Goal: Information Seeking & Learning: Learn about a topic

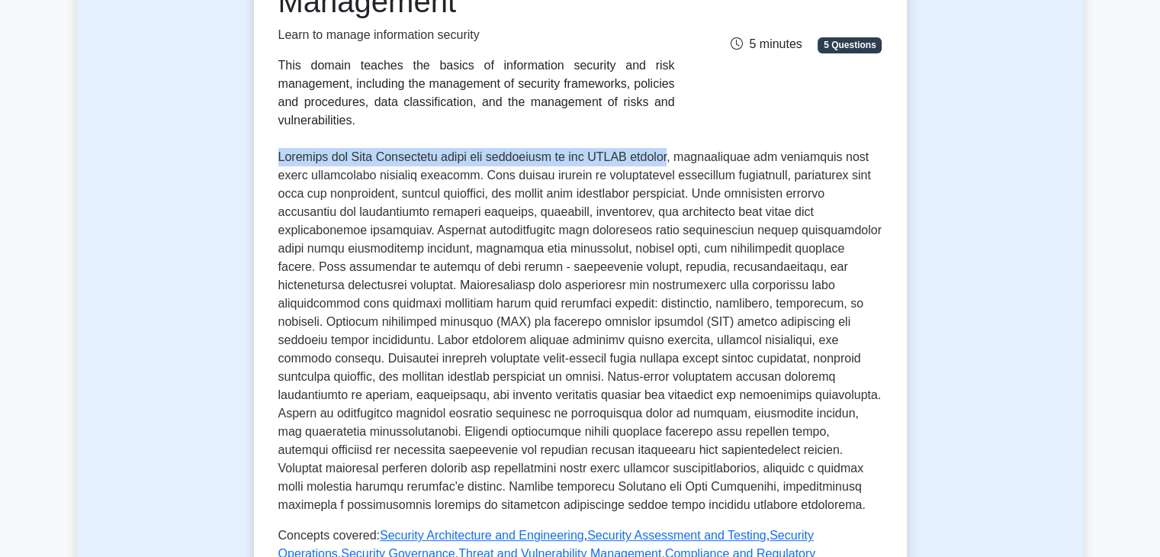
scroll to position [231, 0]
click at [525, 252] on p at bounding box center [580, 330] width 604 height 366
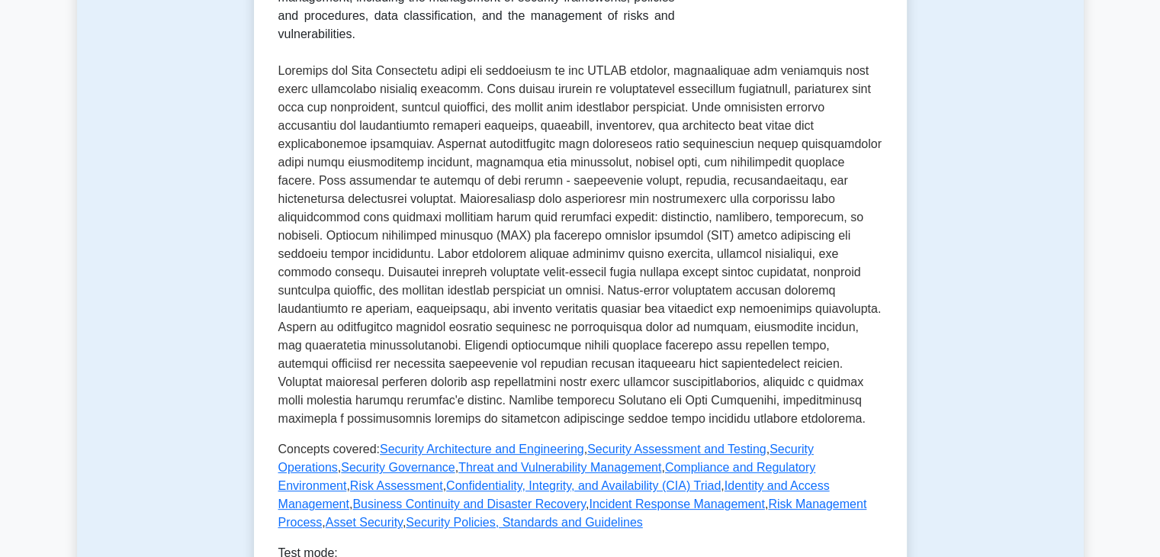
scroll to position [311, 0]
click at [772, 179] on p at bounding box center [580, 246] width 604 height 366
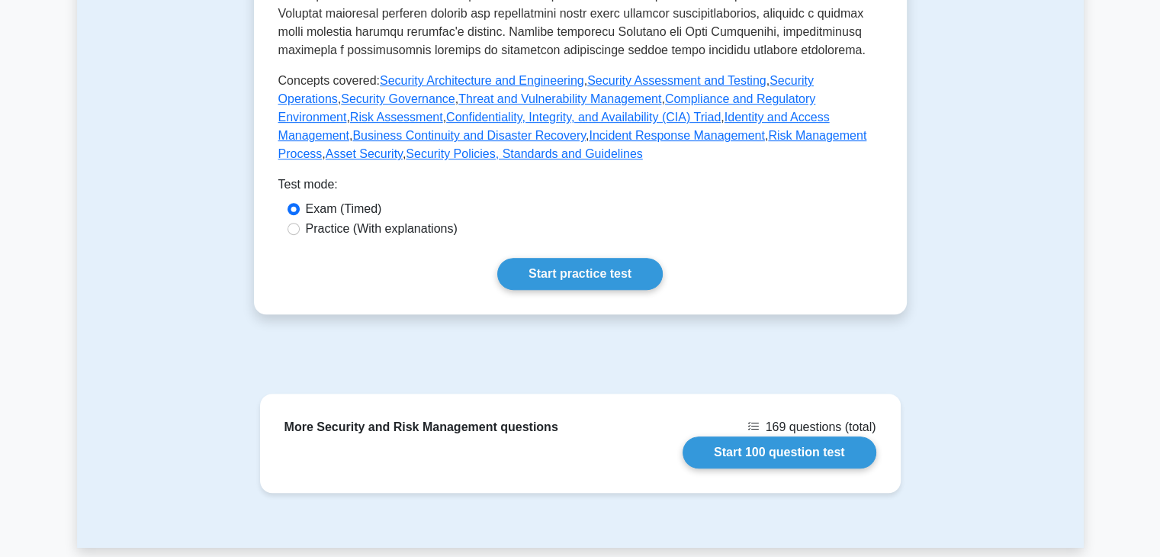
scroll to position [862, 0]
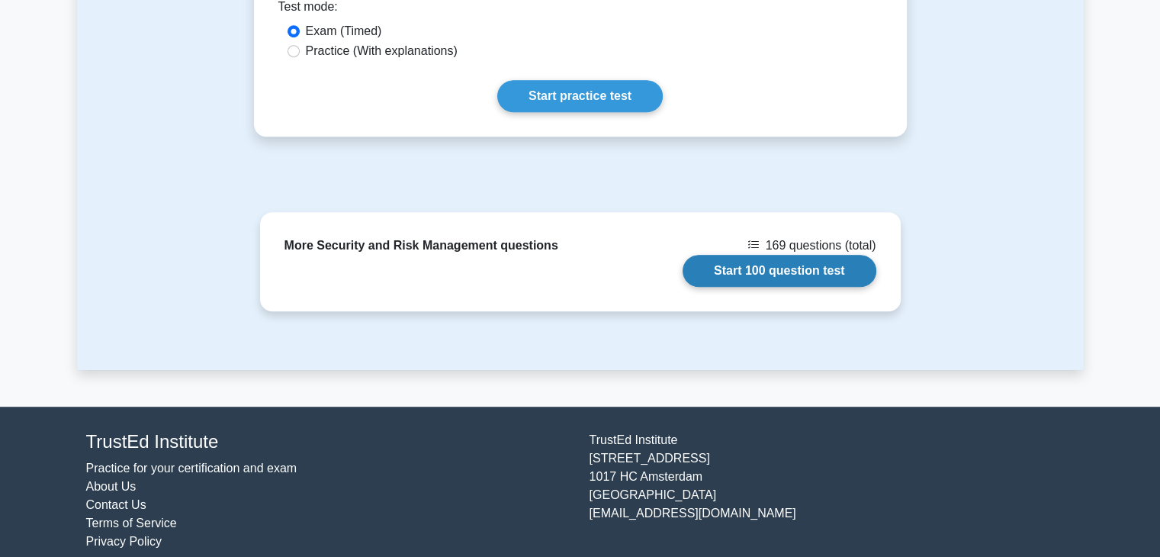
click at [819, 261] on link "Start 100 question test" at bounding box center [779, 271] width 194 height 32
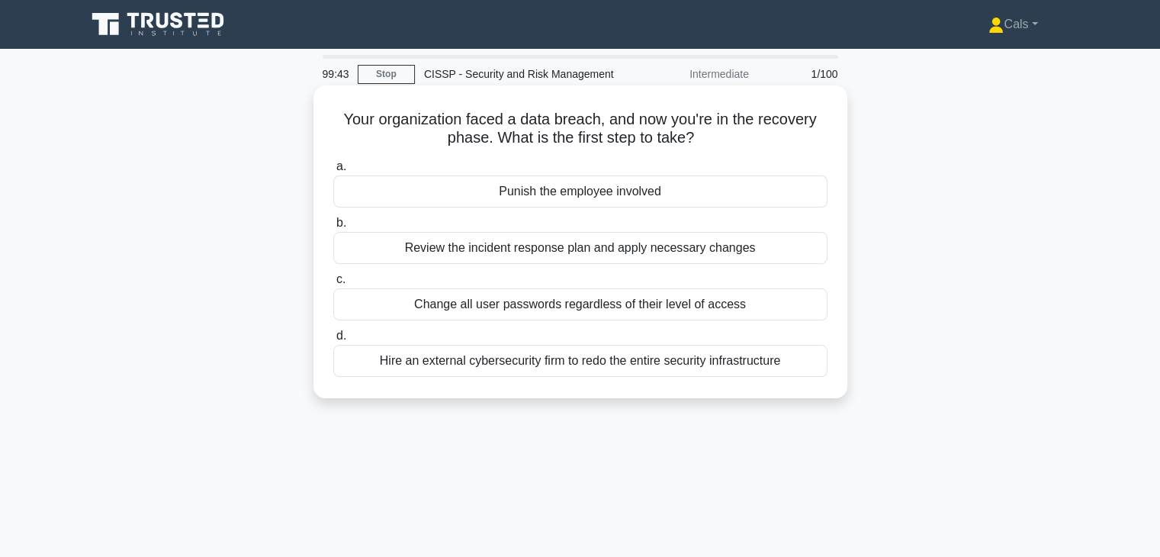
click at [671, 249] on div "Review the incident response plan and apply necessary changes" at bounding box center [580, 248] width 494 height 32
click at [333, 228] on input "b. Review the incident response plan and apply necessary changes" at bounding box center [333, 223] width 0 height 10
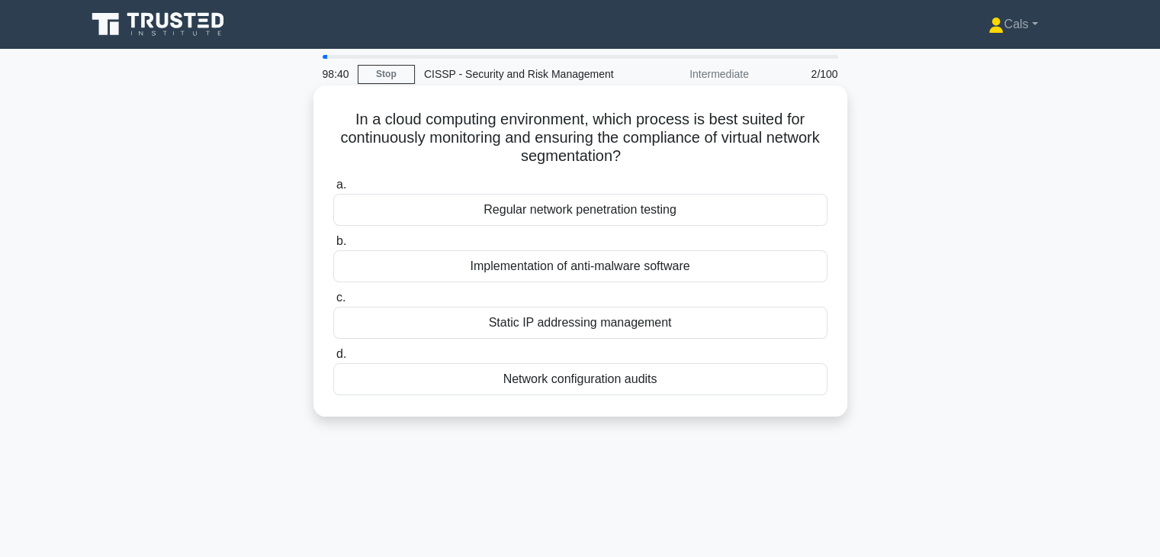
click at [674, 385] on div "Network configuration audits" at bounding box center [580, 379] width 494 height 32
click at [333, 359] on input "d. Network configuration audits" at bounding box center [333, 354] width 0 height 10
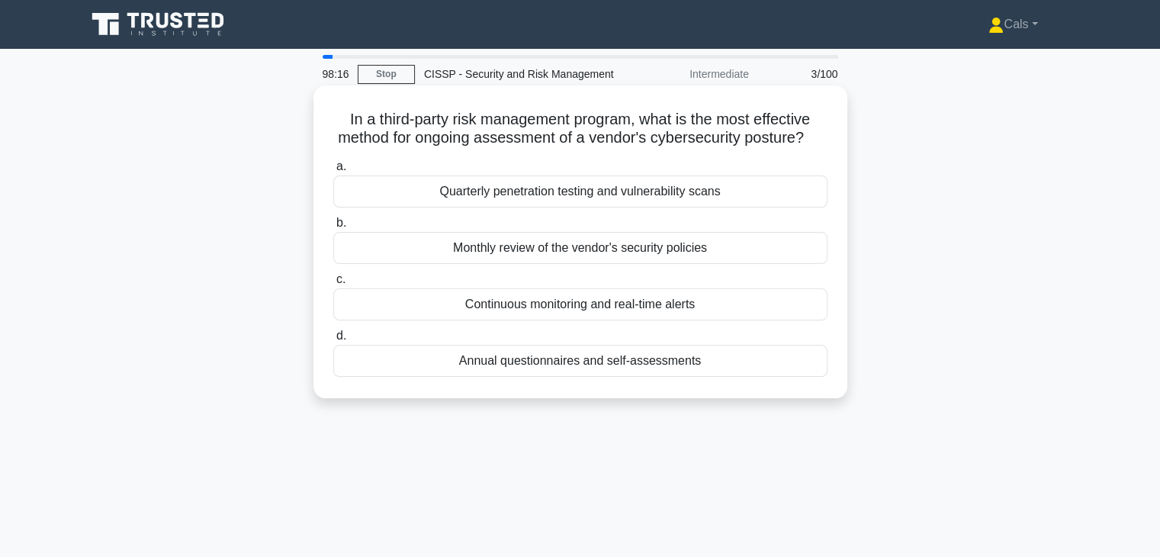
click at [677, 318] on div "Continuous monitoring and real-time alerts" at bounding box center [580, 304] width 494 height 32
click at [333, 284] on input "c. Continuous monitoring and real-time alerts" at bounding box center [333, 279] width 0 height 10
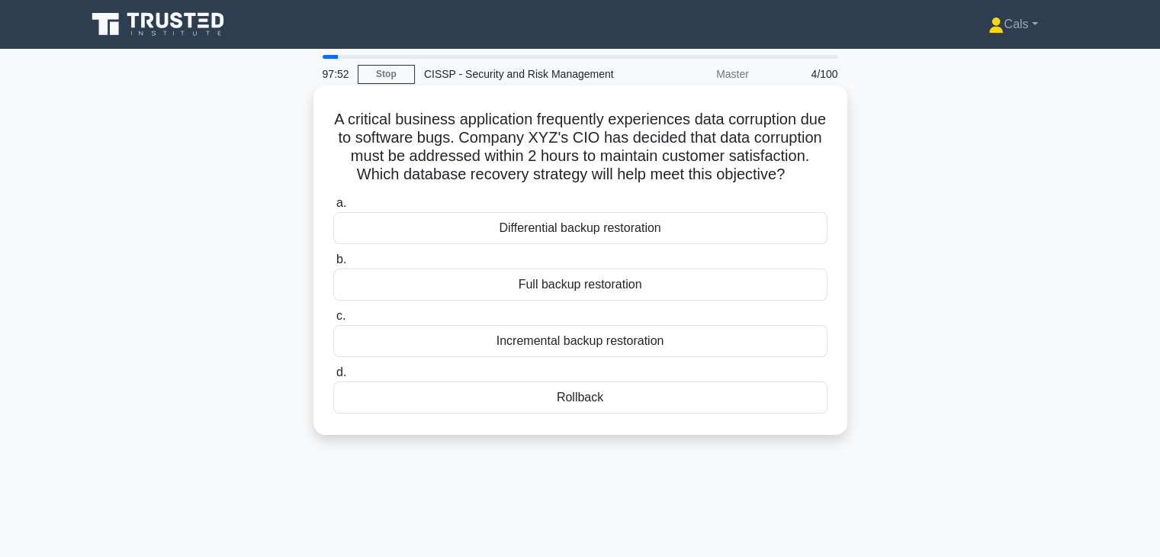
click at [666, 300] on div "Full backup restoration" at bounding box center [580, 284] width 494 height 32
click at [333, 265] on input "b. Full backup restoration" at bounding box center [333, 260] width 0 height 10
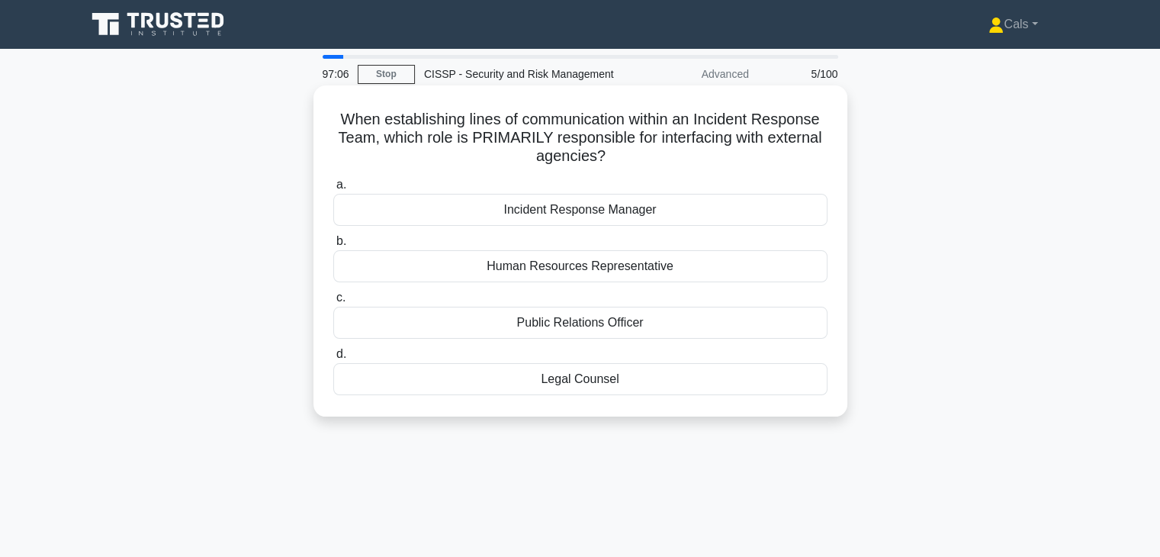
click at [674, 313] on div "Public Relations Officer" at bounding box center [580, 322] width 494 height 32
click at [333, 303] on input "c. Public Relations Officer" at bounding box center [333, 298] width 0 height 10
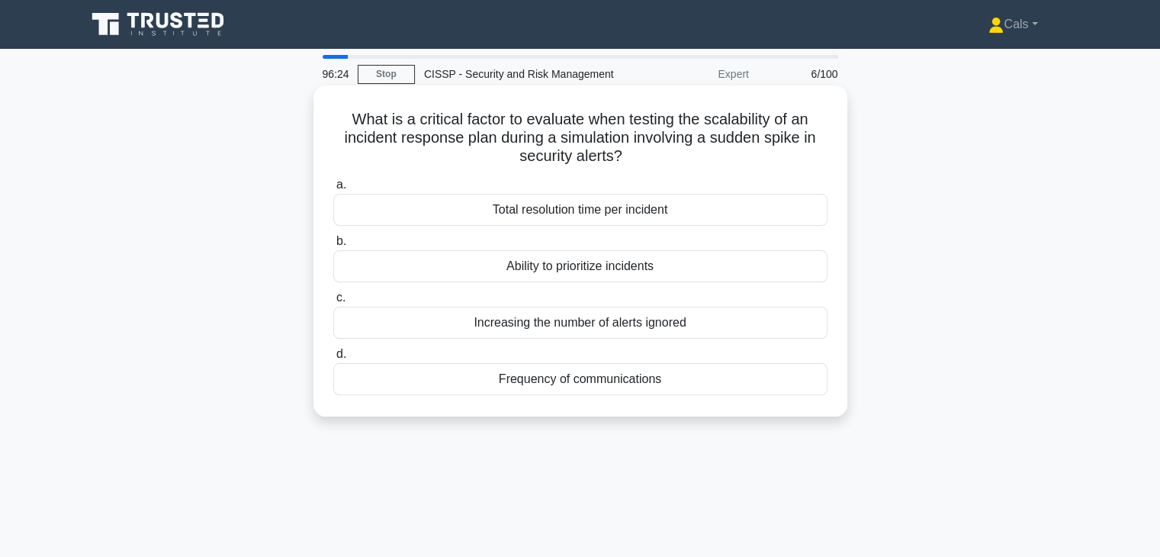
click at [653, 207] on div "Total resolution time per incident" at bounding box center [580, 210] width 494 height 32
click at [333, 190] on input "a. Total resolution time per incident" at bounding box center [333, 185] width 0 height 10
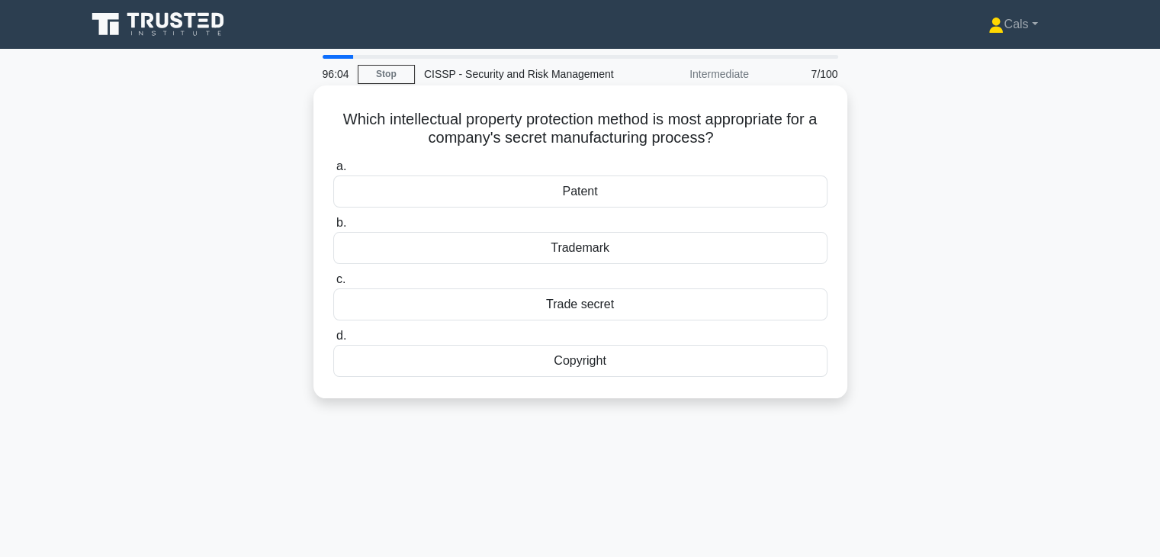
click at [621, 303] on div "Trade secret" at bounding box center [580, 304] width 494 height 32
click at [333, 284] on input "c. Trade secret" at bounding box center [333, 279] width 0 height 10
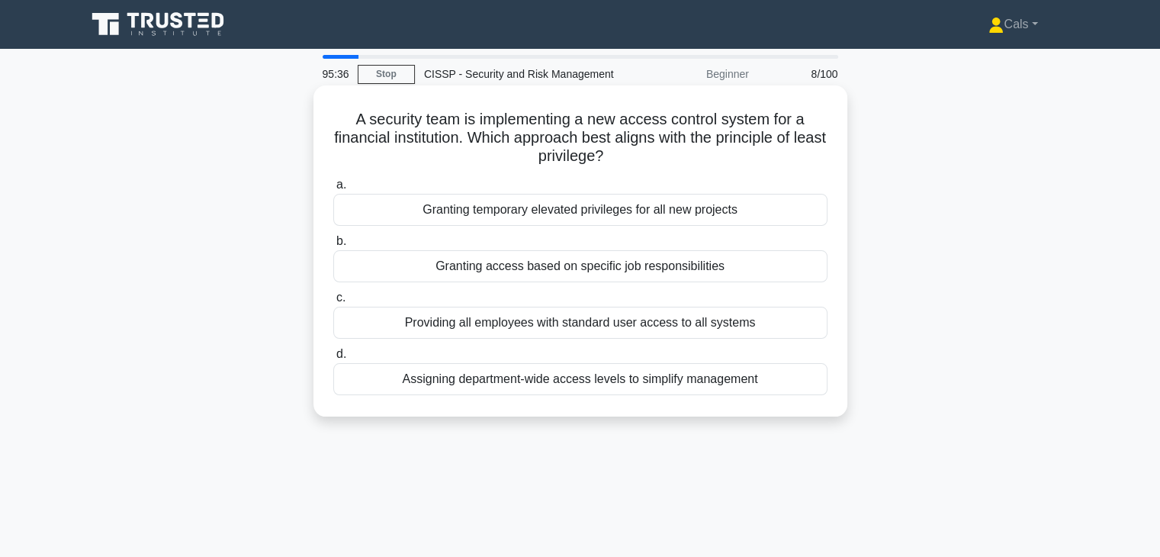
click at [582, 275] on div "Granting access based on specific job responsibilities" at bounding box center [580, 266] width 494 height 32
click at [333, 246] on input "b. Granting access based on specific job responsibilities" at bounding box center [333, 241] width 0 height 10
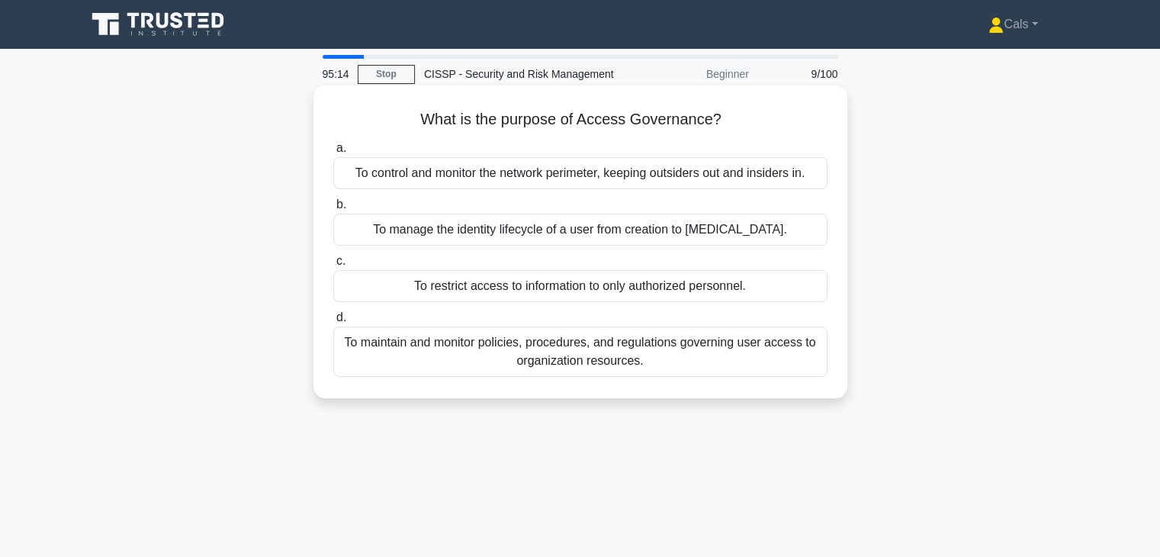
click at [579, 349] on div "To maintain and monitor policies, procedures, and regulations governing user ac…" at bounding box center [580, 351] width 494 height 50
click at [333, 322] on input "d. To maintain and monitor policies, procedures, and regulations governing user…" at bounding box center [333, 318] width 0 height 10
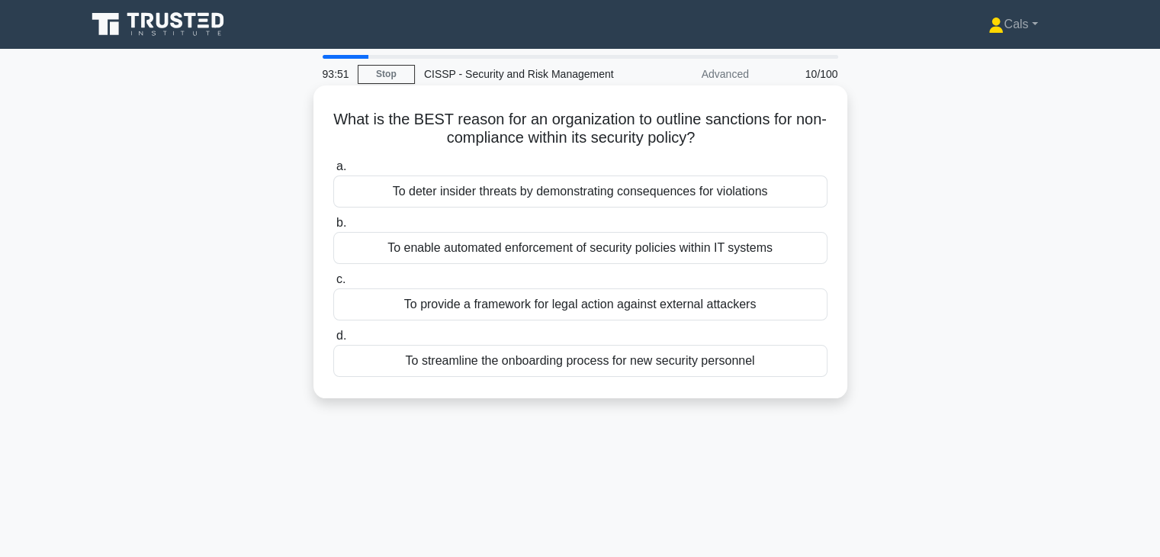
click at [549, 311] on div "To provide a framework for legal action against external attackers" at bounding box center [580, 304] width 494 height 32
click at [333, 284] on input "c. To provide a framework for legal action against external attackers" at bounding box center [333, 279] width 0 height 10
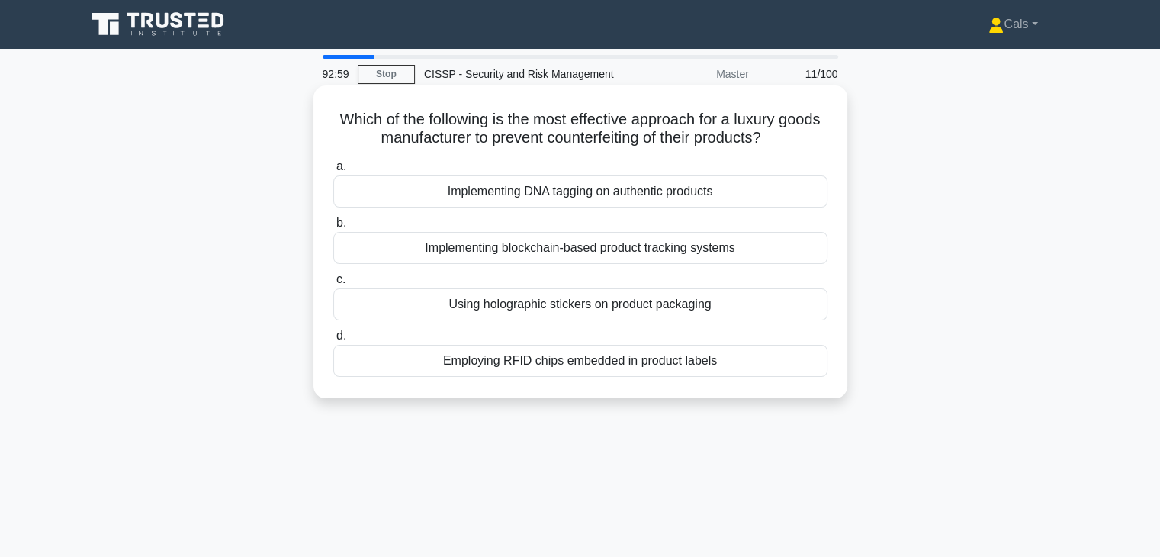
click at [634, 247] on div "Implementing blockchain-based product tracking systems" at bounding box center [580, 248] width 494 height 32
click at [333, 228] on input "b. Implementing blockchain-based product tracking systems" at bounding box center [333, 223] width 0 height 10
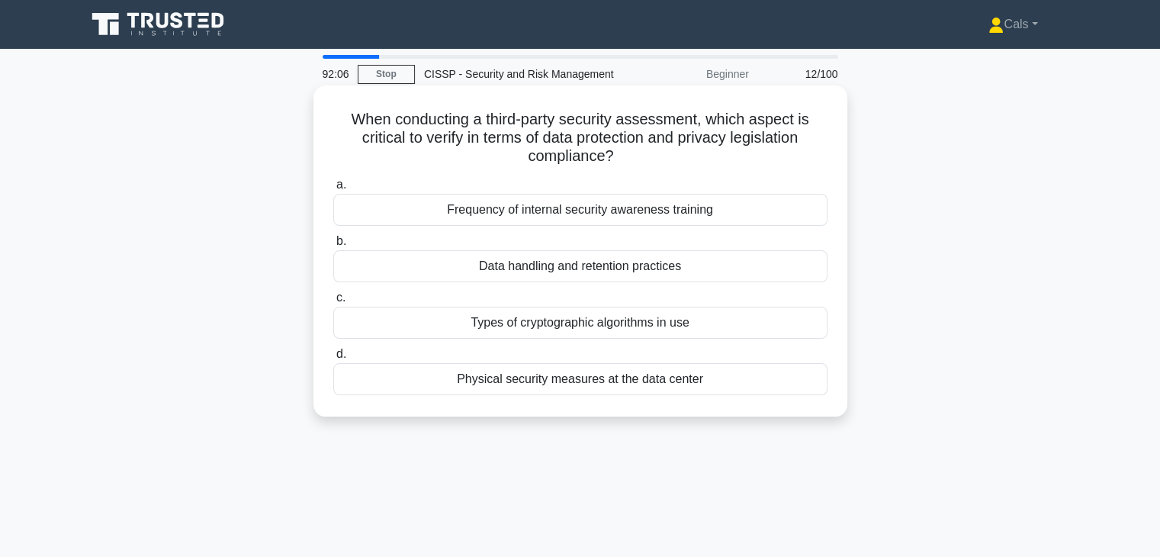
click at [678, 269] on div "Data handling and retention practices" at bounding box center [580, 266] width 494 height 32
click at [598, 284] on div "a. Frequency of internal security awareness training b. Data handling and reten…" at bounding box center [580, 285] width 512 height 226
click at [587, 274] on div "Data handling and retention practices" at bounding box center [580, 266] width 494 height 32
click at [333, 246] on input "b. Data handling and retention practices" at bounding box center [333, 241] width 0 height 10
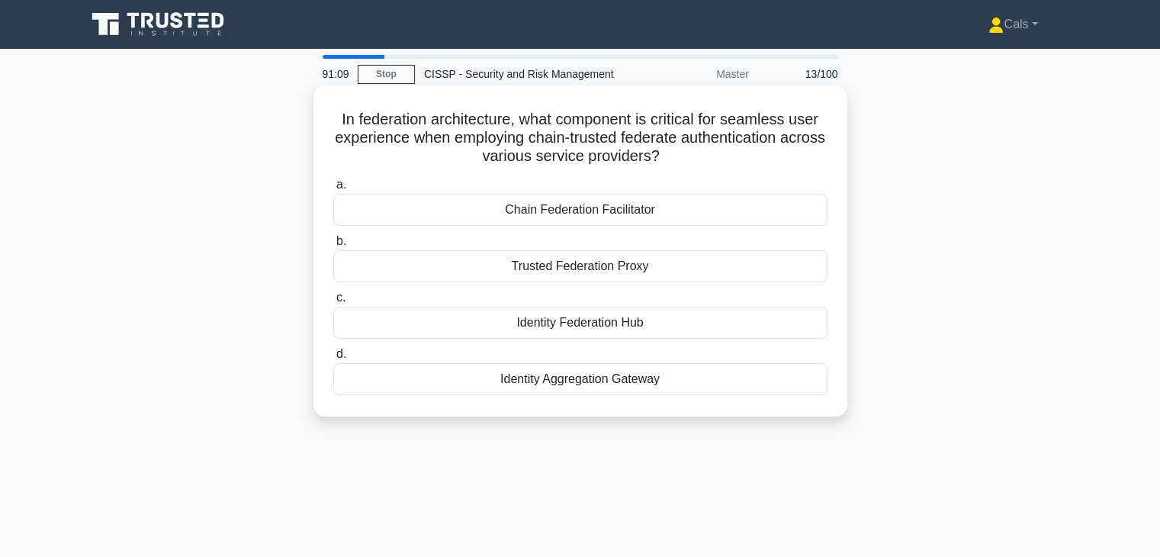
click at [614, 380] on div "Identity Aggregation Gateway" at bounding box center [580, 379] width 494 height 32
click at [333, 359] on input "d. Identity Aggregation Gateway" at bounding box center [333, 354] width 0 height 10
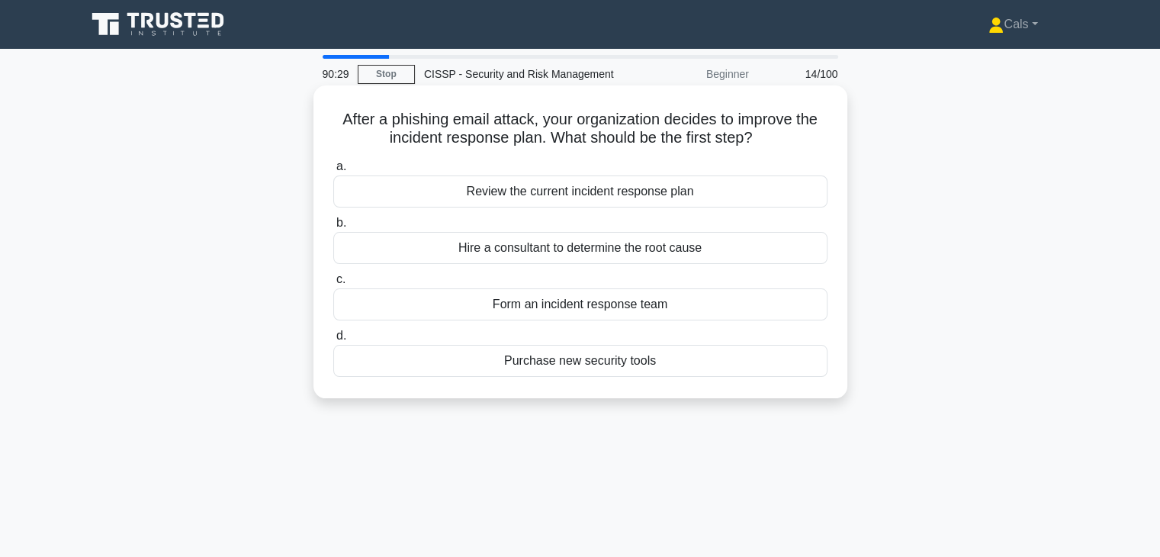
click at [669, 207] on div "Review the current incident response plan" at bounding box center [580, 191] width 494 height 32
click at [333, 172] on input "a. Review the current incident response plan" at bounding box center [333, 167] width 0 height 10
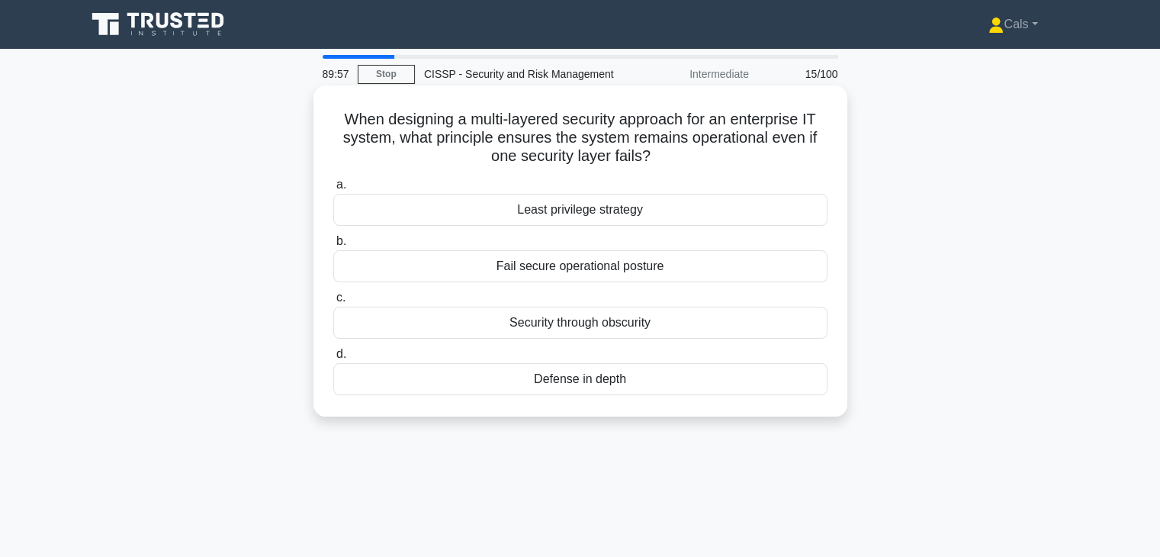
click at [603, 382] on div "Defense in depth" at bounding box center [580, 379] width 494 height 32
click at [333, 359] on input "d. Defense in depth" at bounding box center [333, 354] width 0 height 10
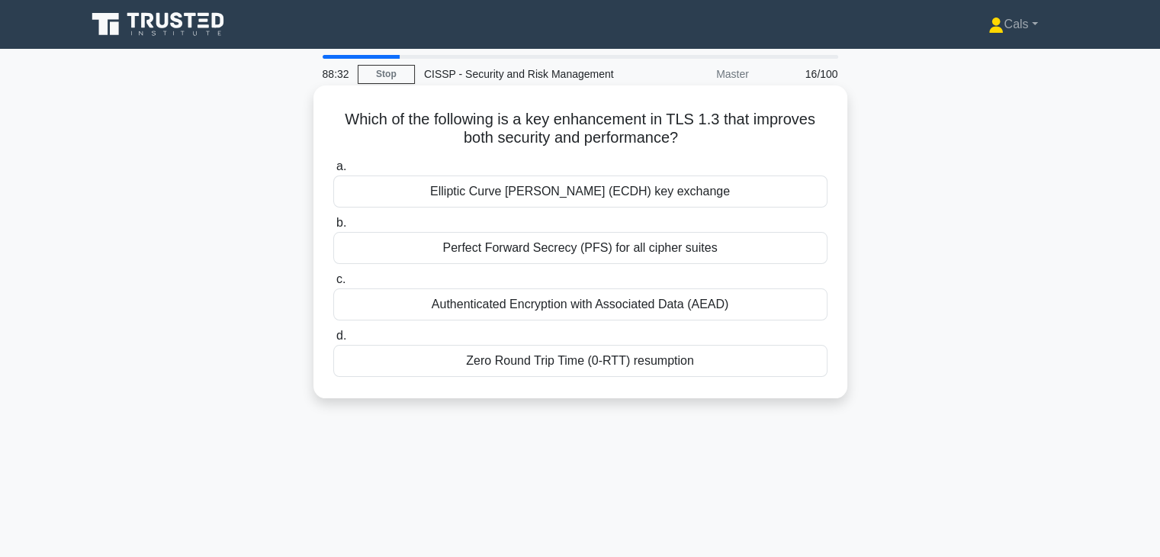
click at [591, 370] on div "Zero Round Trip Time (0-RTT) resumption" at bounding box center [580, 361] width 494 height 32
click at [333, 341] on input "d. Zero Round Trip Time (0-RTT) resumption" at bounding box center [333, 336] width 0 height 10
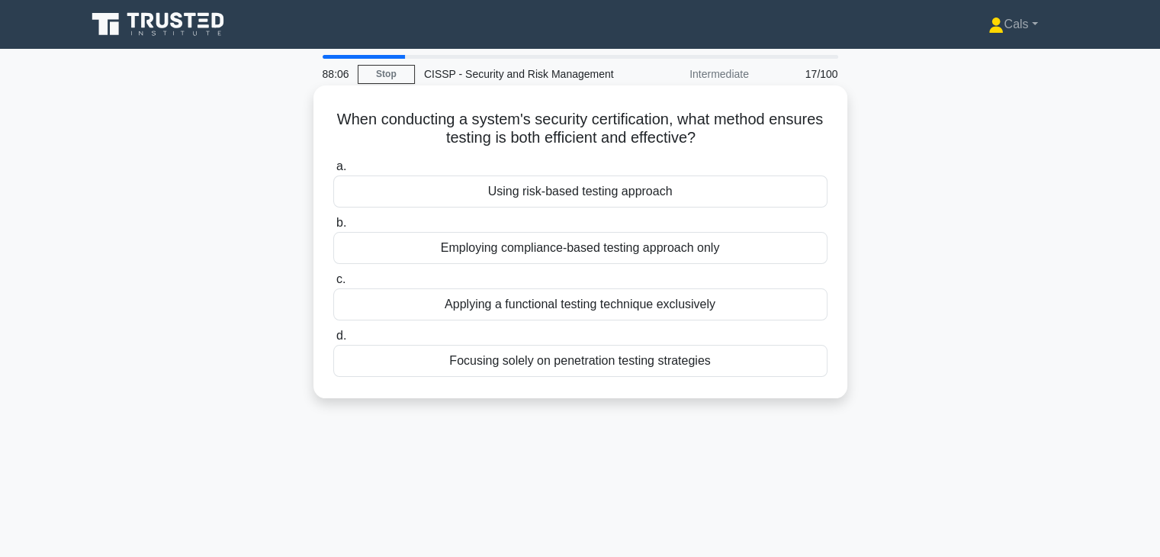
click at [653, 198] on div "Using risk-based testing approach" at bounding box center [580, 191] width 494 height 32
click at [333, 172] on input "a. Using risk-based testing approach" at bounding box center [333, 167] width 0 height 10
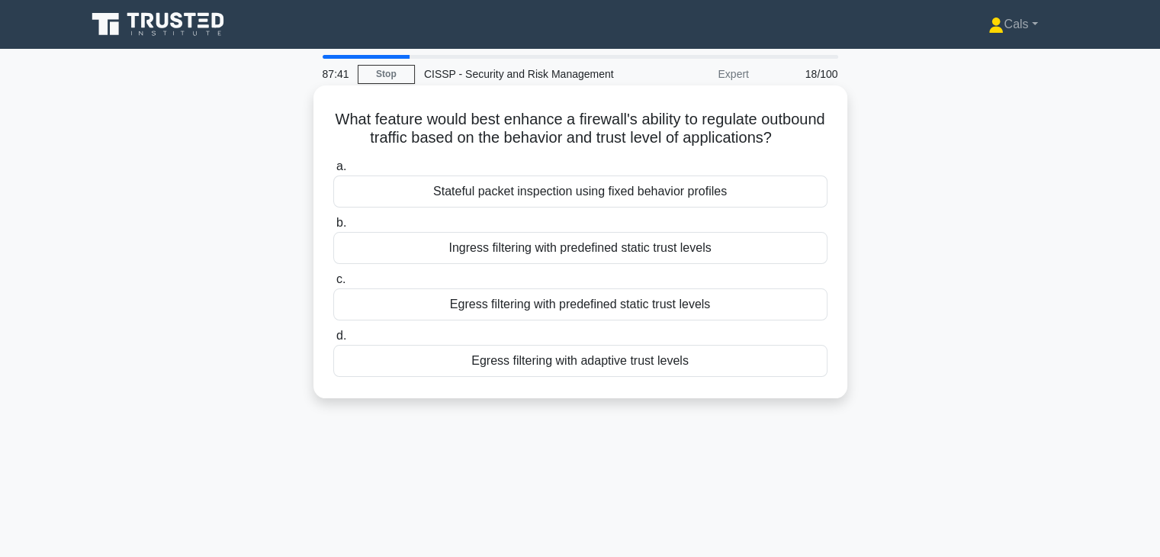
click at [621, 377] on div "Egress filtering with adaptive trust levels" at bounding box center [580, 361] width 494 height 32
click at [333, 341] on input "d. Egress filtering with adaptive trust levels" at bounding box center [333, 336] width 0 height 10
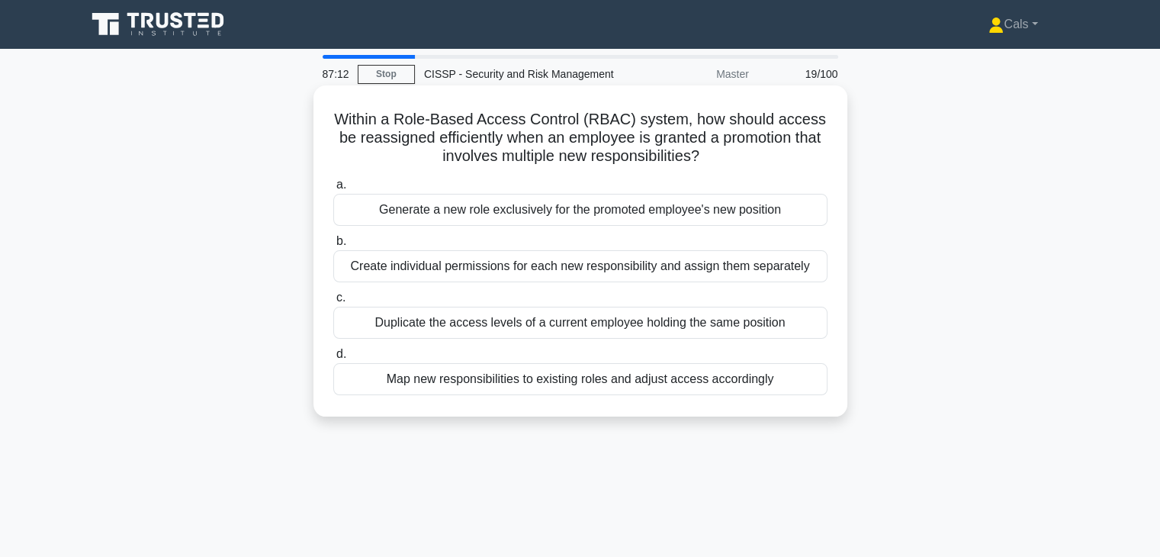
drag, startPoint x: 614, startPoint y: 396, endPoint x: 566, endPoint y: 373, distance: 53.9
click at [566, 373] on div "Map new responsibilities to existing roles and adjust access accordingly" at bounding box center [580, 379] width 494 height 32
click at [333, 359] on input "d. Map new responsibilities to existing roles and adjust access accordingly" at bounding box center [333, 354] width 0 height 10
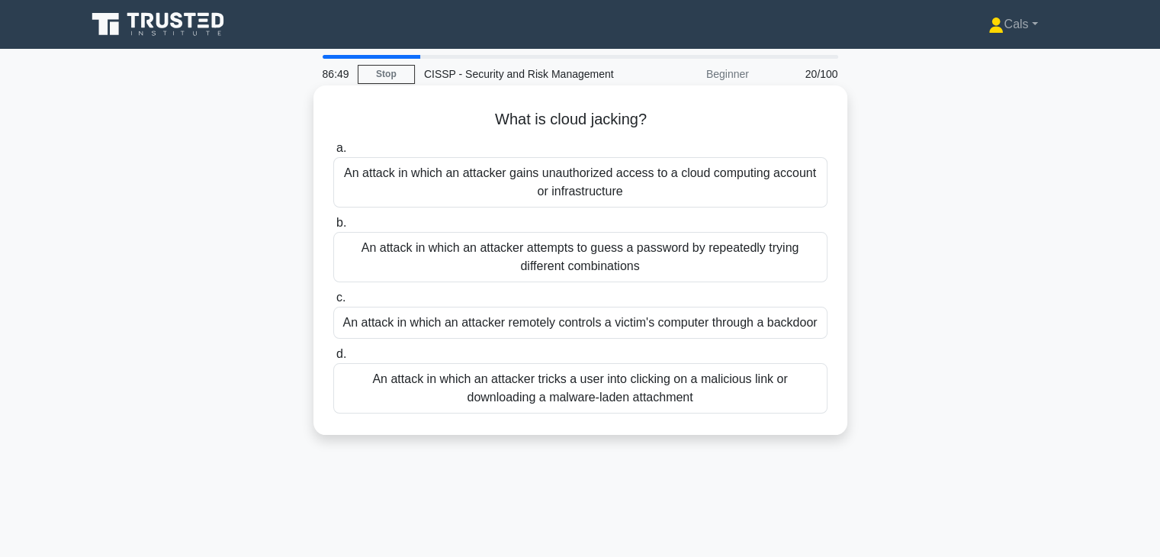
click at [611, 200] on div "An attack in which an attacker gains unauthorized access to a cloud computing a…" at bounding box center [580, 182] width 494 height 50
click at [333, 153] on input "a. An attack in which an attacker gains unauthorized access to a cloud computin…" at bounding box center [333, 148] width 0 height 10
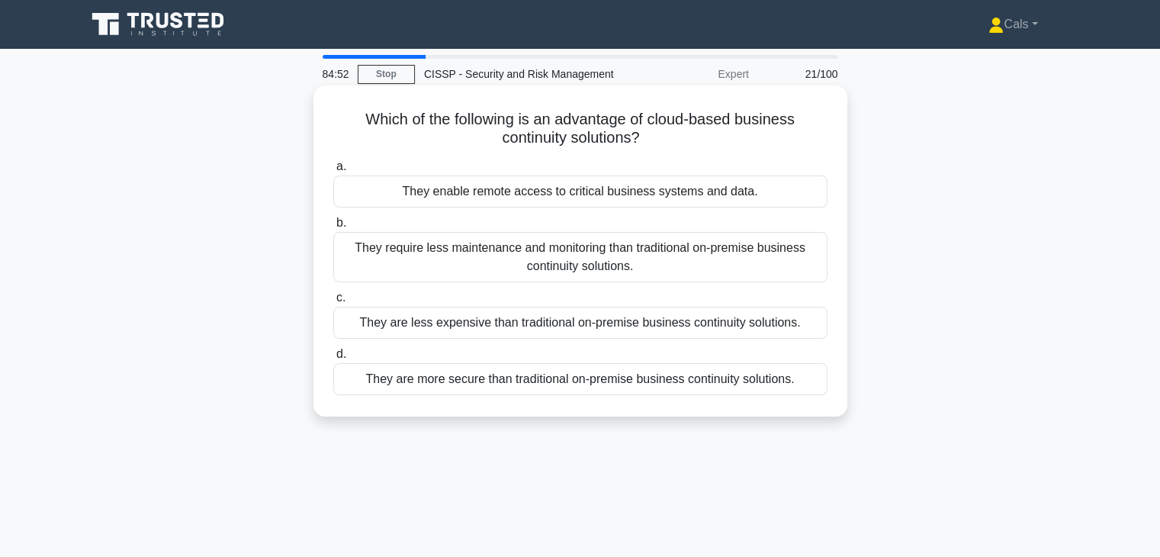
click at [589, 329] on div "They are less expensive than traditional on-premise business continuity solutio…" at bounding box center [580, 322] width 494 height 32
click at [333, 303] on input "c. They are less expensive than traditional on-premise business continuity solu…" at bounding box center [333, 298] width 0 height 10
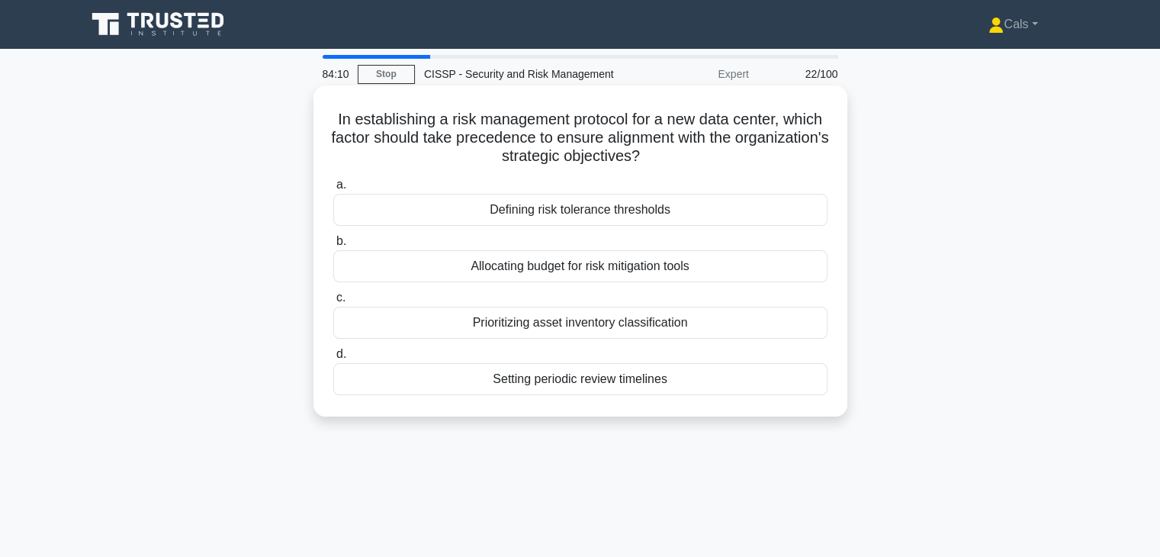
click at [676, 215] on div "Defining risk tolerance thresholds" at bounding box center [580, 210] width 494 height 32
click at [333, 190] on input "a. Defining risk tolerance thresholds" at bounding box center [333, 185] width 0 height 10
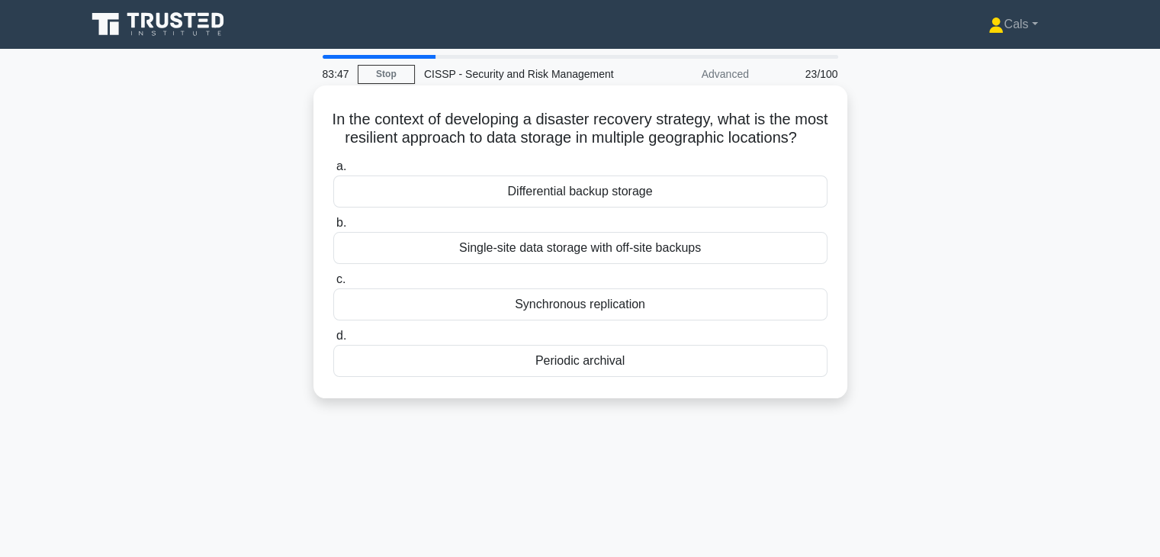
click at [638, 320] on div "Synchronous replication" at bounding box center [580, 304] width 494 height 32
click at [333, 284] on input "c. Synchronous replication" at bounding box center [333, 279] width 0 height 10
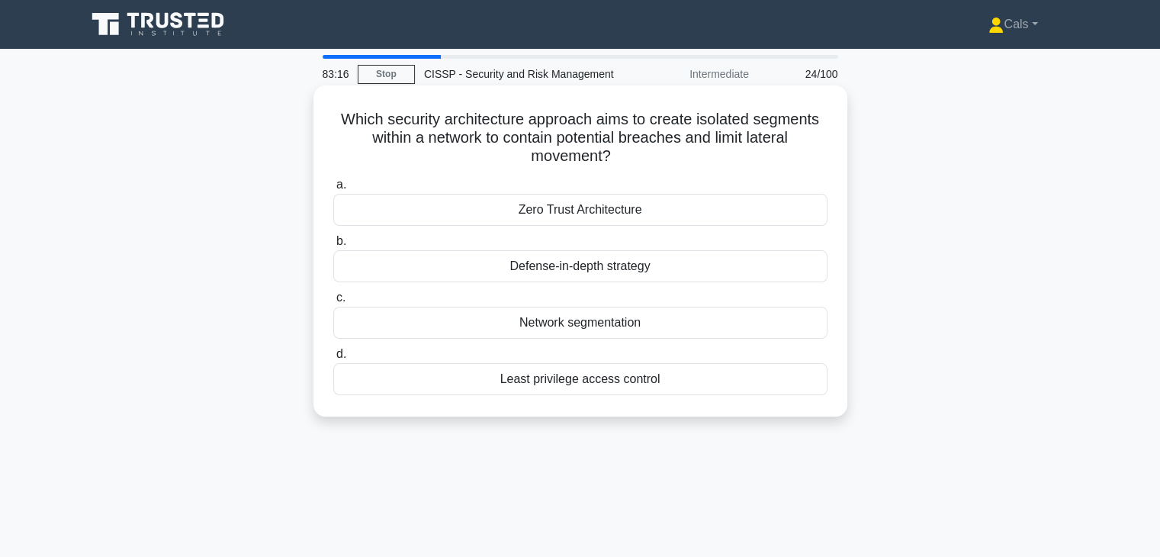
click at [649, 322] on div "Network segmentation" at bounding box center [580, 322] width 494 height 32
click at [333, 303] on input "c. Network segmentation" at bounding box center [333, 298] width 0 height 10
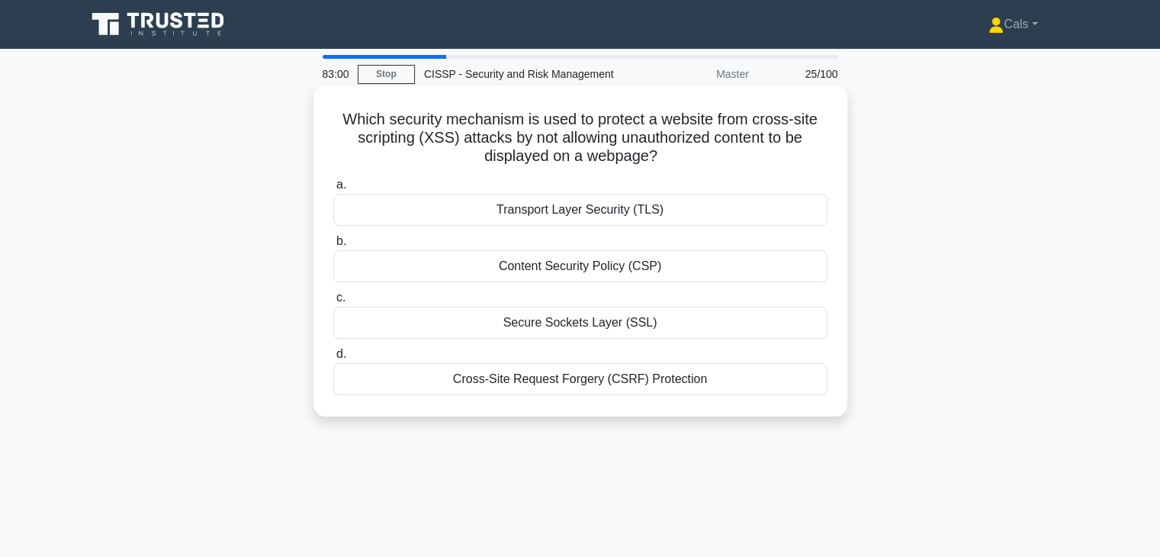
click at [662, 383] on div "Cross-Site Request Forgery (CSRF) Protection" at bounding box center [580, 379] width 494 height 32
click at [333, 359] on input "d. Cross-Site Request Forgery (CSRF) Protection" at bounding box center [333, 354] width 0 height 10
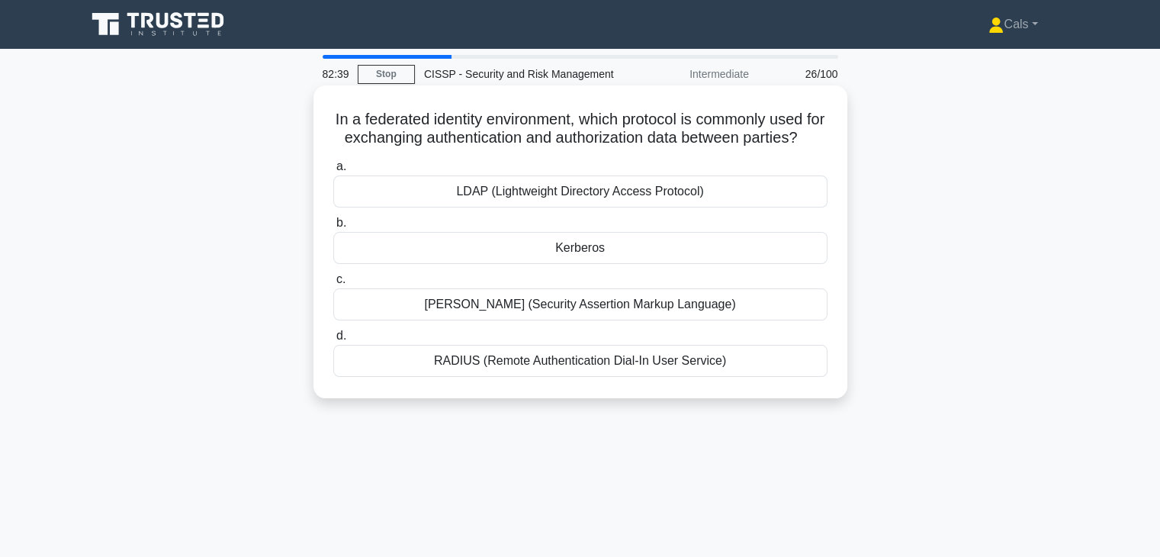
click at [634, 320] on div "SAML (Security Assertion Markup Language)" at bounding box center [580, 304] width 494 height 32
click at [333, 284] on input "c. SAML (Security Assertion Markup Language)" at bounding box center [333, 279] width 0 height 10
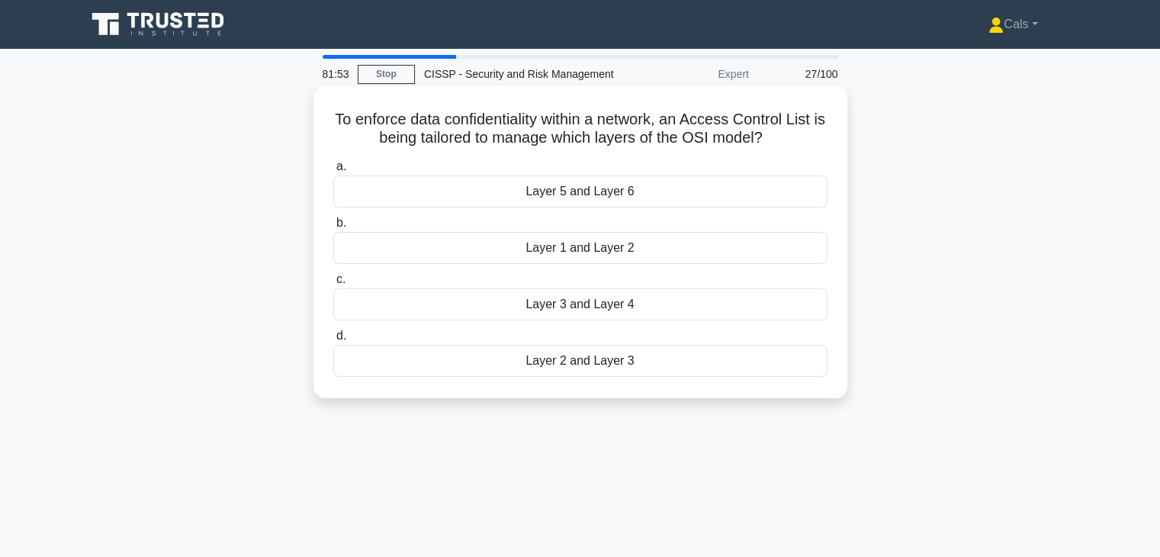
click at [653, 308] on div "Layer 3 and Layer 4" at bounding box center [580, 304] width 494 height 32
click at [333, 284] on input "c. Layer 3 and Layer 4" at bounding box center [333, 279] width 0 height 10
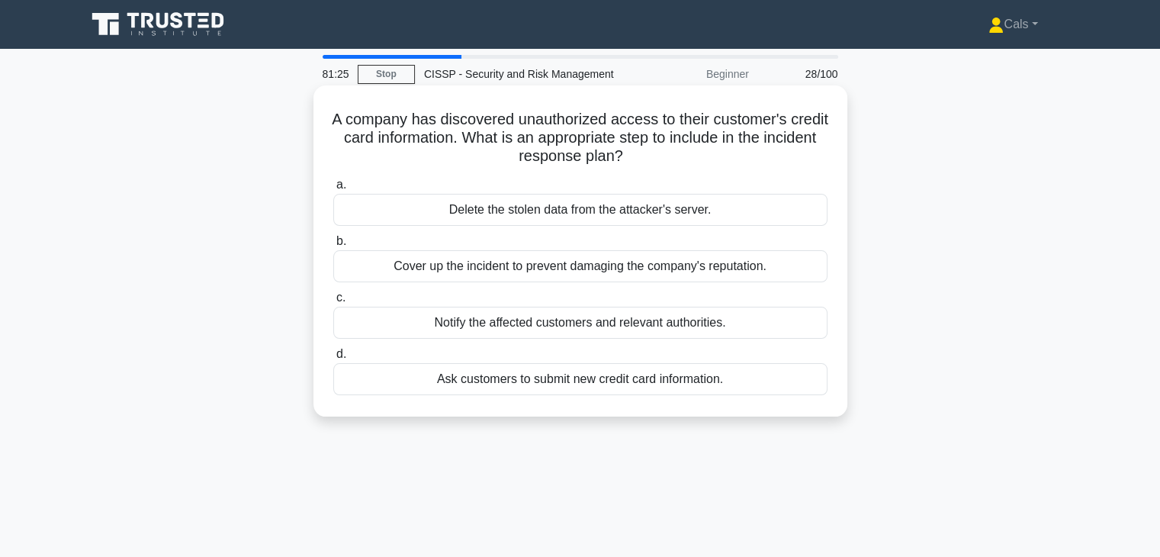
click at [662, 328] on div "Notify the affected customers and relevant authorities." at bounding box center [580, 322] width 494 height 32
click at [333, 303] on input "c. Notify the affected customers and relevant authorities." at bounding box center [333, 298] width 0 height 10
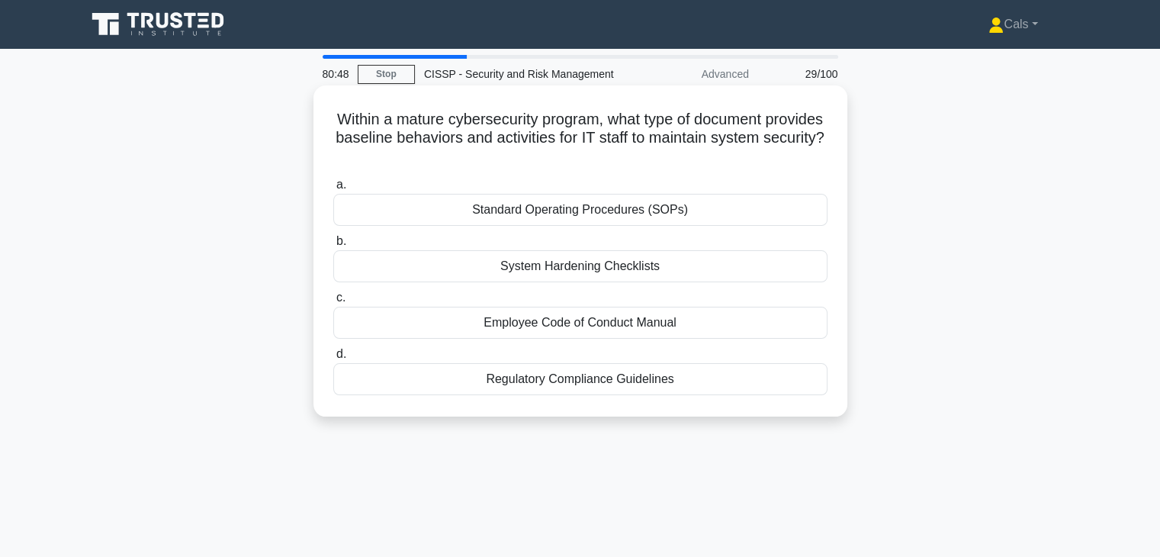
click at [654, 215] on div "Standard Operating Procedures (SOPs)" at bounding box center [580, 210] width 494 height 32
click at [333, 190] on input "a. Standard Operating Procedures (SOPs)" at bounding box center [333, 185] width 0 height 10
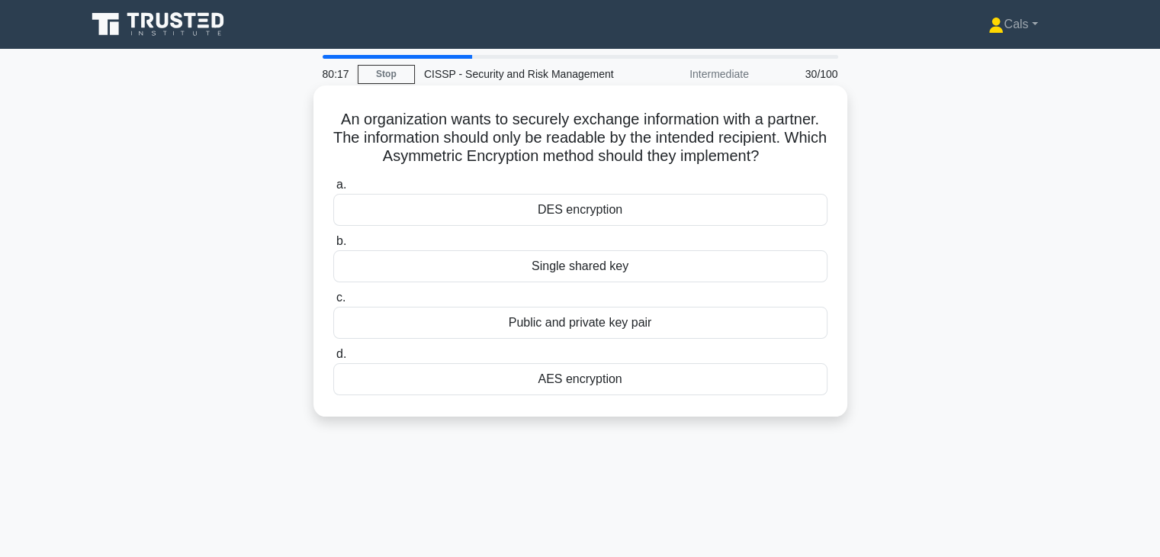
click at [642, 326] on div "Public and private key pair" at bounding box center [580, 322] width 494 height 32
click at [333, 303] on input "c. Public and private key pair" at bounding box center [333, 298] width 0 height 10
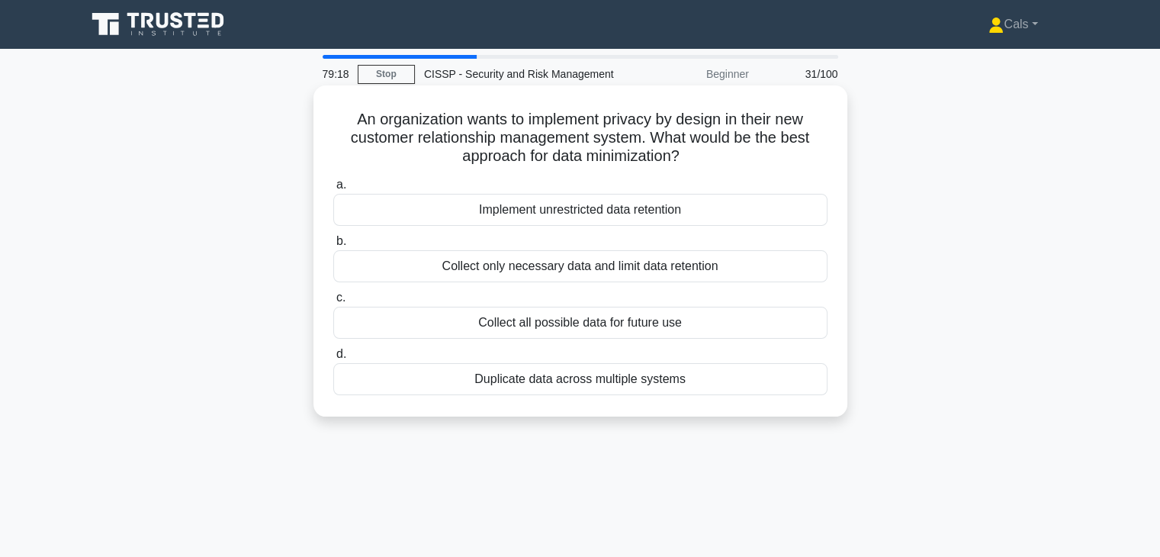
click at [700, 265] on div "Collect only necessary data and limit data retention" at bounding box center [580, 266] width 494 height 32
click at [333, 246] on input "b. Collect only necessary data and limit data retention" at bounding box center [333, 241] width 0 height 10
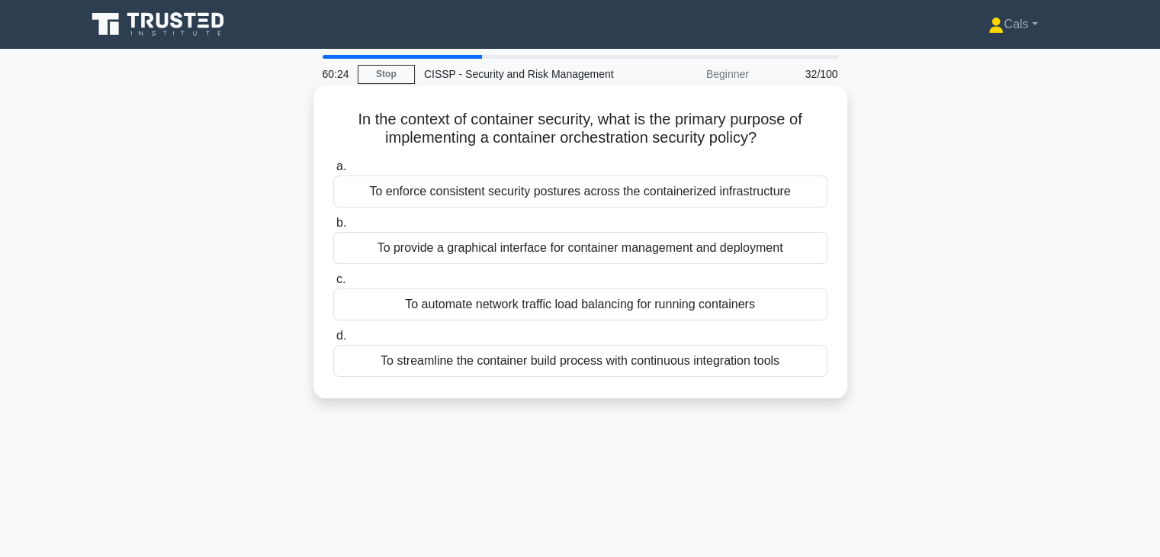
click at [680, 203] on div "To enforce consistent security postures across the containerized infrastructure" at bounding box center [580, 191] width 494 height 32
click at [333, 172] on input "a. To enforce consistent security postures across the containerized infrastruct…" at bounding box center [333, 167] width 0 height 10
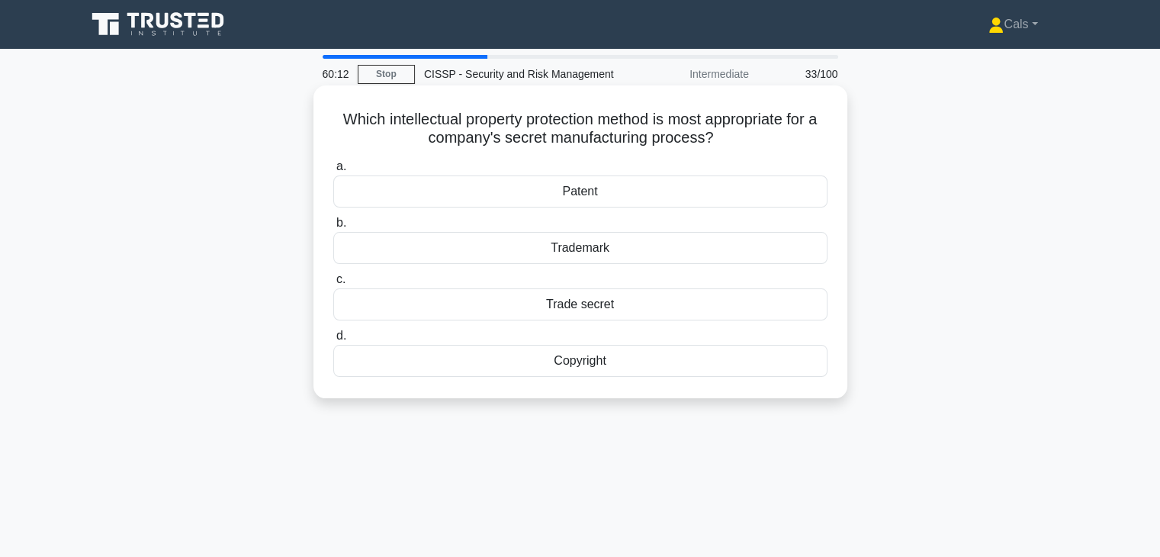
click at [628, 303] on div "Trade secret" at bounding box center [580, 304] width 494 height 32
click at [333, 284] on input "c. Trade secret" at bounding box center [333, 279] width 0 height 10
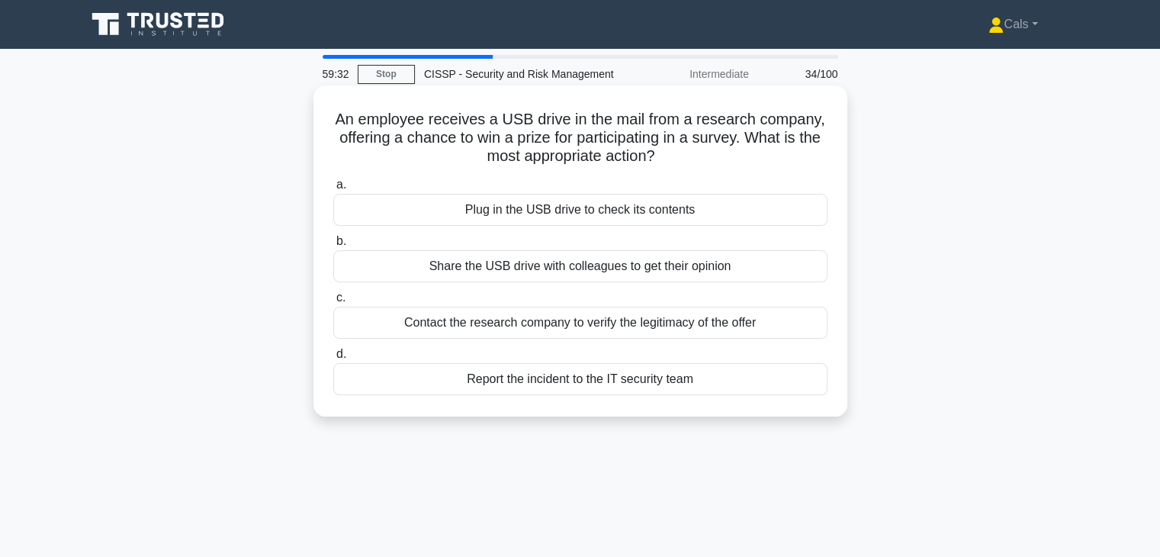
click at [620, 367] on div "Report the incident to the IT security team" at bounding box center [580, 379] width 494 height 32
click at [333, 359] on input "d. Report the incident to the IT security team" at bounding box center [333, 354] width 0 height 10
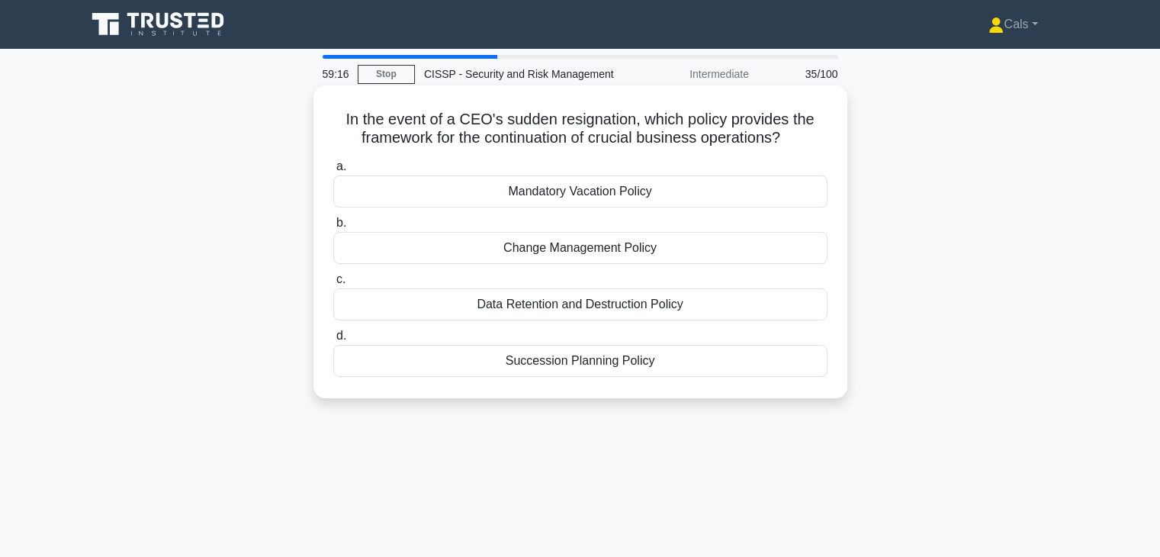
click at [546, 254] on div "Change Management Policy" at bounding box center [580, 248] width 494 height 32
click at [333, 228] on input "b. Change Management Policy" at bounding box center [333, 223] width 0 height 10
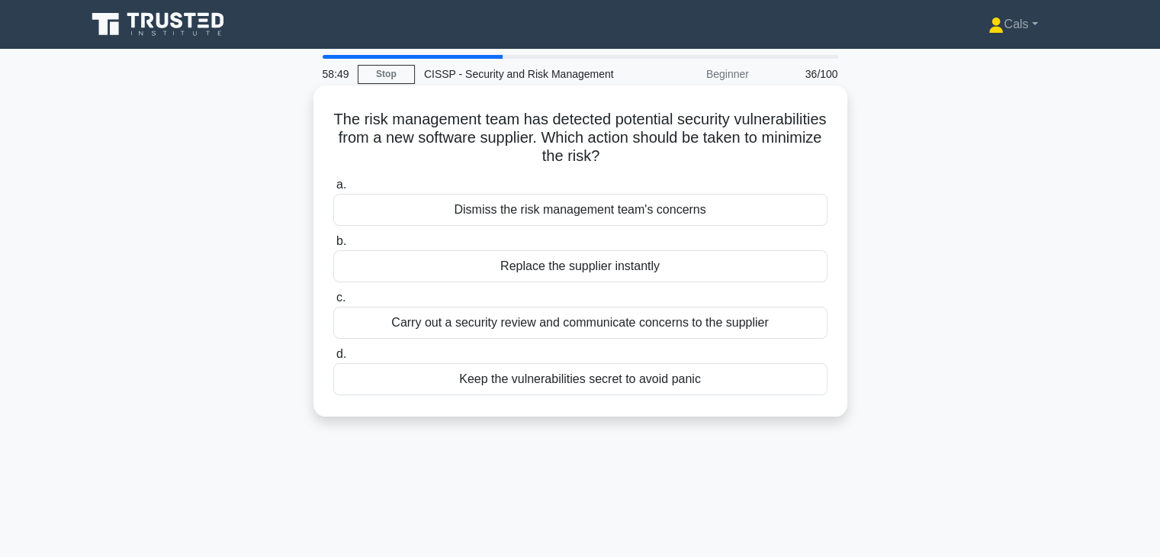
click at [617, 325] on div "Carry out a security review and communicate concerns to the supplier" at bounding box center [580, 322] width 494 height 32
click at [333, 303] on input "c. Carry out a security review and communicate concerns to the supplier" at bounding box center [333, 298] width 0 height 10
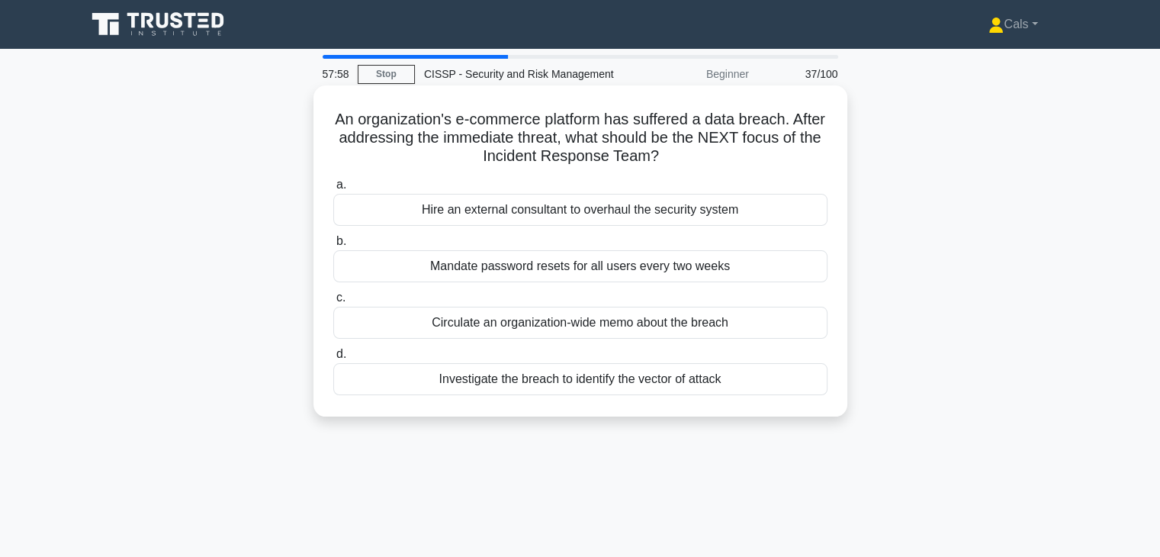
click at [454, 382] on div "Investigate the breach to identify the vector of attack" at bounding box center [580, 379] width 494 height 32
click at [333, 359] on input "d. Investigate the breach to identify the vector of attack" at bounding box center [333, 354] width 0 height 10
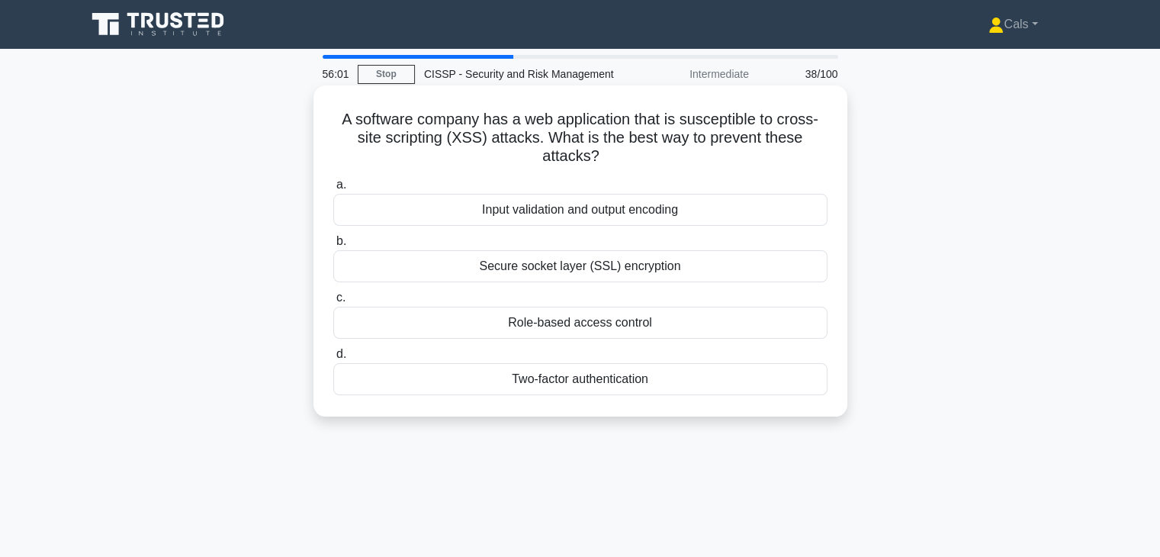
click at [686, 223] on div "Input validation and output encoding" at bounding box center [580, 210] width 494 height 32
click at [333, 190] on input "a. Input validation and output encoding" at bounding box center [333, 185] width 0 height 10
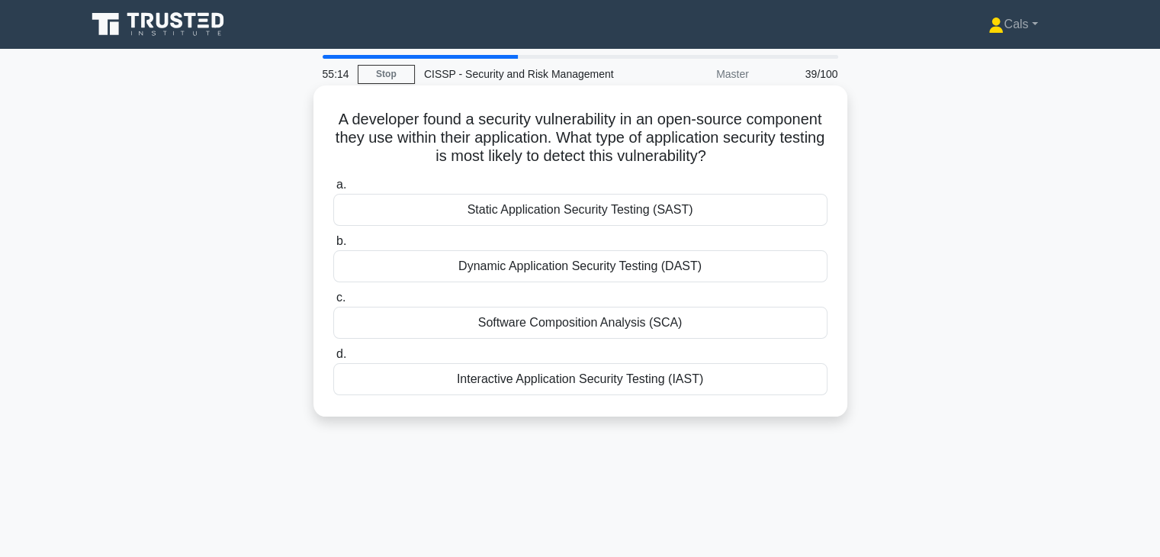
click at [667, 330] on div "Software Composition Analysis (SCA)" at bounding box center [580, 322] width 494 height 32
click at [333, 303] on input "c. Software Composition Analysis (SCA)" at bounding box center [333, 298] width 0 height 10
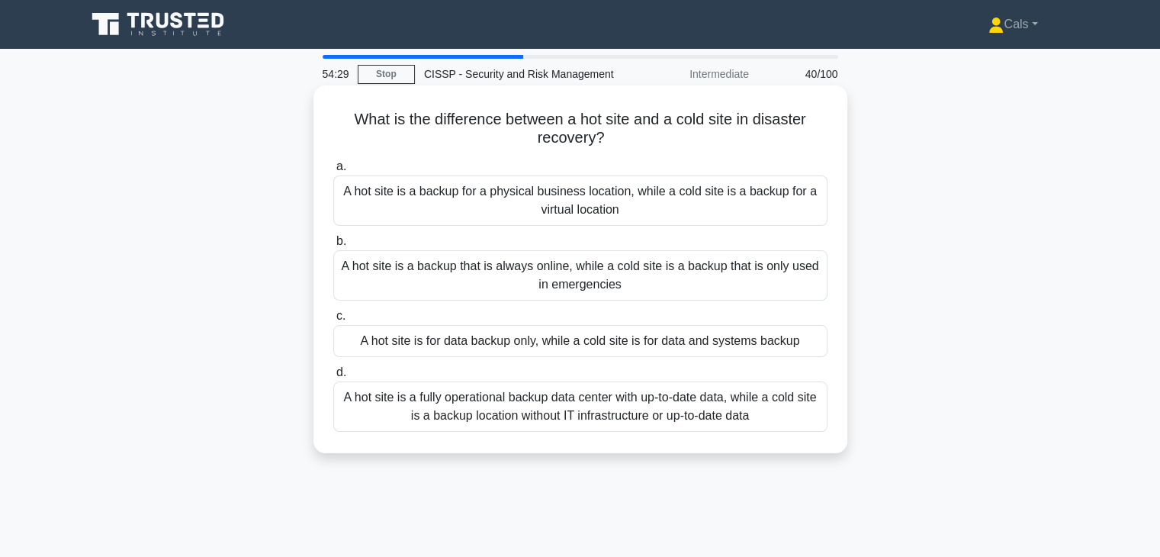
click at [674, 408] on div "A hot site is a fully operational backup data center with up-to-date data, whil…" at bounding box center [580, 406] width 494 height 50
click at [333, 377] on input "d. A hot site is a fully operational backup data center with up-to-date data, w…" at bounding box center [333, 372] width 0 height 10
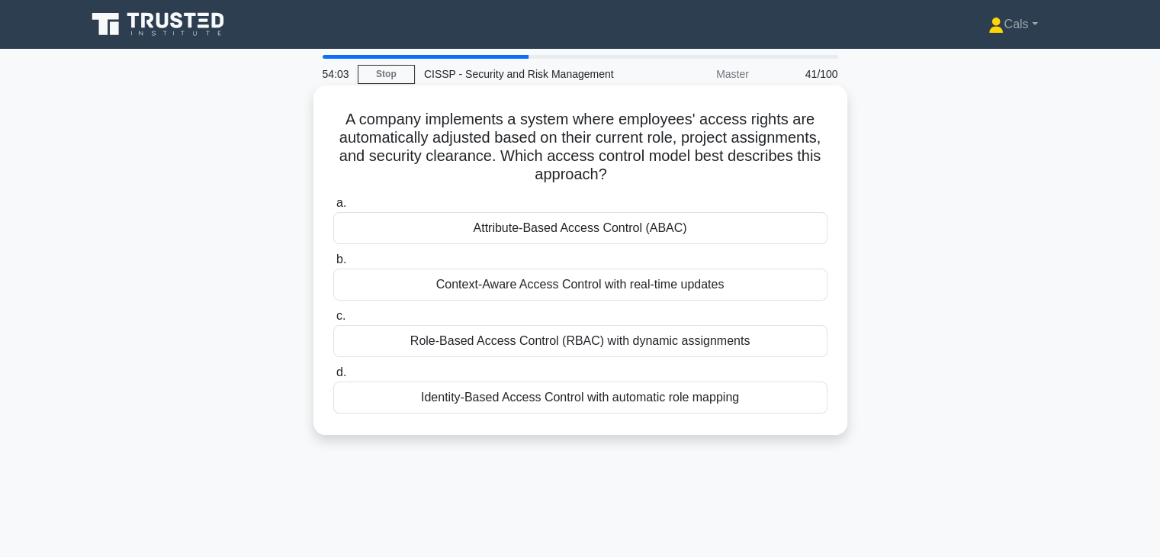
click at [659, 233] on div "Attribute-Based Access Control (ABAC)" at bounding box center [580, 228] width 494 height 32
click at [333, 208] on input "a. Attribute-Based Access Control (ABAC)" at bounding box center [333, 203] width 0 height 10
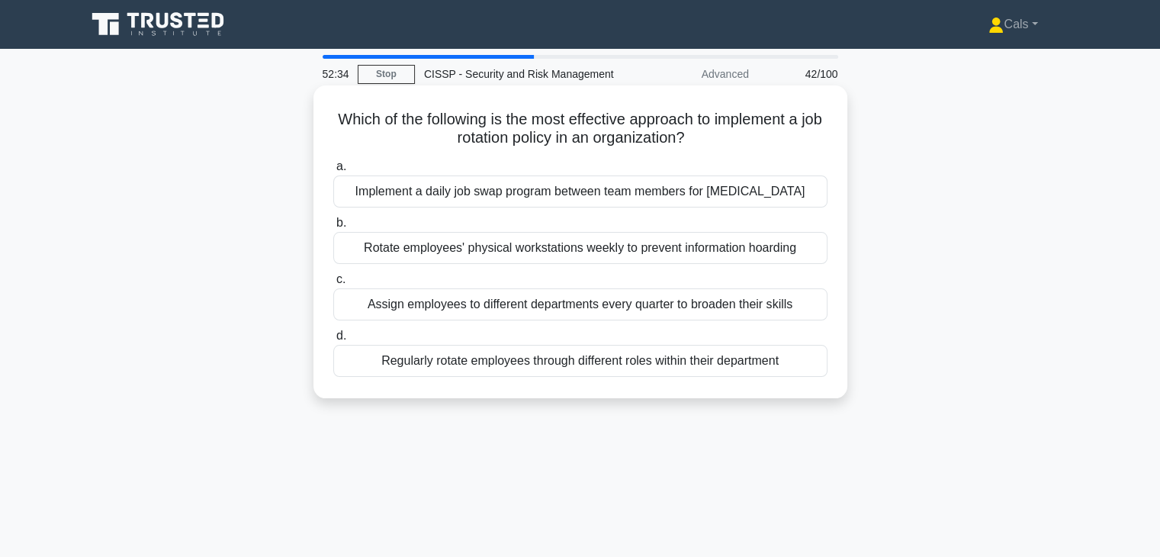
click at [747, 375] on div "Regularly rotate employees through different roles within their department" at bounding box center [580, 361] width 494 height 32
click at [333, 341] on input "d. Regularly rotate employees through different roles within their department" at bounding box center [333, 336] width 0 height 10
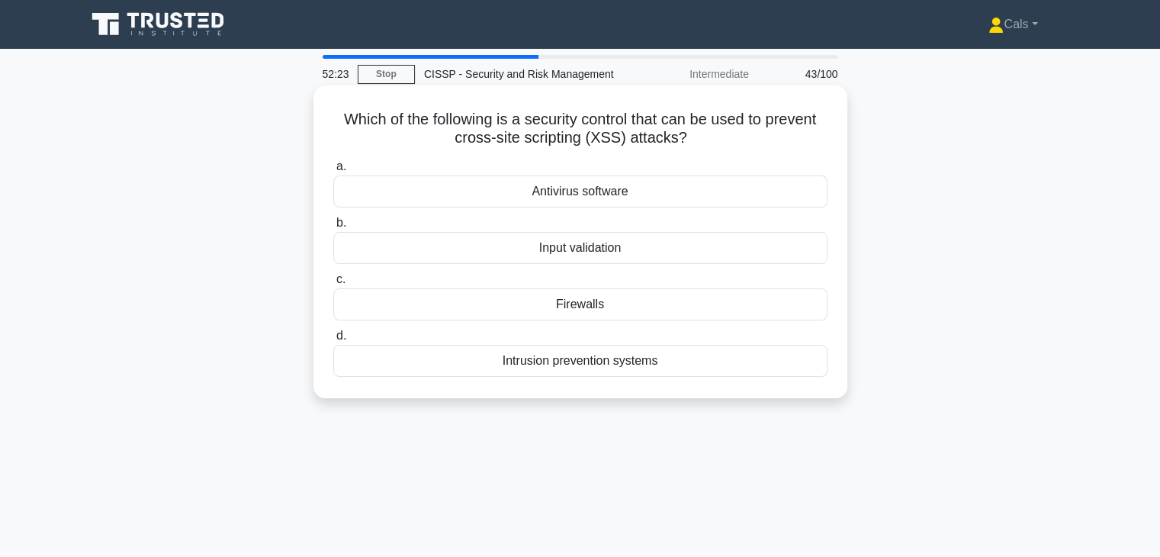
click at [649, 255] on div "Input validation" at bounding box center [580, 248] width 494 height 32
click at [333, 228] on input "b. Input validation" at bounding box center [333, 223] width 0 height 10
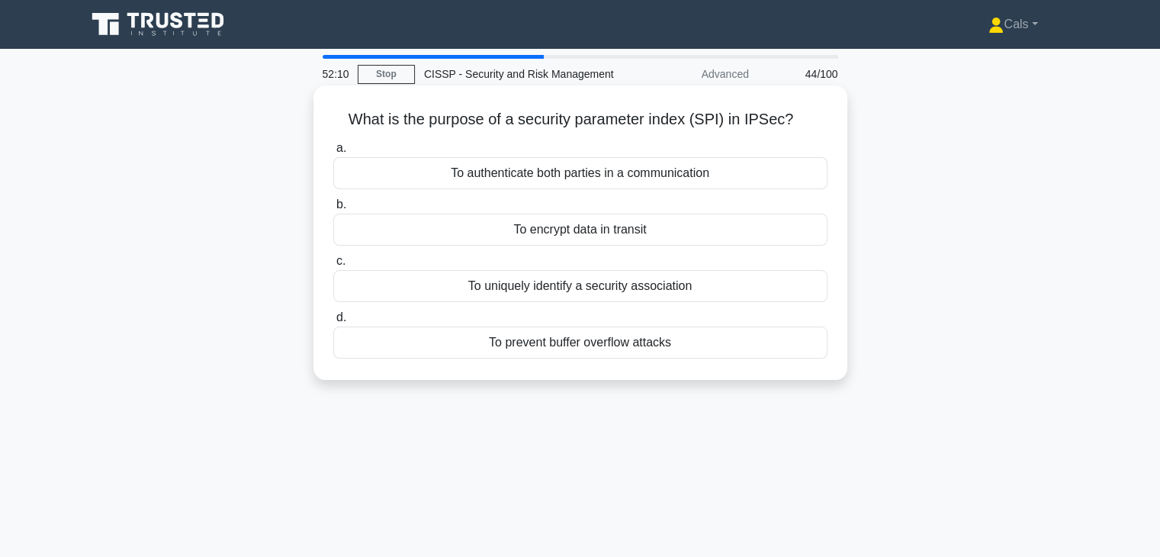
click at [657, 292] on div "To uniquely identify a security association" at bounding box center [580, 286] width 494 height 32
click at [333, 266] on input "c. To uniquely identify a security association" at bounding box center [333, 261] width 0 height 10
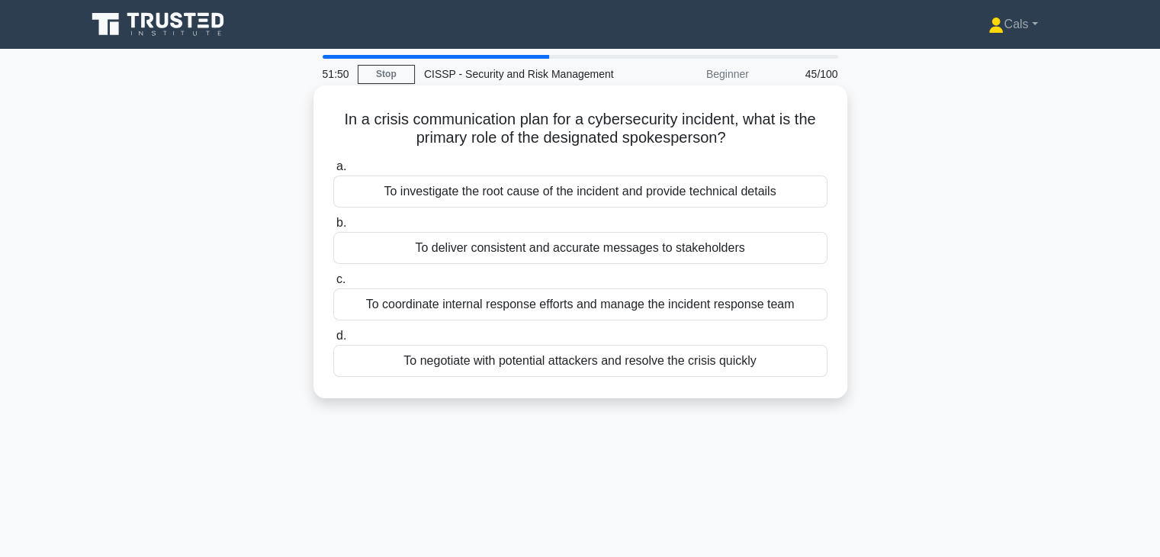
click at [720, 257] on div "To deliver consistent and accurate messages to stakeholders" at bounding box center [580, 248] width 494 height 32
click at [333, 228] on input "b. To deliver consistent and accurate messages to stakeholders" at bounding box center [333, 223] width 0 height 10
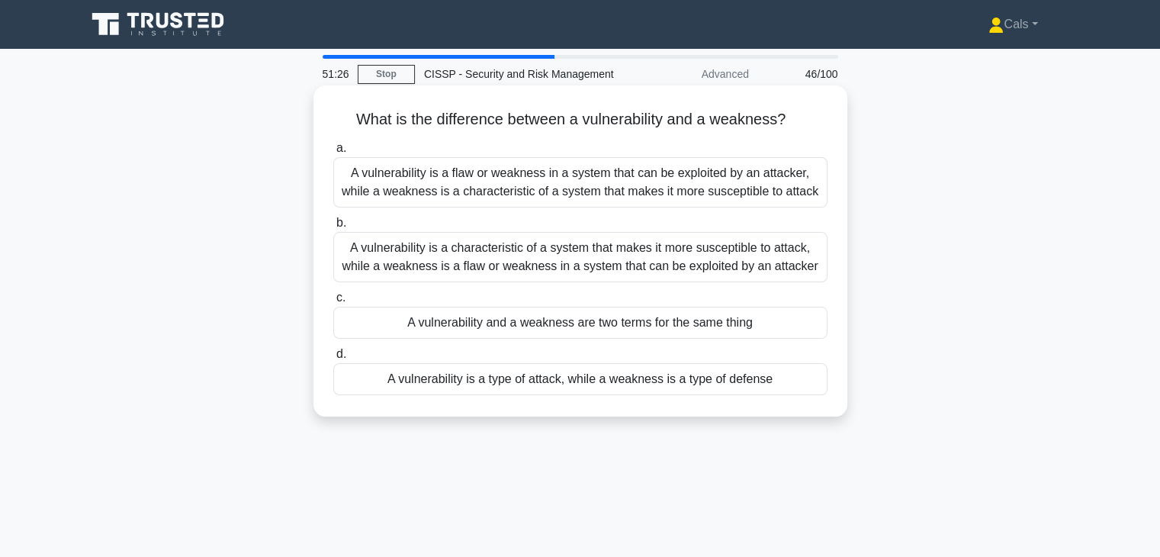
click at [646, 274] on div "A vulnerability is a characteristic of a system that makes it more susceptible …" at bounding box center [580, 257] width 494 height 50
click at [333, 228] on input "b. A vulnerability is a characteristic of a system that makes it more susceptib…" at bounding box center [333, 223] width 0 height 10
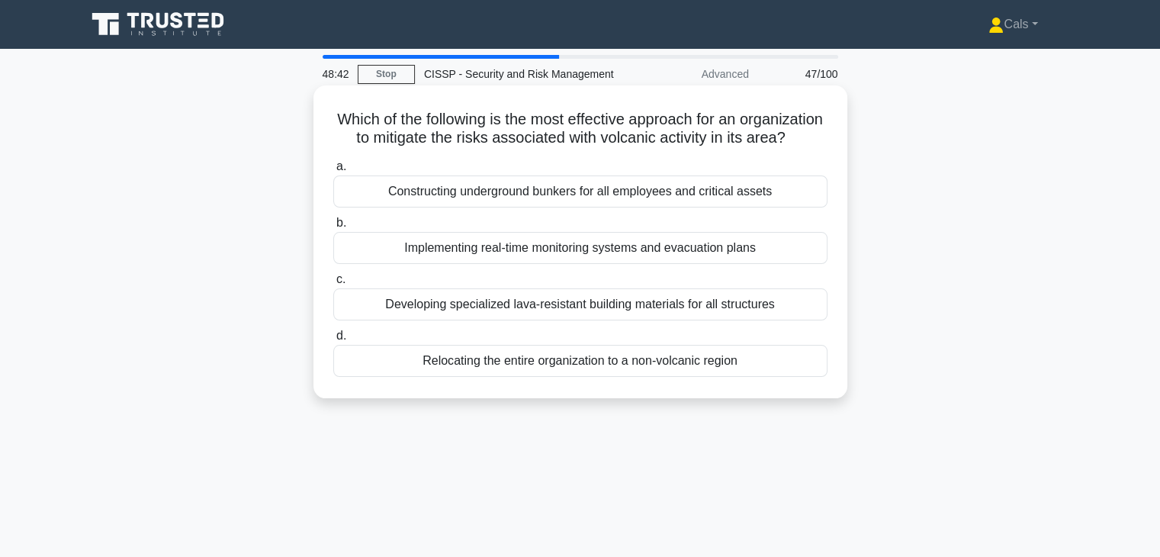
click at [632, 377] on div "Relocating the entire organization to a non-volcanic region" at bounding box center [580, 361] width 494 height 32
click at [333, 341] on input "d. Relocating the entire organization to a non-volcanic region" at bounding box center [333, 336] width 0 height 10
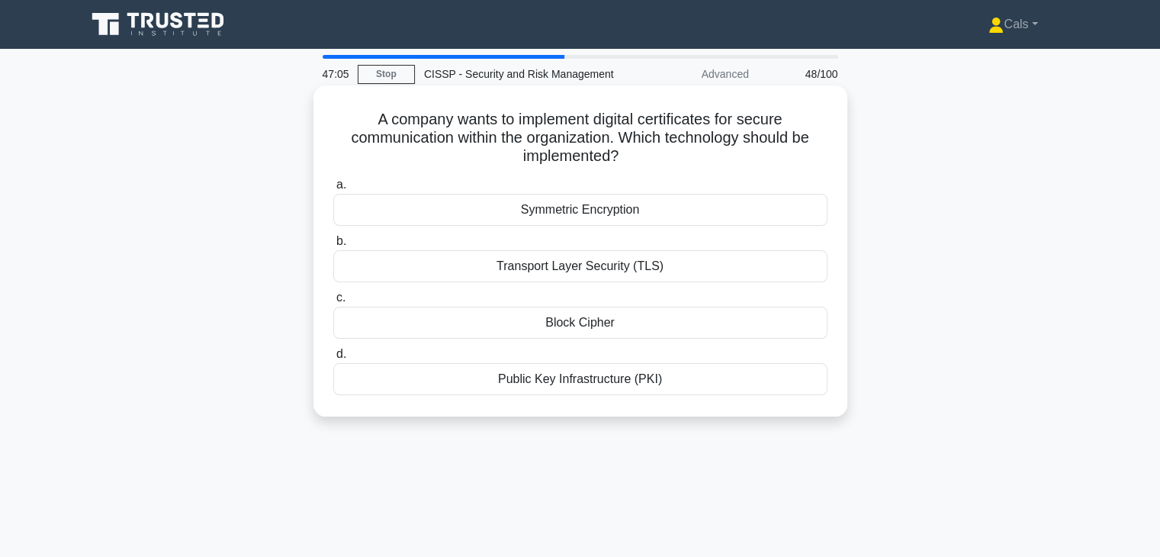
click at [637, 382] on div "Public Key Infrastructure (PKI)" at bounding box center [580, 379] width 494 height 32
click at [333, 359] on input "d. Public Key Infrastructure (PKI)" at bounding box center [333, 354] width 0 height 10
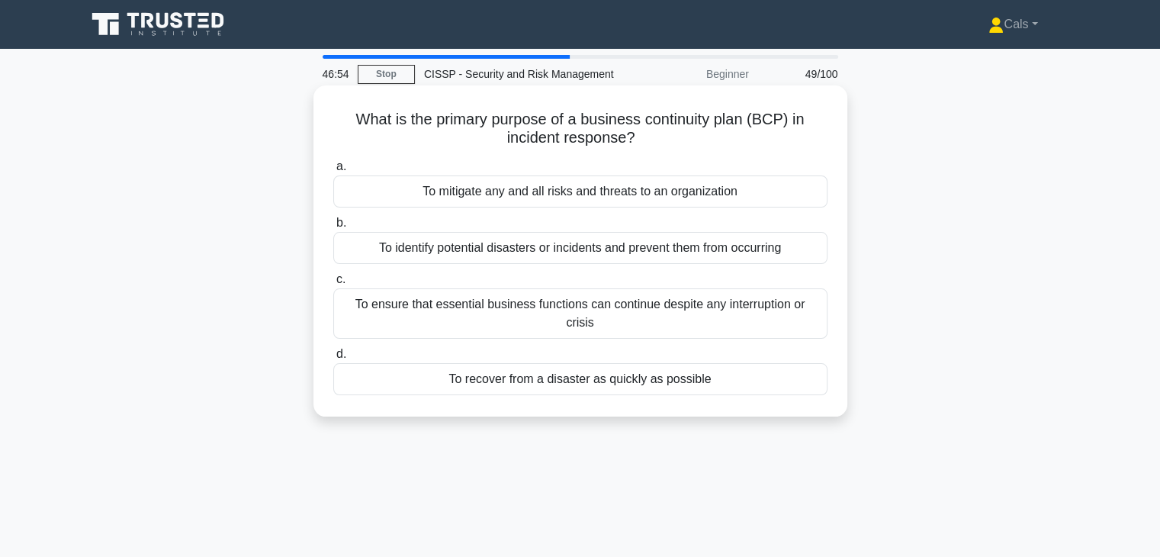
click at [634, 306] on div "To ensure that essential business functions can continue despite any interrupti…" at bounding box center [580, 313] width 494 height 50
click at [333, 284] on input "c. To ensure that essential business functions can continue despite any interru…" at bounding box center [333, 279] width 0 height 10
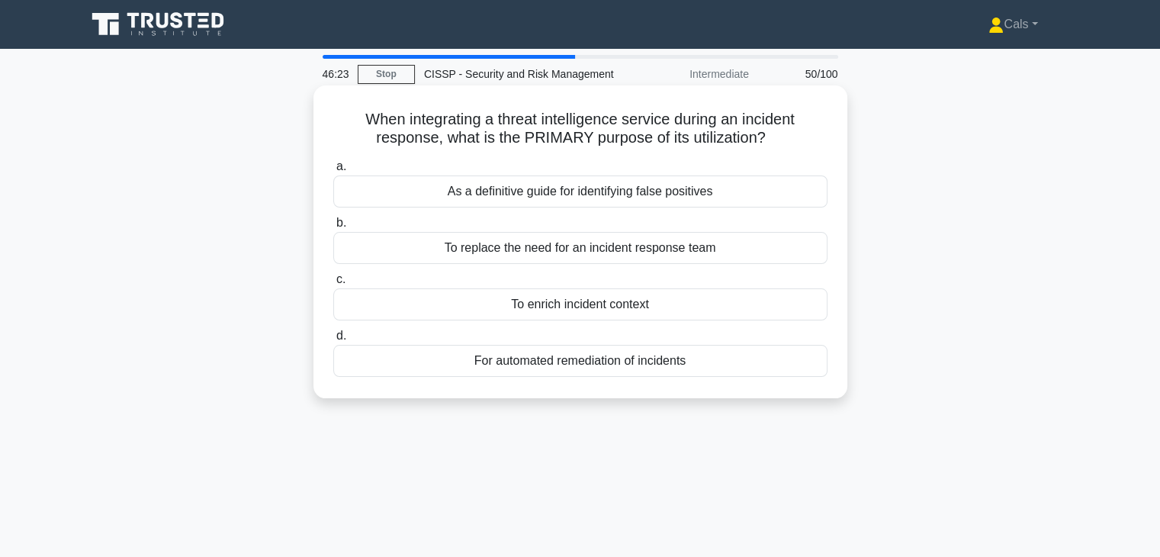
click at [608, 308] on div "To enrich incident context" at bounding box center [580, 304] width 494 height 32
click at [333, 284] on input "c. To enrich incident context" at bounding box center [333, 279] width 0 height 10
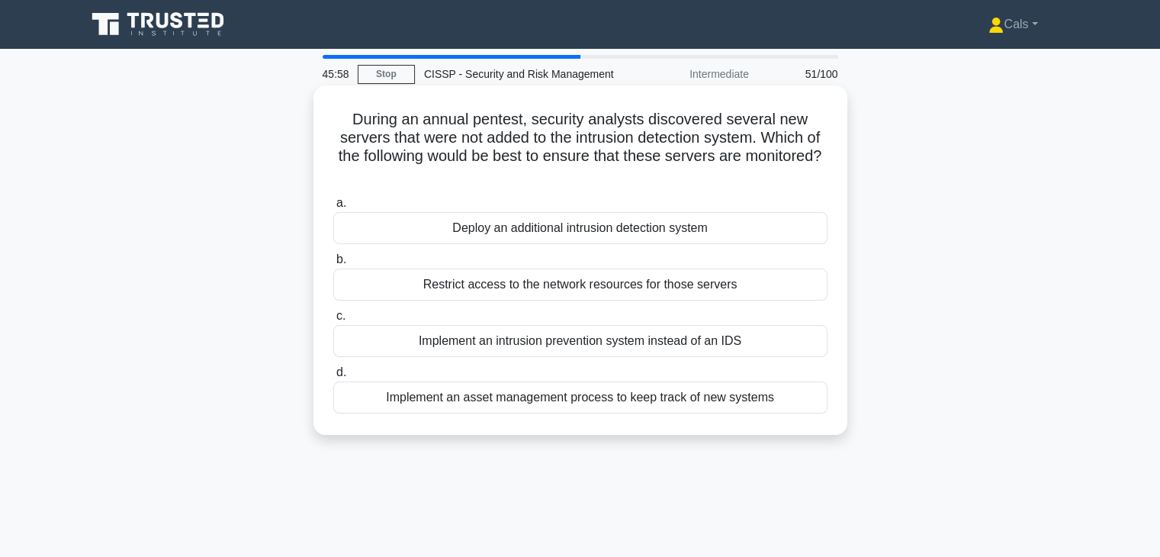
click at [614, 293] on div "Restrict access to the network resources for those servers" at bounding box center [580, 284] width 494 height 32
click at [333, 265] on input "b. Restrict access to the network resources for those servers" at bounding box center [333, 260] width 0 height 10
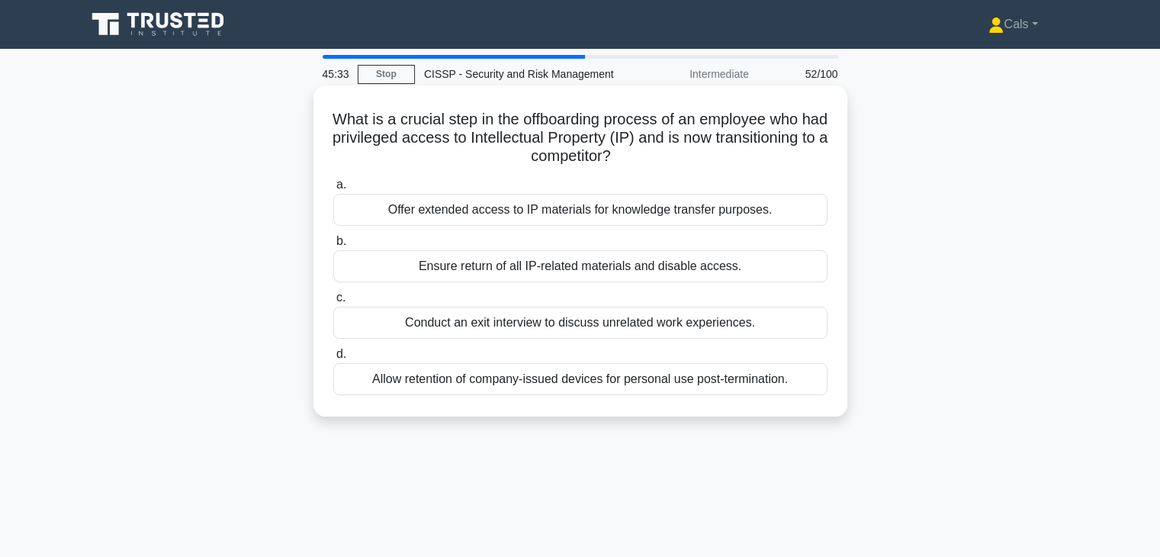
click at [618, 277] on div "Ensure return of all IP-related materials and disable access." at bounding box center [580, 266] width 494 height 32
click at [333, 246] on input "b. Ensure return of all IP-related materials and disable access." at bounding box center [333, 241] width 0 height 10
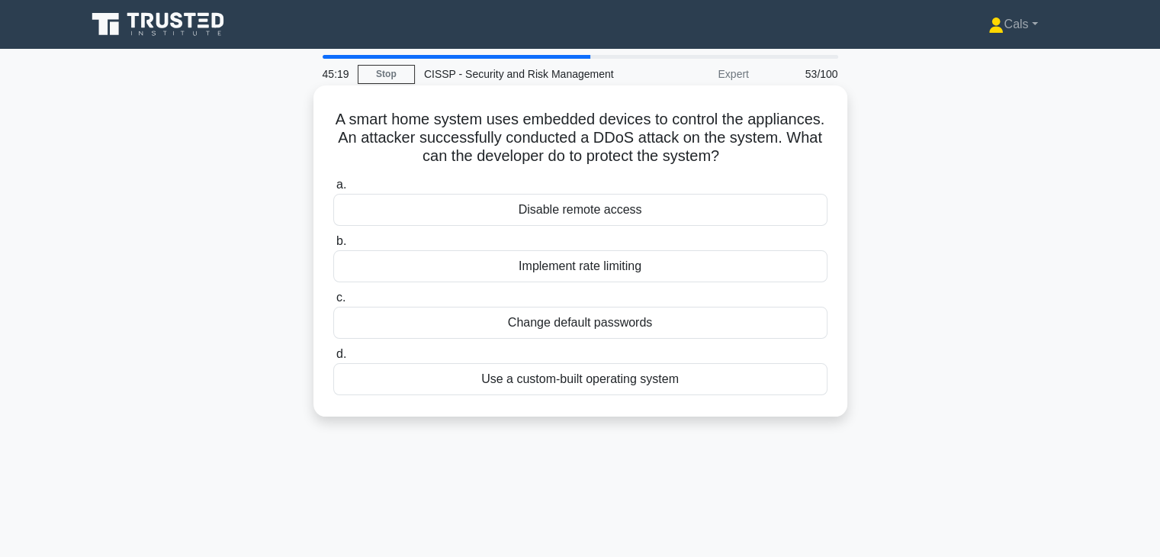
click at [628, 259] on div "Implement rate limiting" at bounding box center [580, 266] width 494 height 32
click at [333, 246] on input "b. Implement rate limiting" at bounding box center [333, 241] width 0 height 10
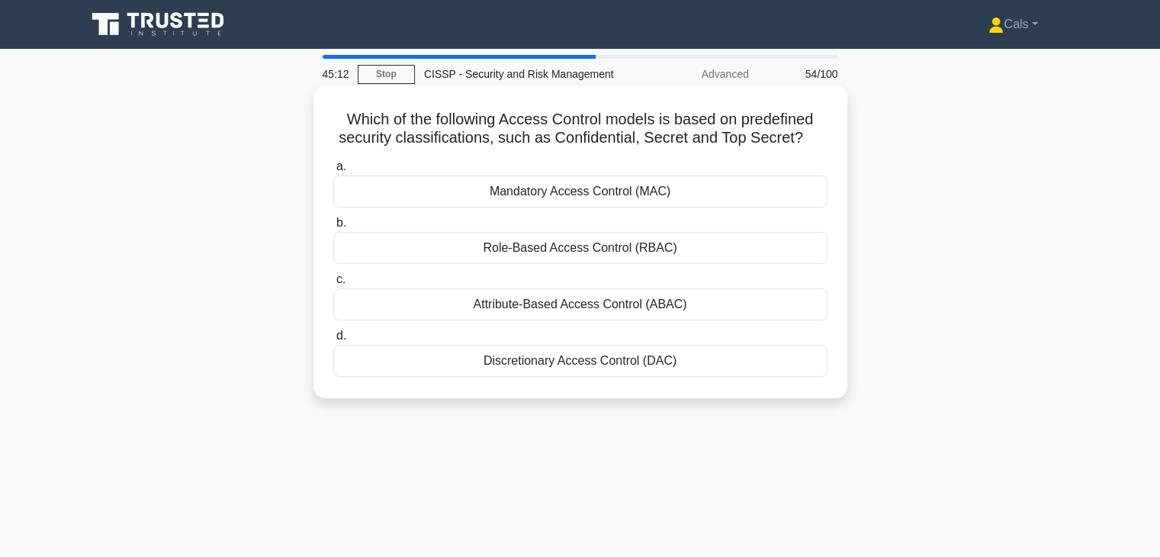
click at [640, 193] on div "Mandatory Access Control (MAC)" at bounding box center [580, 191] width 494 height 32
click at [333, 172] on input "a. Mandatory Access Control (MAC)" at bounding box center [333, 167] width 0 height 10
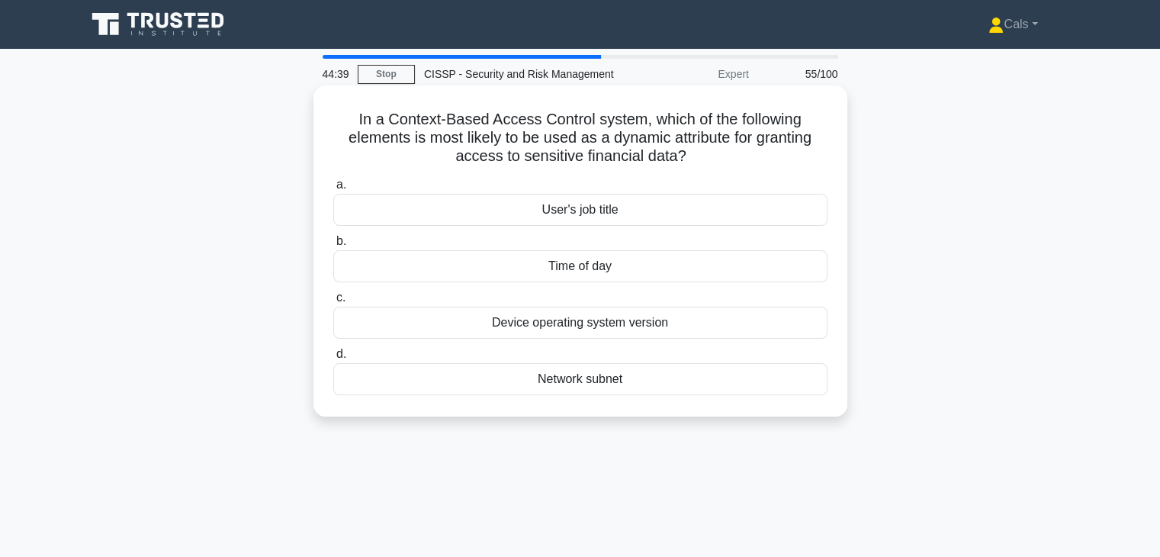
click at [646, 219] on div "User's job title" at bounding box center [580, 210] width 494 height 32
click at [333, 190] on input "a. User's job title" at bounding box center [333, 185] width 0 height 10
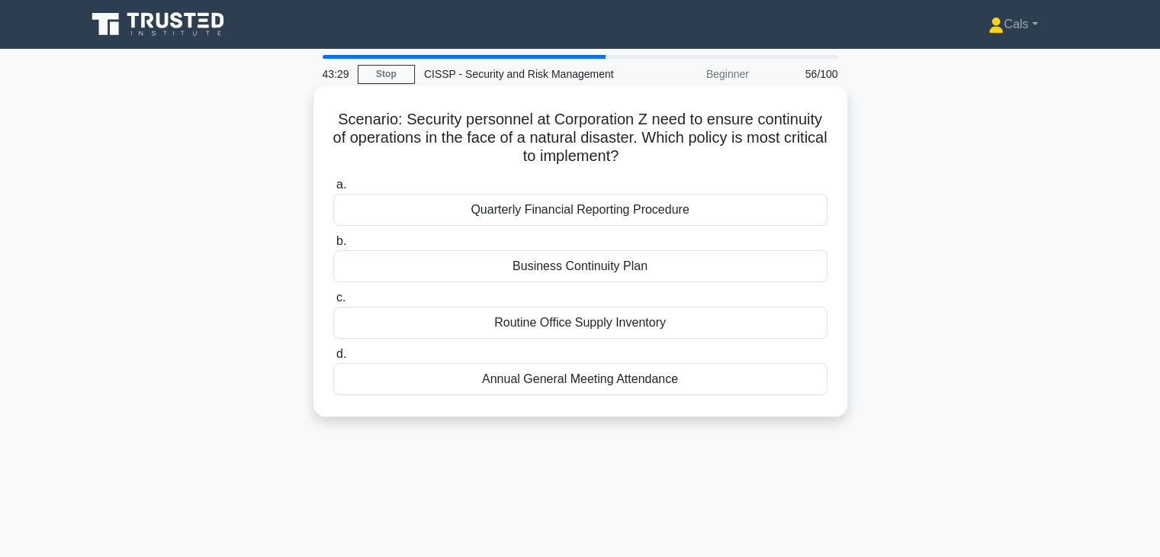
click at [668, 271] on div "Business Continuity Plan" at bounding box center [580, 266] width 494 height 32
click at [333, 246] on input "b. Business Continuity Plan" at bounding box center [333, 241] width 0 height 10
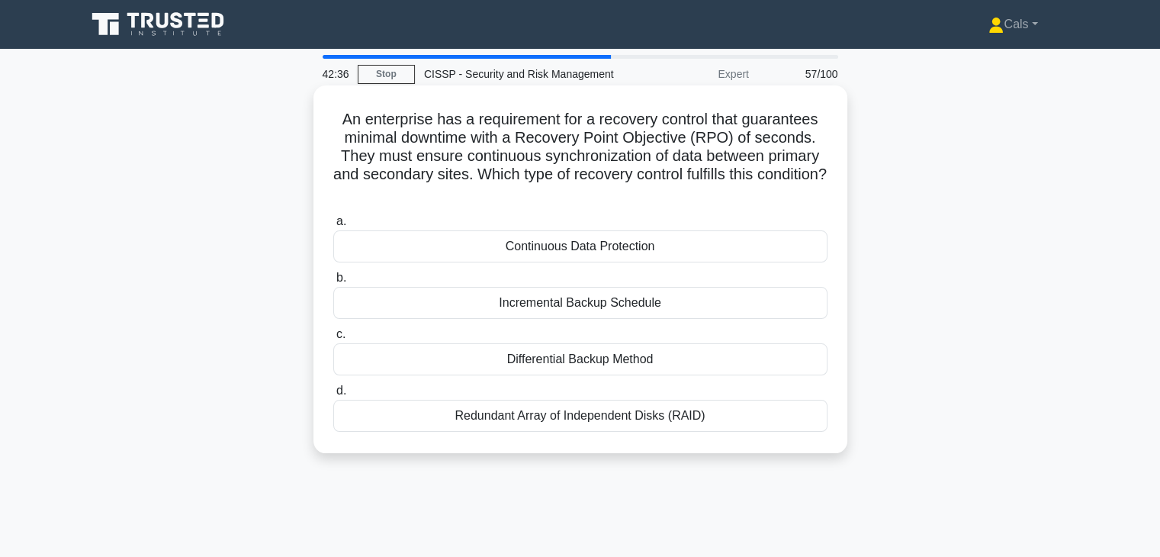
click at [681, 248] on div "Continuous Data Protection" at bounding box center [580, 246] width 494 height 32
click at [333, 226] on input "a. Continuous Data Protection" at bounding box center [333, 222] width 0 height 10
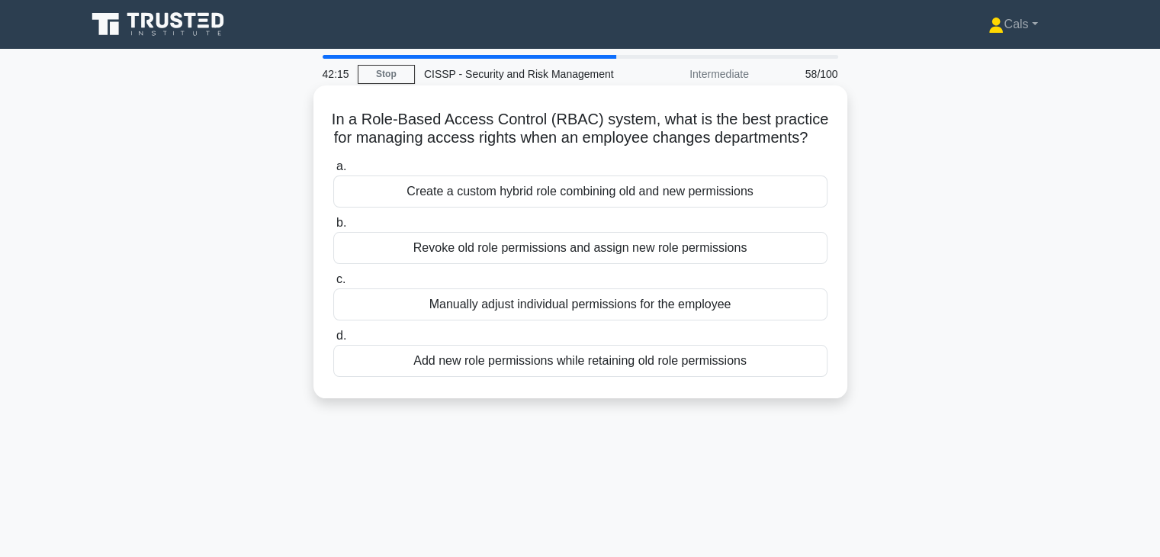
click at [650, 264] on div "Revoke old role permissions and assign new role permissions" at bounding box center [580, 248] width 494 height 32
click at [333, 228] on input "b. Revoke old role permissions and assign new role permissions" at bounding box center [333, 223] width 0 height 10
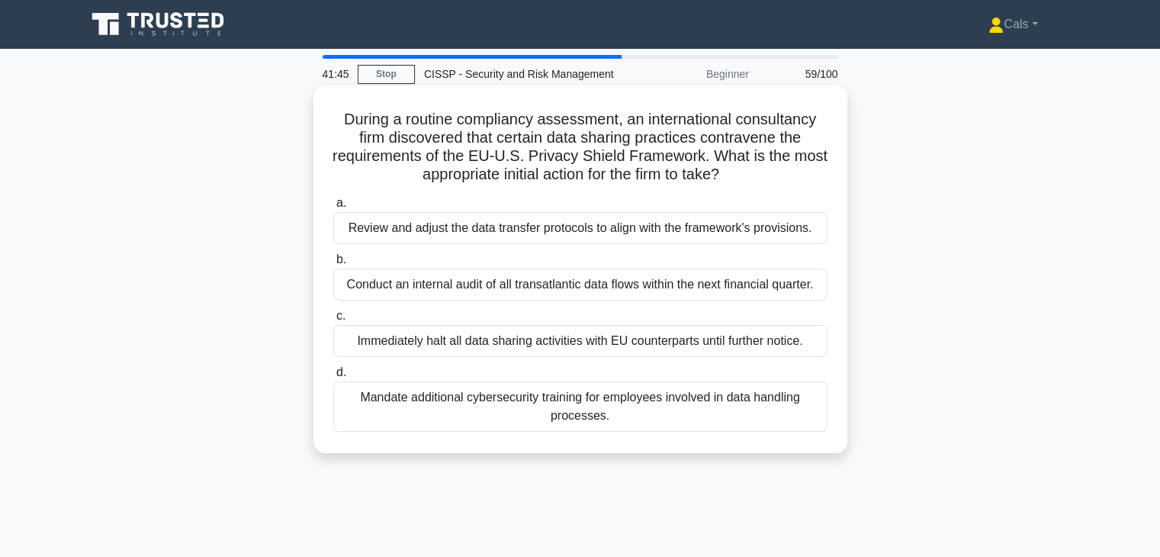
click at [630, 238] on div "Review and adjust the data transfer protocols to align with the framework's pro…" at bounding box center [580, 228] width 494 height 32
click at [333, 208] on input "a. Review and adjust the data transfer protocols to align with the framework's …" at bounding box center [333, 203] width 0 height 10
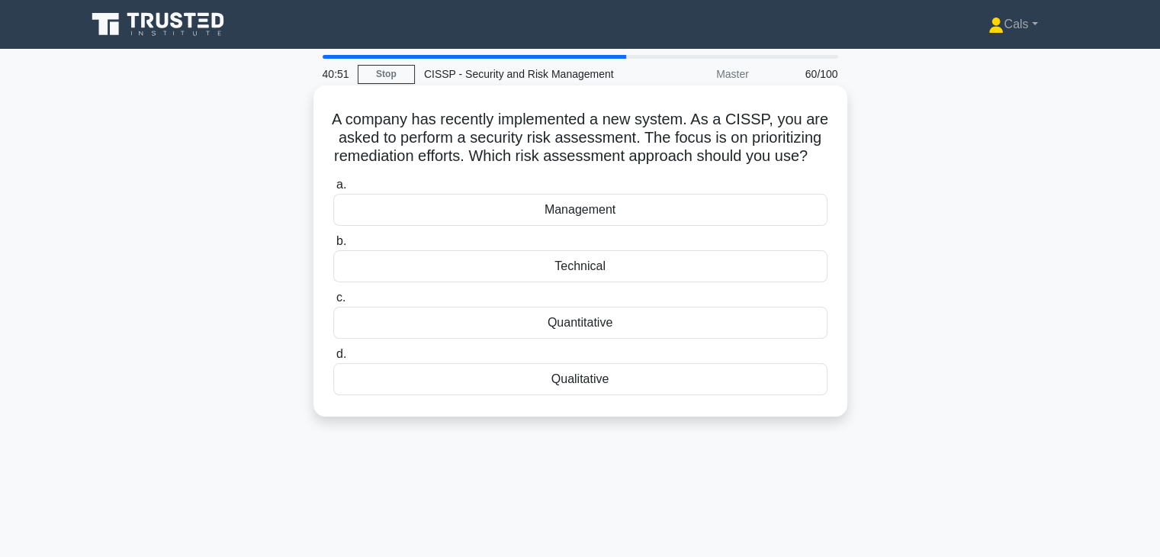
click at [587, 394] on div "Qualitative" at bounding box center [580, 379] width 494 height 32
click at [333, 359] on input "d. Qualitative" at bounding box center [333, 354] width 0 height 10
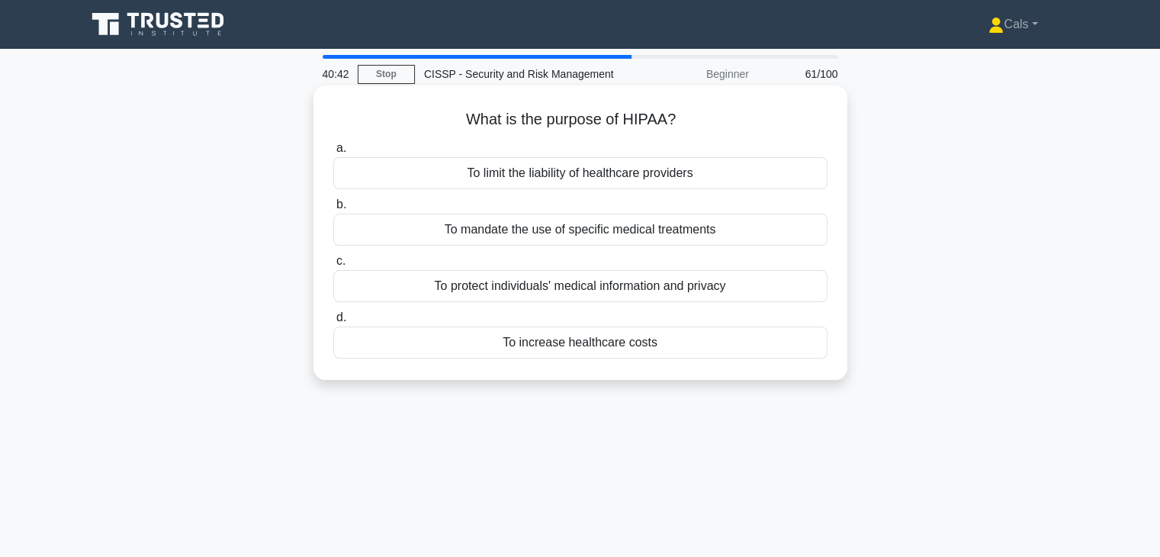
click at [678, 294] on div "To protect individuals' medical information and privacy" at bounding box center [580, 286] width 494 height 32
click at [333, 266] on input "c. To protect individuals' medical information and privacy" at bounding box center [333, 261] width 0 height 10
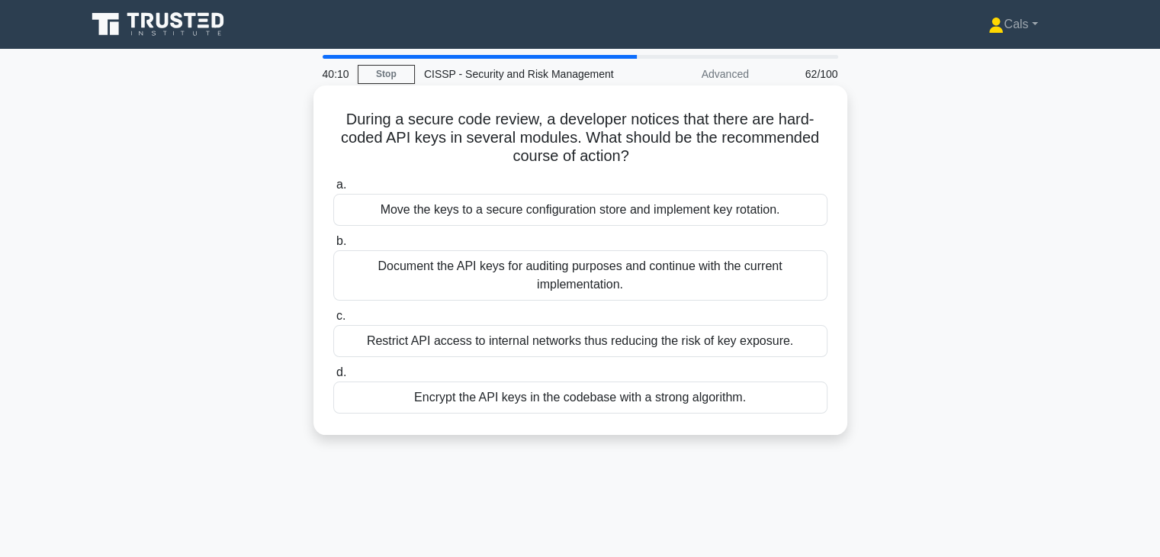
click at [696, 215] on div "Move the keys to a secure configuration store and implement key rotation." at bounding box center [580, 210] width 494 height 32
click at [333, 190] on input "a. Move the keys to a secure configuration store and implement key rotation." at bounding box center [333, 185] width 0 height 10
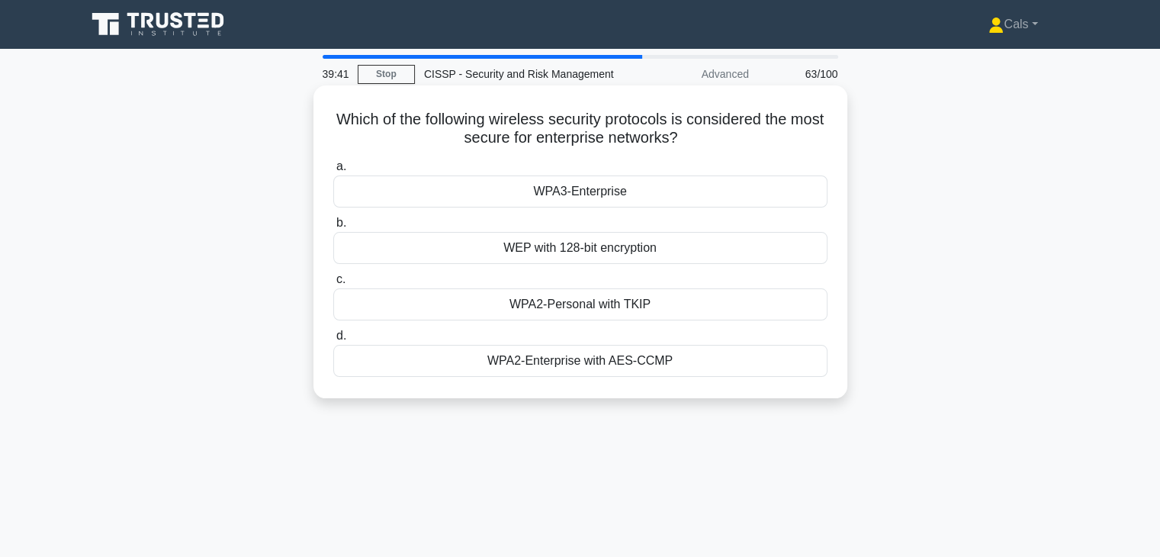
click at [666, 198] on div "WPA3-Enterprise" at bounding box center [580, 191] width 494 height 32
click at [333, 172] on input "a. WPA3-Enterprise" at bounding box center [333, 167] width 0 height 10
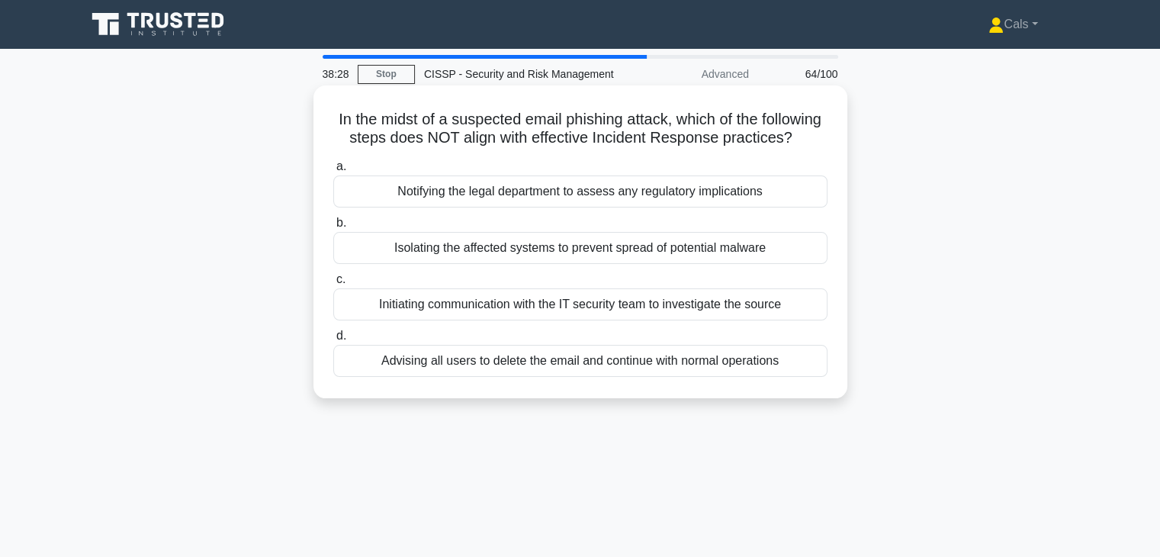
click at [525, 373] on div "Advising all users to delete the email and continue with normal operations" at bounding box center [580, 361] width 494 height 32
click at [333, 341] on input "d. Advising all users to delete the email and continue with normal operations" at bounding box center [333, 336] width 0 height 10
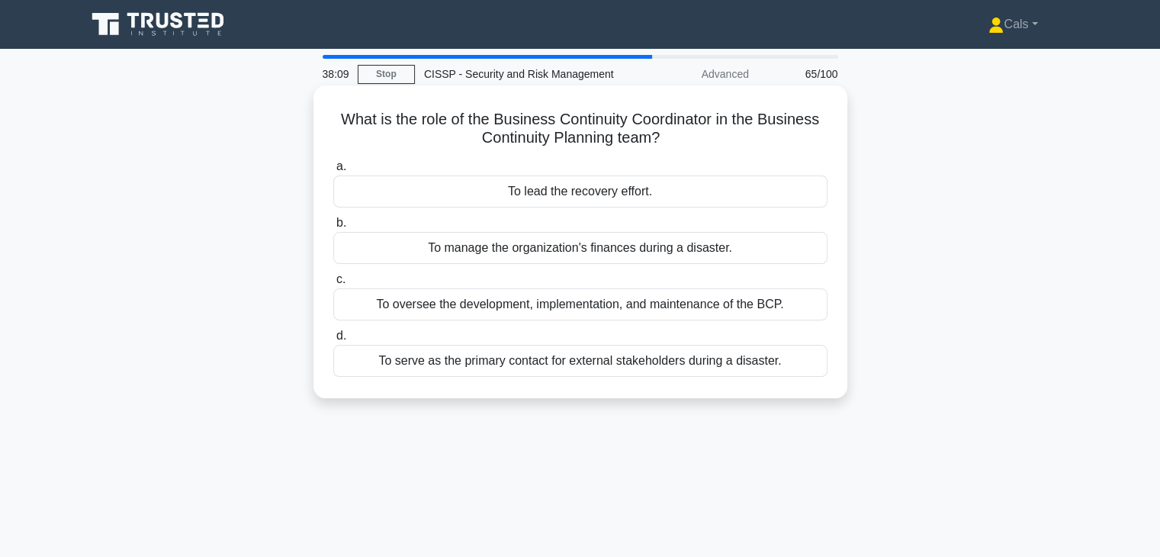
click at [610, 309] on div "To oversee the development, implementation, and maintenance of the BCP." at bounding box center [580, 304] width 494 height 32
click at [333, 284] on input "c. To oversee the development, implementation, and maintenance of the BCP." at bounding box center [333, 279] width 0 height 10
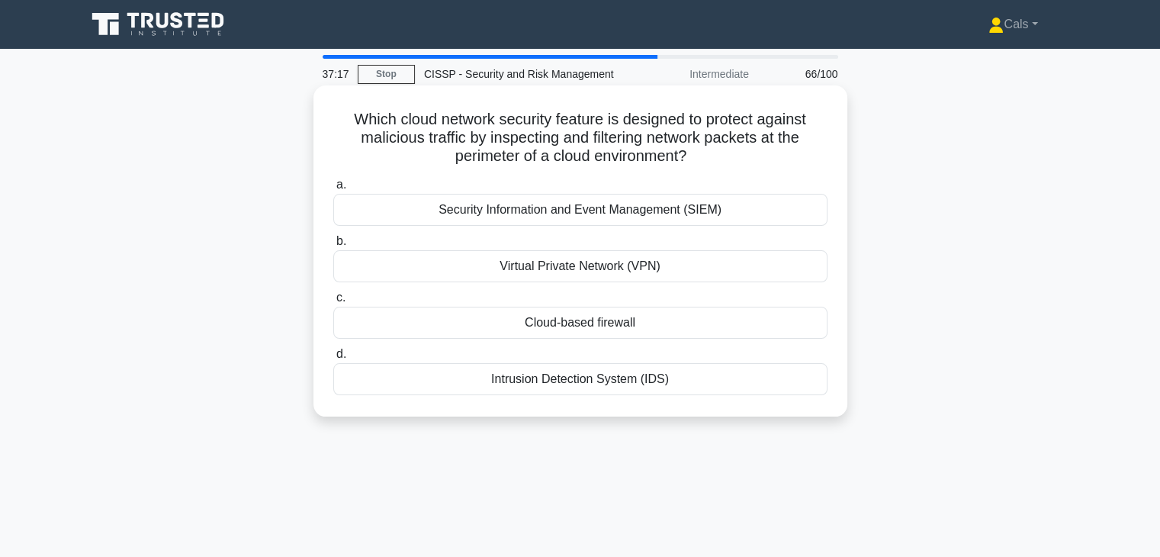
click at [646, 321] on div "Cloud-based firewall" at bounding box center [580, 322] width 494 height 32
click at [333, 303] on input "c. Cloud-based firewall" at bounding box center [333, 298] width 0 height 10
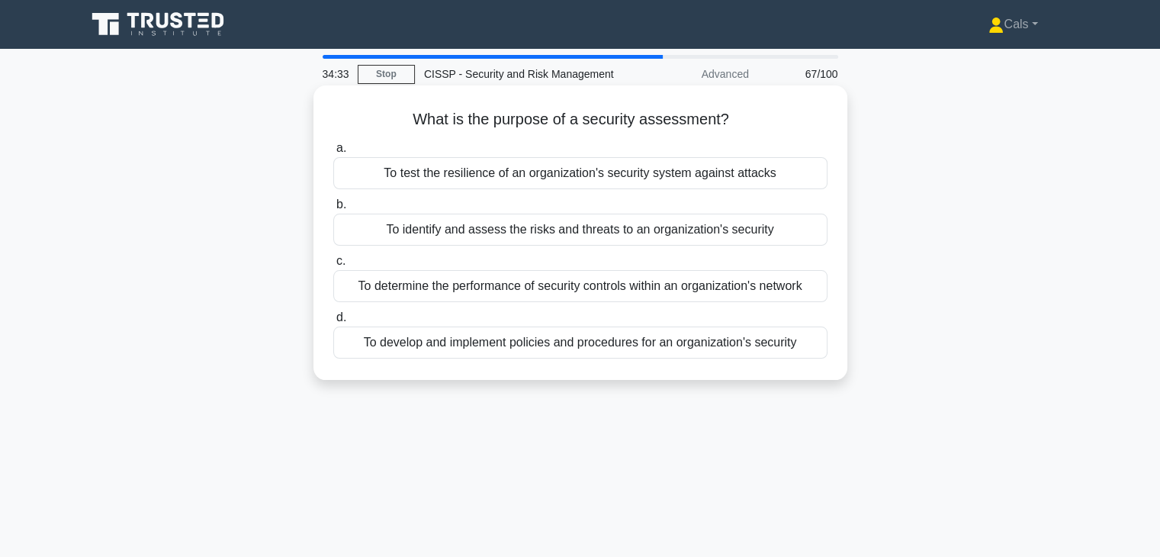
click at [598, 242] on div "To identify and assess the risks and threats to an organization's security" at bounding box center [580, 229] width 494 height 32
click at [333, 210] on input "b. To identify and assess the risks and threats to an organization's security" at bounding box center [333, 205] width 0 height 10
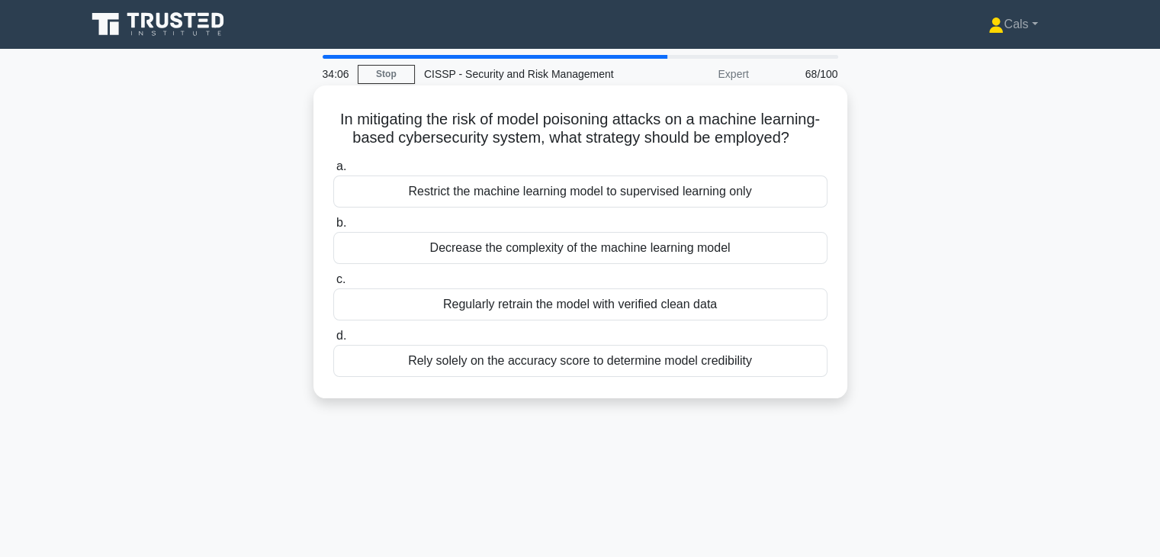
click at [601, 320] on div "Regularly retrain the model with verified clean data" at bounding box center [580, 304] width 494 height 32
click at [333, 284] on input "c. Regularly retrain the model with verified clean data" at bounding box center [333, 279] width 0 height 10
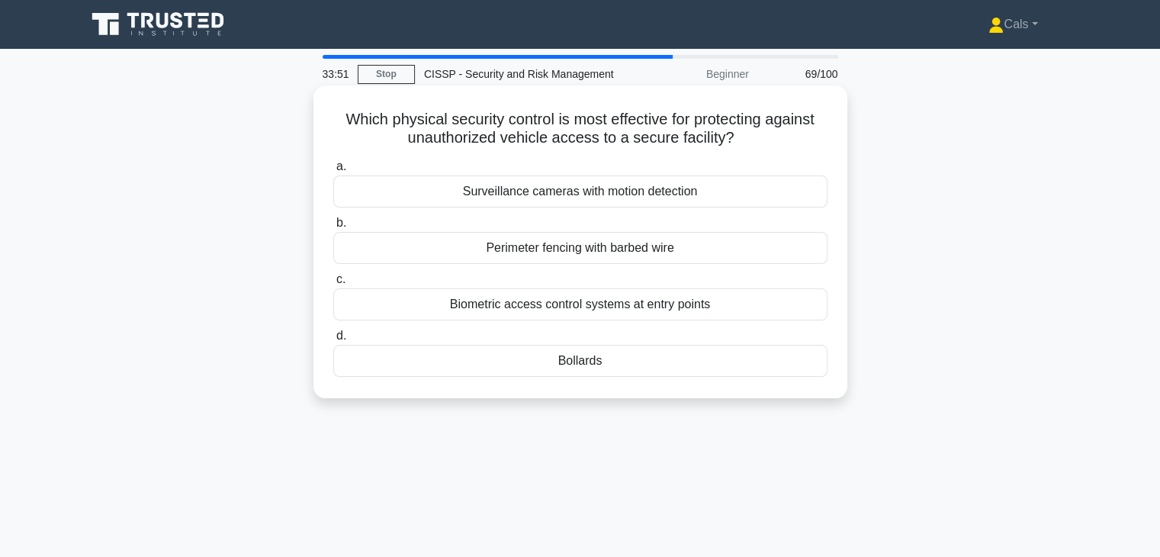
click at [617, 367] on div "Bollards" at bounding box center [580, 361] width 494 height 32
click at [333, 341] on input "d. Bollards" at bounding box center [333, 336] width 0 height 10
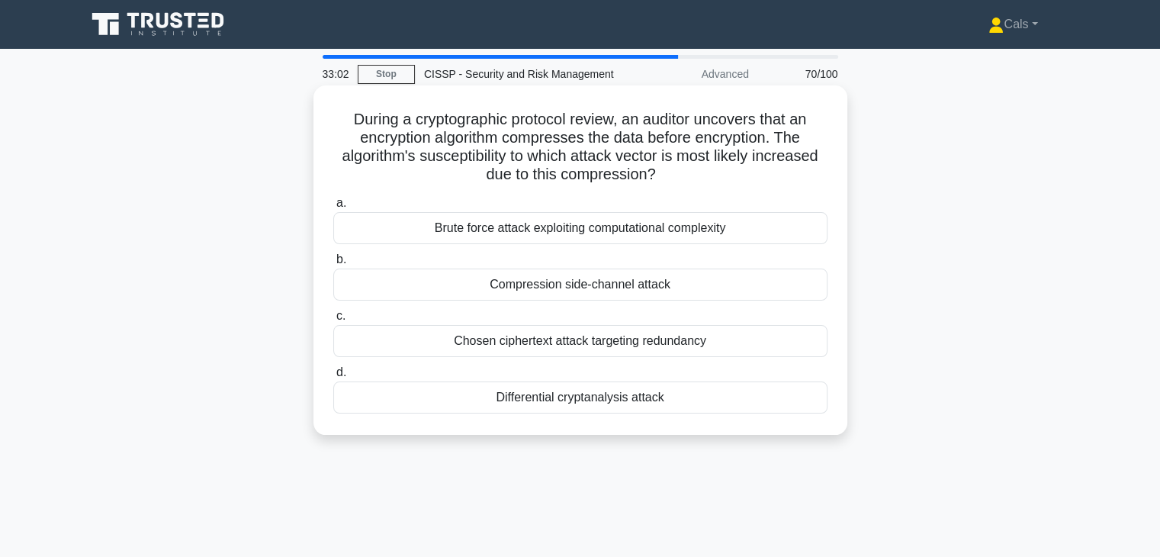
click at [573, 290] on div "Compression side-channel attack" at bounding box center [580, 284] width 494 height 32
click at [333, 265] on input "b. Compression side-channel attack" at bounding box center [333, 260] width 0 height 10
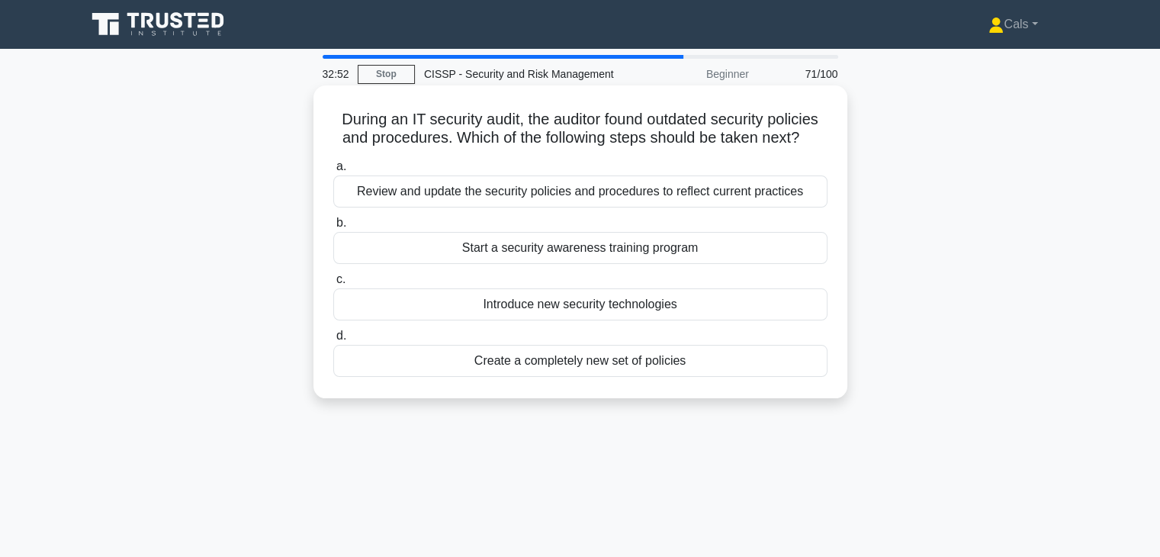
click at [624, 196] on div "Review and update the security policies and procedures to reflect current pract…" at bounding box center [580, 191] width 494 height 32
click at [333, 172] on input "a. Review and update the security policies and procedures to reflect current pr…" at bounding box center [333, 167] width 0 height 10
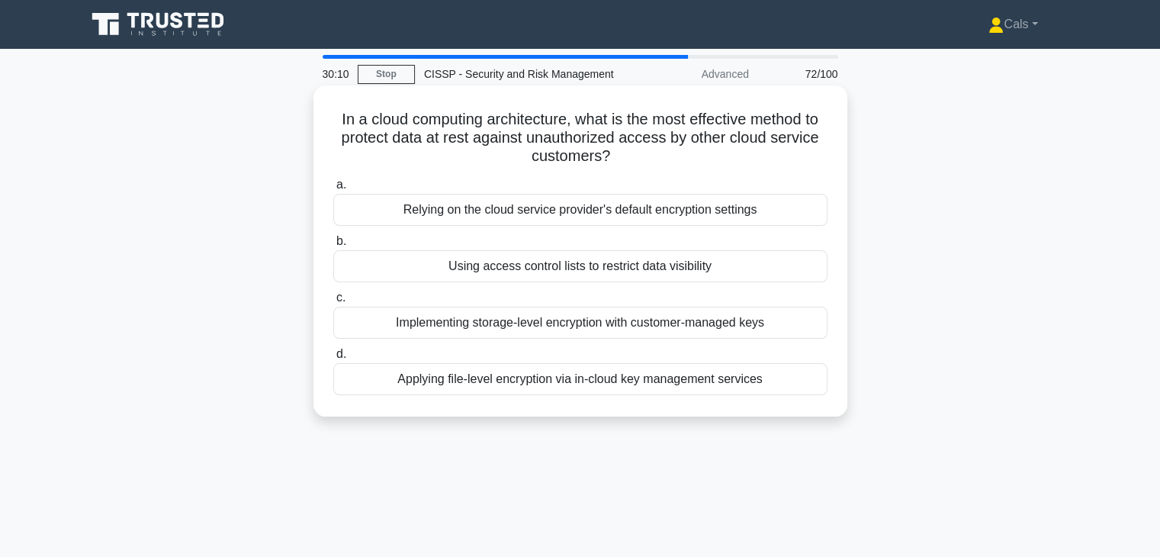
click at [578, 317] on div "Implementing storage-level encryption with customer-managed keys" at bounding box center [580, 322] width 494 height 32
click at [333, 303] on input "c. Implementing storage-level encryption with customer-managed keys" at bounding box center [333, 298] width 0 height 10
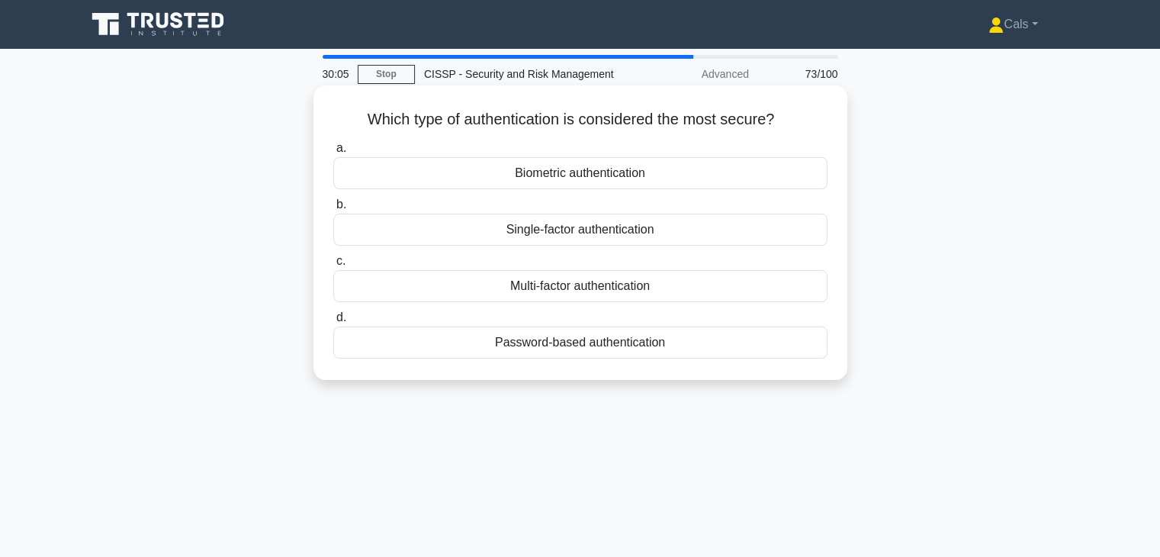
click at [611, 281] on div "Multi-factor authentication" at bounding box center [580, 286] width 494 height 32
click at [333, 266] on input "c. Multi-factor authentication" at bounding box center [333, 261] width 0 height 10
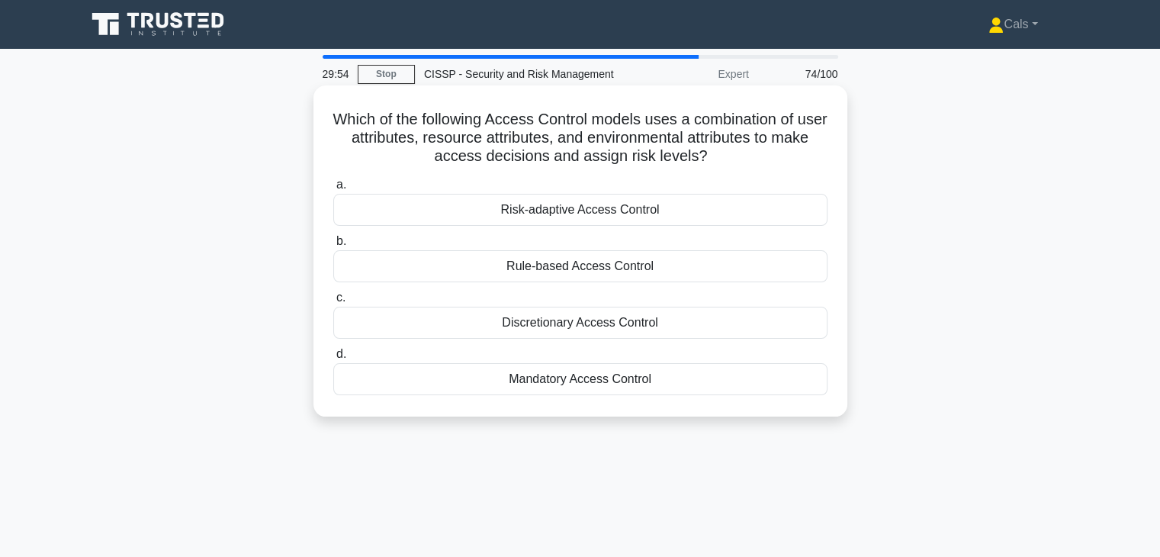
click at [553, 275] on div "Rule-based Access Control" at bounding box center [580, 266] width 494 height 32
click at [333, 246] on input "b. Rule-based Access Control" at bounding box center [333, 241] width 0 height 10
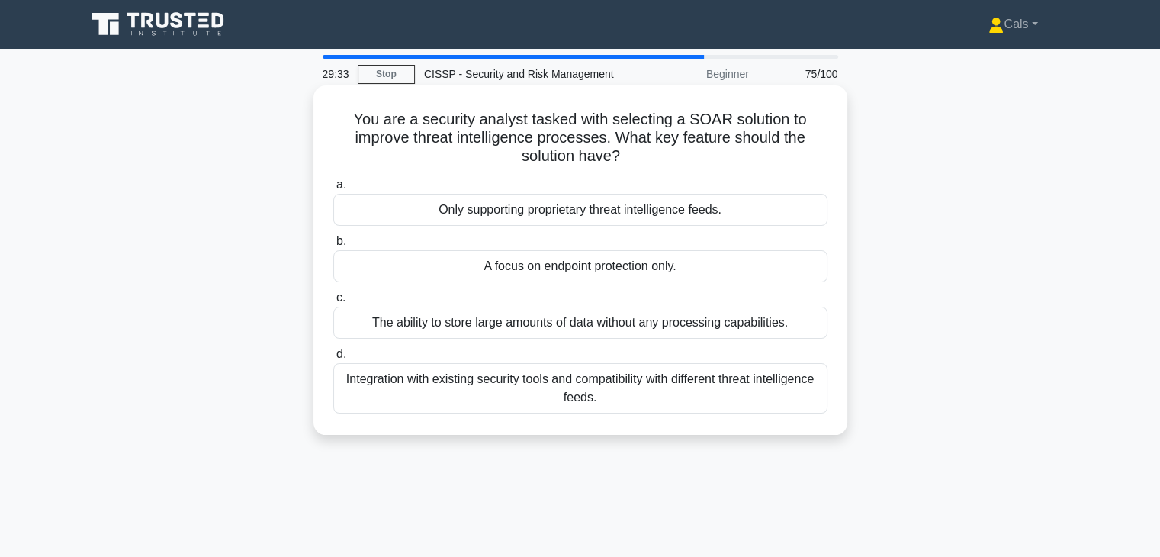
click at [649, 390] on div "Integration with existing security tools and compatibility with different threa…" at bounding box center [580, 388] width 494 height 50
click at [333, 359] on input "d. Integration with existing security tools and compatibility with different th…" at bounding box center [333, 354] width 0 height 10
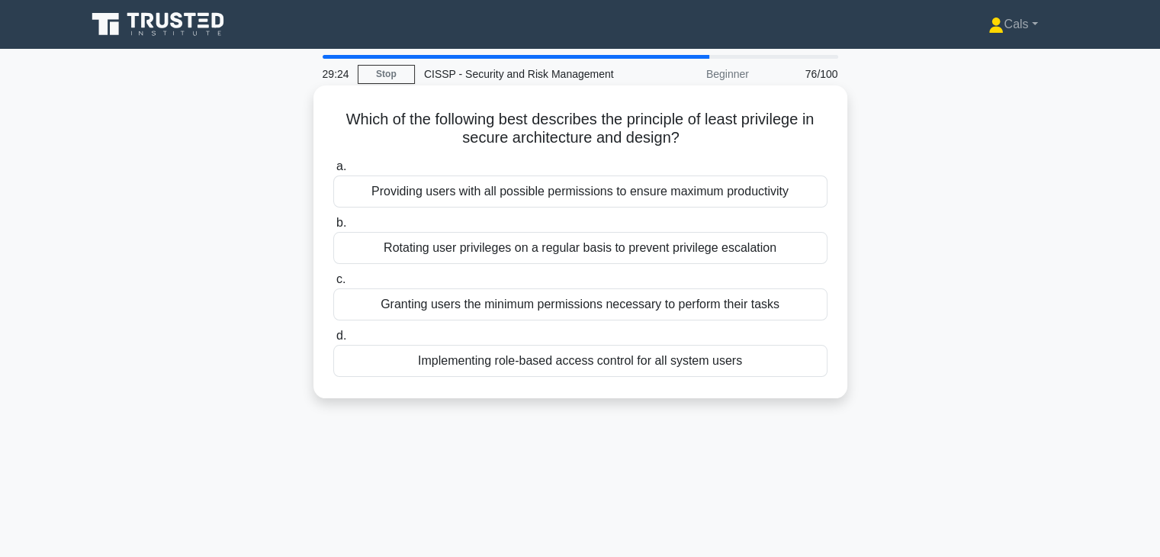
click at [558, 315] on div "Granting users the minimum permissions necessary to perform their tasks" at bounding box center [580, 304] width 494 height 32
click at [333, 284] on input "c. Granting users the minimum permissions necessary to perform their tasks" at bounding box center [333, 279] width 0 height 10
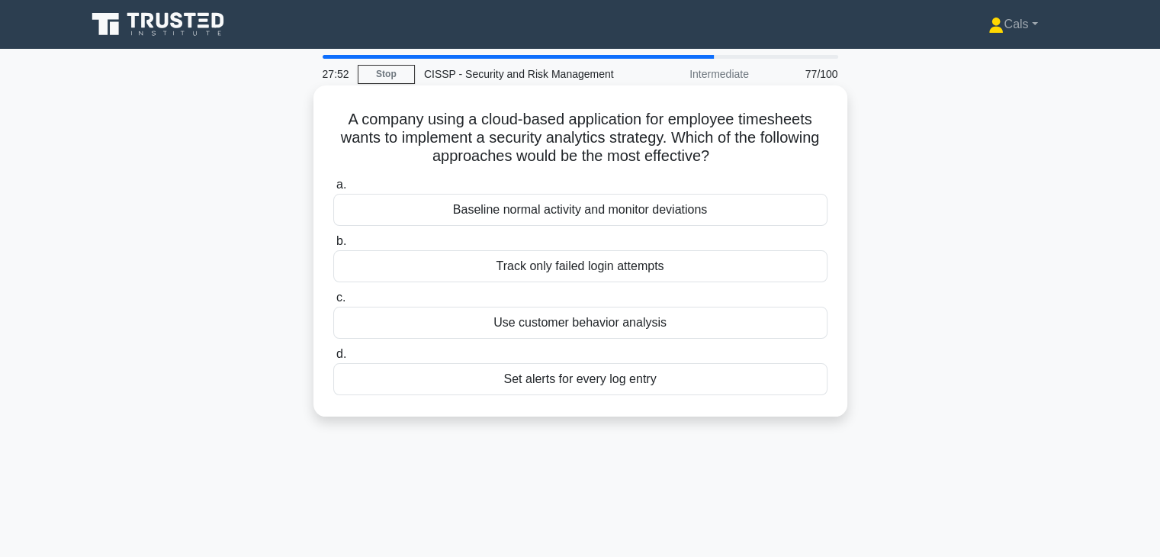
click at [338, 123] on h5 "A company using a cloud-based application for employee timesheets wants to impl…" at bounding box center [580, 138] width 497 height 56
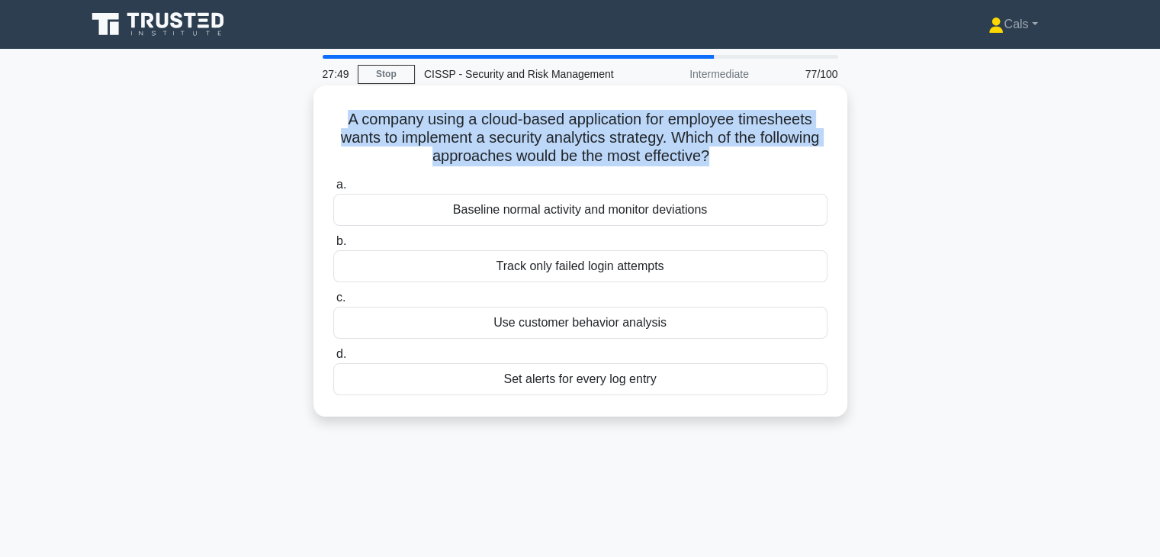
drag, startPoint x: 338, startPoint y: 123, endPoint x: 747, endPoint y: 150, distance: 409.5
click at [747, 150] on h5 "A company using a cloud-based application for employee timesheets wants to impl…" at bounding box center [580, 138] width 497 height 56
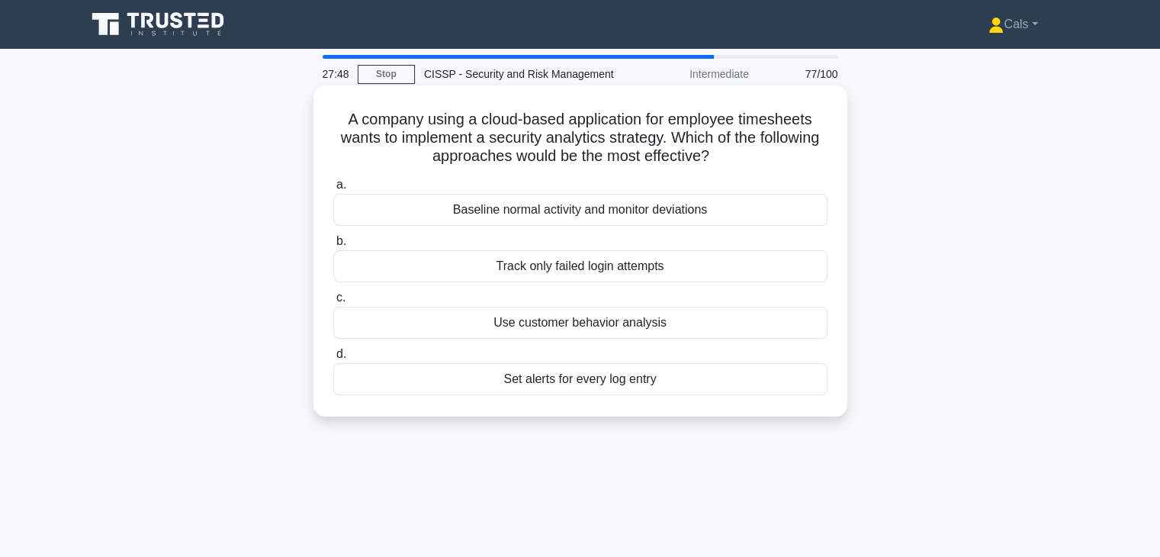
click at [747, 150] on h5 "A company using a cloud-based application for employee timesheets wants to impl…" at bounding box center [580, 138] width 497 height 56
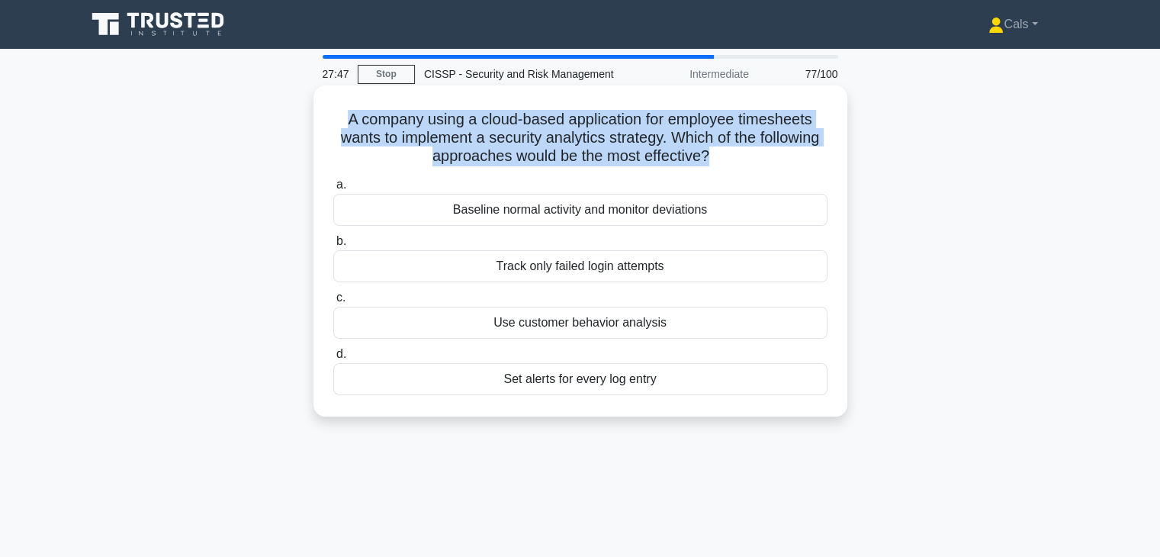
click at [747, 150] on h5 "A company using a cloud-based application for employee timesheets wants to impl…" at bounding box center [580, 138] width 497 height 56
click at [394, 142] on h5 "A company using a cloud-based application for employee timesheets wants to impl…" at bounding box center [580, 138] width 497 height 56
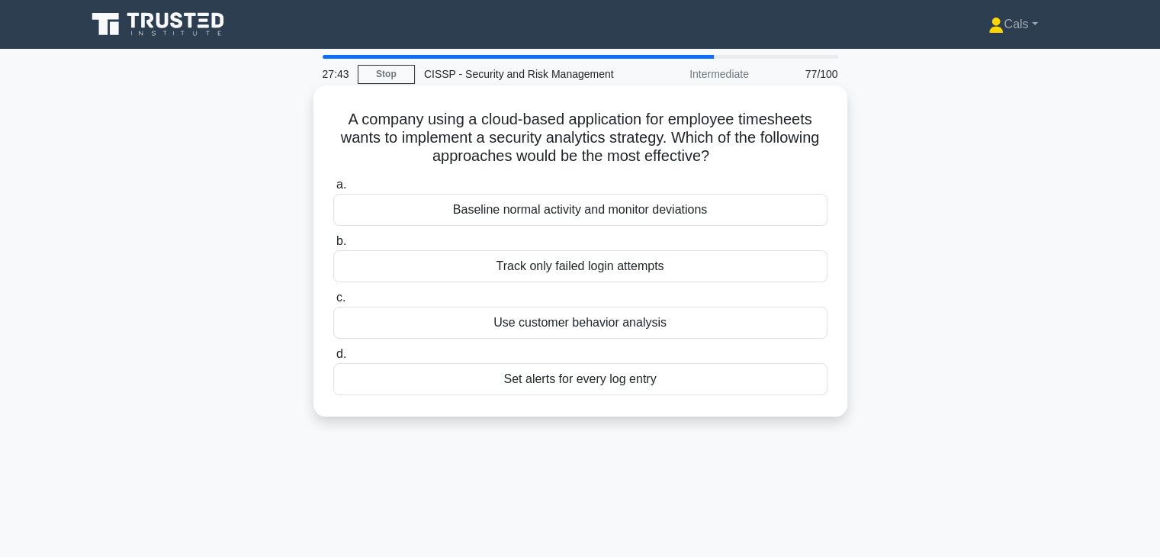
drag, startPoint x: 340, startPoint y: 114, endPoint x: 760, endPoint y: 153, distance: 421.9
click at [760, 153] on h5 "A company using a cloud-based application for employee timesheets wants to impl…" at bounding box center [580, 138] width 497 height 56
click at [727, 153] on icon ".spinner_0XTQ{transform-origin:center;animation:spinner_y6GP .75s linear infini…" at bounding box center [718, 157] width 18 height 18
drag, startPoint x: 760, startPoint y: 153, endPoint x: 338, endPoint y: 123, distance: 423.4
click at [338, 123] on h5 "A company using a cloud-based application for employee timesheets wants to impl…" at bounding box center [580, 138] width 497 height 56
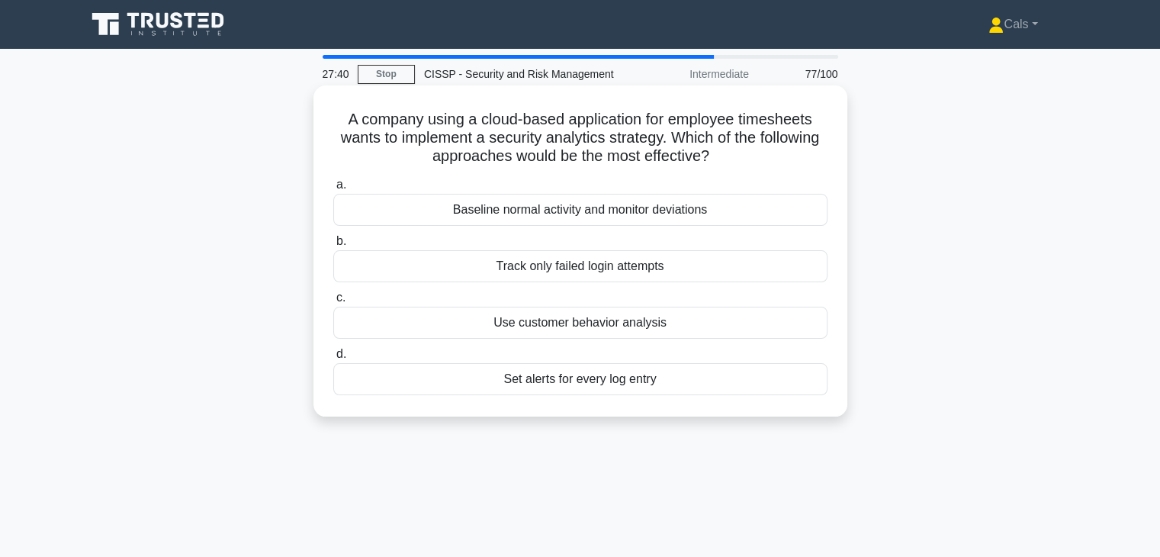
click at [338, 123] on h5 "A company using a cloud-based application for employee timesheets wants to impl…" at bounding box center [580, 138] width 497 height 56
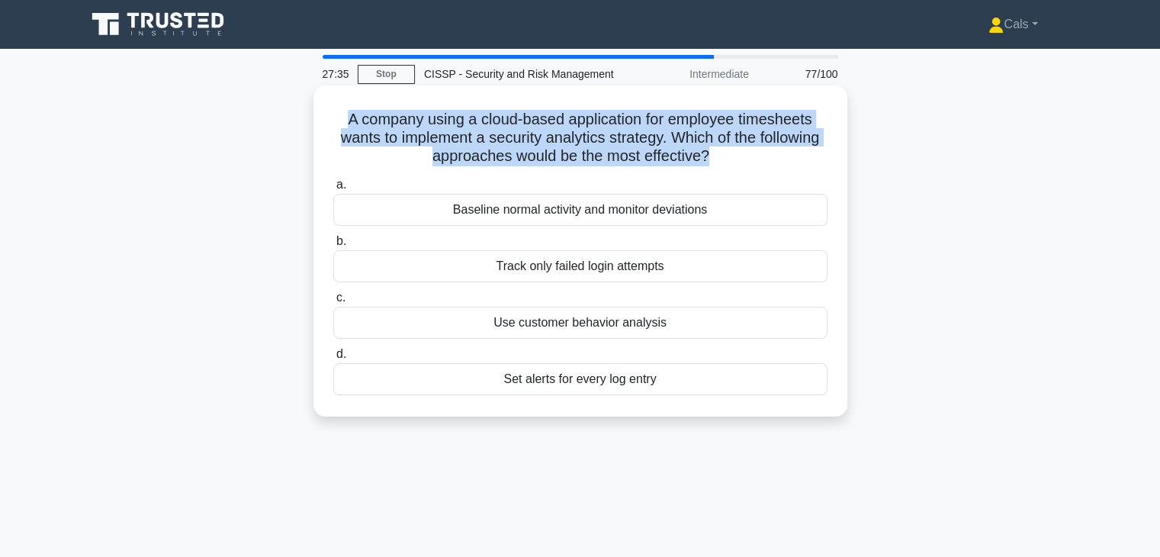
drag, startPoint x: 338, startPoint y: 123, endPoint x: 743, endPoint y: 156, distance: 407.0
click at [743, 156] on h5 "A company using a cloud-based application for employee timesheets wants to impl…" at bounding box center [580, 138] width 497 height 56
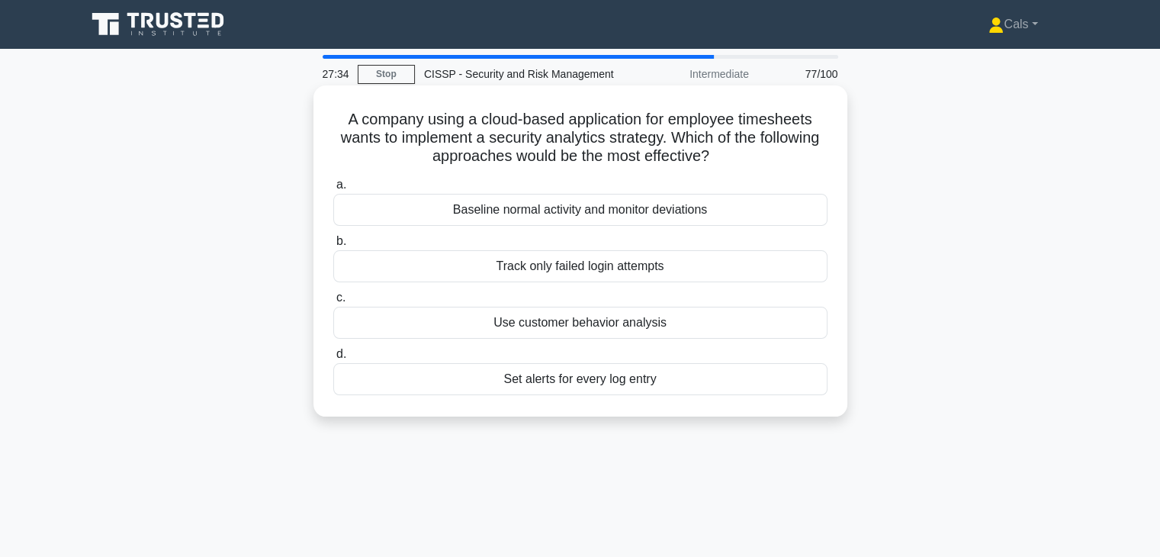
click at [743, 156] on h5 "A company using a cloud-based application for employee timesheets wants to impl…" at bounding box center [580, 138] width 497 height 56
drag, startPoint x: 743, startPoint y: 156, endPoint x: 338, endPoint y: 127, distance: 406.6
click at [338, 127] on h5 "A company using a cloud-based application for employee timesheets wants to impl…" at bounding box center [580, 138] width 497 height 56
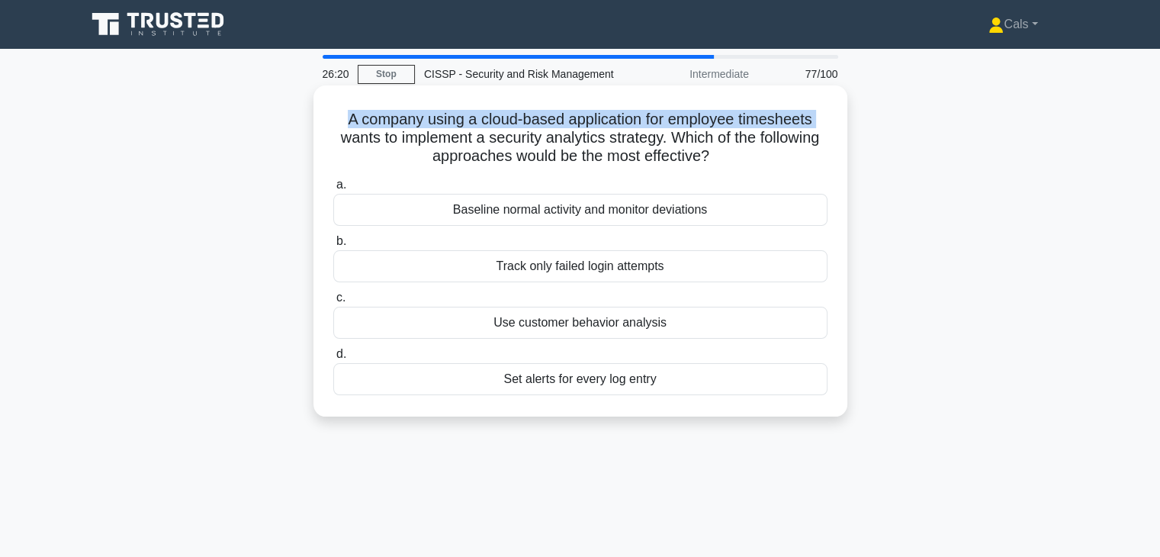
drag, startPoint x: 335, startPoint y: 129, endPoint x: 327, endPoint y: 117, distance: 14.4
click at [327, 117] on div "A company using a cloud-based application for employee timesheets wants to impl…" at bounding box center [579, 250] width 521 height 319
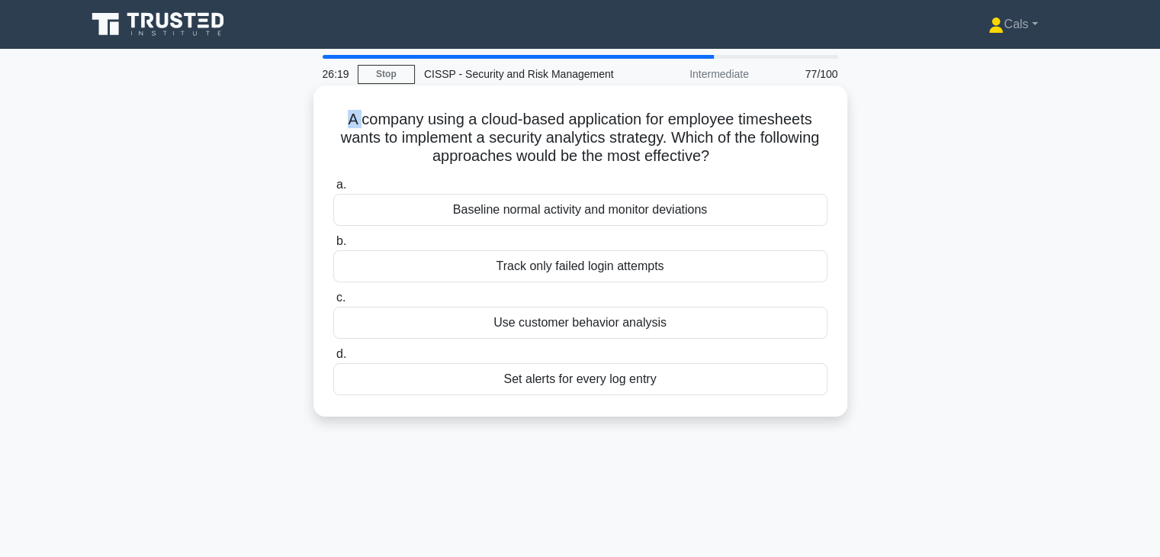
click at [327, 117] on div "A company using a cloud-based application for employee timesheets wants to impl…" at bounding box center [579, 250] width 521 height 319
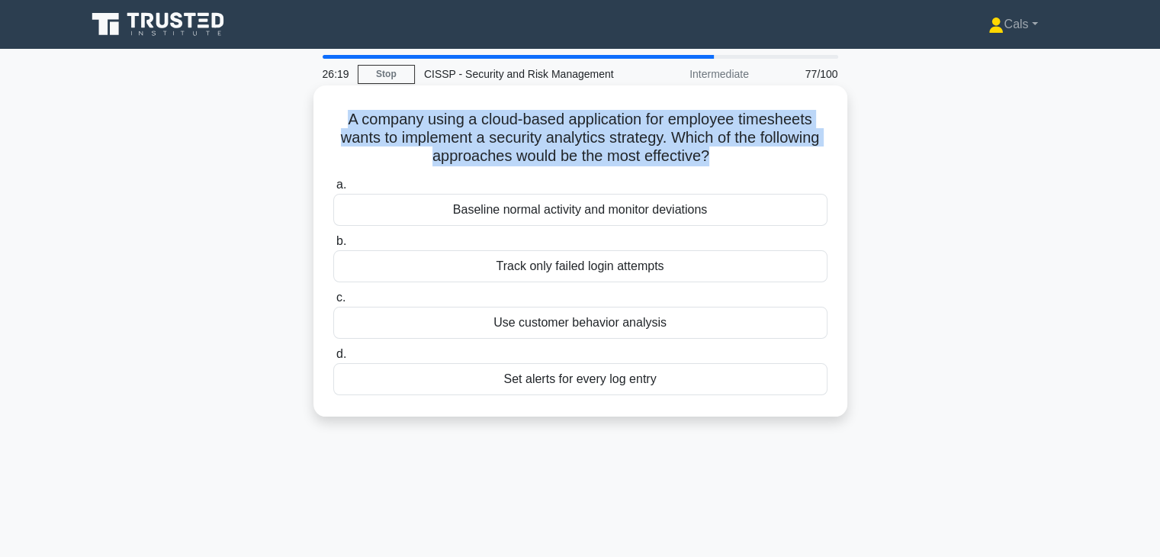
click at [327, 117] on div "A company using a cloud-based application for employee timesheets wants to impl…" at bounding box center [579, 250] width 521 height 319
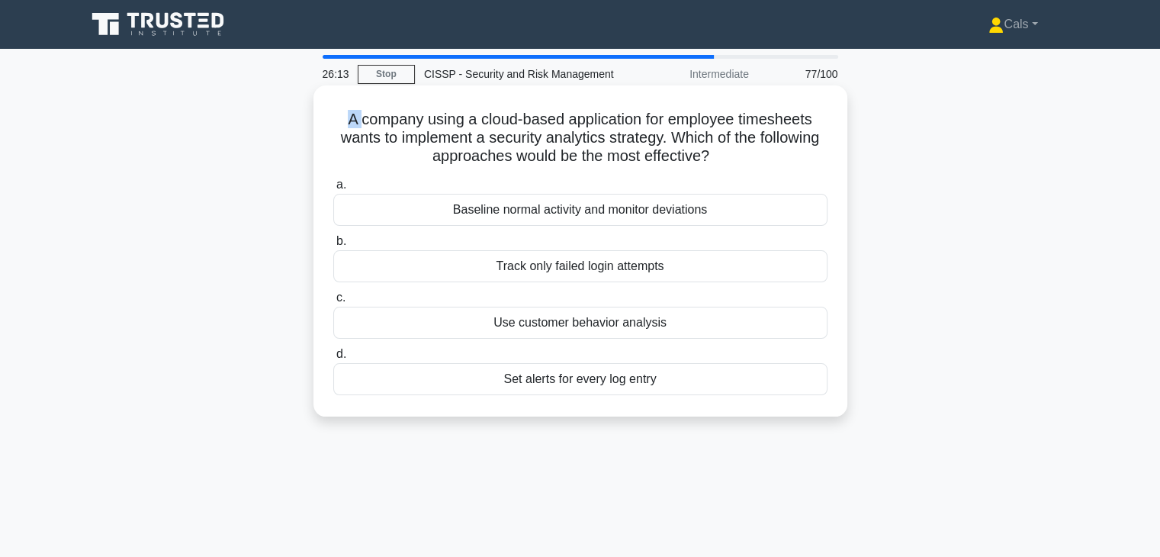
click at [327, 117] on div "A company using a cloud-based application for employee timesheets wants to impl…" at bounding box center [579, 250] width 521 height 319
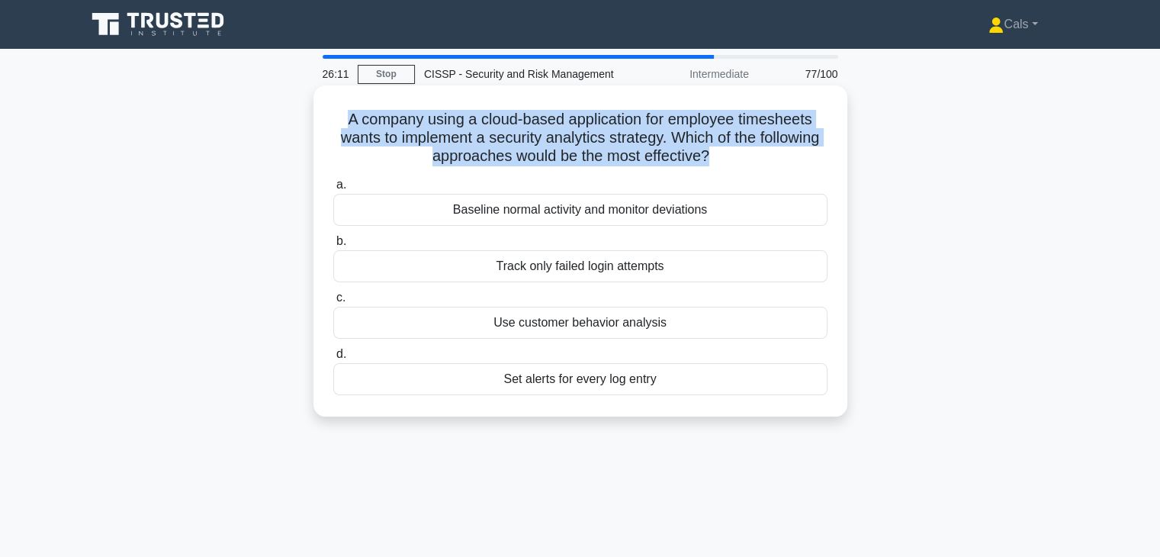
click at [327, 117] on div "A company using a cloud-based application for employee timesheets wants to impl…" at bounding box center [579, 250] width 521 height 319
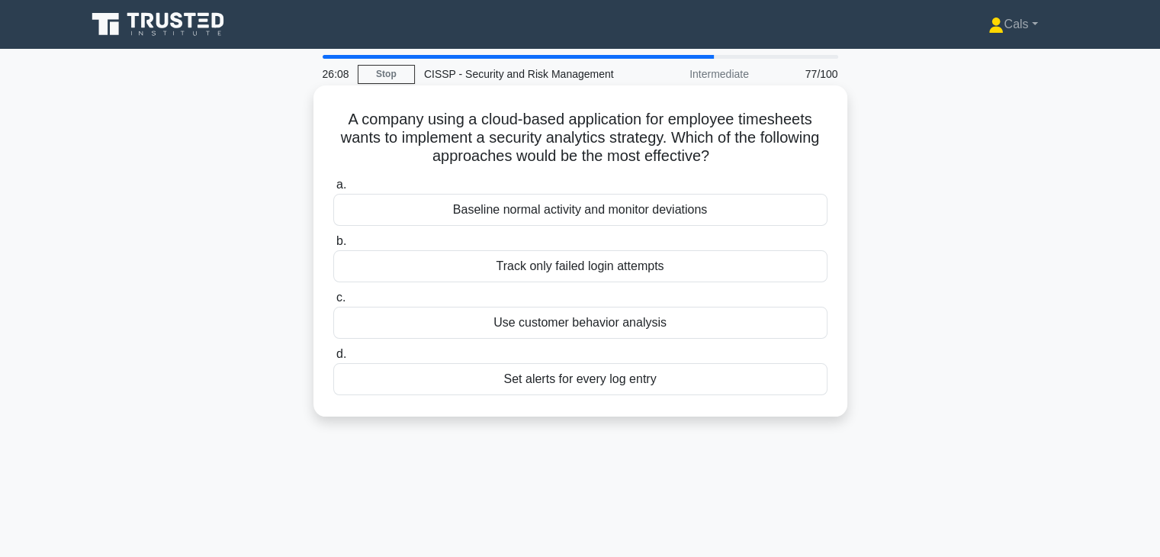
drag, startPoint x: 327, startPoint y: 117, endPoint x: 751, endPoint y: 151, distance: 425.3
click at [751, 151] on div "A company using a cloud-based application for employee timesheets wants to impl…" at bounding box center [579, 250] width 521 height 319
click at [727, 151] on icon ".spinner_0XTQ{transform-origin:center;animation:spinner_y6GP .75s linear infini…" at bounding box center [718, 157] width 18 height 18
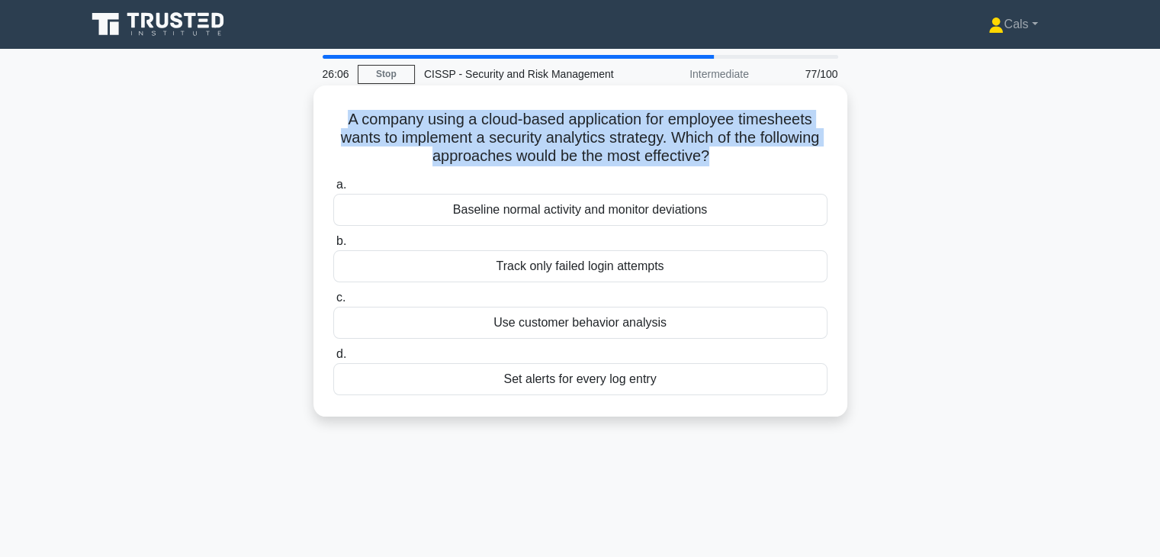
drag, startPoint x: 751, startPoint y: 151, endPoint x: 338, endPoint y: 125, distance: 413.2
click at [338, 125] on h5 "A company using a cloud-based application for employee timesheets wants to impl…" at bounding box center [580, 138] width 497 height 56
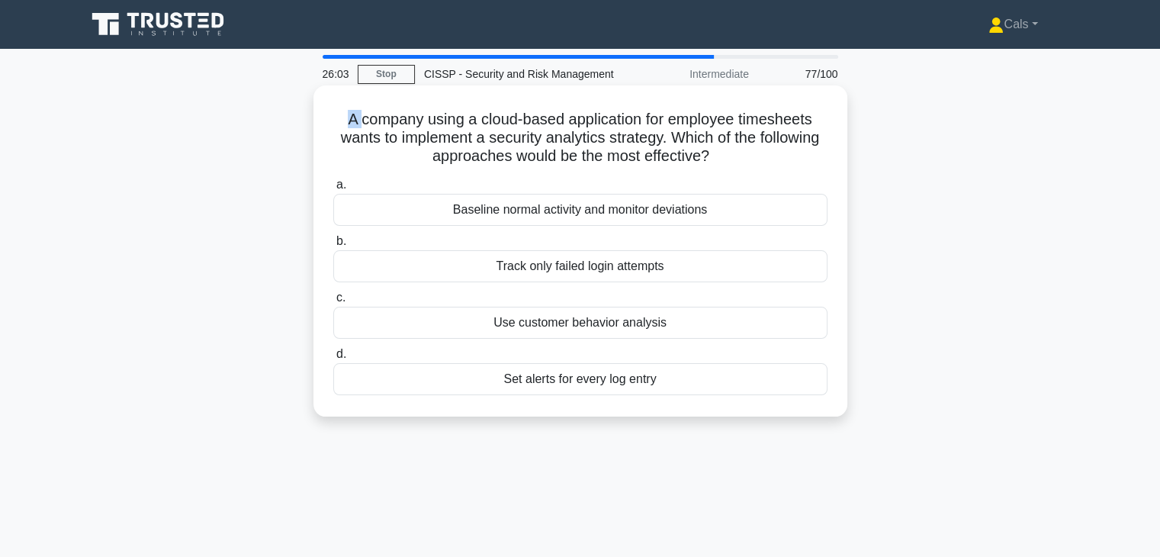
click at [338, 125] on h5 "A company using a cloud-based application for employee timesheets wants to impl…" at bounding box center [580, 138] width 497 height 56
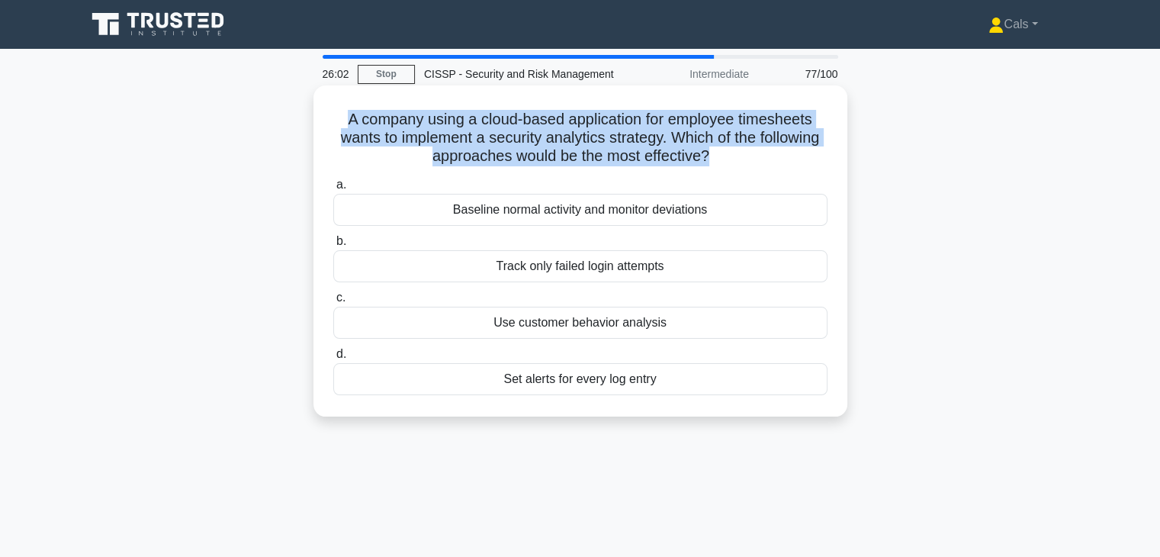
click at [338, 125] on h5 "A company using a cloud-based application for employee timesheets wants to impl…" at bounding box center [580, 138] width 497 height 56
click at [344, 147] on h5 "A company using a cloud-based application for employee timesheets wants to impl…" at bounding box center [580, 138] width 497 height 56
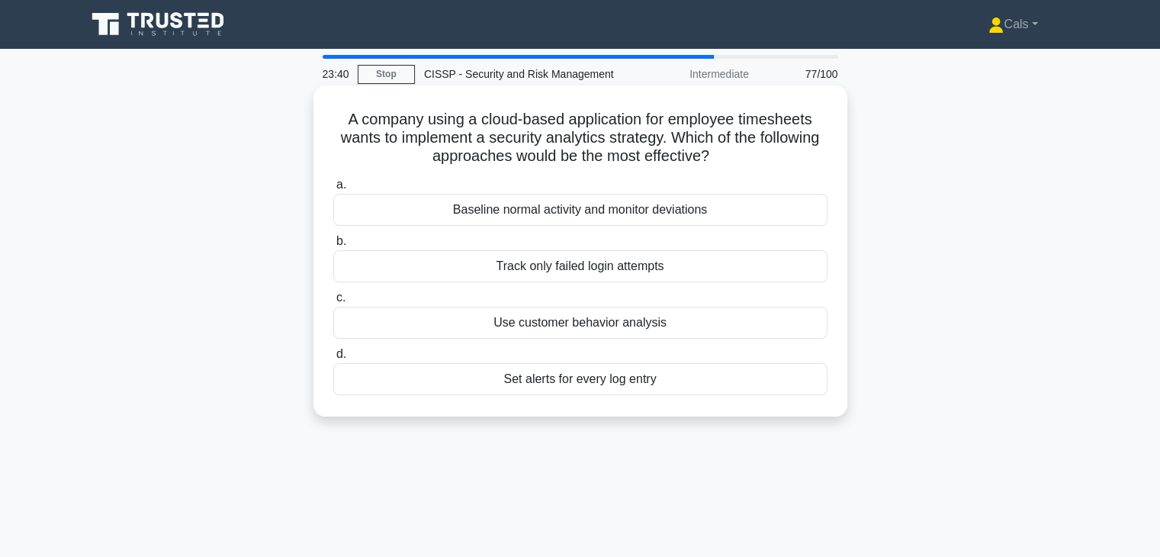
click at [662, 210] on div "Baseline normal activity and monitor deviations" at bounding box center [580, 210] width 494 height 32
click at [333, 190] on input "a. Baseline normal activity and monitor deviations" at bounding box center [333, 185] width 0 height 10
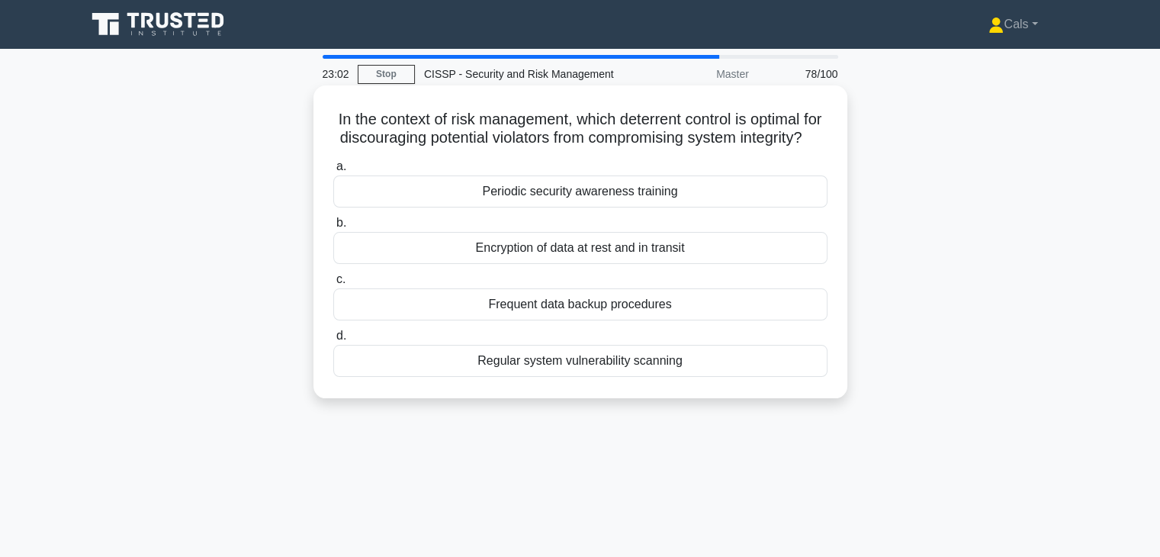
drag, startPoint x: 339, startPoint y: 124, endPoint x: 755, endPoint y: 155, distance: 417.4
click at [755, 148] on h5 "In the context of risk management, which deterrent control is optimal for disco…" at bounding box center [580, 129] width 497 height 38
drag, startPoint x: 606, startPoint y: 163, endPoint x: 338, endPoint y: 120, distance: 271.0
click at [338, 120] on h5 "In the context of risk management, which deterrent control is optimal for disco…" at bounding box center [580, 129] width 497 height 38
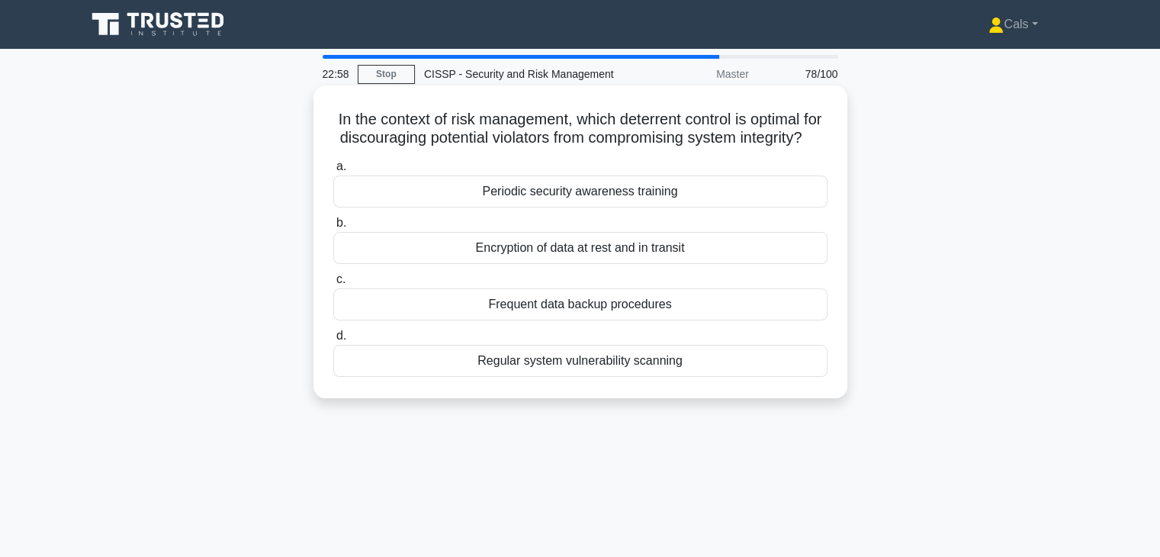
click at [338, 120] on h5 "In the context of risk management, which deterrent control is optimal for disco…" at bounding box center [580, 129] width 497 height 38
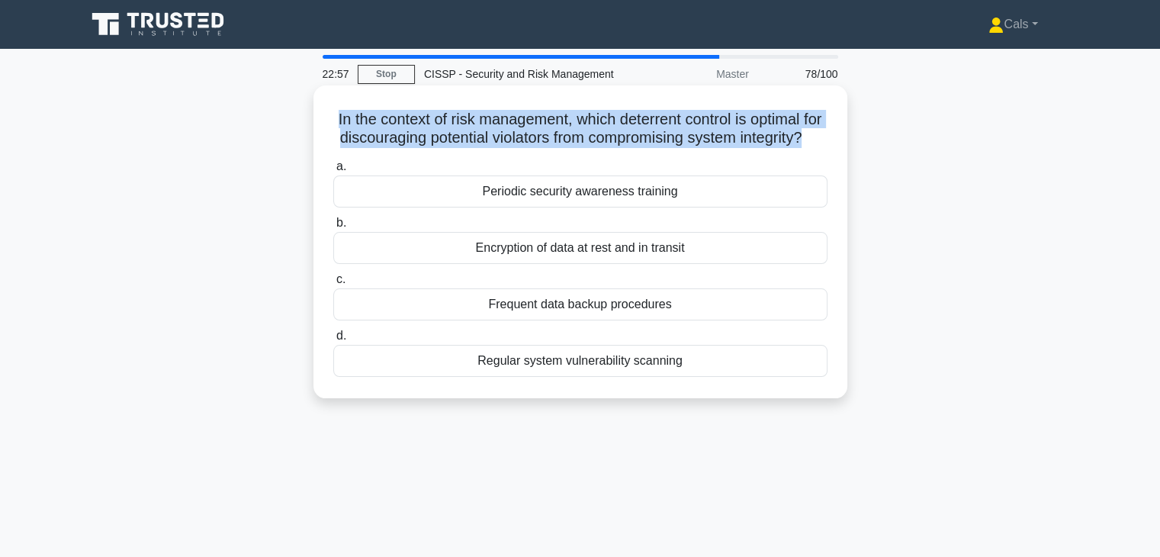
drag, startPoint x: 338, startPoint y: 120, endPoint x: 659, endPoint y: 149, distance: 322.3
click at [659, 148] on h5 "In the context of risk management, which deterrent control is optimal for disco…" at bounding box center [580, 129] width 497 height 38
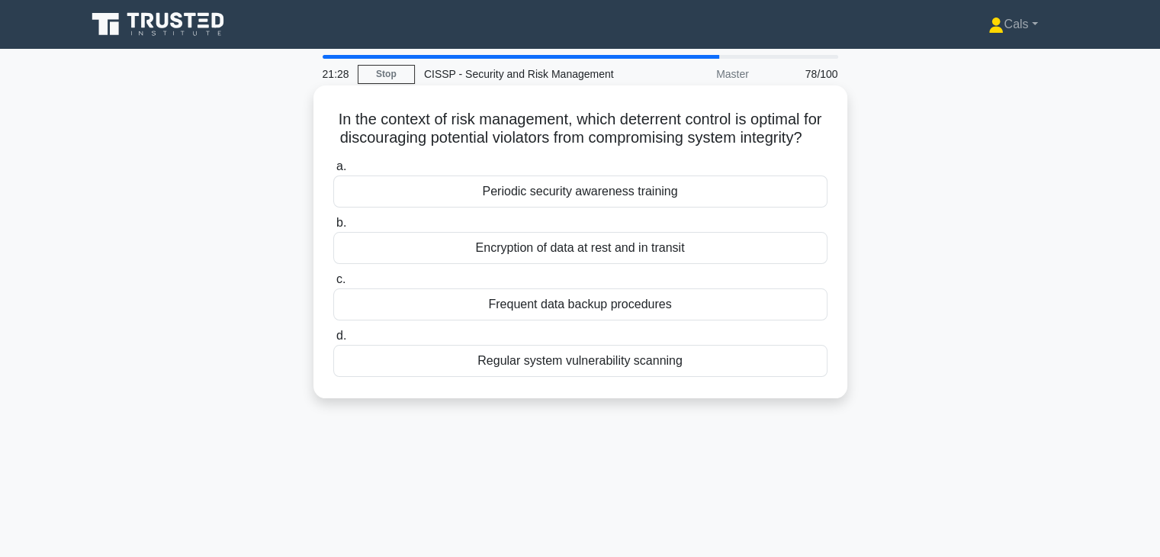
click at [555, 264] on div "Encryption of data at rest and in transit" at bounding box center [580, 248] width 494 height 32
click at [333, 228] on input "b. Encryption of data at rest and in transit" at bounding box center [333, 223] width 0 height 10
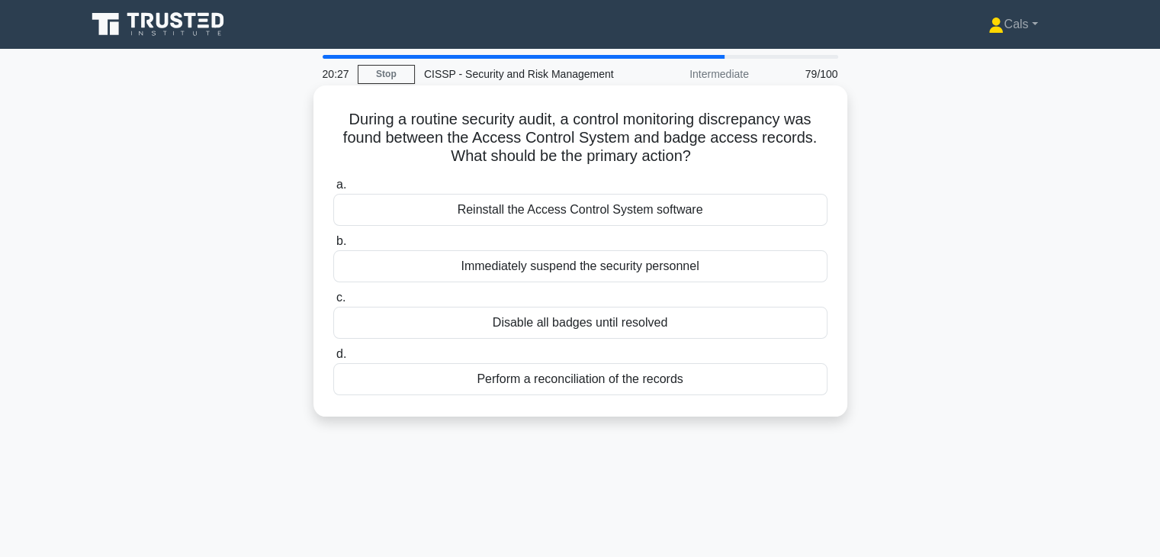
click at [663, 389] on div "Perform a reconciliation of the records" at bounding box center [580, 379] width 494 height 32
click at [333, 359] on input "d. Perform a reconciliation of the records" at bounding box center [333, 354] width 0 height 10
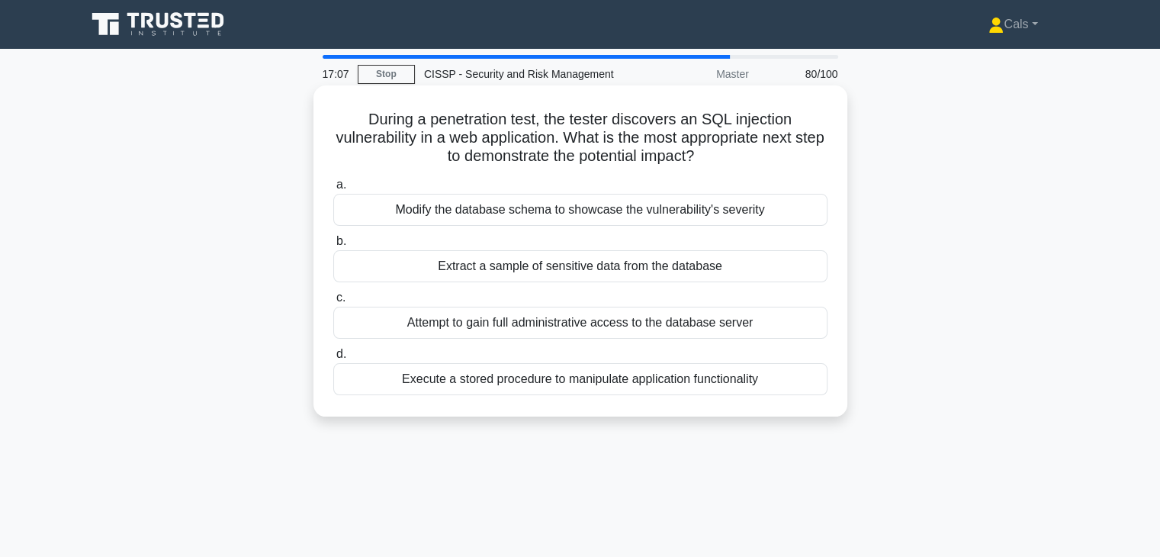
click at [553, 331] on div "Attempt to gain full administrative access to the database server" at bounding box center [580, 322] width 494 height 32
click at [333, 303] on input "c. Attempt to gain full administrative access to the database server" at bounding box center [333, 298] width 0 height 10
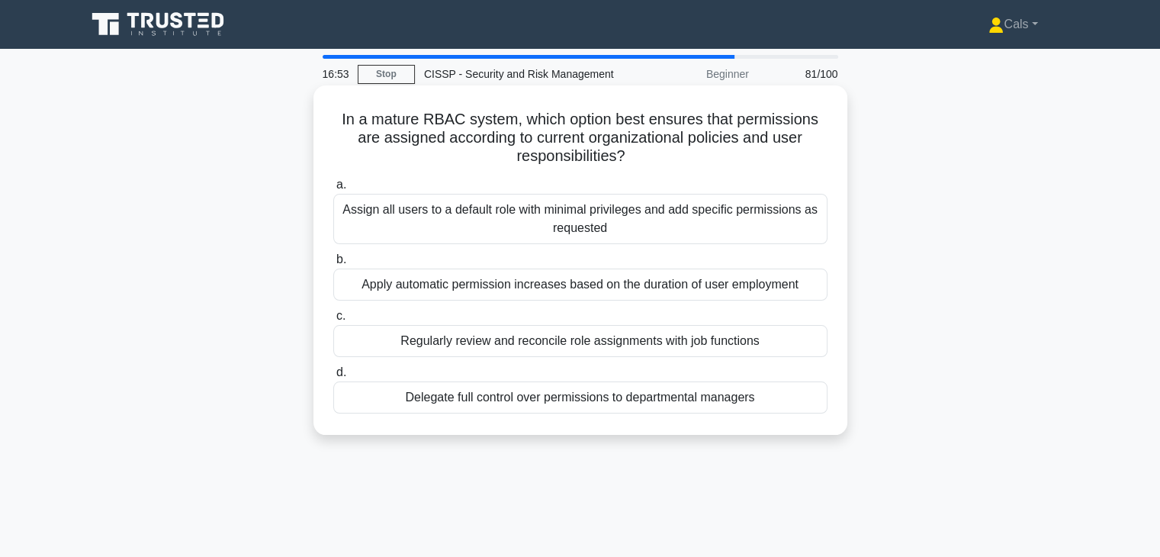
drag, startPoint x: 339, startPoint y: 121, endPoint x: 743, endPoint y: 151, distance: 405.1
click at [743, 151] on h5 "In a mature RBAC system, which option best ensures that permissions are assigne…" at bounding box center [580, 138] width 497 height 56
click at [744, 152] on h5 "In a mature RBAC system, which option best ensures that permissions are assigne…" at bounding box center [580, 138] width 497 height 56
drag, startPoint x: 704, startPoint y: 156, endPoint x: 328, endPoint y: 111, distance: 378.5
click at [328, 111] on div "In a mature RBAC system, which option best ensures that permissions are assigne…" at bounding box center [579, 259] width 521 height 337
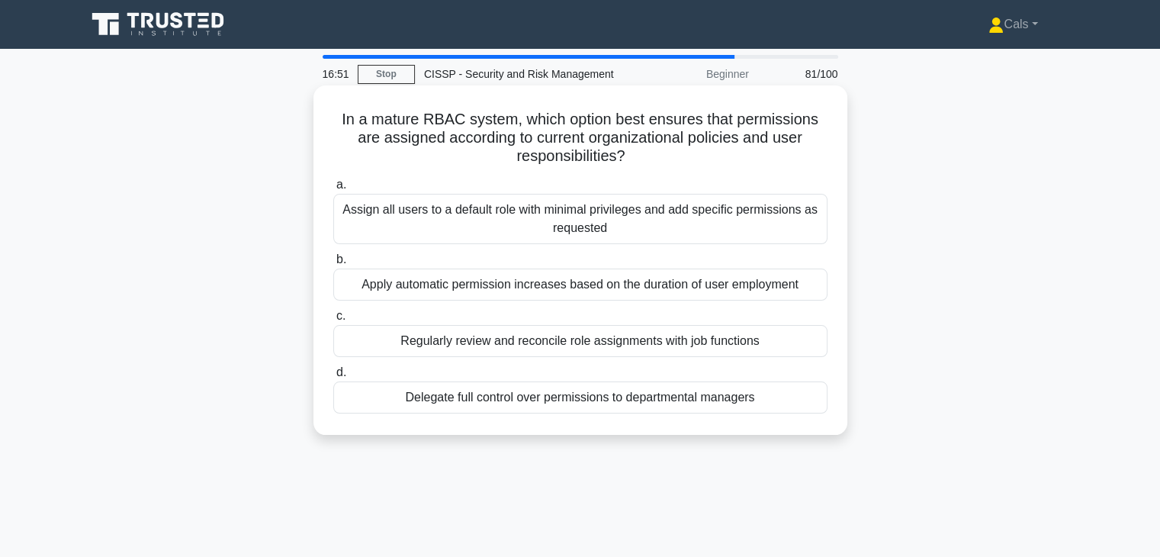
click at [337, 111] on h5 "In a mature RBAC system, which option best ensures that permissions are assigne…" at bounding box center [580, 138] width 497 height 56
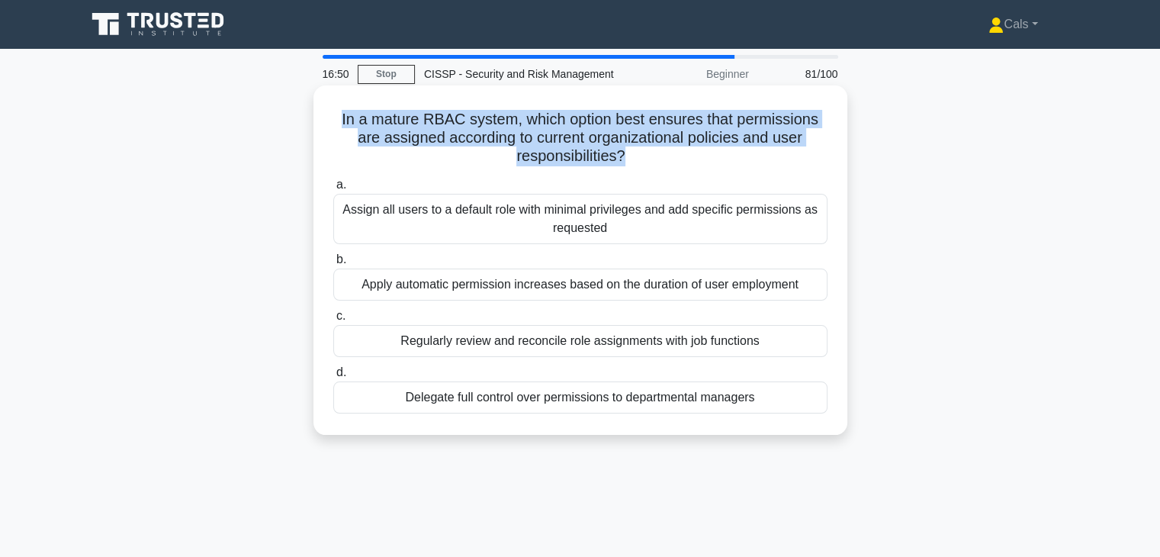
drag, startPoint x: 338, startPoint y: 111, endPoint x: 659, endPoint y: 150, distance: 324.1
click at [659, 150] on h5 "In a mature RBAC system, which option best ensures that permissions are assigne…" at bounding box center [580, 138] width 497 height 56
click at [662, 150] on h5 "In a mature RBAC system, which option best ensures that permissions are assigne…" at bounding box center [580, 138] width 497 height 56
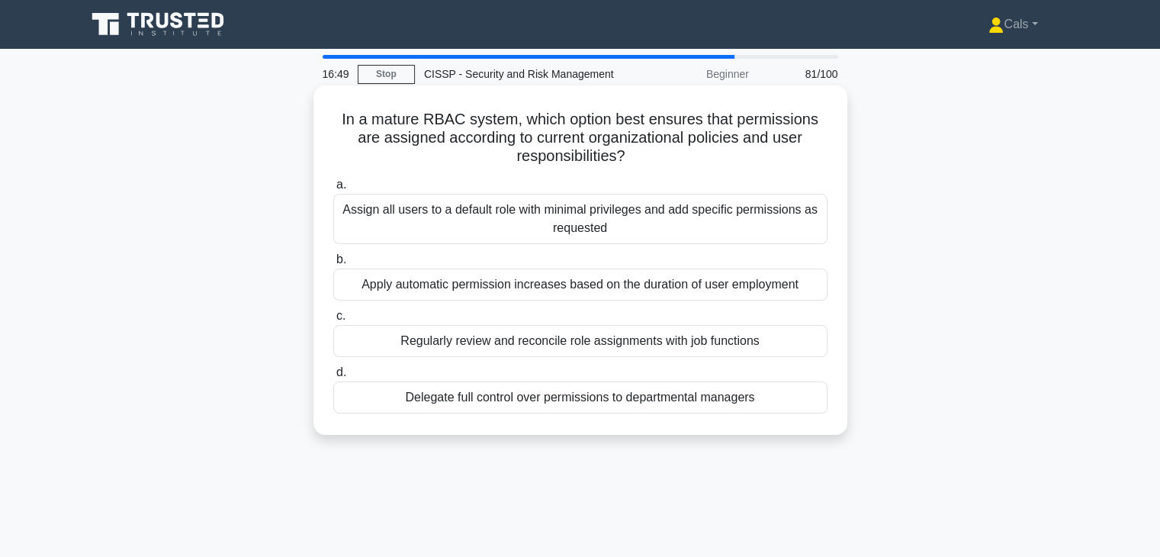
drag, startPoint x: 654, startPoint y: 155, endPoint x: 323, endPoint y: 117, distance: 333.1
click at [323, 117] on div "In a mature RBAC system, which option best ensures that permissions are assigne…" at bounding box center [579, 259] width 521 height 337
click at [332, 117] on h5 "In a mature RBAC system, which option best ensures that permissions are assigne…" at bounding box center [580, 138] width 497 height 56
drag, startPoint x: 335, startPoint y: 117, endPoint x: 803, endPoint y: 153, distance: 469.5
click at [803, 153] on h5 "In a mature RBAC system, which option best ensures that permissions are assigne…" at bounding box center [580, 138] width 497 height 56
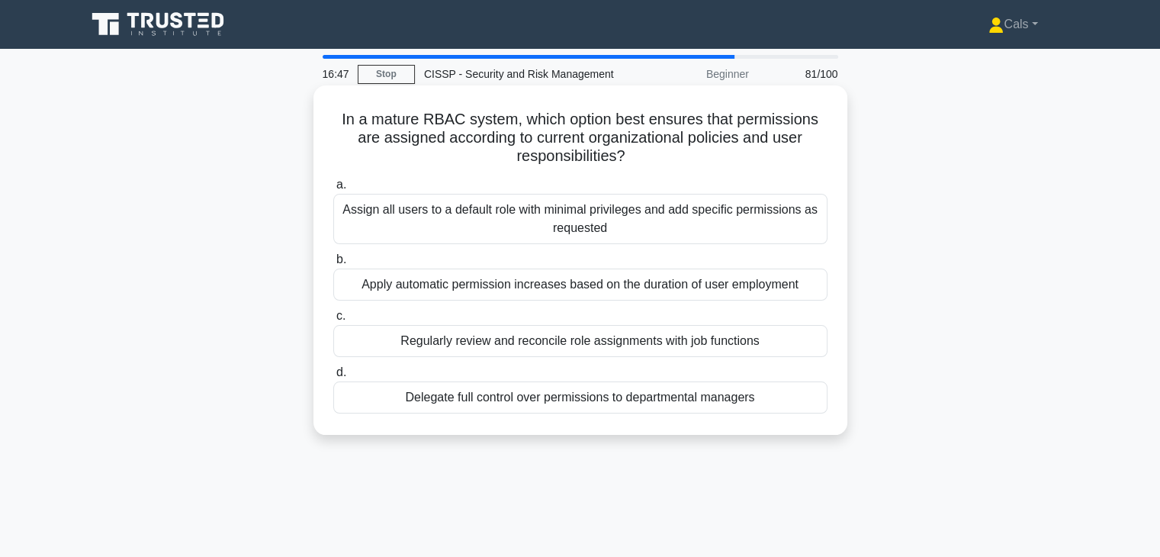
drag, startPoint x: 799, startPoint y: 153, endPoint x: 784, endPoint y: 153, distance: 14.5
click at [787, 153] on h5 "In a mature RBAC system, which option best ensures that permissions are assigne…" at bounding box center [580, 138] width 497 height 56
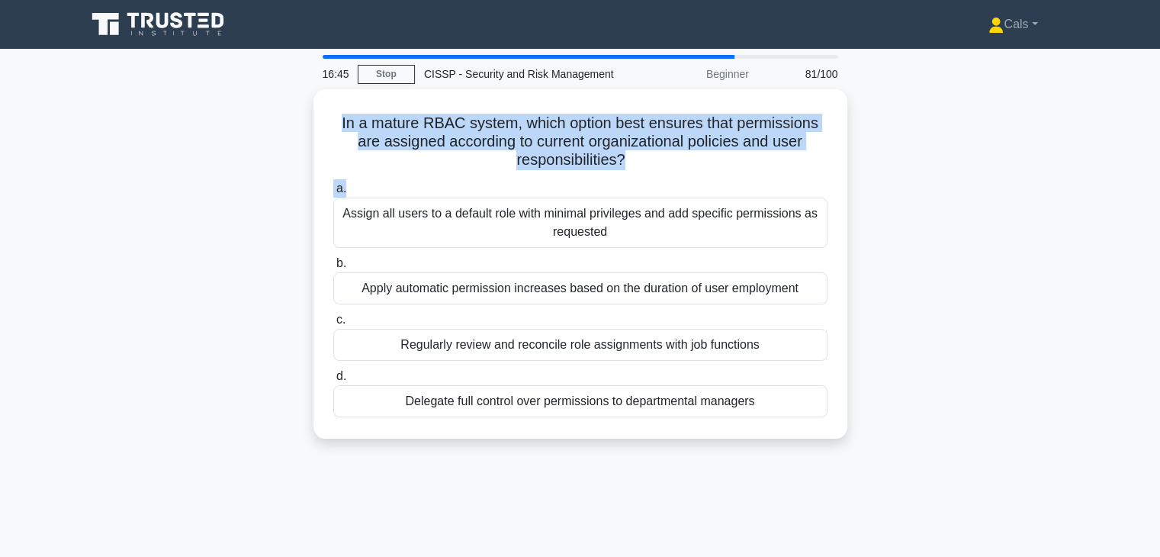
drag, startPoint x: 681, startPoint y: 175, endPoint x: 308, endPoint y: 126, distance: 376.1
click at [308, 126] on div "In a mature RBAC system, which option best ensures that permissions are assigne…" at bounding box center [580, 272] width 1006 height 367
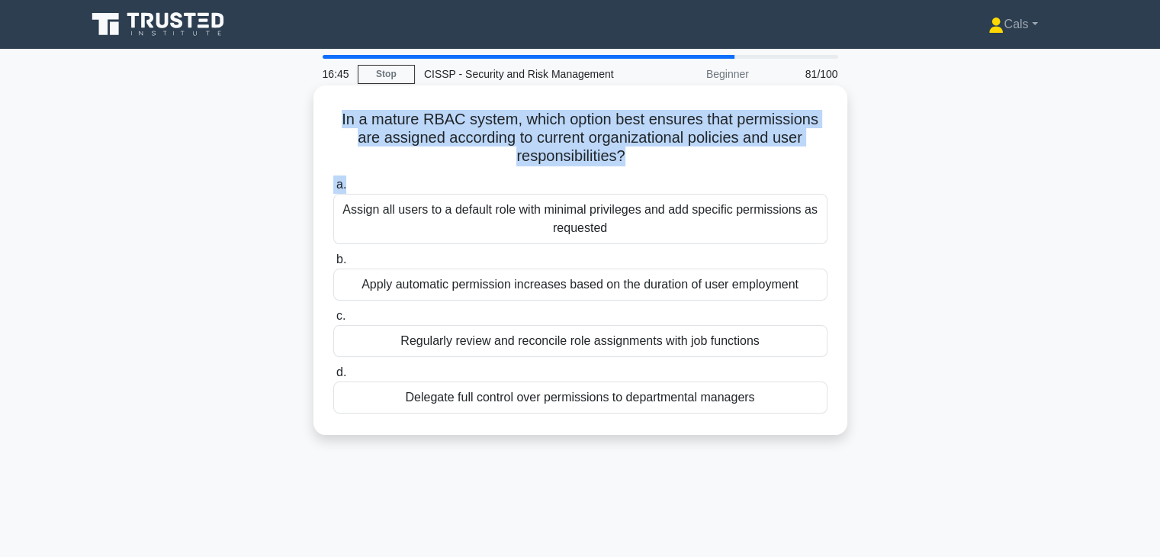
click at [355, 119] on h5 "In a mature RBAC system, which option best ensures that permissions are assigne…" at bounding box center [580, 138] width 497 height 56
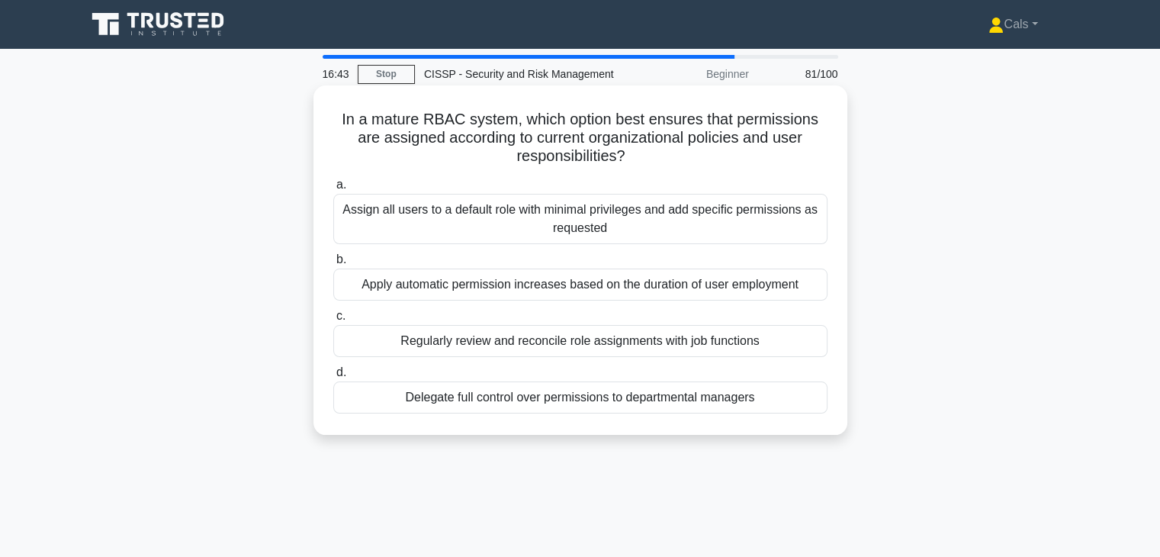
drag, startPoint x: 332, startPoint y: 120, endPoint x: 715, endPoint y: 152, distance: 384.9
click at [715, 152] on h5 "In a mature RBAC system, which option best ensures that permissions are assigne…" at bounding box center [580, 138] width 497 height 56
click at [714, 153] on h5 "In a mature RBAC system, which option best ensures that permissions are assigne…" at bounding box center [580, 138] width 497 height 56
drag, startPoint x: 701, startPoint y: 153, endPoint x: 326, endPoint y: 106, distance: 378.0
click at [326, 106] on div "In a mature RBAC system, which option best ensures that permissions are assigne…" at bounding box center [579, 259] width 521 height 337
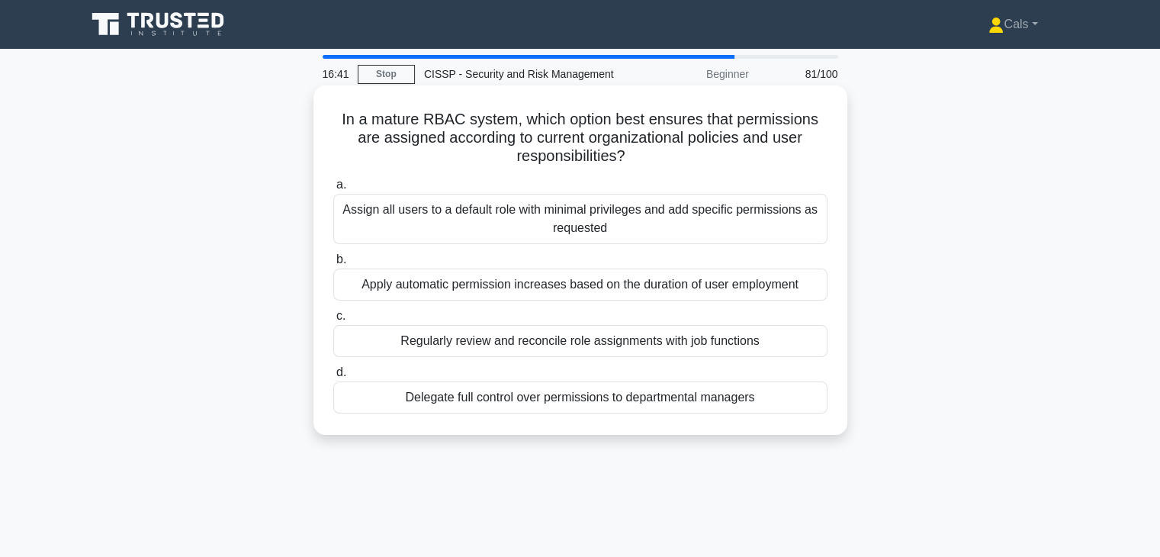
click at [384, 107] on div "In a mature RBAC system, which option best ensures that permissions are assigne…" at bounding box center [579, 259] width 521 height 337
click at [350, 115] on h5 "In a mature RBAC system, which option best ensures that permissions are assigne…" at bounding box center [580, 138] width 497 height 56
click at [342, 114] on h5 "In a mature RBAC system, which option best ensures that permissions are assigne…" at bounding box center [580, 138] width 497 height 56
drag, startPoint x: 336, startPoint y: 114, endPoint x: 743, endPoint y: 156, distance: 409.2
click at [743, 156] on h5 "In a mature RBAC system, which option best ensures that permissions are assigne…" at bounding box center [580, 138] width 497 height 56
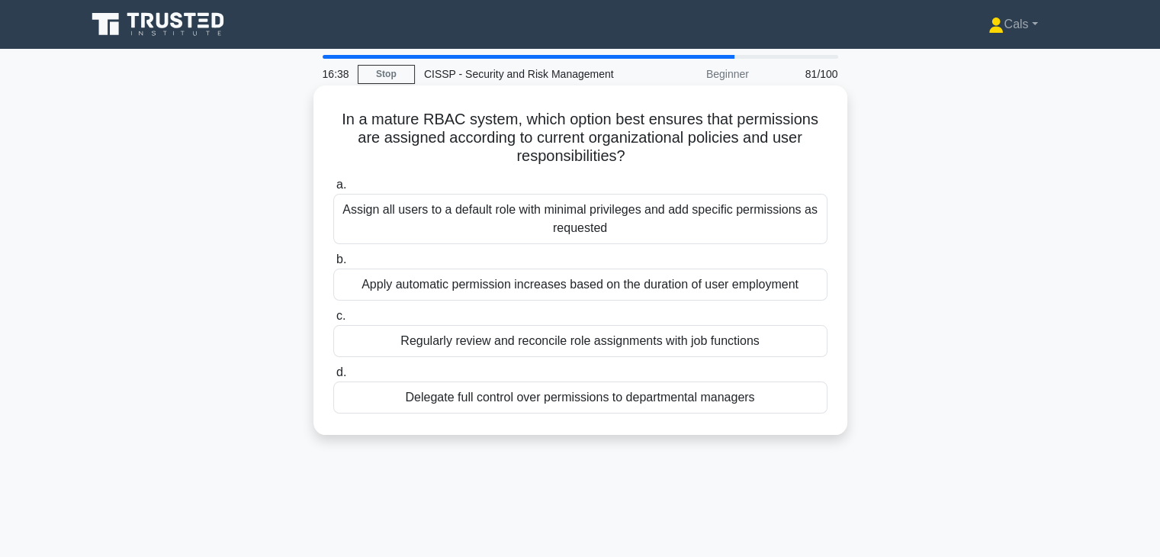
click at [729, 158] on h5 "In a mature RBAC system, which option best ensures that permissions are assigne…" at bounding box center [580, 138] width 497 height 56
drag, startPoint x: 720, startPoint y: 157, endPoint x: 333, endPoint y: 122, distance: 388.1
click at [333, 122] on h5 "In a mature RBAC system, which option best ensures that permissions are assigne…" at bounding box center [580, 138] width 497 height 56
click at [335, 120] on h5 "In a mature RBAC system, which option best ensures that permissions are assigne…" at bounding box center [580, 138] width 497 height 56
drag, startPoint x: 335, startPoint y: 117, endPoint x: 764, endPoint y: 163, distance: 431.0
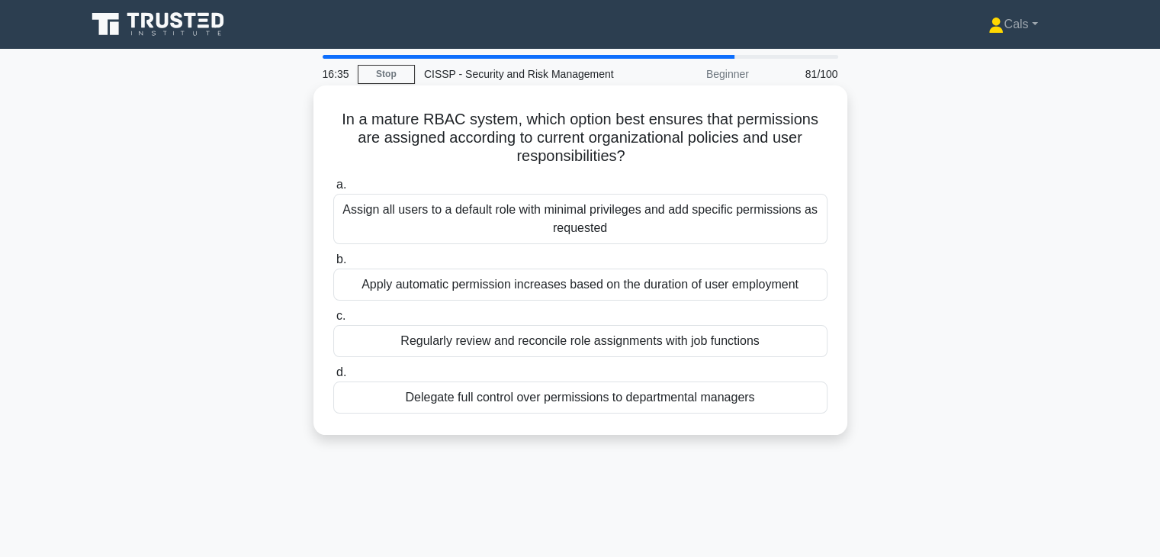
click at [764, 163] on h5 "In a mature RBAC system, which option best ensures that permissions are assigne…" at bounding box center [580, 138] width 497 height 56
drag, startPoint x: 754, startPoint y: 162, endPoint x: 334, endPoint y: 120, distance: 422.1
click at [334, 120] on h5 "In a mature RBAC system, which option best ensures that permissions are assigne…" at bounding box center [580, 138] width 497 height 56
click at [333, 120] on h5 "In a mature RBAC system, which option best ensures that permissions are assigne…" at bounding box center [580, 138] width 497 height 56
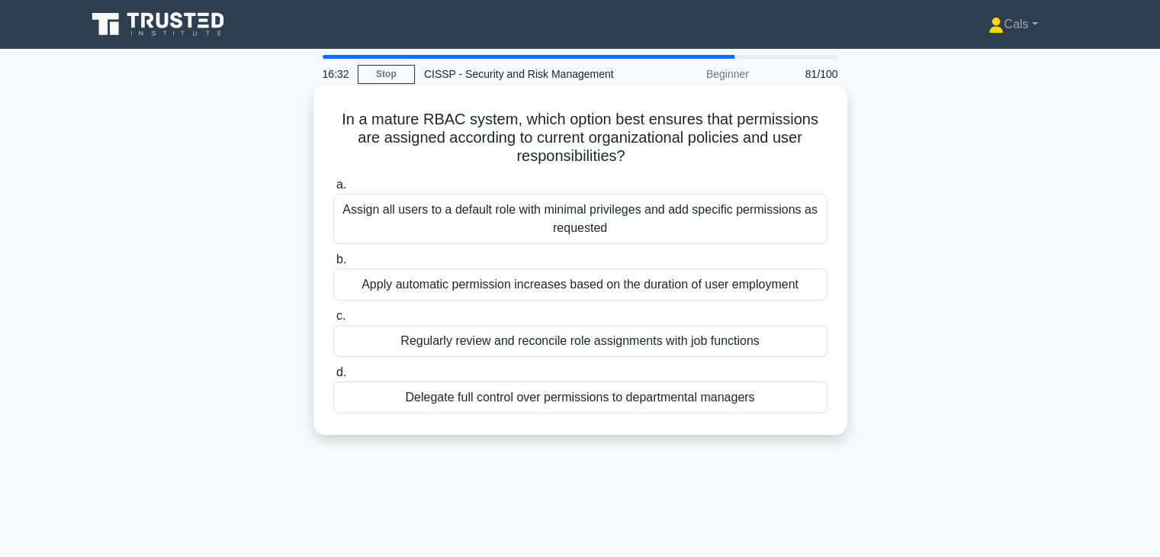
click at [333, 120] on h5 "In a mature RBAC system, which option best ensures that permissions are assigne…" at bounding box center [580, 138] width 497 height 56
drag, startPoint x: 335, startPoint y: 114, endPoint x: 735, endPoint y: 156, distance: 401.7
click at [735, 156] on h5 "In a mature RBAC system, which option best ensures that permissions are assigne…" at bounding box center [580, 138] width 497 height 56
click at [737, 156] on h5 "In a mature RBAC system, which option best ensures that permissions are assigne…" at bounding box center [580, 138] width 497 height 56
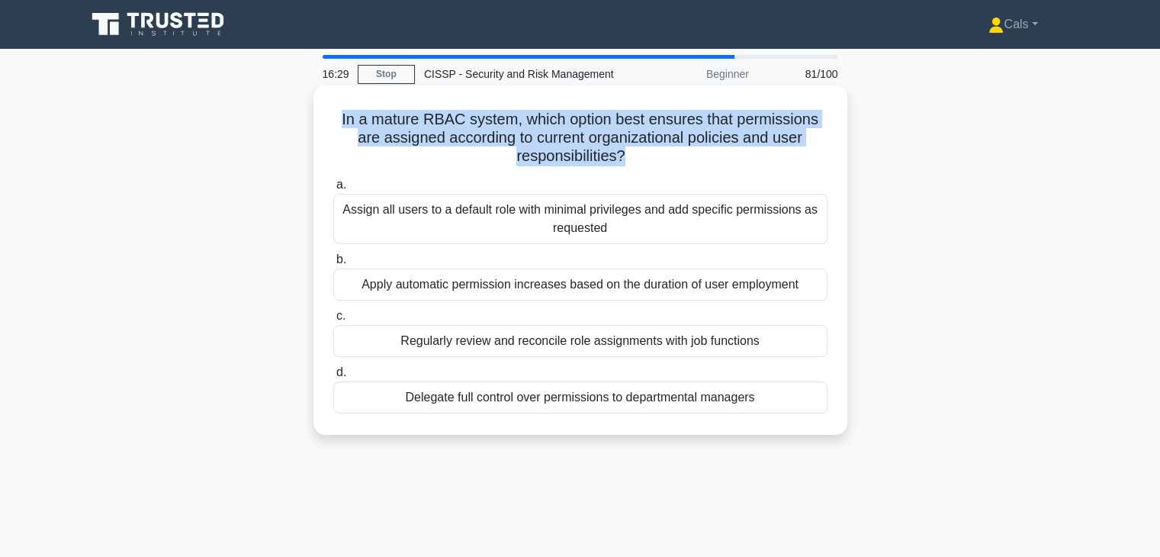
drag, startPoint x: 736, startPoint y: 156, endPoint x: 331, endPoint y: 119, distance: 406.5
click at [332, 120] on h5 "In a mature RBAC system, which option best ensures that permissions are assigne…" at bounding box center [580, 138] width 497 height 56
click at [332, 119] on h5 "In a mature RBAC system, which option best ensures that permissions are assigne…" at bounding box center [580, 138] width 497 height 56
drag, startPoint x: 329, startPoint y: 117, endPoint x: 746, endPoint y: 156, distance: 418.8
click at [747, 156] on div "In a mature RBAC system, which option best ensures that permissions are assigne…" at bounding box center [579, 259] width 521 height 337
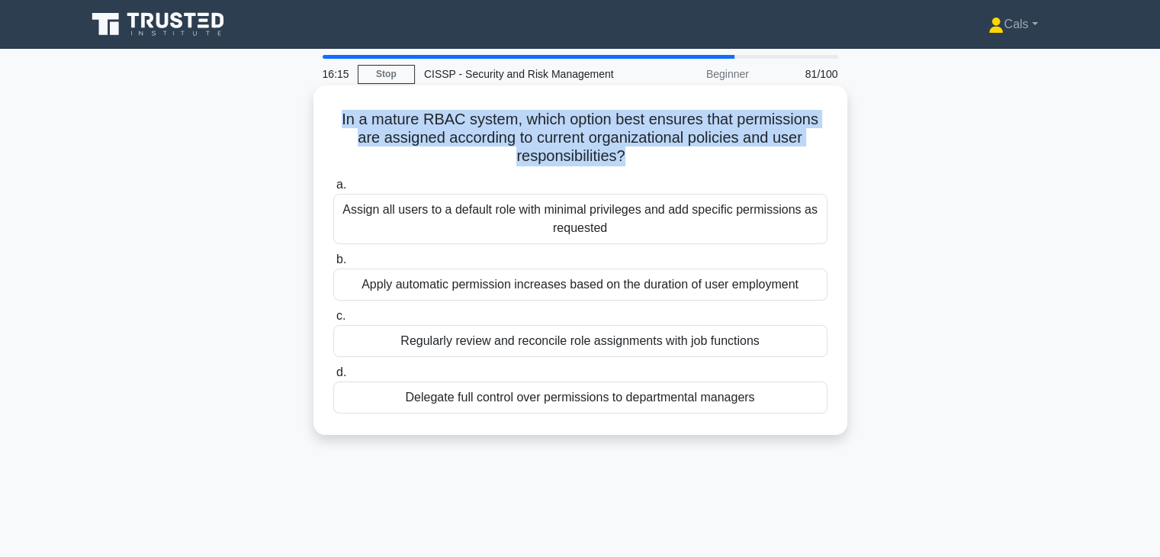
click at [659, 136] on h5 "In a mature RBAC system, which option best ensures that permissions are assigne…" at bounding box center [580, 138] width 497 height 56
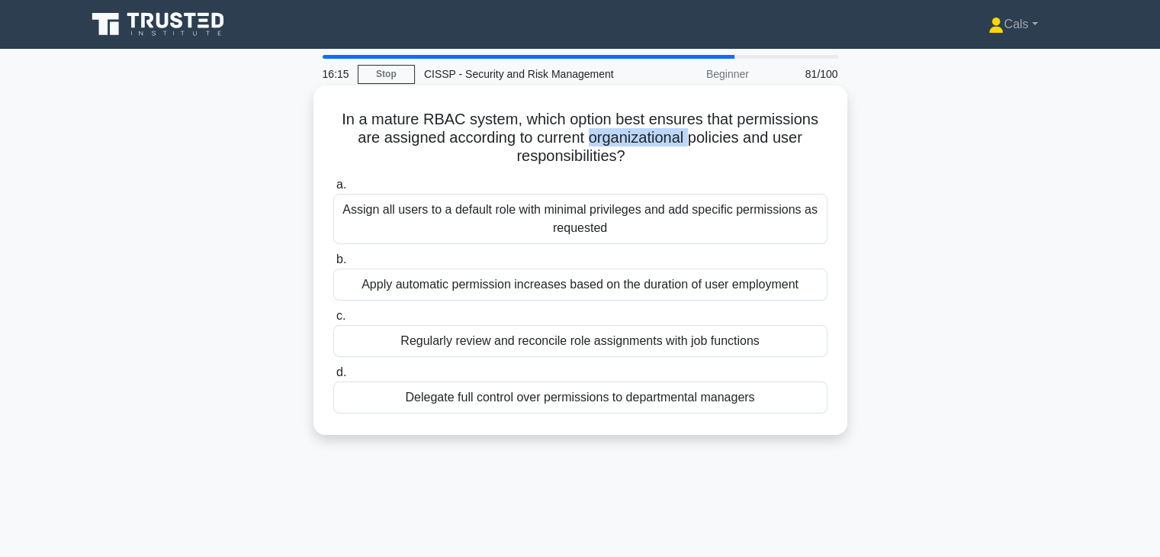
click at [659, 136] on h5 "In a mature RBAC system, which option best ensures that permissions are assigne…" at bounding box center [580, 138] width 497 height 56
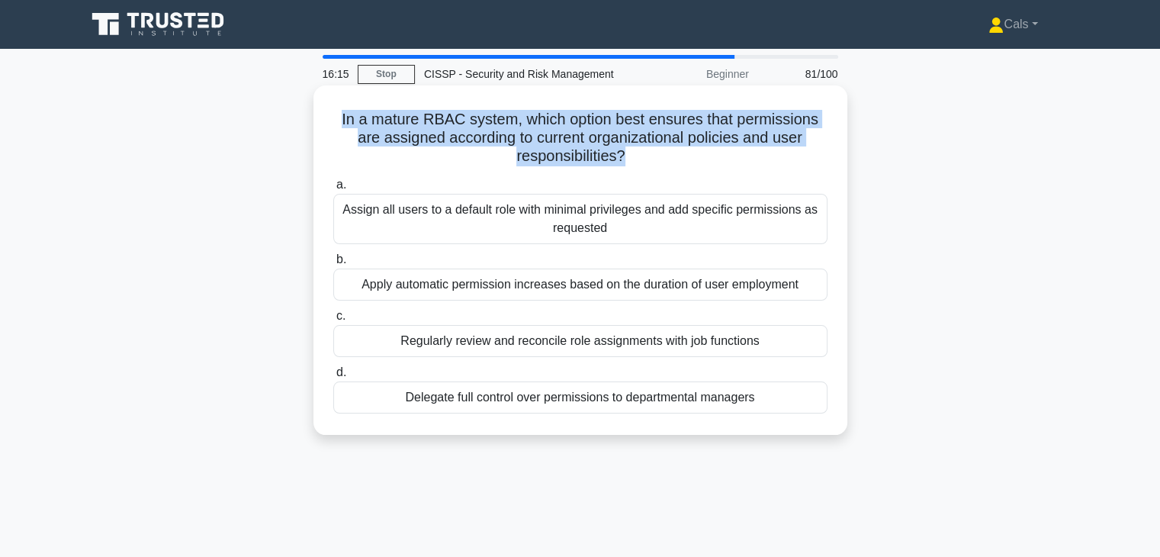
click at [659, 136] on h5 "In a mature RBAC system, which option best ensures that permissions are assigne…" at bounding box center [580, 138] width 497 height 56
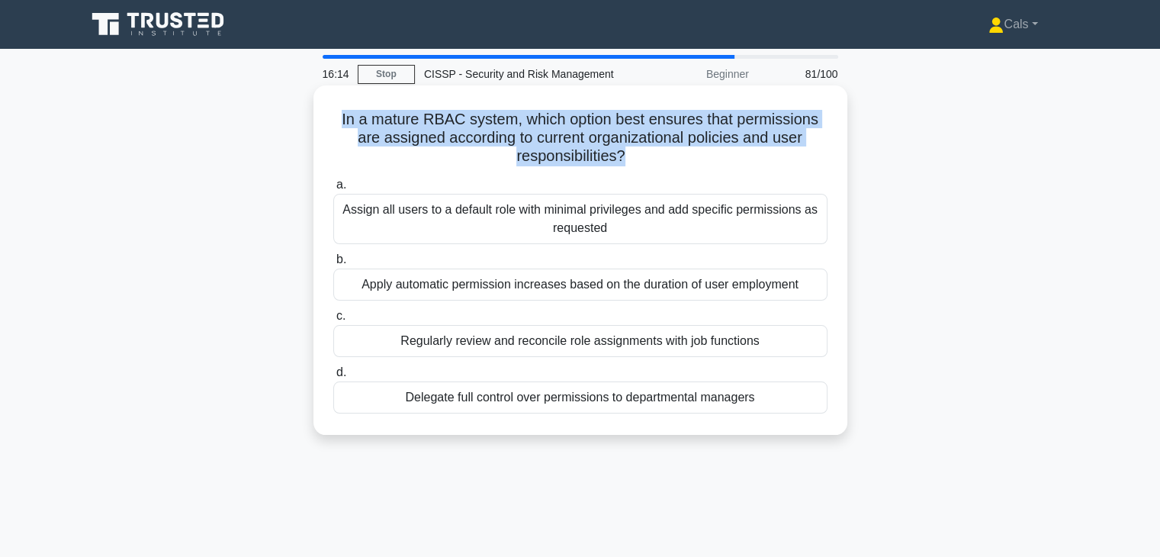
click at [659, 136] on h5 "In a mature RBAC system, which option best ensures that permissions are assigne…" at bounding box center [580, 138] width 497 height 56
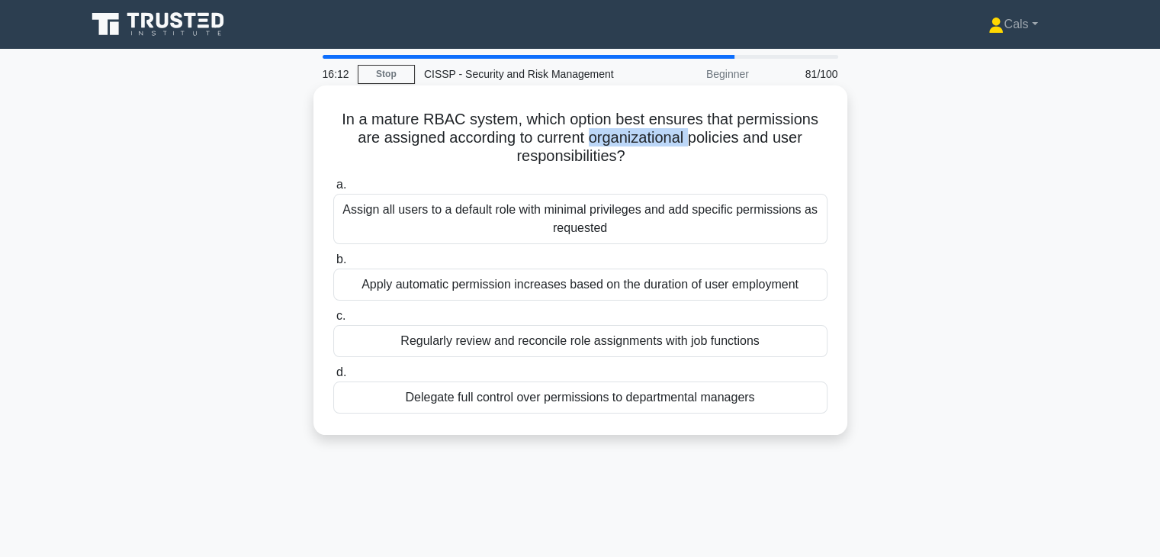
click at [659, 136] on h5 "In a mature RBAC system, which option best ensures that permissions are assigne…" at bounding box center [580, 138] width 497 height 56
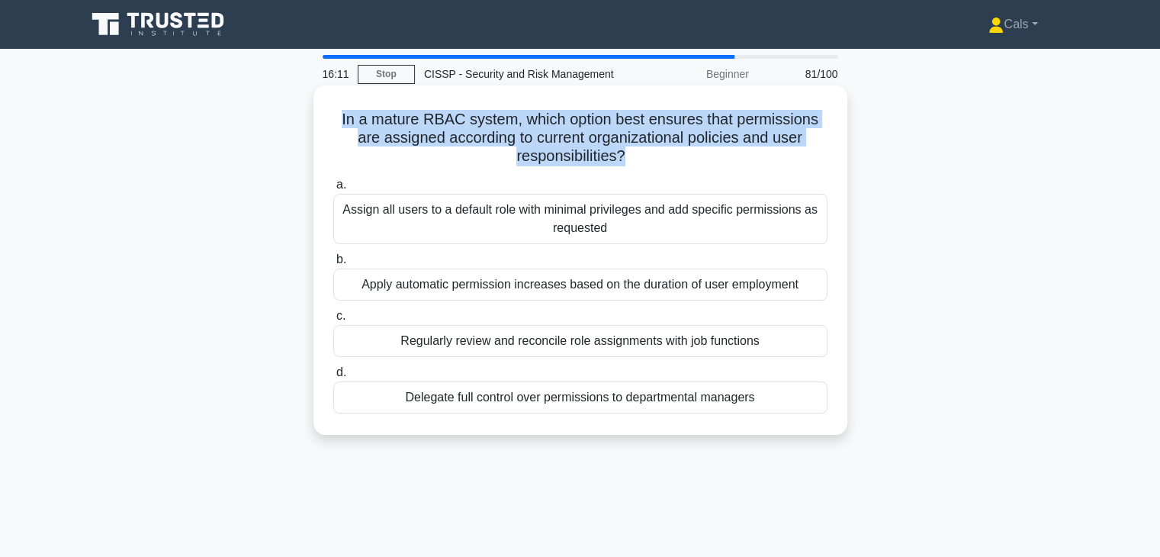
click at [659, 136] on h5 "In a mature RBAC system, which option best ensures that permissions are assigne…" at bounding box center [580, 138] width 497 height 56
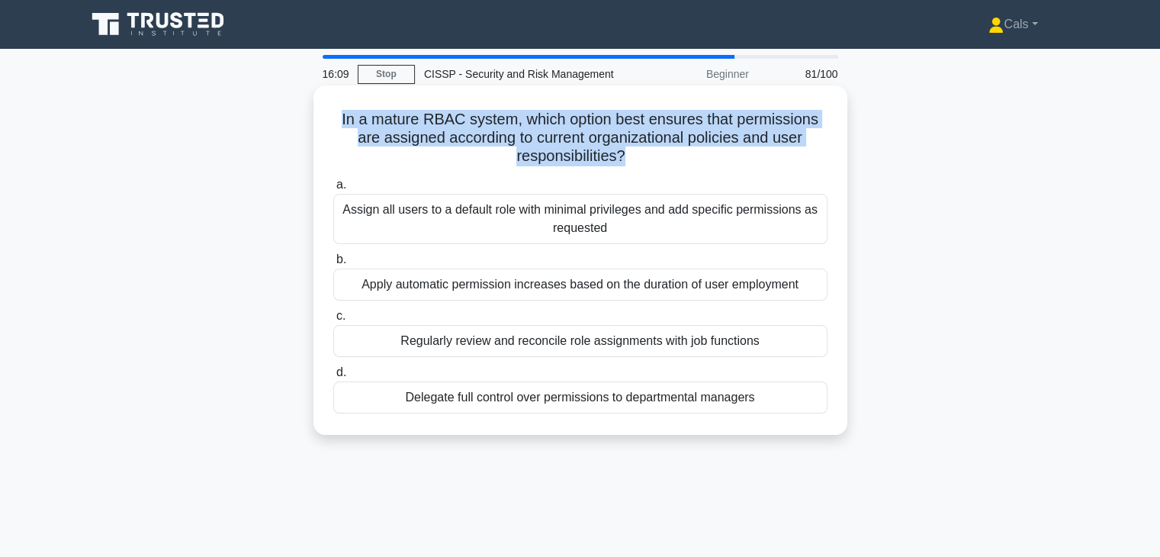
click at [659, 136] on h5 "In a mature RBAC system, which option best ensures that permissions are assigne…" at bounding box center [580, 138] width 497 height 56
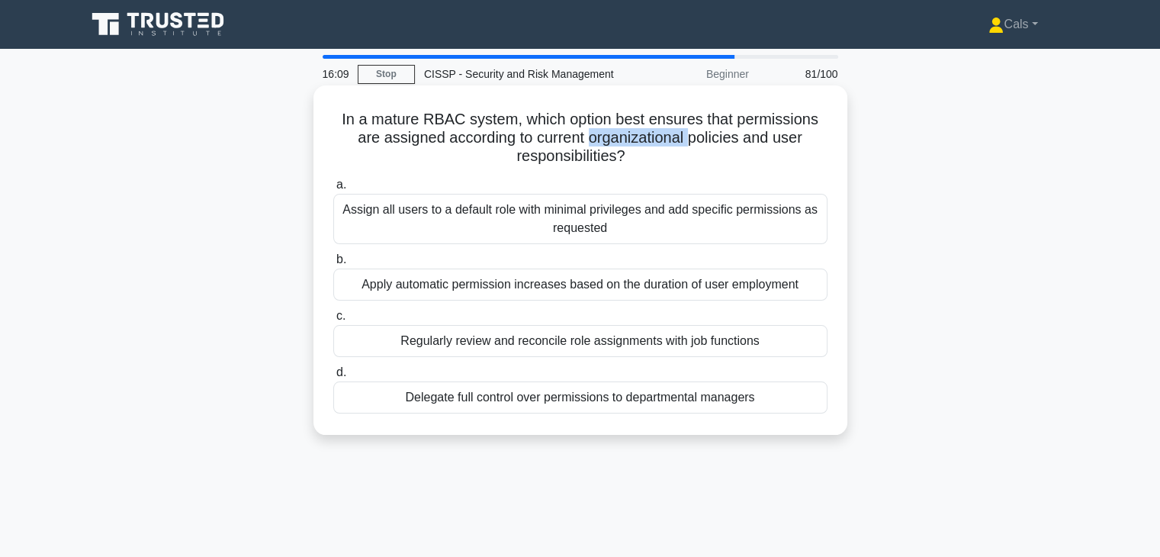
click at [659, 136] on h5 "In a mature RBAC system, which option best ensures that permissions are assigne…" at bounding box center [580, 138] width 497 height 56
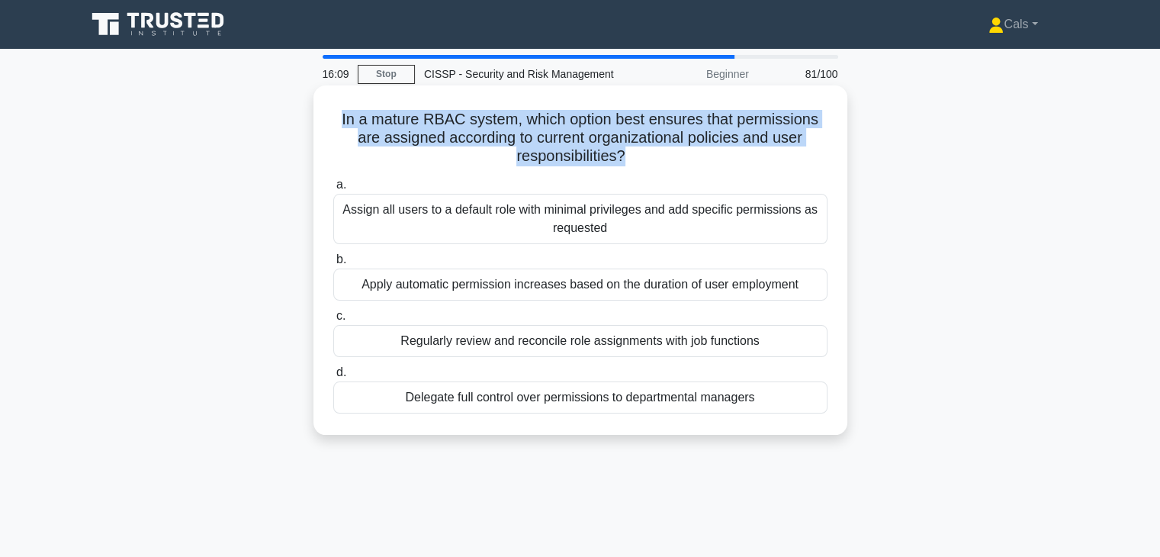
click at [659, 136] on h5 "In a mature RBAC system, which option best ensures that permissions are assigne…" at bounding box center [580, 138] width 497 height 56
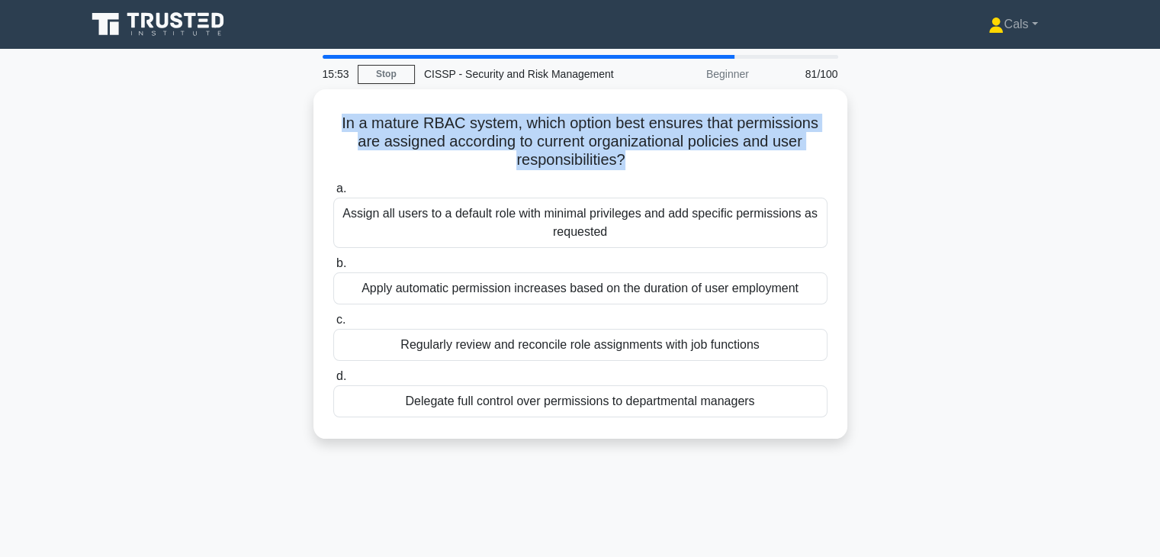
click at [854, 90] on div "In a mature RBAC system, which option best ensures that permissions are assigne…" at bounding box center [580, 272] width 1006 height 367
click at [855, 110] on div "In a mature RBAC system, which option best ensures that permissions are assigne…" at bounding box center [580, 272] width 1006 height 367
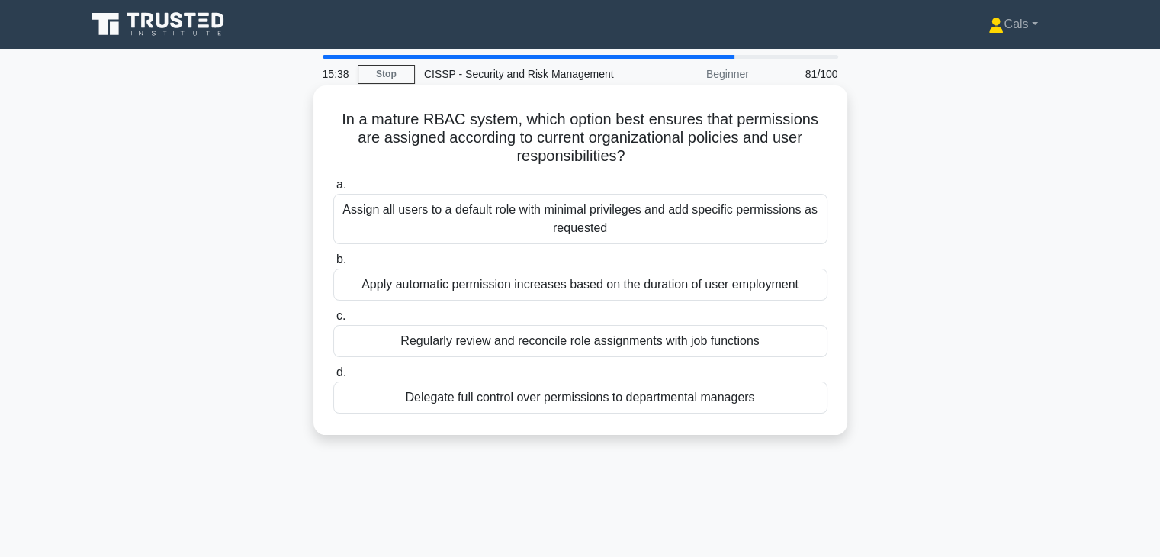
click at [639, 218] on div "Assign all users to a default role with minimal privileges and add specific per…" at bounding box center [580, 219] width 494 height 50
click at [333, 190] on input "a. Assign all users to a default role with minimal privileges and add specific …" at bounding box center [333, 185] width 0 height 10
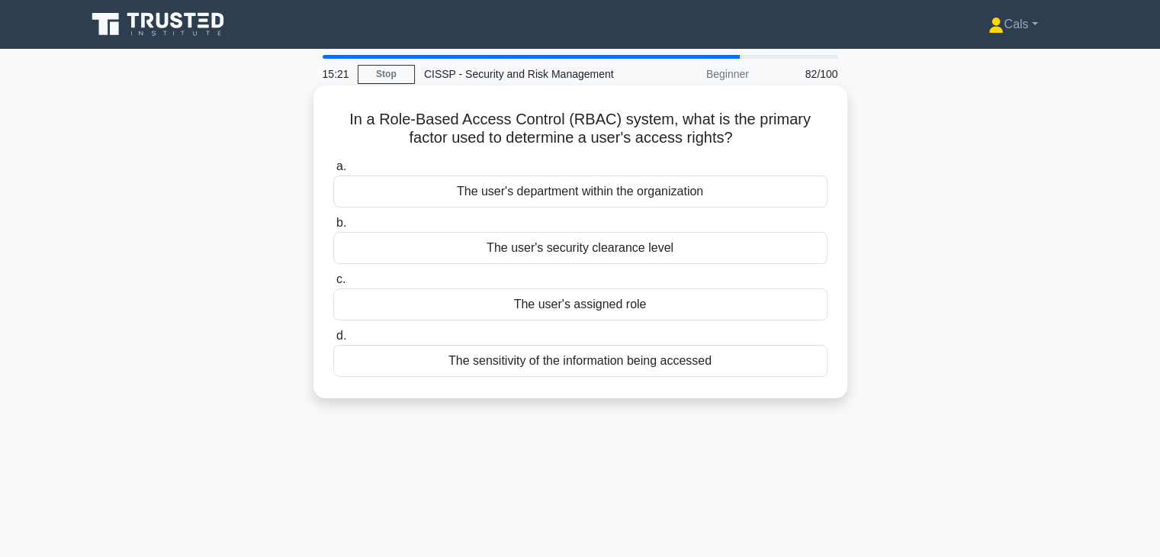
click at [614, 306] on div "The user's assigned role" at bounding box center [580, 304] width 494 height 32
click at [333, 284] on input "c. The user's assigned role" at bounding box center [333, 279] width 0 height 10
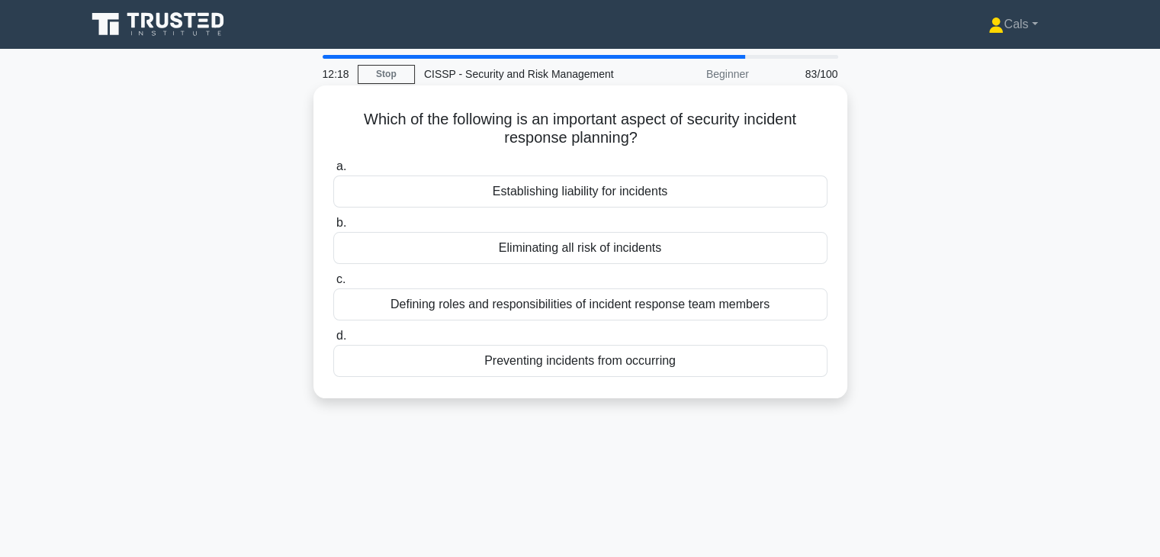
drag, startPoint x: 645, startPoint y: 137, endPoint x: 351, endPoint y: 117, distance: 295.0
click at [351, 117] on h5 "Which of the following is an important aspect of security incident response pla…" at bounding box center [580, 129] width 497 height 38
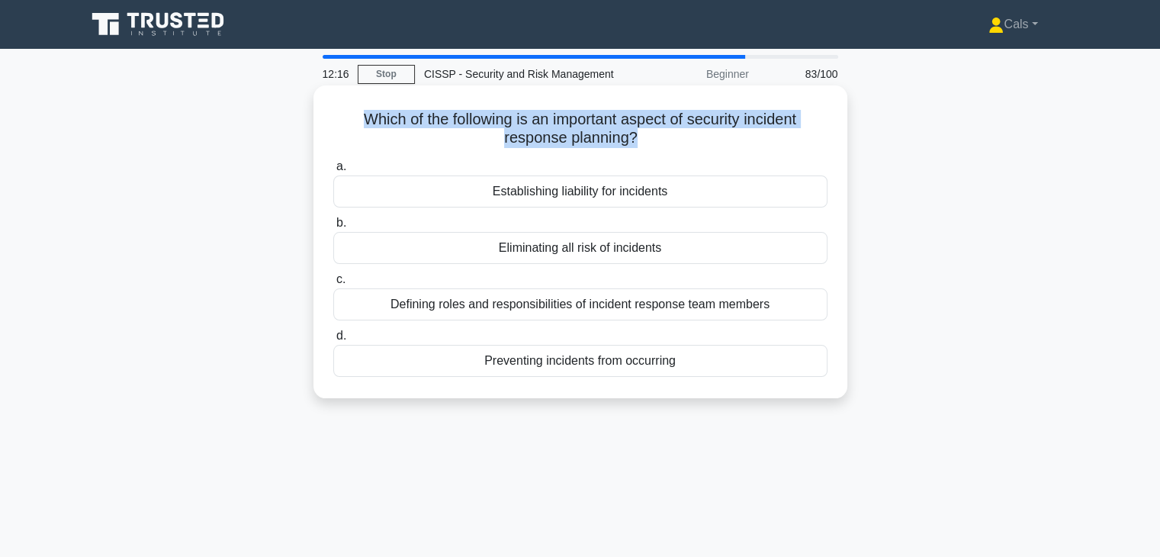
drag, startPoint x: 351, startPoint y: 117, endPoint x: 666, endPoint y: 141, distance: 315.8
click at [666, 141] on h5 "Which of the following is an important aspect of security incident response pla…" at bounding box center [580, 129] width 497 height 38
drag, startPoint x: 666, startPoint y: 141, endPoint x: 363, endPoint y: 116, distance: 303.7
click at [363, 116] on h5 "Which of the following is an important aspect of security incident response pla…" at bounding box center [580, 129] width 497 height 38
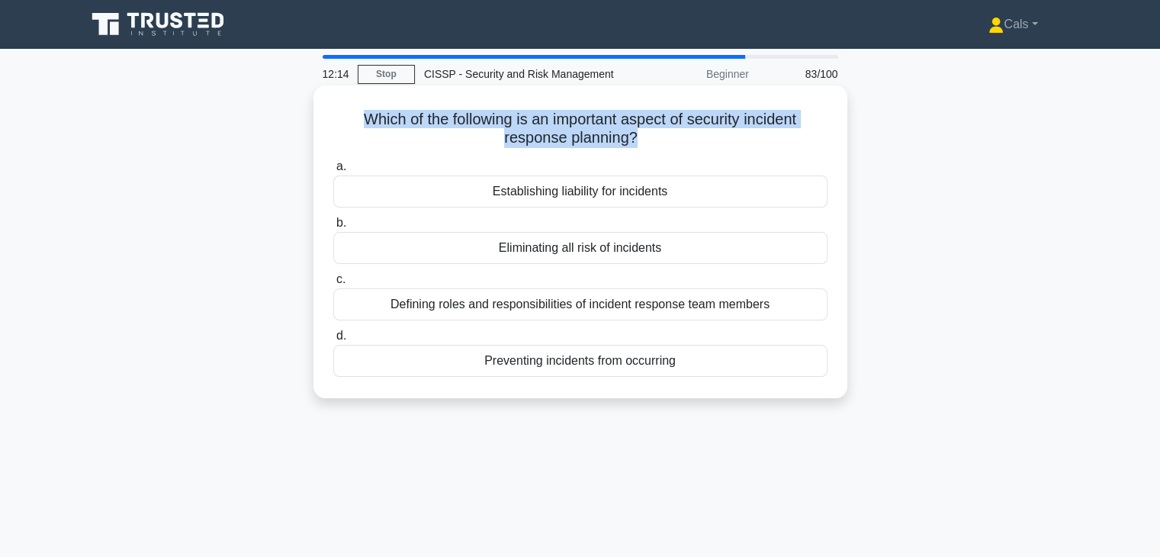
click at [363, 116] on h5 "Which of the following is an important aspect of security incident response pla…" at bounding box center [580, 129] width 497 height 38
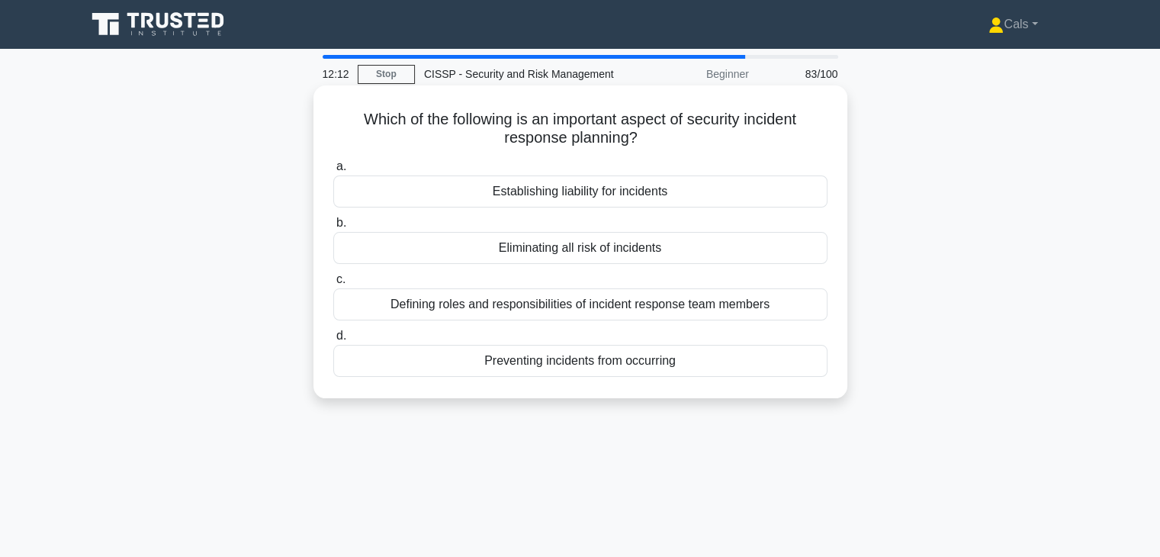
drag, startPoint x: 355, startPoint y: 118, endPoint x: 643, endPoint y: 135, distance: 288.7
click at [643, 135] on h5 "Which of the following is an important aspect of security incident response pla…" at bounding box center [580, 129] width 497 height 38
click at [643, 135] on icon at bounding box center [642, 136] width 17 height 18
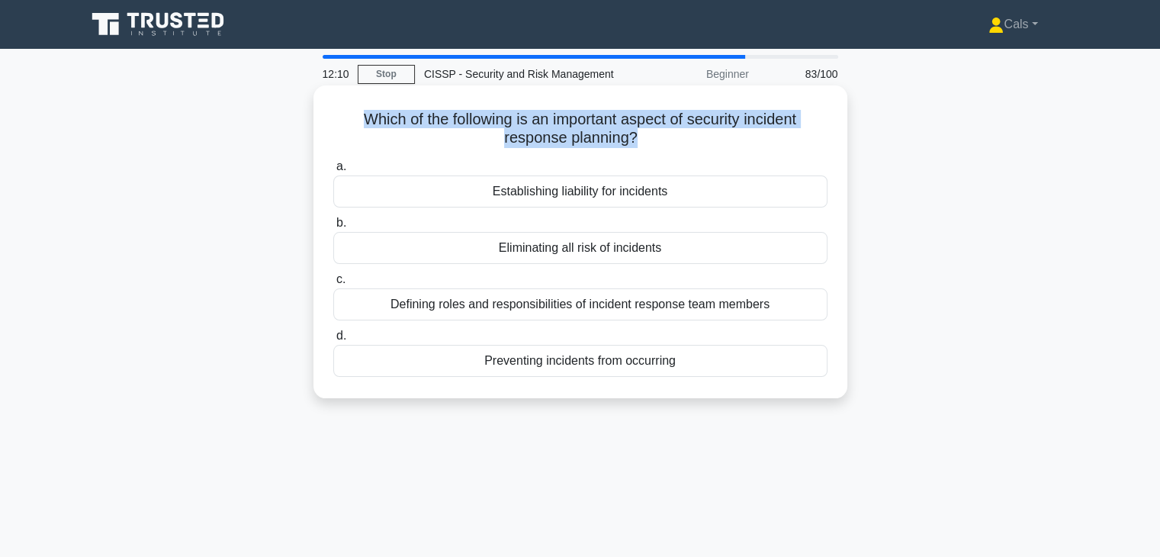
drag, startPoint x: 643, startPoint y: 135, endPoint x: 350, endPoint y: 120, distance: 293.9
click at [350, 120] on h5 "Which of the following is an important aspect of security incident response pla…" at bounding box center [580, 129] width 497 height 38
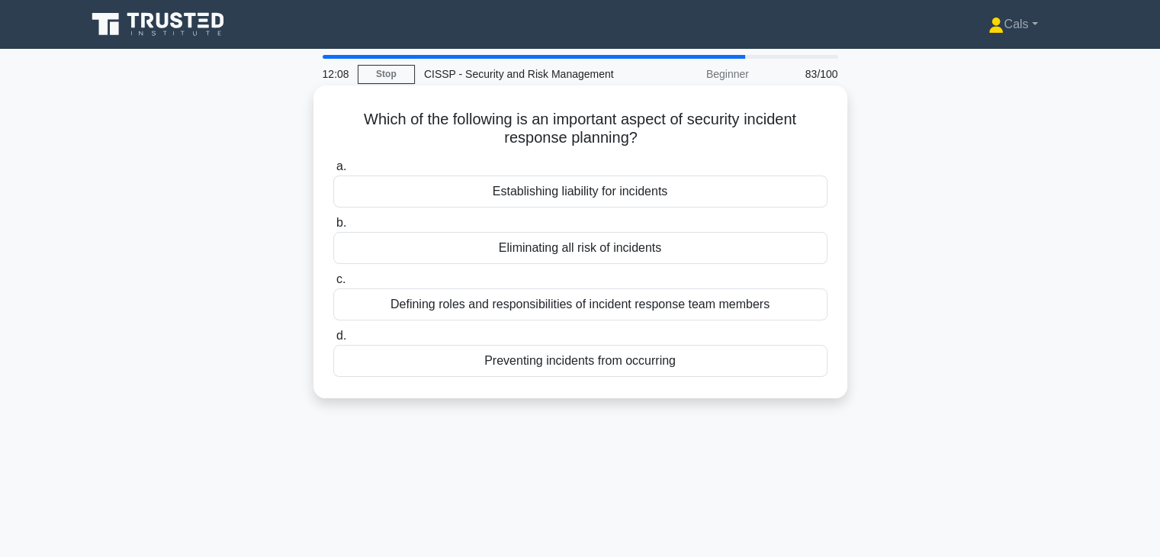
drag, startPoint x: 350, startPoint y: 120, endPoint x: 634, endPoint y: 139, distance: 284.2
click at [634, 139] on h5 "Which of the following is an important aspect of security incident response pla…" at bounding box center [580, 129] width 497 height 38
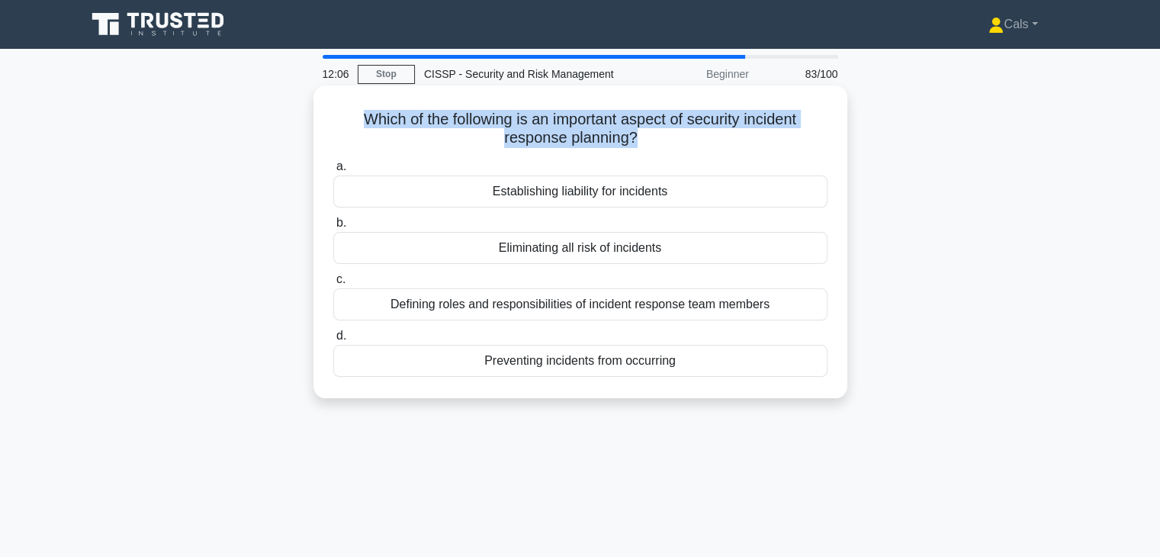
drag, startPoint x: 634, startPoint y: 139, endPoint x: 375, endPoint y: 126, distance: 258.8
click at [375, 126] on h5 "Which of the following is an important aspect of security incident response pla…" at bounding box center [580, 129] width 497 height 38
click at [372, 129] on h5 "Which of the following is an important aspect of security incident response pla…" at bounding box center [580, 129] width 497 height 38
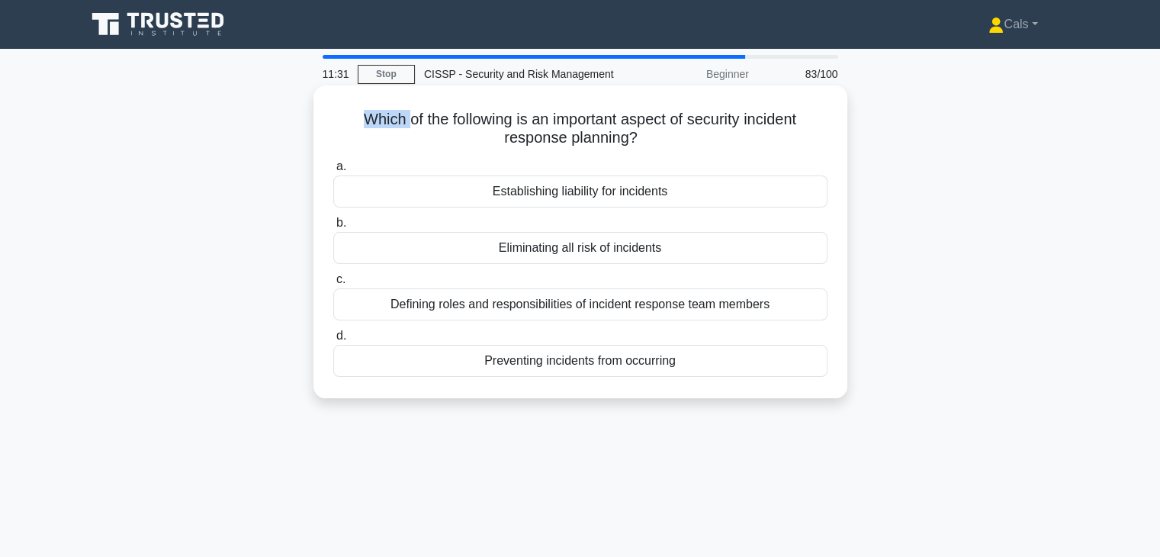
click at [372, 129] on h5 "Which of the following is an important aspect of security incident response pla…" at bounding box center [580, 129] width 497 height 38
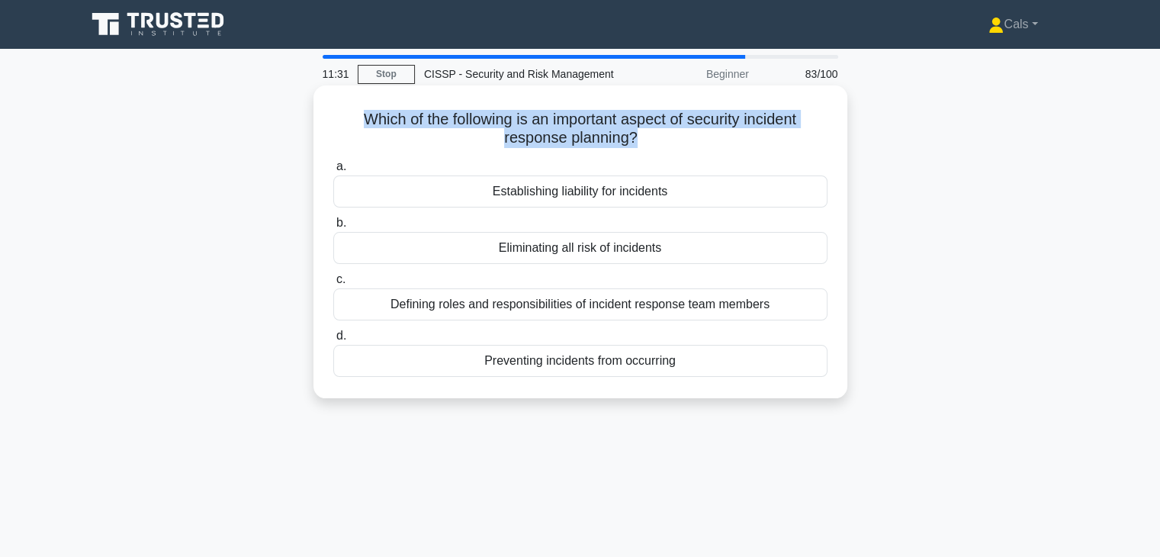
click at [372, 129] on h5 "Which of the following is an important aspect of security incident response pla…" at bounding box center [580, 129] width 497 height 38
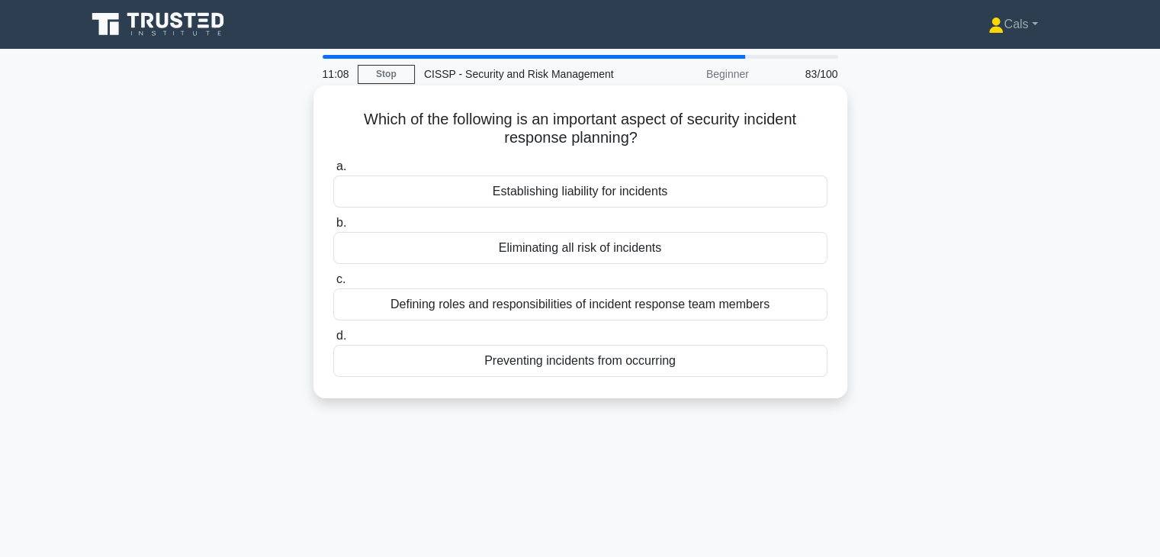
click at [624, 307] on div "Defining roles and responsibilities of incident response team members" at bounding box center [580, 304] width 494 height 32
click at [333, 284] on input "c. Defining roles and responsibilities of incident response team members" at bounding box center [333, 279] width 0 height 10
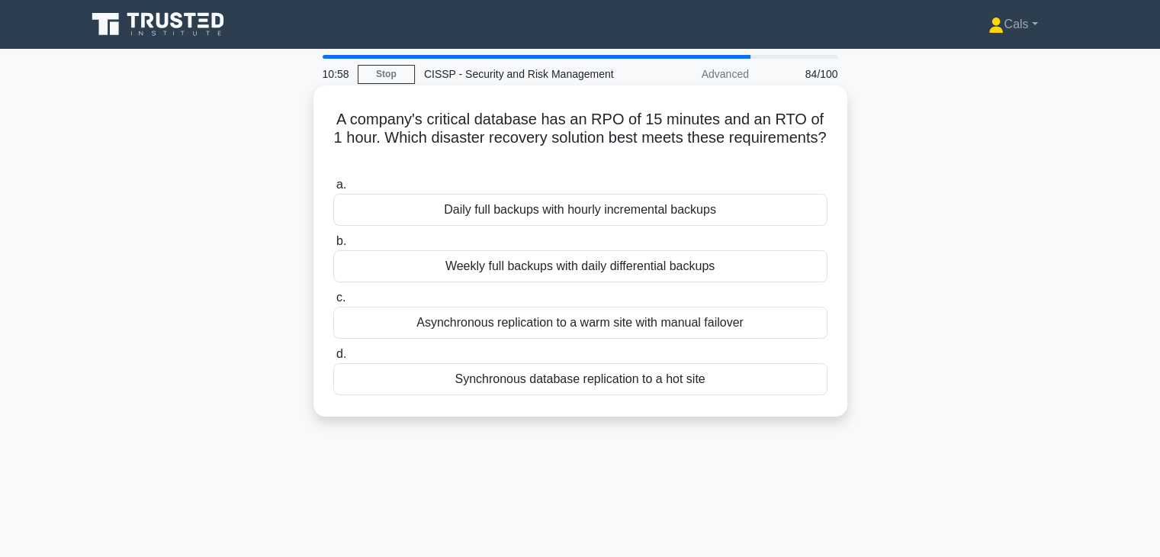
click at [491, 132] on h5 "A company's critical database has an RPO of 15 minutes and an RTO of 1 hour. Wh…" at bounding box center [580, 138] width 497 height 56
click at [491, 131] on h5 "A company's critical database has an RPO of 15 minutes and an RTO of 1 hour. Wh…" at bounding box center [580, 138] width 497 height 56
click at [490, 131] on h5 "A company's critical database has an RPO of 15 minutes and an RTO of 1 hour. Wh…" at bounding box center [580, 138] width 497 height 56
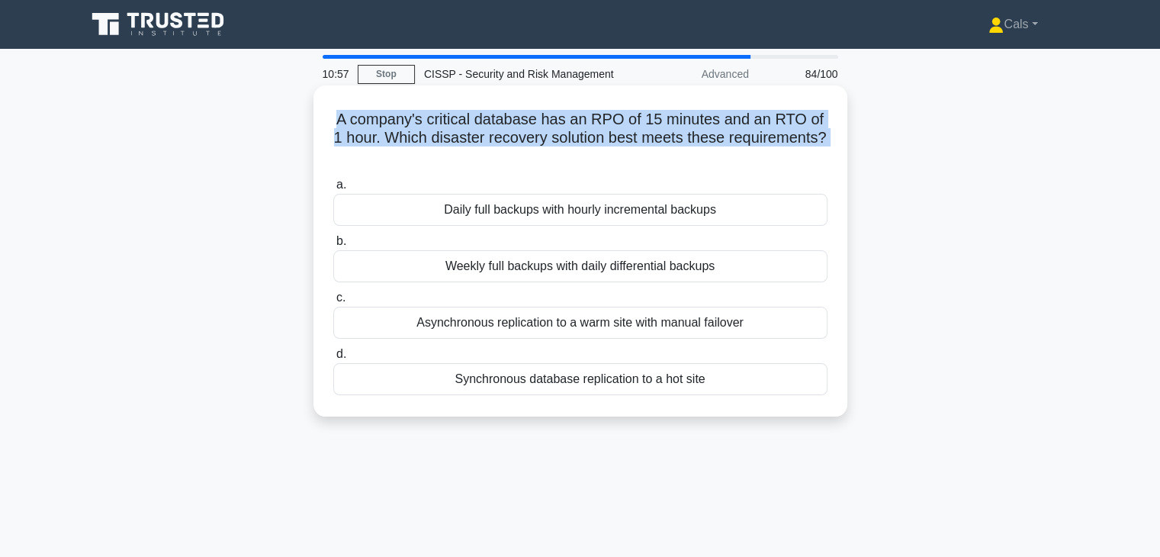
click at [489, 132] on h5 "A company's critical database has an RPO of 15 minutes and an RTO of 1 hour. Wh…" at bounding box center [580, 138] width 497 height 56
click at [531, 125] on h5 "A company's critical database has an RPO of 15 minutes and an RTO of 1 hour. Wh…" at bounding box center [580, 138] width 497 height 56
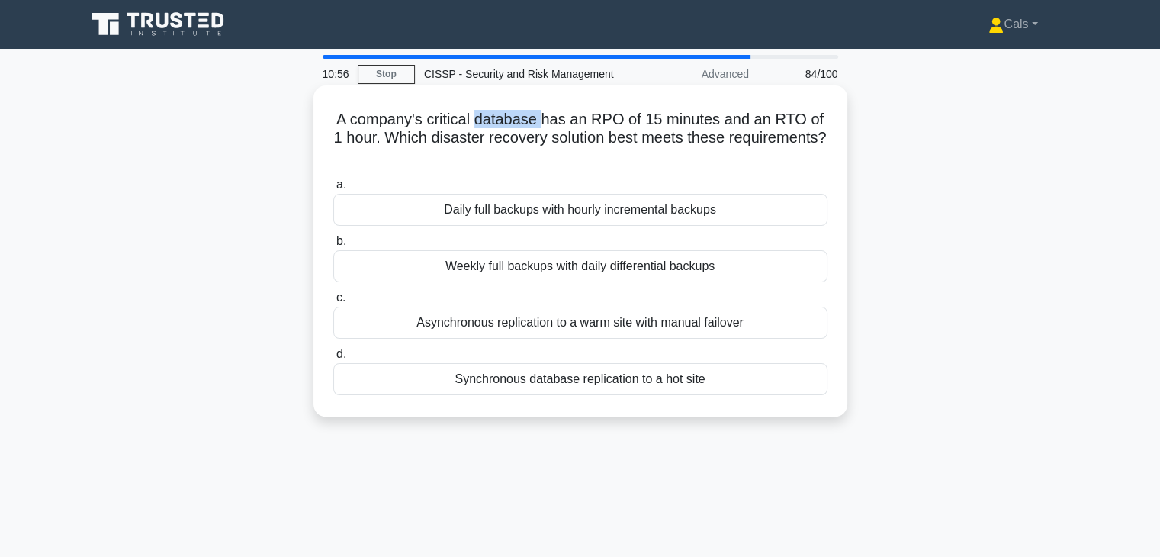
click at [531, 125] on h5 "A company's critical database has an RPO of 15 minutes and an RTO of 1 hour. Wh…" at bounding box center [580, 138] width 497 height 56
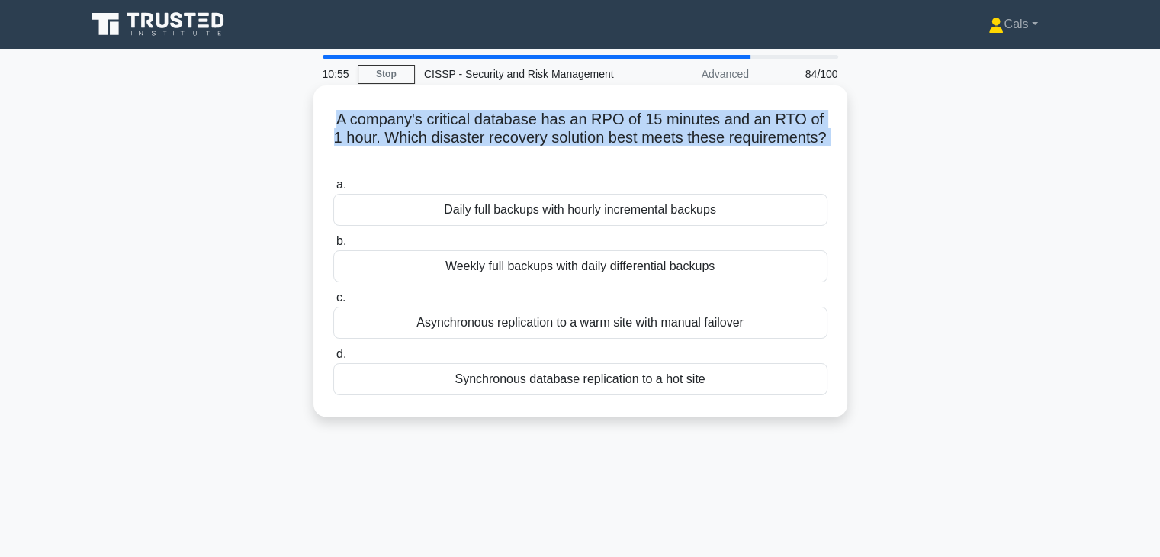
click at [529, 126] on h5 "A company's critical database has an RPO of 15 minutes and an RTO of 1 hour. Wh…" at bounding box center [580, 138] width 497 height 56
click at [528, 126] on h5 "A company's critical database has an RPO of 15 minutes and an RTO of 1 hour. Wh…" at bounding box center [580, 138] width 497 height 56
click at [518, 110] on h5 "A company's critical database has an RPO of 15 minutes and an RTO of 1 hour. Wh…" at bounding box center [580, 138] width 497 height 56
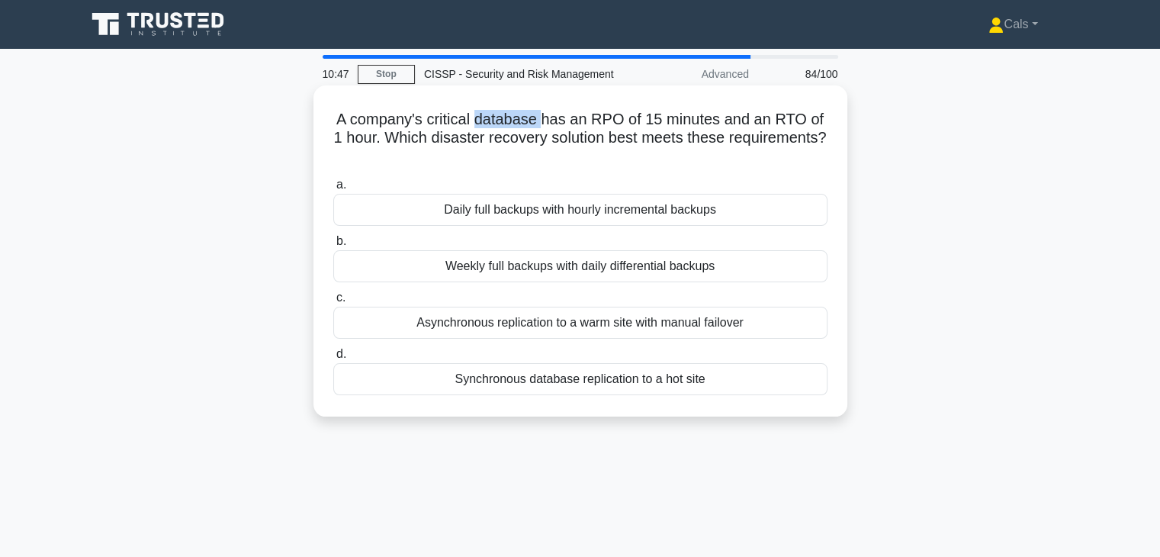
click at [518, 110] on h5 "A company's critical database has an RPO of 15 minutes and an RTO of 1 hour. Wh…" at bounding box center [580, 138] width 497 height 56
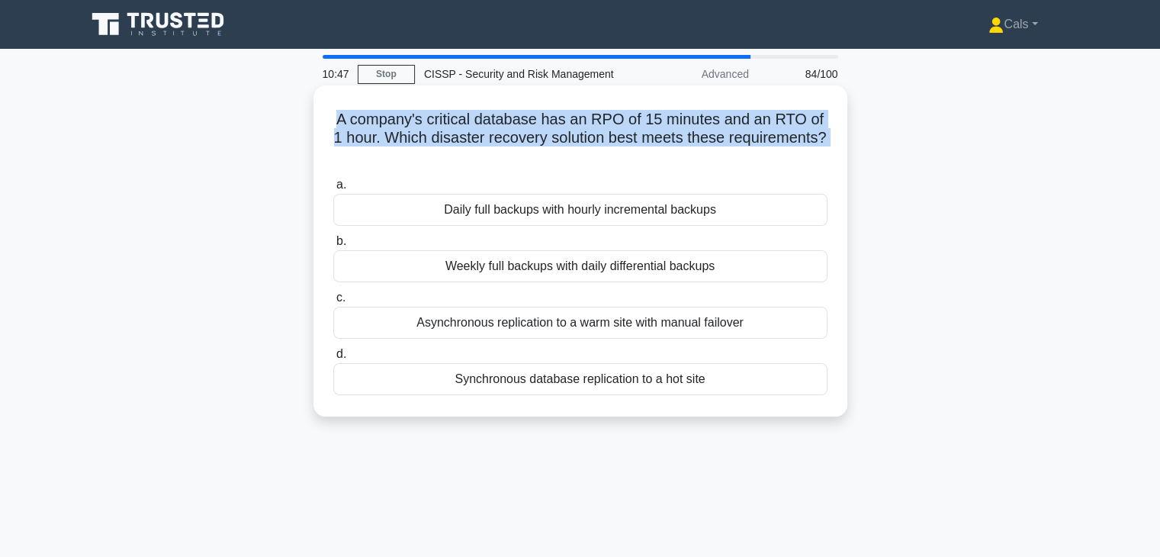
click at [518, 110] on h5 "A company's critical database has an RPO of 15 minutes and an RTO of 1 hour. Wh…" at bounding box center [580, 138] width 497 height 56
click at [647, 117] on h5 "A company's critical database has an RPO of 15 minutes and an RTO of 1 hour. Wh…" at bounding box center [580, 138] width 497 height 56
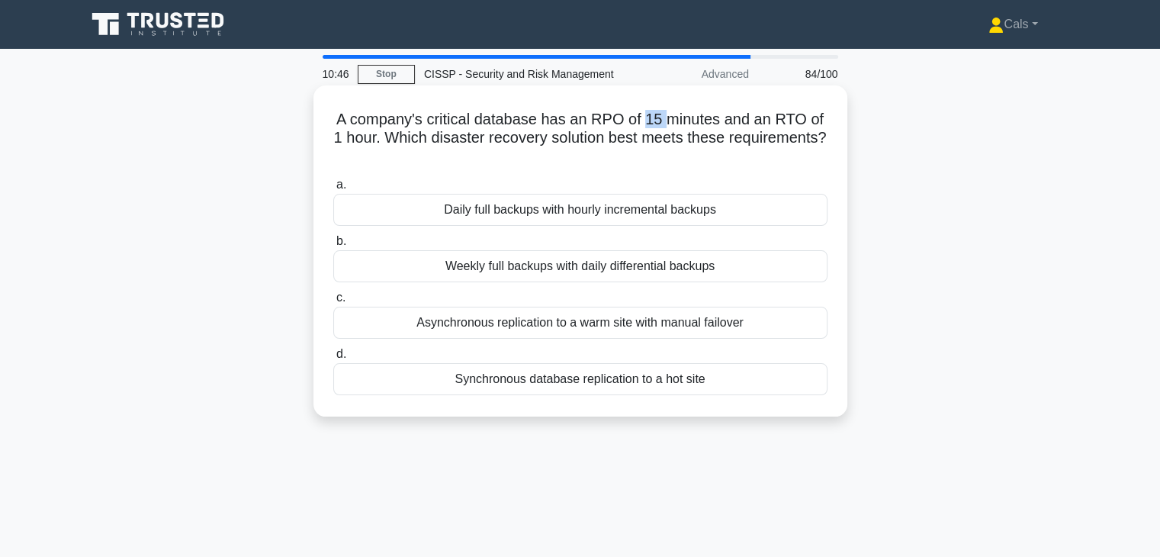
click at [647, 117] on h5 "A company's critical database has an RPO of 15 minutes and an RTO of 1 hour. Wh…" at bounding box center [580, 138] width 497 height 56
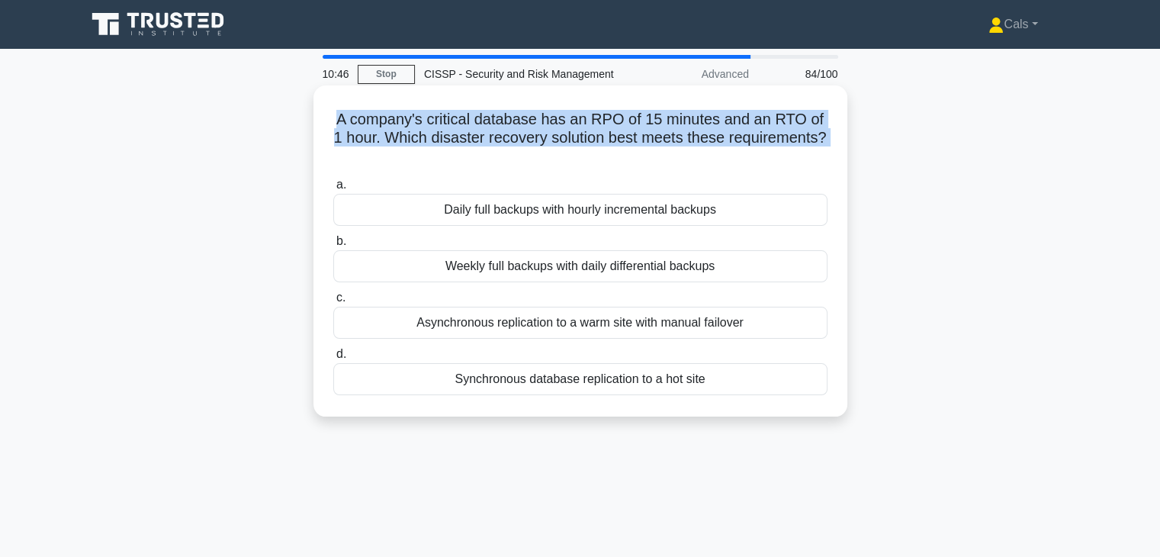
click at [647, 117] on h5 "A company's critical database has an RPO of 15 minutes and an RTO of 1 hour. Wh…" at bounding box center [580, 138] width 497 height 56
click at [737, 130] on h5 "A company's critical database has an RPO of 15 minutes and an RTO of 1 hour. Wh…" at bounding box center [580, 138] width 497 height 56
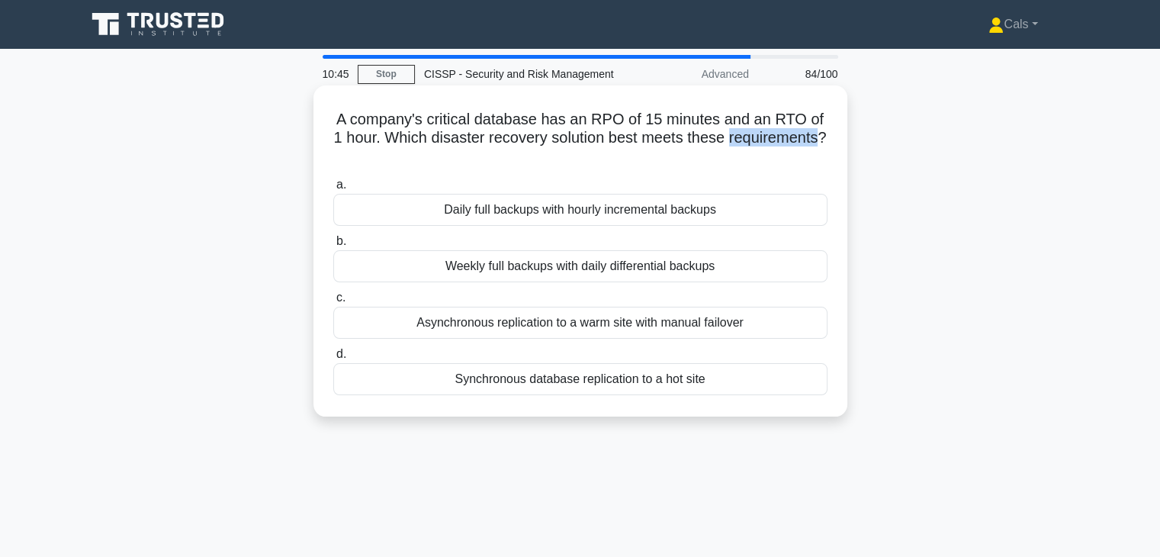
click at [737, 129] on h5 "A company's critical database has an RPO of 15 minutes and an RTO of 1 hour. Wh…" at bounding box center [580, 138] width 497 height 56
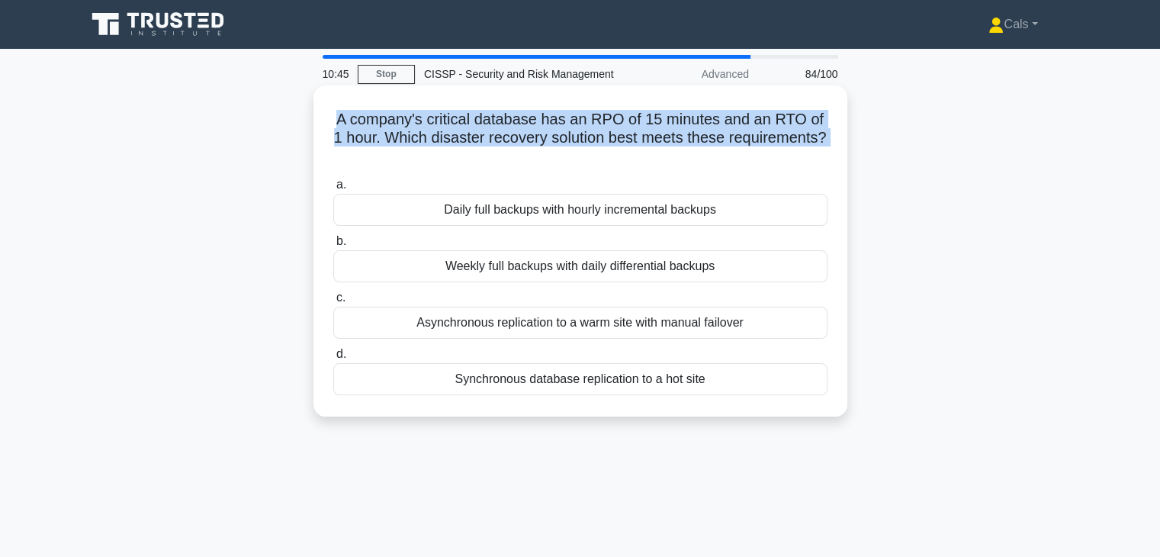
click at [736, 129] on h5 "A company's critical database has an RPO of 15 minutes and an RTO of 1 hour. Wh…" at bounding box center [580, 138] width 497 height 56
click at [691, 138] on h5 "A company's critical database has an RPO of 15 minutes and an RTO of 1 hour. Wh…" at bounding box center [580, 138] width 497 height 56
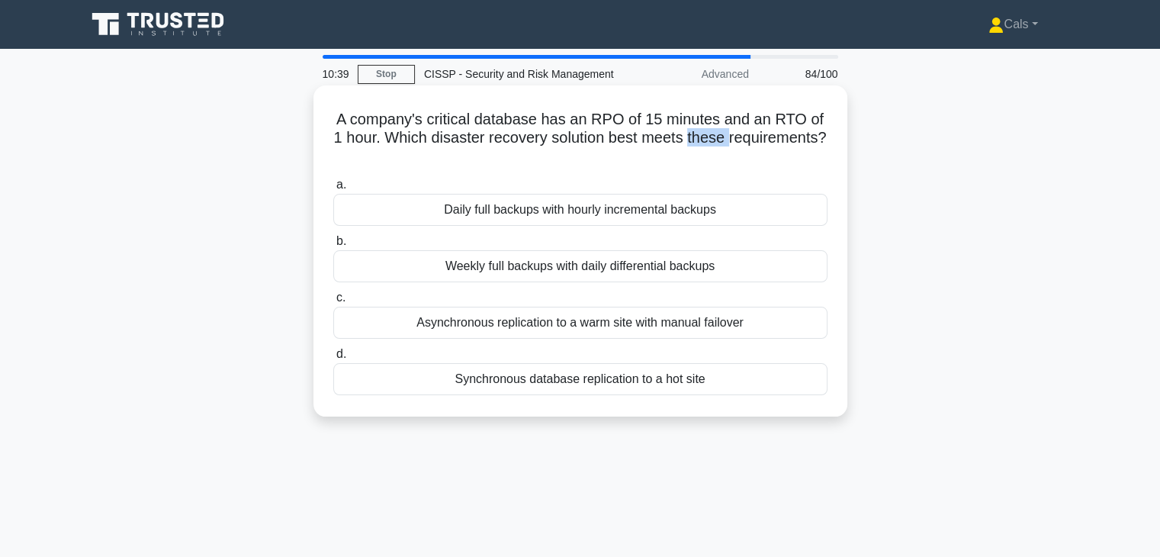
click at [690, 138] on h5 "A company's critical database has an RPO of 15 minutes and an RTO of 1 hour. Wh…" at bounding box center [580, 138] width 497 height 56
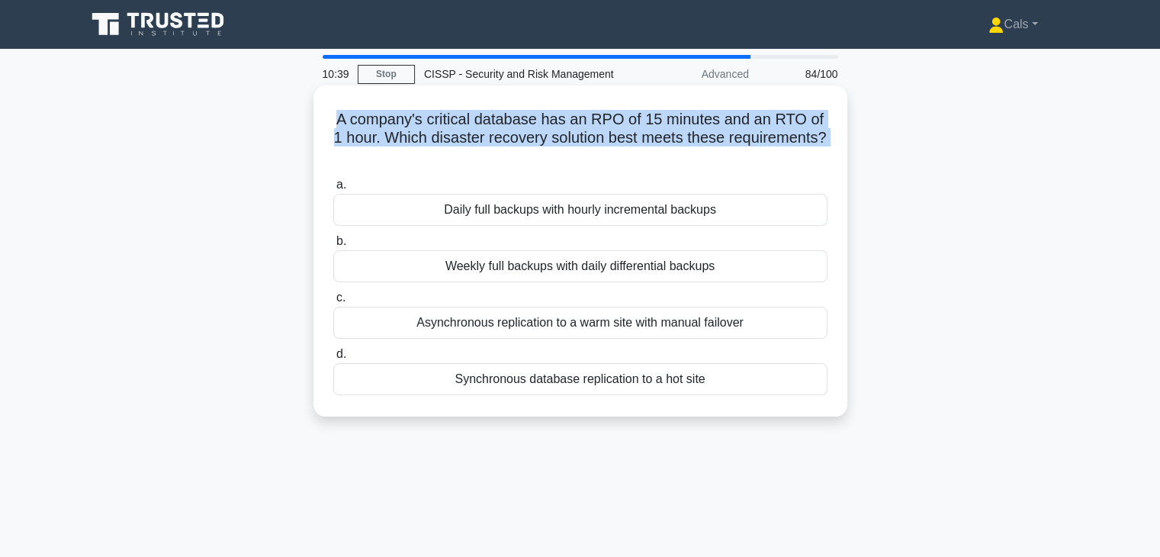
click at [690, 138] on h5 "A company's critical database has an RPO of 15 minutes and an RTO of 1 hour. Wh…" at bounding box center [580, 138] width 497 height 56
click at [637, 142] on h5 "A company's critical database has an RPO of 15 minutes and an RTO of 1 hour. Wh…" at bounding box center [580, 138] width 497 height 56
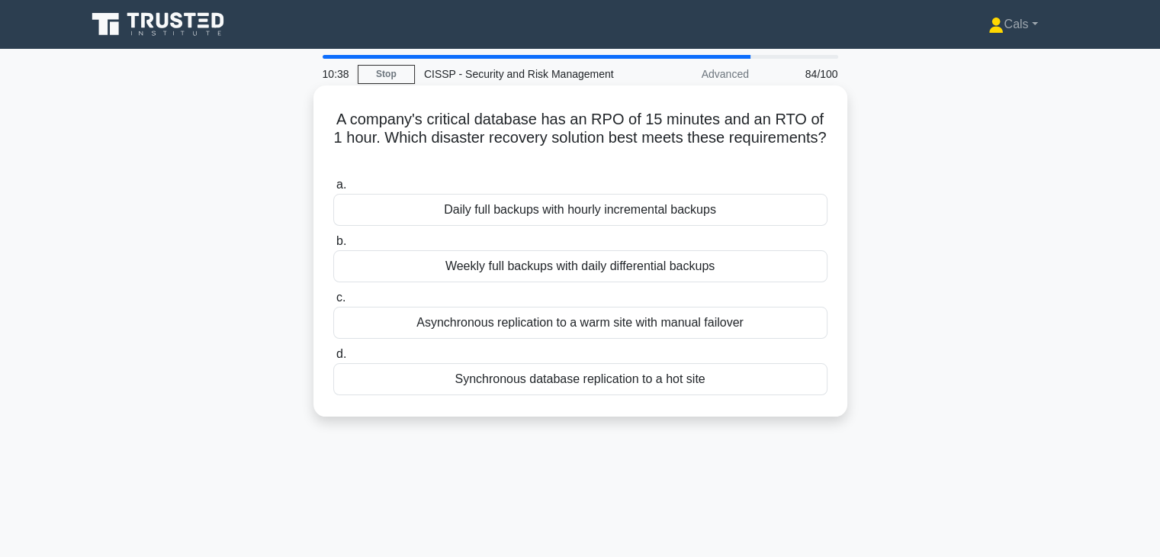
click at [634, 142] on h5 "A company's critical database has an RPO of 15 minutes and an RTO of 1 hour. Wh…" at bounding box center [580, 138] width 497 height 56
click at [631, 144] on h5 "A company's critical database has an RPO of 15 minutes and an RTO of 1 hour. Wh…" at bounding box center [580, 138] width 497 height 56
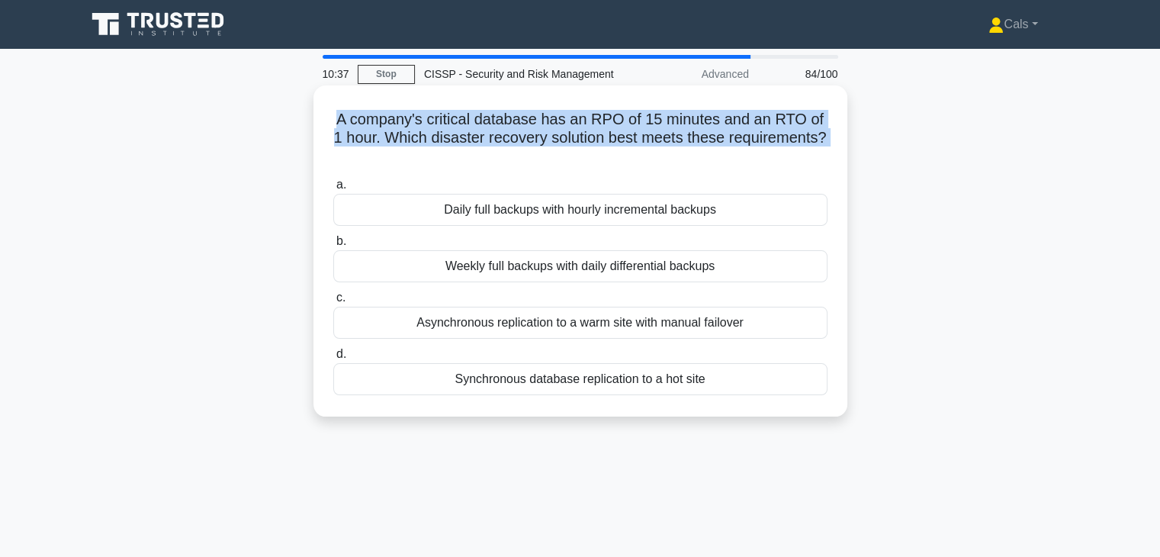
click at [631, 144] on h5 "A company's critical database has an RPO of 15 minutes and an RTO of 1 hour. Wh…" at bounding box center [580, 138] width 497 height 56
click at [601, 133] on h5 "A company's critical database has an RPO of 15 minutes and an RTO of 1 hour. Wh…" at bounding box center [580, 138] width 497 height 56
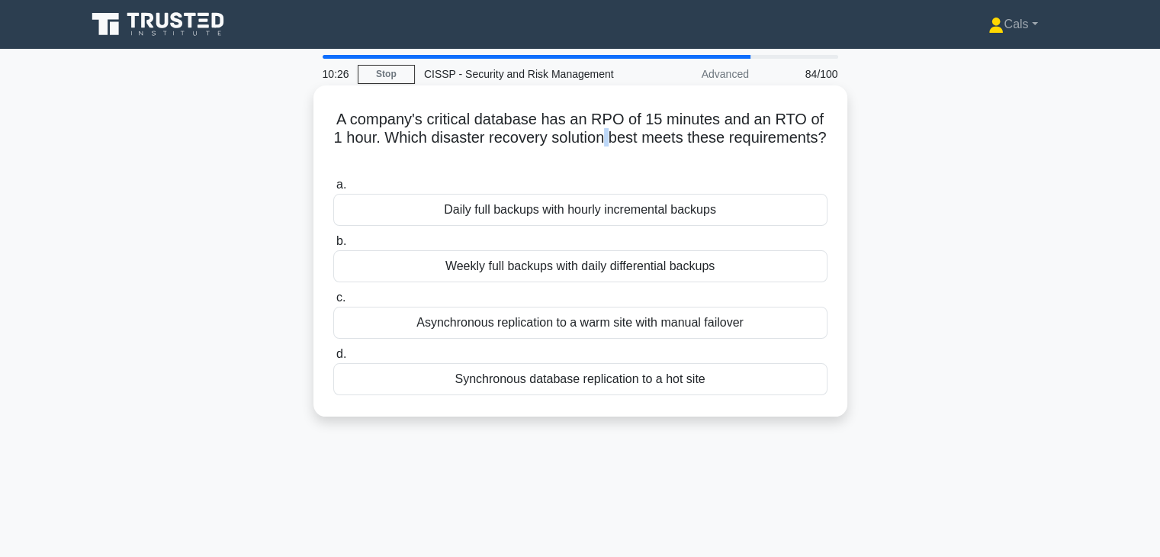
click at [601, 133] on h5 "A company's critical database has an RPO of 15 minutes and an RTO of 1 hour. Wh…" at bounding box center [580, 138] width 497 height 56
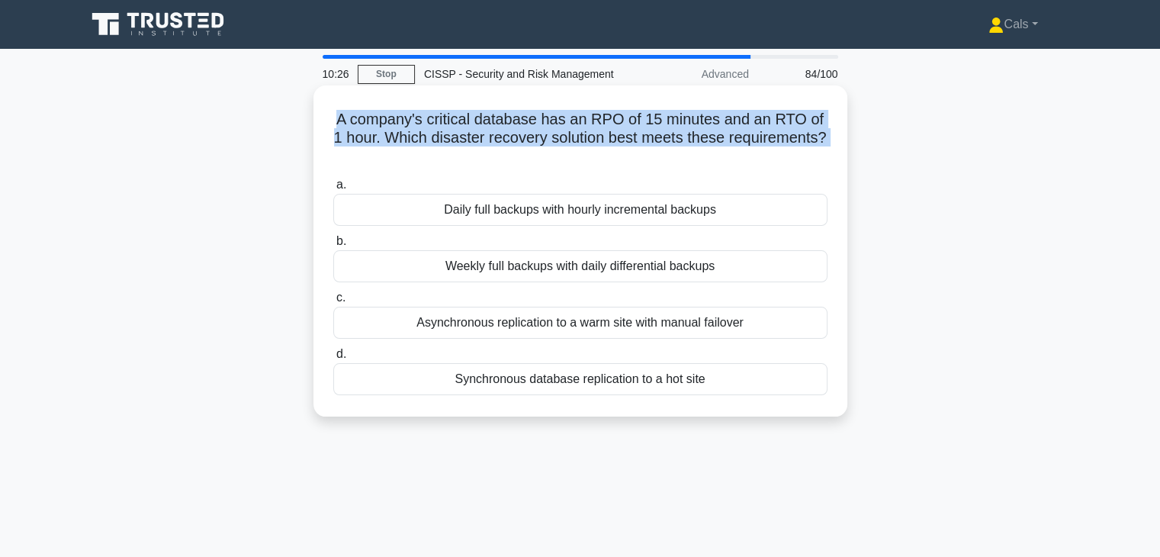
click at [601, 133] on h5 "A company's critical database has an RPO of 15 minutes and an RTO of 1 hour. Wh…" at bounding box center [580, 138] width 497 height 56
click at [565, 125] on h5 "A company's critical database has an RPO of 15 minutes and an RTO of 1 hour. Wh…" at bounding box center [580, 138] width 497 height 56
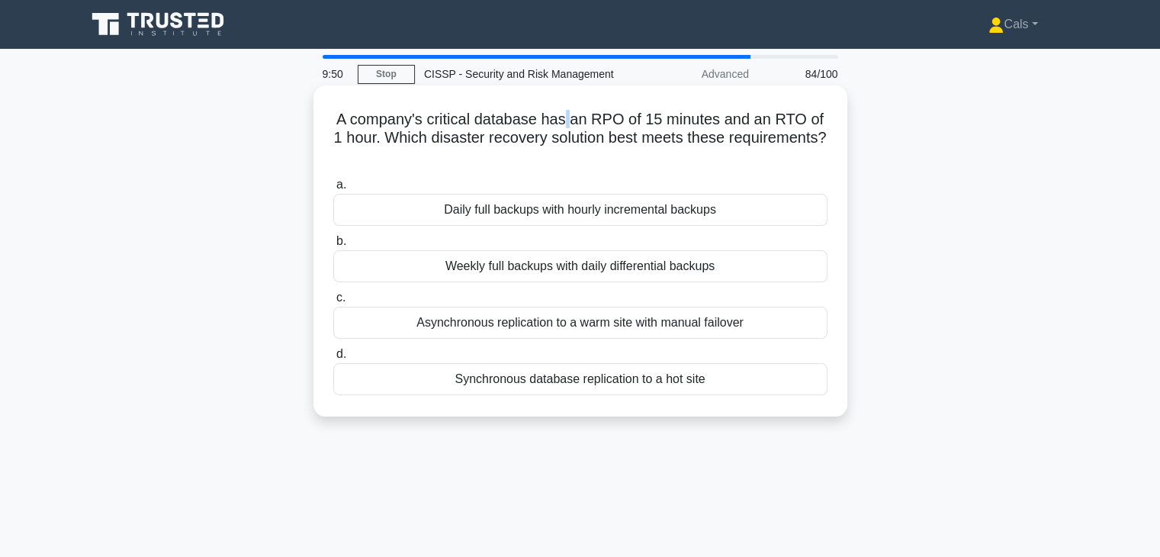
click at [565, 125] on h5 "A company's critical database has an RPO of 15 minutes and an RTO of 1 hour. Wh…" at bounding box center [580, 138] width 497 height 56
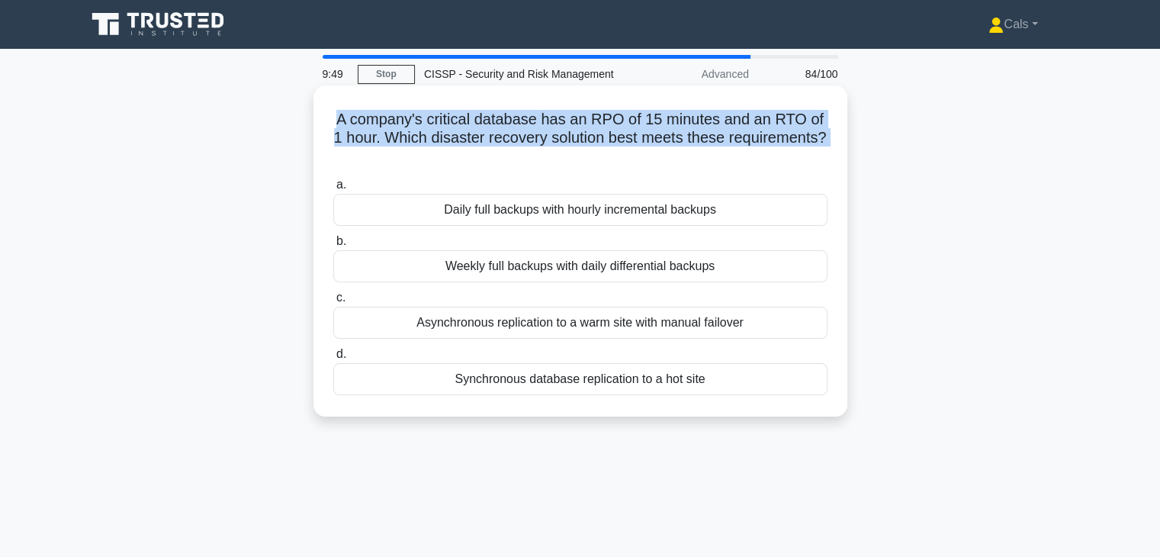
click at [565, 125] on h5 "A company's critical database has an RPO of 15 minutes and an RTO of 1 hour. Wh…" at bounding box center [580, 138] width 497 height 56
click at [557, 138] on h5 "A company's critical database has an RPO of 15 minutes and an RTO of 1 hour. Wh…" at bounding box center [580, 138] width 497 height 56
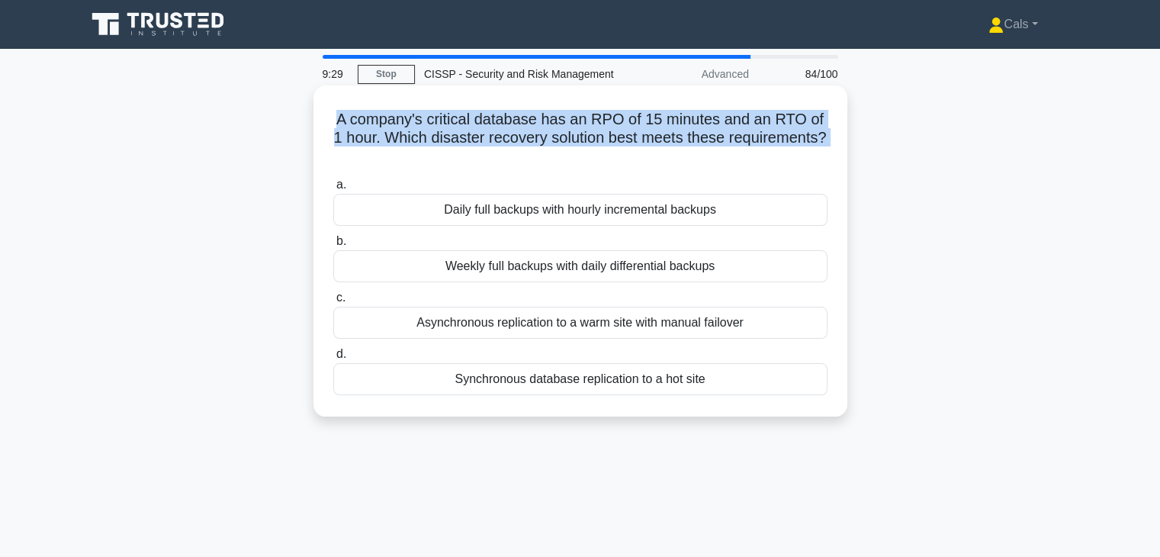
click at [558, 138] on h5 "A company's critical database has an RPO of 15 minutes and an RTO of 1 hour. Wh…" at bounding box center [580, 138] width 497 height 56
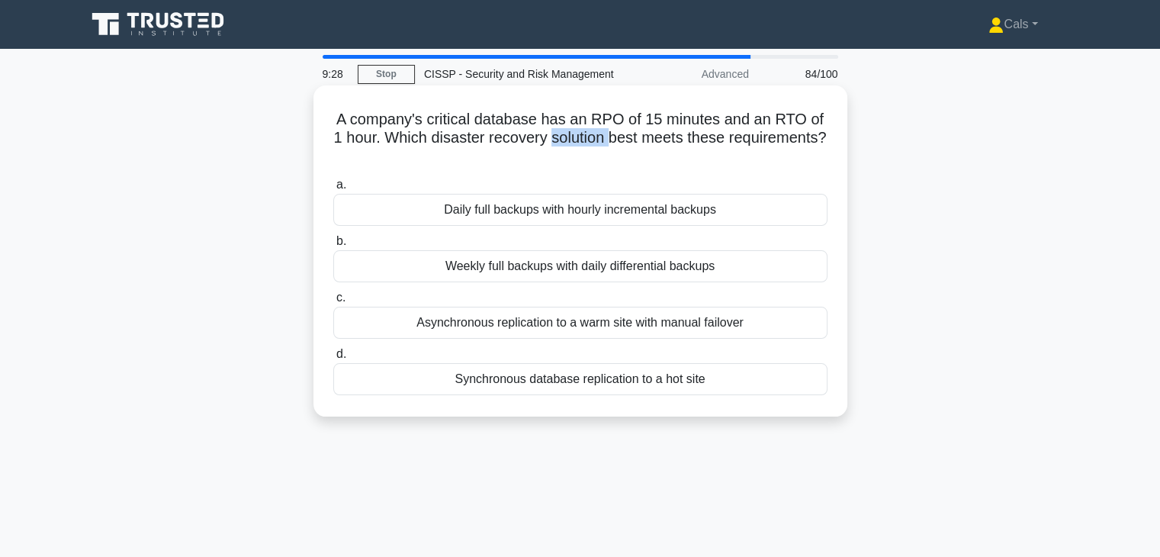
click at [558, 138] on h5 "A company's critical database has an RPO of 15 minutes and an RTO of 1 hour. Wh…" at bounding box center [580, 138] width 497 height 56
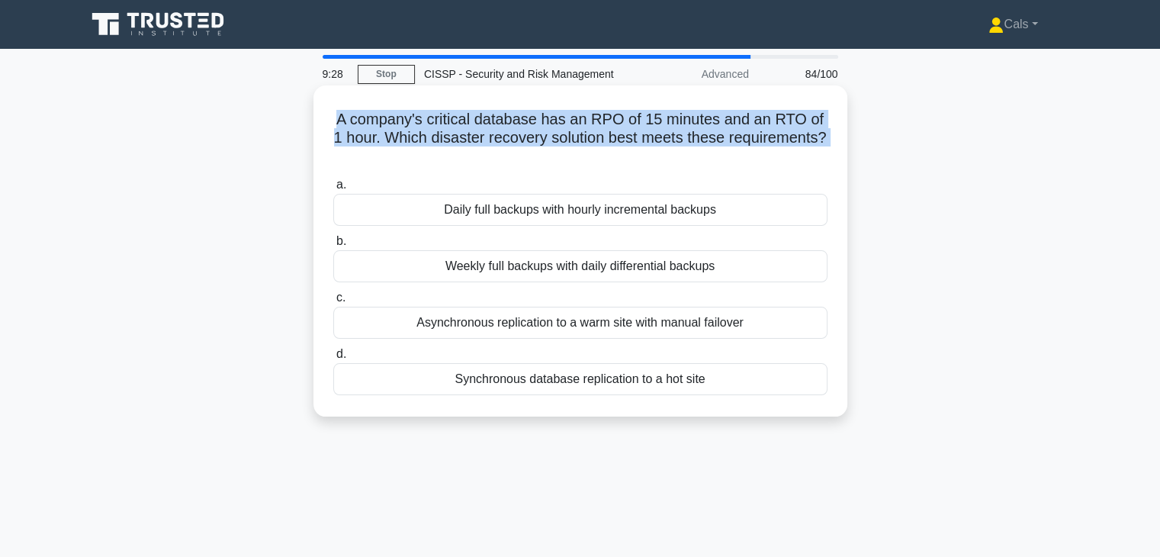
click at [558, 138] on h5 "A company's critical database has an RPO of 15 minutes and an RTO of 1 hour. Wh…" at bounding box center [580, 138] width 497 height 56
click at [558, 139] on h5 "A company's critical database has an RPO of 15 minutes and an RTO of 1 hour. Wh…" at bounding box center [580, 138] width 497 height 56
click at [556, 139] on h5 "A company's critical database has an RPO of 15 minutes and an RTO of 1 hour. Wh…" at bounding box center [580, 138] width 497 height 56
click at [555, 141] on h5 "A company's critical database has an RPO of 15 minutes and an RTO of 1 hour. Wh…" at bounding box center [580, 138] width 497 height 56
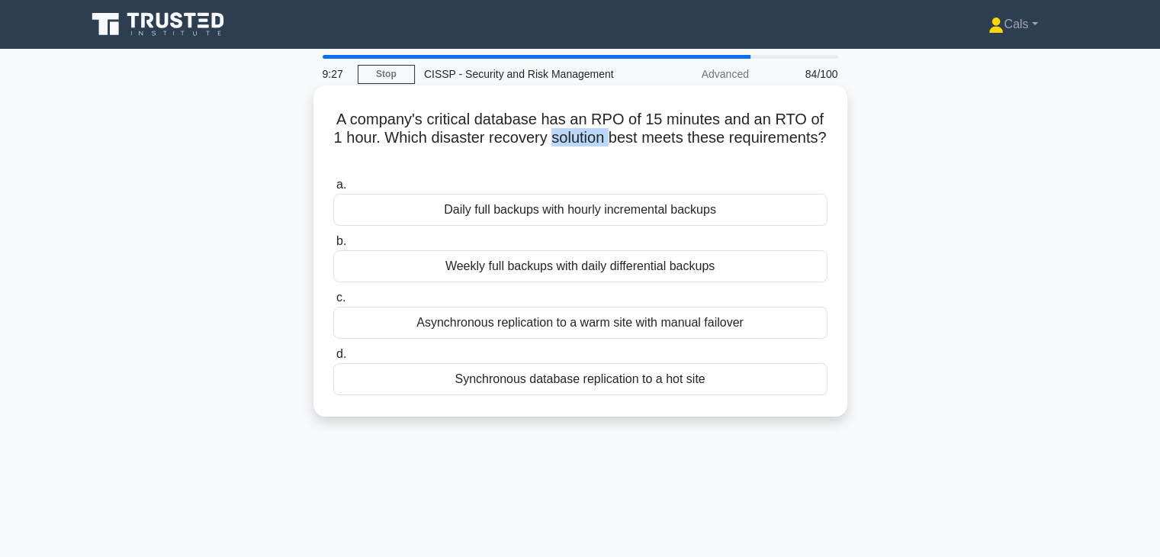
click at [555, 141] on h5 "A company's critical database has an RPO of 15 minutes and an RTO of 1 hour. Wh…" at bounding box center [580, 138] width 497 height 56
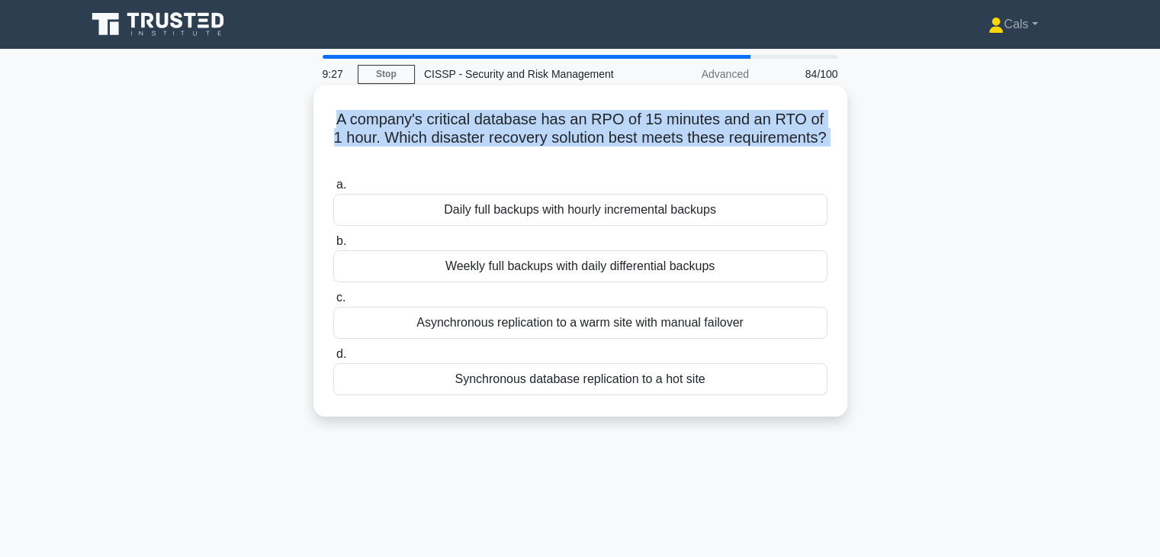
click at [555, 141] on h5 "A company's critical database has an RPO of 15 minutes and an RTO of 1 hour. Wh…" at bounding box center [580, 138] width 497 height 56
click at [551, 144] on h5 "A company's critical database has an RPO of 15 minutes and an RTO of 1 hour. Wh…" at bounding box center [580, 138] width 497 height 56
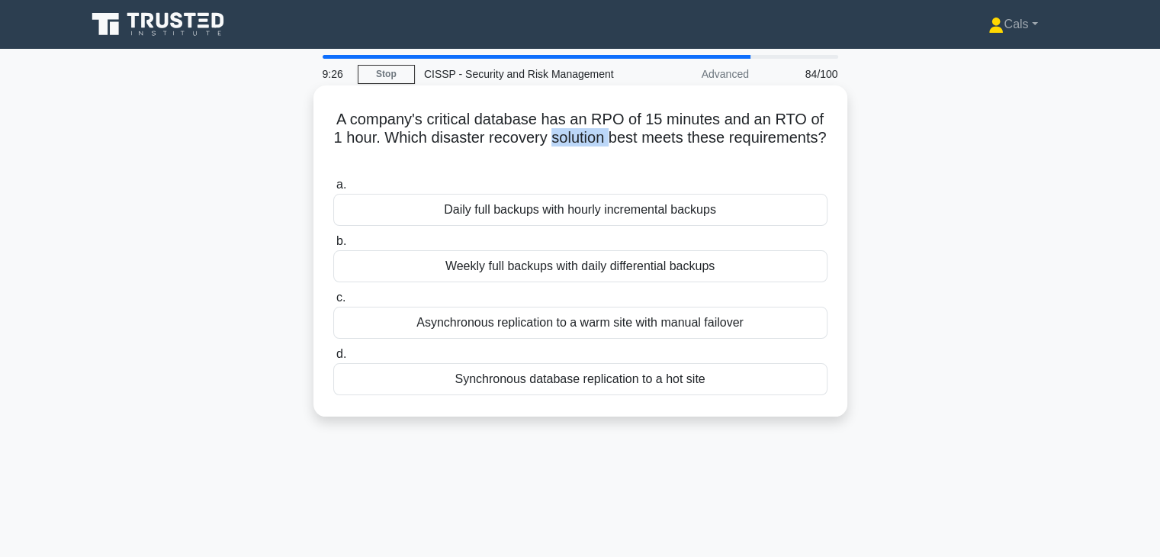
click at [551, 146] on h5 "A company's critical database has an RPO of 15 minutes and an RTO of 1 hour. Wh…" at bounding box center [580, 138] width 497 height 56
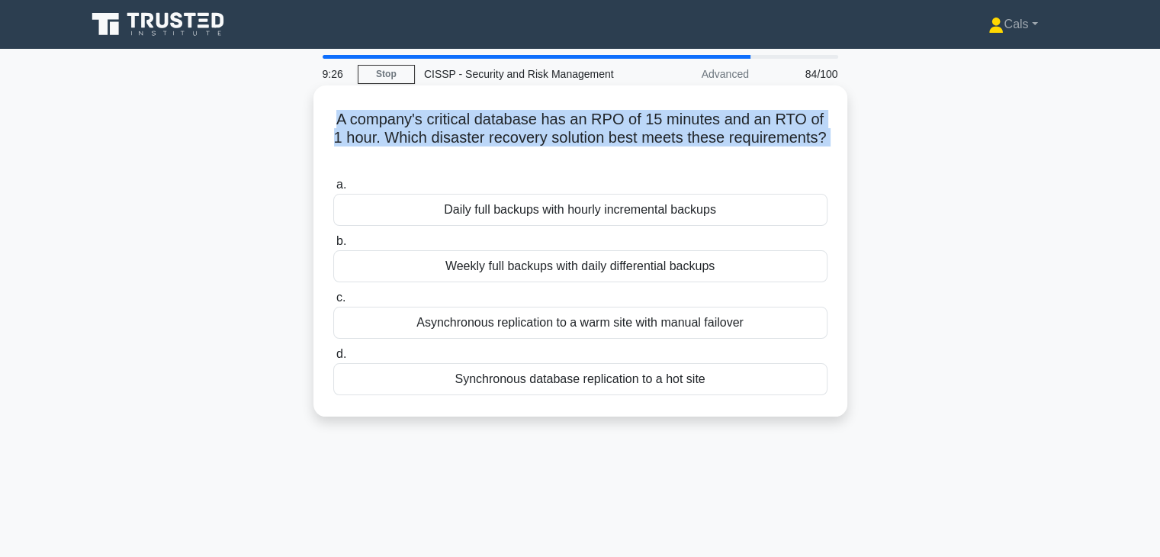
click at [551, 146] on h5 "A company's critical database has an RPO of 15 minutes and an RTO of 1 hour. Wh…" at bounding box center [580, 138] width 497 height 56
drag, startPoint x: 551, startPoint y: 146, endPoint x: 537, endPoint y: 150, distance: 14.5
click at [543, 149] on h5 "A company's critical database has an RPO of 15 minutes and an RTO of 1 hour. Wh…" at bounding box center [580, 138] width 497 height 56
click at [540, 140] on h5 "A company's critical database has an RPO of 15 minutes and an RTO of 1 hour. Wh…" at bounding box center [580, 138] width 497 height 56
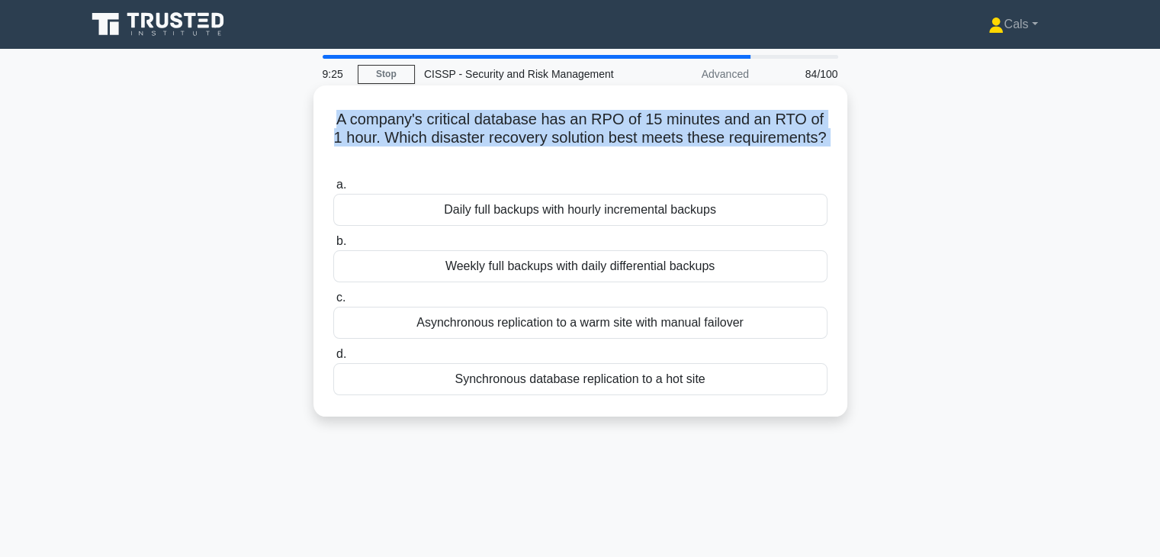
click at [540, 140] on h5 "A company's critical database has an RPO of 15 minutes and an RTO of 1 hour. Wh…" at bounding box center [580, 138] width 497 height 56
click at [541, 140] on h5 "A company's critical database has an RPO of 15 minutes and an RTO of 1 hour. Wh…" at bounding box center [580, 138] width 497 height 56
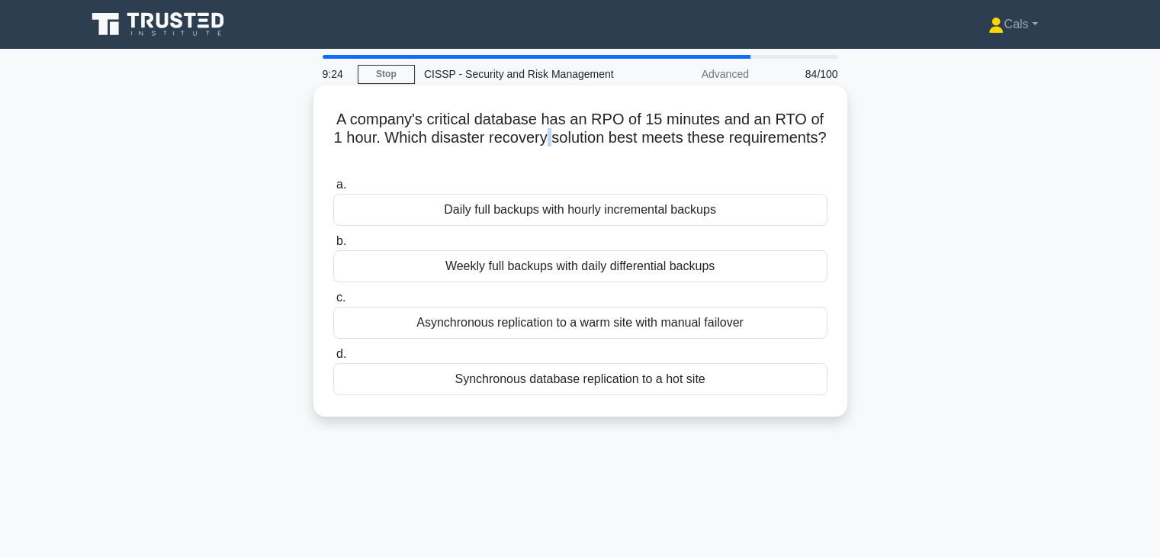
click at [541, 140] on h5 "A company's critical database has an RPO of 15 minutes and an RTO of 1 hour. Wh…" at bounding box center [580, 138] width 497 height 56
click at [543, 139] on h5 "A company's critical database has an RPO of 15 minutes and an RTO of 1 hour. Wh…" at bounding box center [580, 138] width 497 height 56
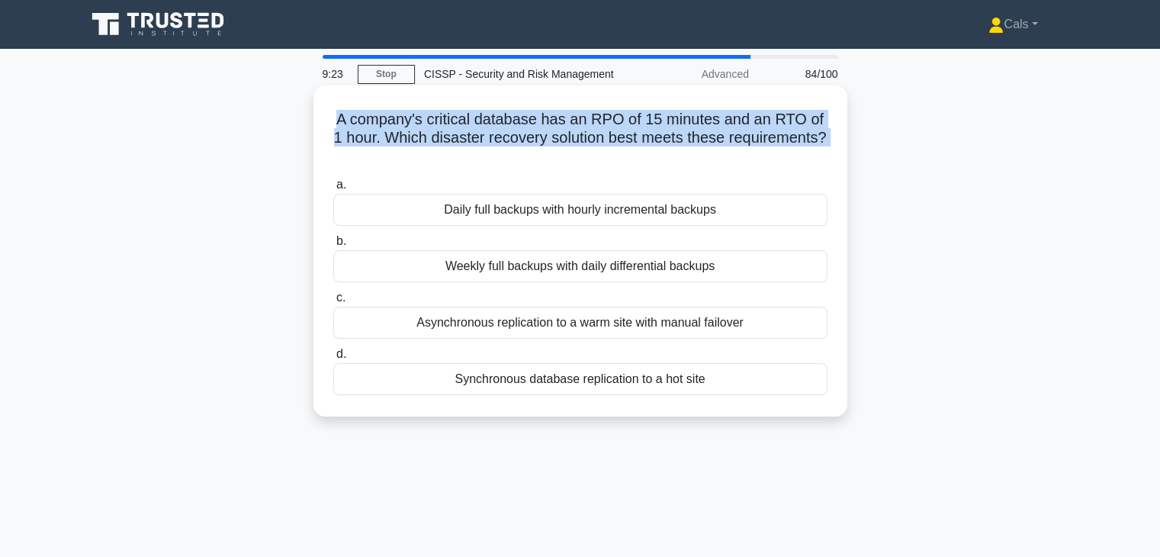
click at [544, 138] on h5 "A company's critical database has an RPO of 15 minutes and an RTO of 1 hour. Wh…" at bounding box center [580, 138] width 497 height 56
click at [608, 130] on h5 "A company's critical database has an RPO of 15 minutes and an RTO of 1 hour. Wh…" at bounding box center [580, 138] width 497 height 56
click at [607, 130] on h5 "A company's critical database has an RPO of 15 minutes and an RTO of 1 hour. Wh…" at bounding box center [580, 138] width 497 height 56
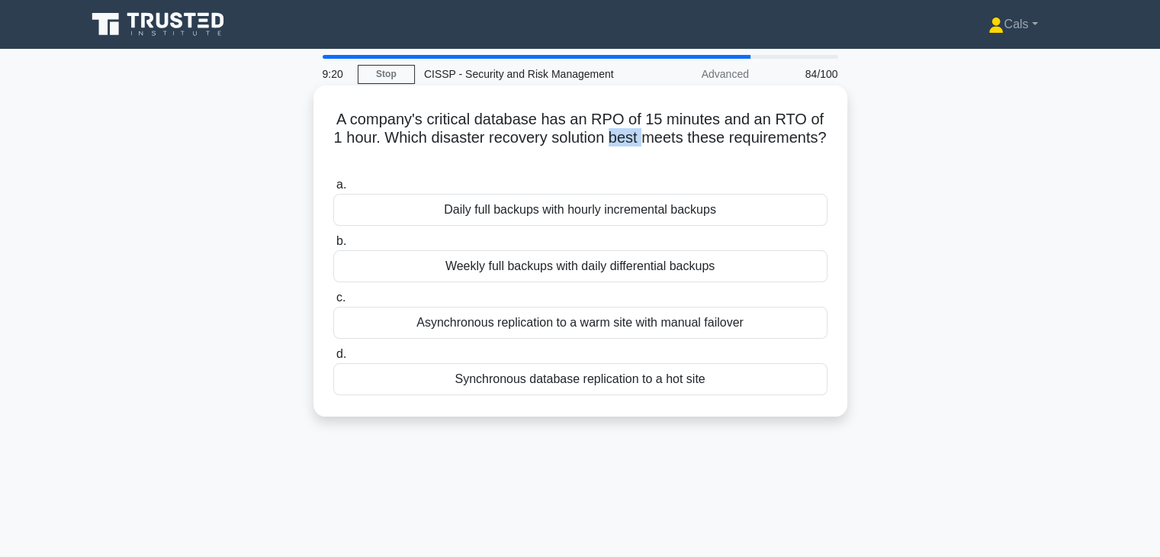
click at [607, 130] on h5 "A company's critical database has an RPO of 15 minutes and an RTO of 1 hour. Wh…" at bounding box center [580, 138] width 497 height 56
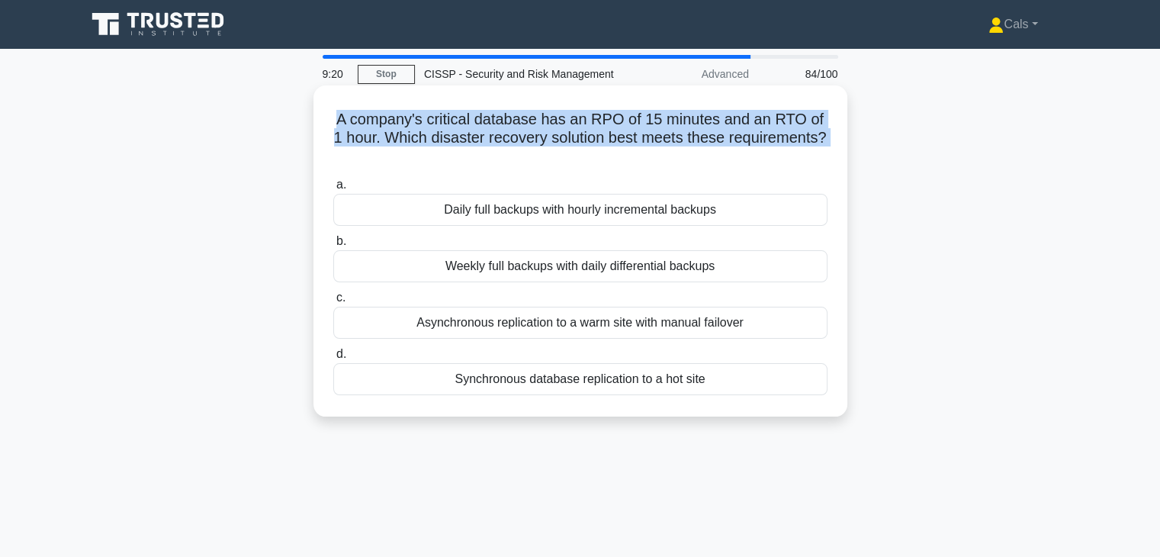
click at [607, 130] on h5 "A company's critical database has an RPO of 15 minutes and an RTO of 1 hour. Wh…" at bounding box center [580, 138] width 497 height 56
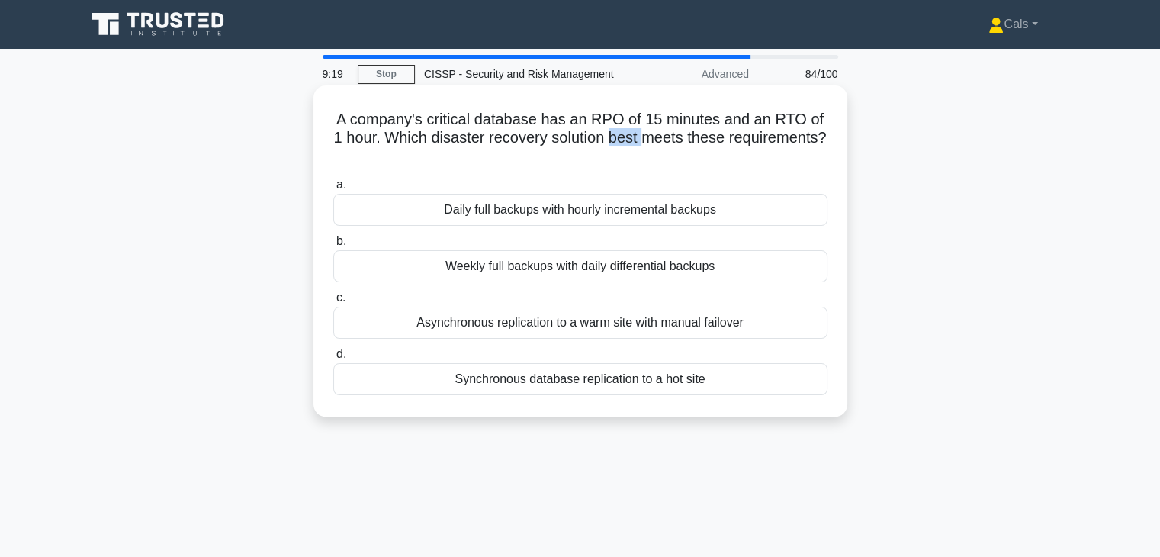
click at [607, 131] on h5 "A company's critical database has an RPO of 15 minutes and an RTO of 1 hour. Wh…" at bounding box center [580, 138] width 497 height 56
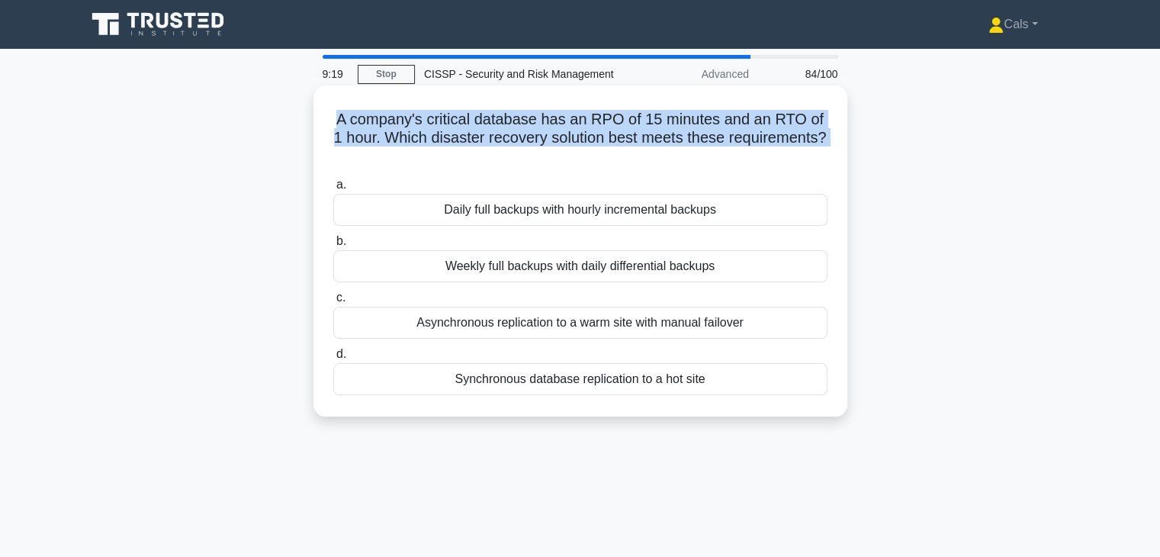
click at [605, 133] on h5 "A company's critical database has an RPO of 15 minutes and an RTO of 1 hour. Wh…" at bounding box center [580, 138] width 497 height 56
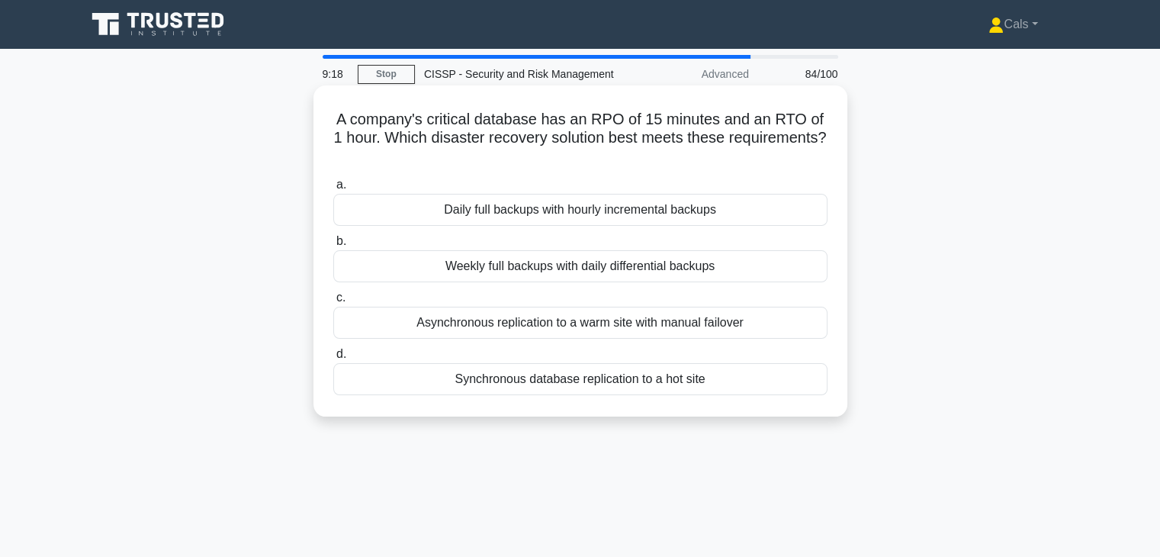
drag, startPoint x: 605, startPoint y: 133, endPoint x: 607, endPoint y: 143, distance: 10.8
click at [605, 133] on h5 "A company's critical database has an RPO of 15 minutes and an RTO of 1 hour. Wh…" at bounding box center [580, 138] width 497 height 56
click at [607, 143] on h5 "A company's critical database has an RPO of 15 minutes and an RTO of 1 hour. Wh…" at bounding box center [580, 138] width 497 height 56
click at [610, 138] on h5 "A company's critical database has an RPO of 15 minutes and an RTO of 1 hour. Wh…" at bounding box center [580, 138] width 497 height 56
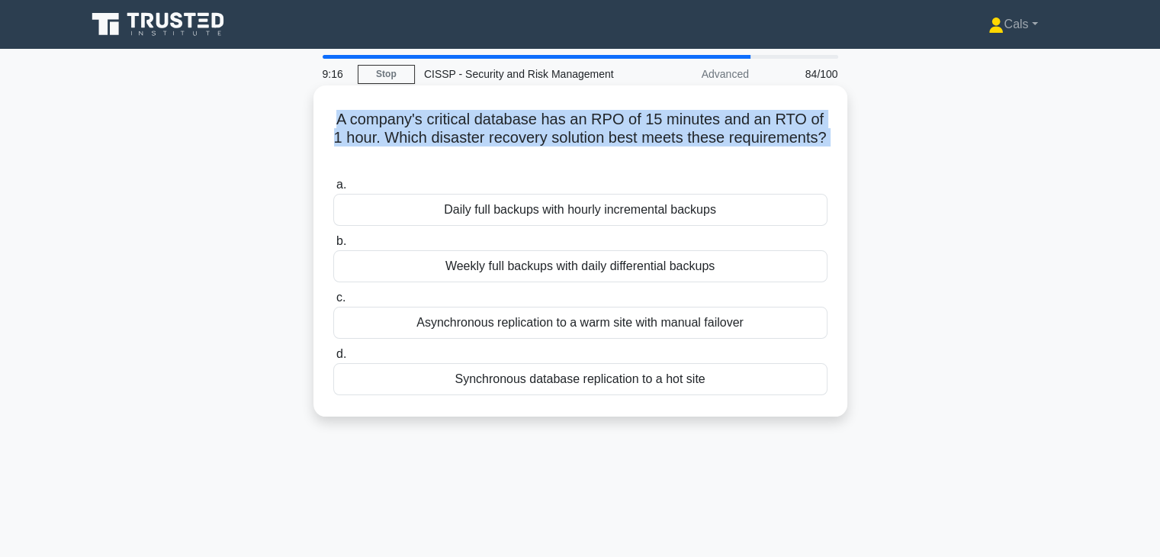
click at [610, 138] on h5 "A company's critical database has an RPO of 15 minutes and an RTO of 1 hour. Wh…" at bounding box center [580, 138] width 497 height 56
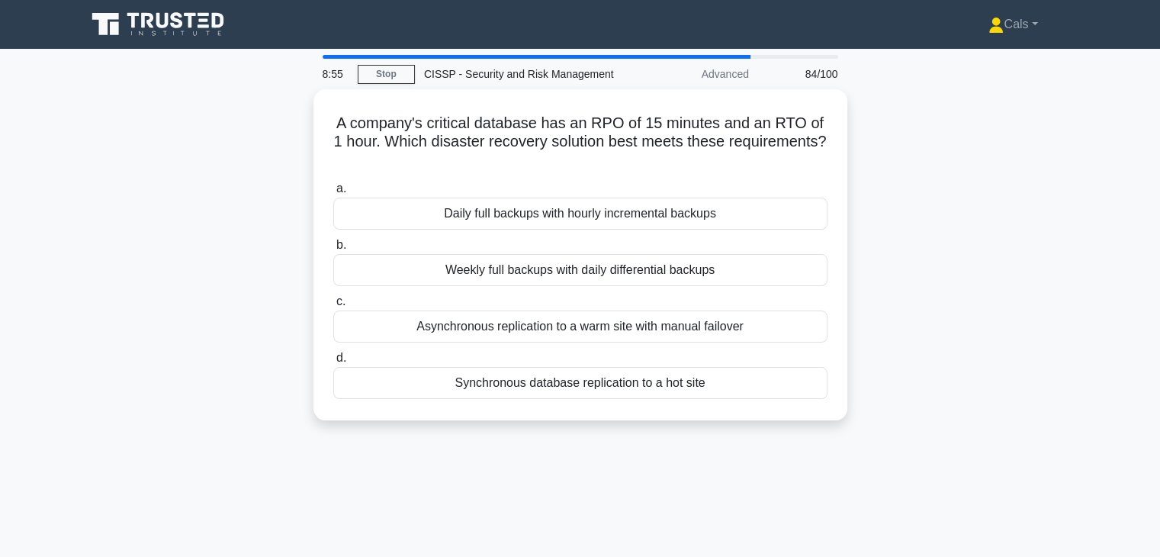
drag, startPoint x: 893, startPoint y: 284, endPoint x: 894, endPoint y: 273, distance: 11.5
click at [893, 284] on div "A company's critical database has an RPO of 15 minutes and an RTO of 1 hour. Wh…" at bounding box center [580, 263] width 1006 height 349
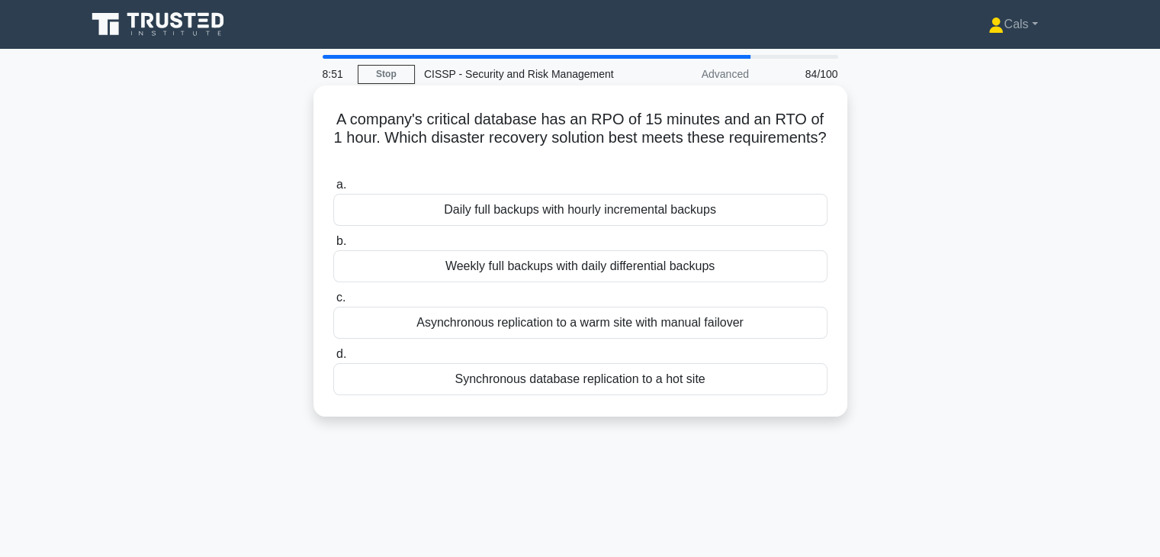
click at [784, 124] on h5 "A company's critical database has an RPO of 15 minutes and an RTO of 1 hour. Wh…" at bounding box center [580, 138] width 497 height 56
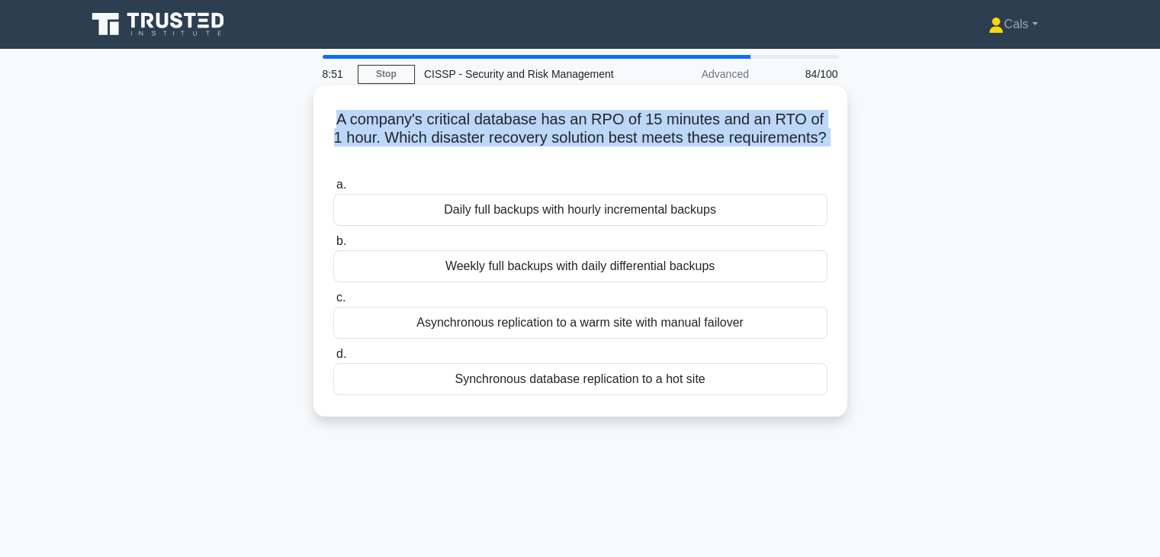
click at [784, 124] on h5 "A company's critical database has an RPO of 15 minutes and an RTO of 1 hour. Wh…" at bounding box center [580, 138] width 497 height 56
click at [647, 119] on h5 "A company's critical database has an RPO of 15 minutes and an RTO of 1 hour. Wh…" at bounding box center [580, 138] width 497 height 56
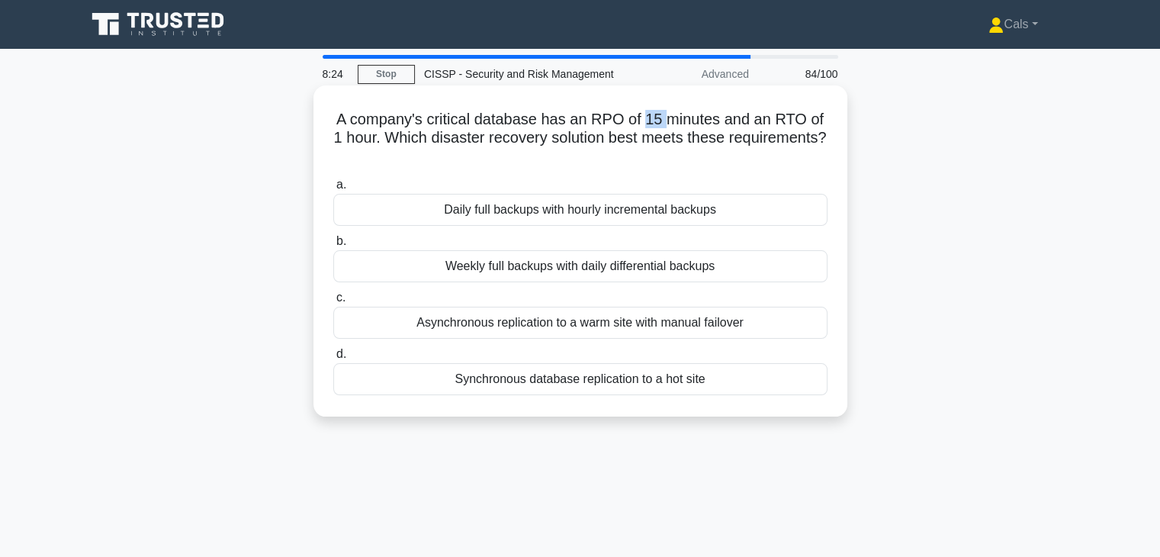
click at [647, 119] on h5 "A company's critical database has an RPO of 15 minutes and an RTO of 1 hour. Wh…" at bounding box center [580, 138] width 497 height 56
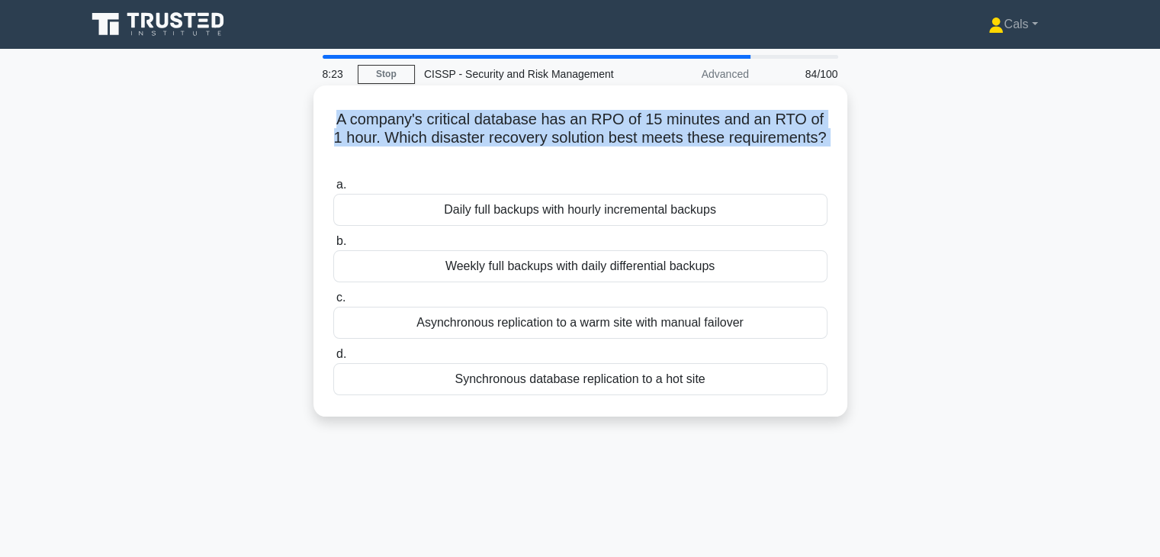
click at [647, 119] on h5 "A company's critical database has an RPO of 15 minutes and an RTO of 1 hour. Wh…" at bounding box center [580, 138] width 497 height 56
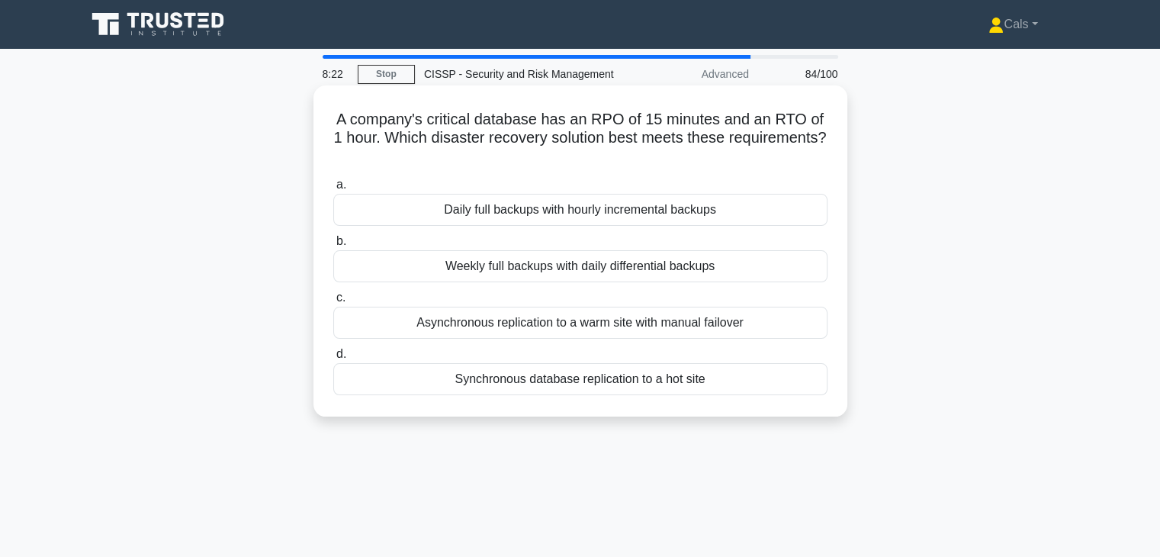
click at [647, 119] on h5 "A company's critical database has an RPO of 15 minutes and an RTO of 1 hour. Wh…" at bounding box center [580, 138] width 497 height 56
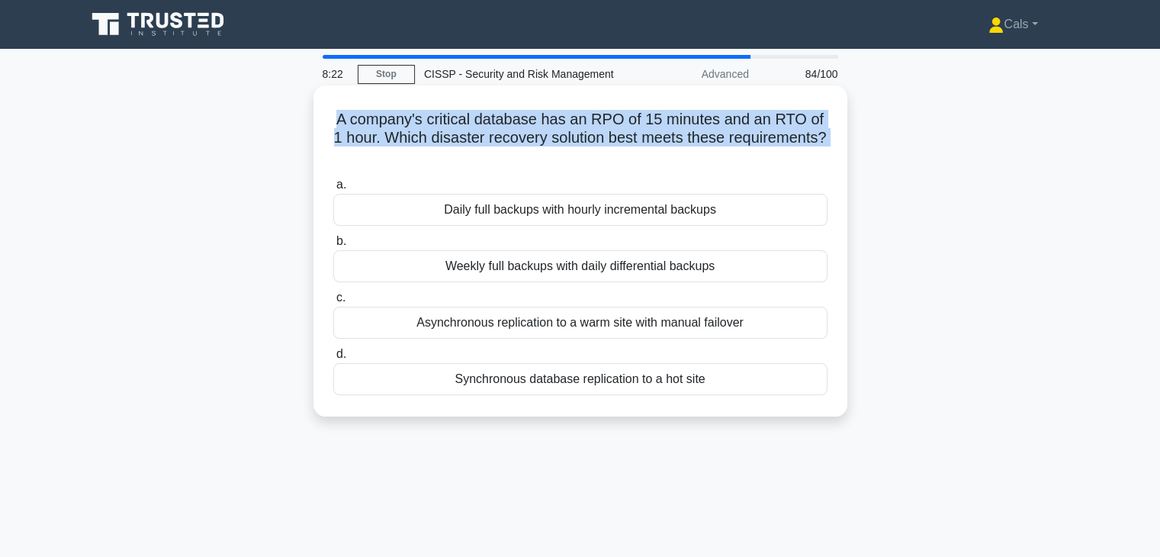
click at [647, 119] on h5 "A company's critical database has an RPO of 15 minutes and an RTO of 1 hour. Wh…" at bounding box center [580, 138] width 497 height 56
click at [649, 126] on h5 "A company's critical database has an RPO of 15 minutes and an RTO of 1 hour. Wh…" at bounding box center [580, 138] width 497 height 56
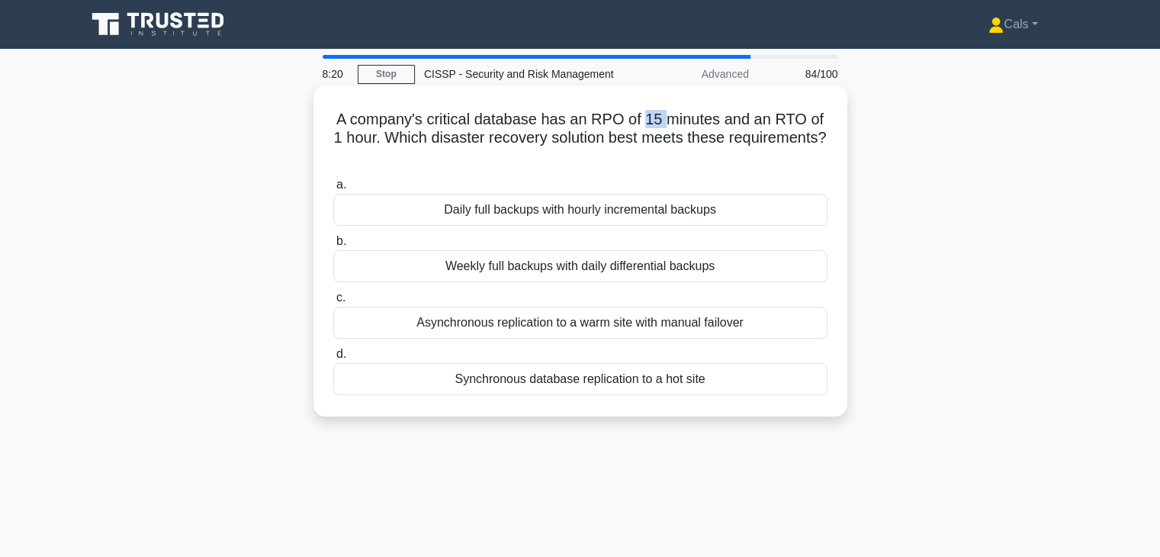
click at [649, 126] on h5 "A company's critical database has an RPO of 15 minutes and an RTO of 1 hour. Wh…" at bounding box center [580, 138] width 497 height 56
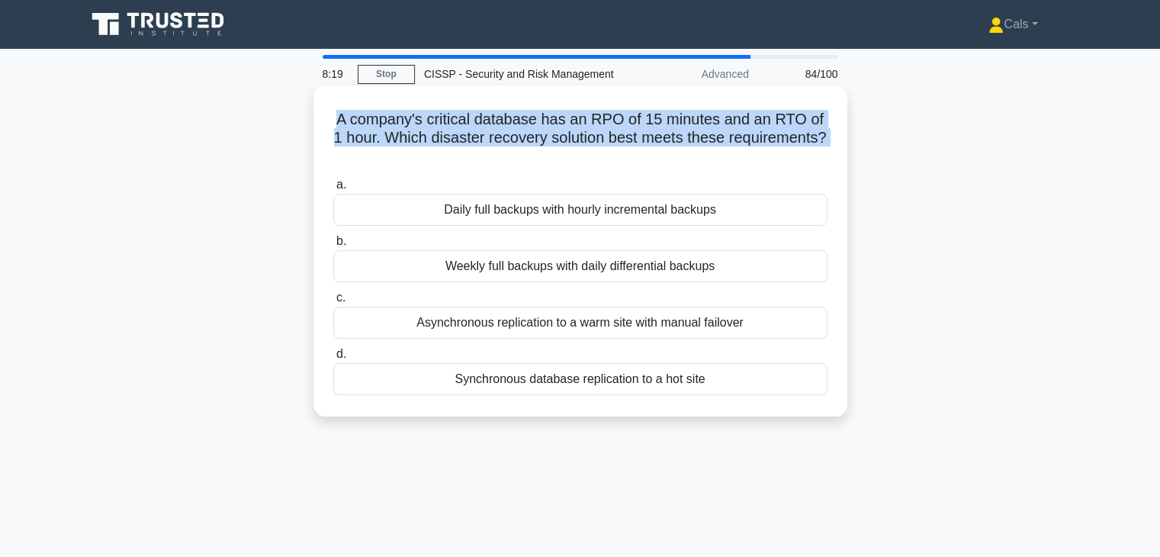
click at [649, 126] on h5 "A company's critical database has an RPO of 15 minutes and an RTO of 1 hour. Wh…" at bounding box center [580, 138] width 497 height 56
click at [528, 169] on div "A company's critical database has an RPO of 15 minutes and an RTO of 1 hour. Wh…" at bounding box center [579, 250] width 521 height 319
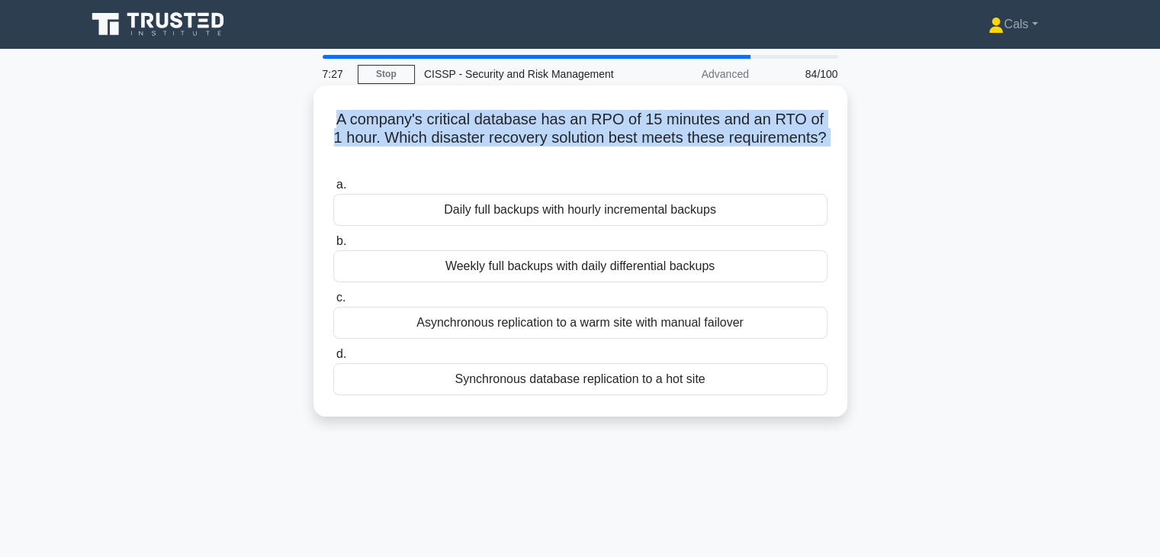
click at [579, 133] on h5 "A company's critical database has an RPO of 15 minutes and an RTO of 1 hour. Wh…" at bounding box center [580, 138] width 497 height 56
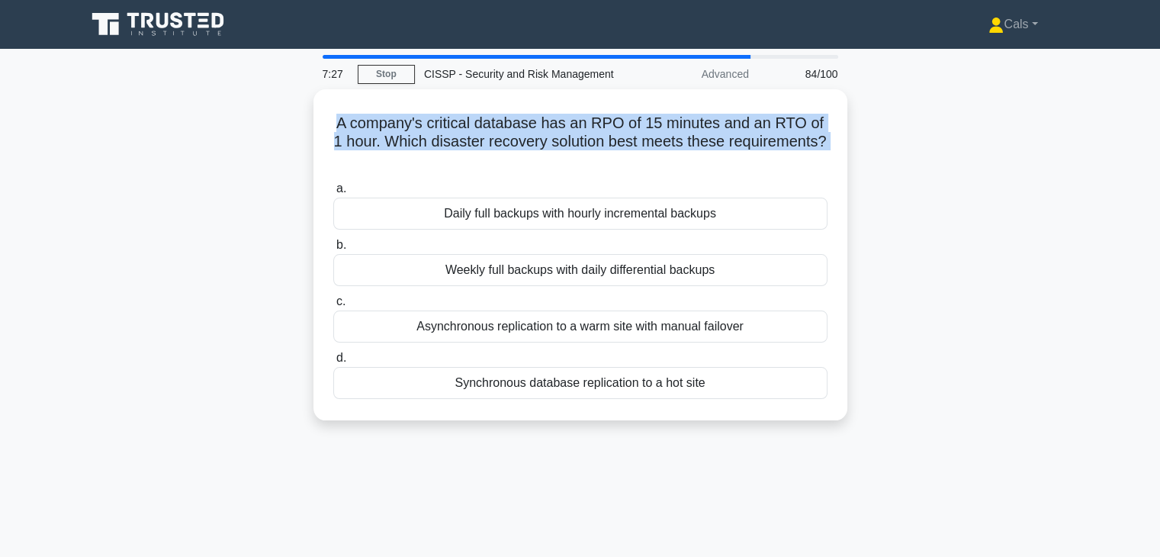
click at [929, 156] on div "A company's critical database has an RPO of 15 minutes and an RTO of 1 hour. Wh…" at bounding box center [580, 263] width 1006 height 349
click at [930, 162] on div "A company's critical database has an RPO of 15 minutes and an RTO of 1 hour. Wh…" at bounding box center [580, 263] width 1006 height 349
drag, startPoint x: 977, startPoint y: 229, endPoint x: 979, endPoint y: 254, distance: 24.4
click at [982, 244] on div "A company's critical database has an RPO of 15 minutes and an RTO of 1 hour. Wh…" at bounding box center [580, 263] width 1006 height 349
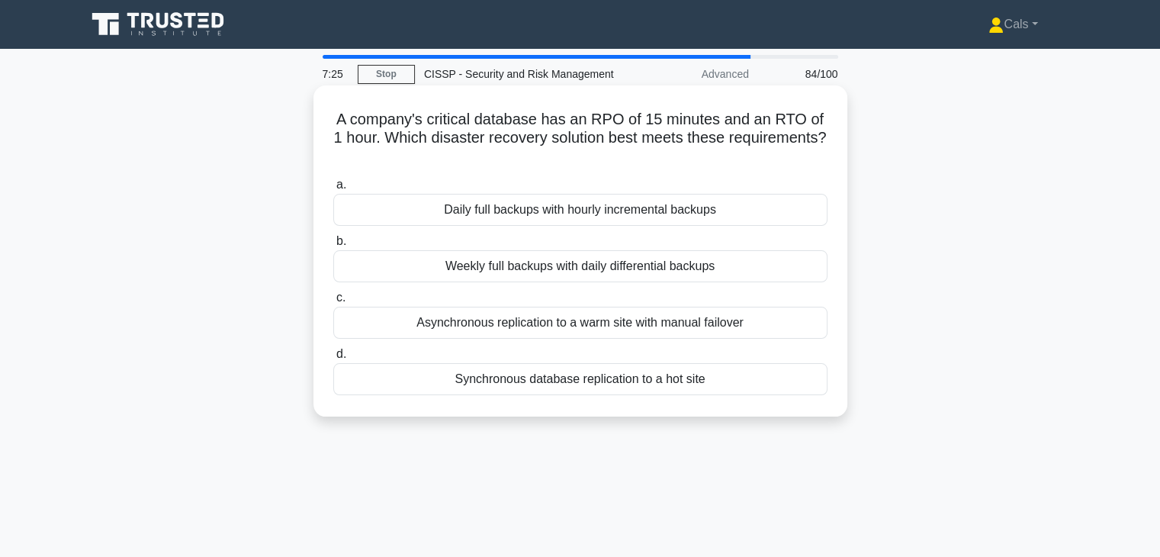
click at [717, 181] on label "a. Daily full backups with hourly incremental backups" at bounding box center [580, 200] width 494 height 50
click at [333, 181] on input "a. Daily full backups with hourly incremental backups" at bounding box center [333, 185] width 0 height 10
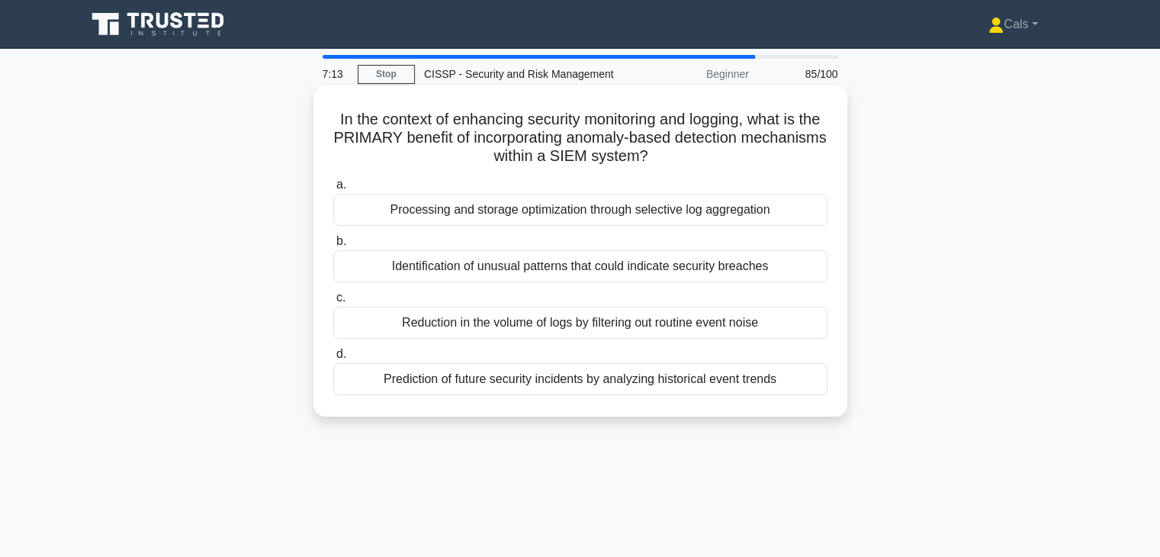
drag, startPoint x: 339, startPoint y: 123, endPoint x: 787, endPoint y: 150, distance: 448.3
click at [787, 150] on h5 "In the context of enhancing security monitoring and logging, what is the PRIMAR…" at bounding box center [580, 138] width 497 height 56
click at [784, 149] on h5 "In the context of enhancing security monitoring and logging, what is the PRIMAR…" at bounding box center [580, 138] width 497 height 56
click at [715, 281] on div "Identification of unusual patterns that could indicate security breaches" at bounding box center [580, 266] width 494 height 32
click at [333, 246] on input "b. Identification of unusual patterns that could indicate security breaches" at bounding box center [333, 241] width 0 height 10
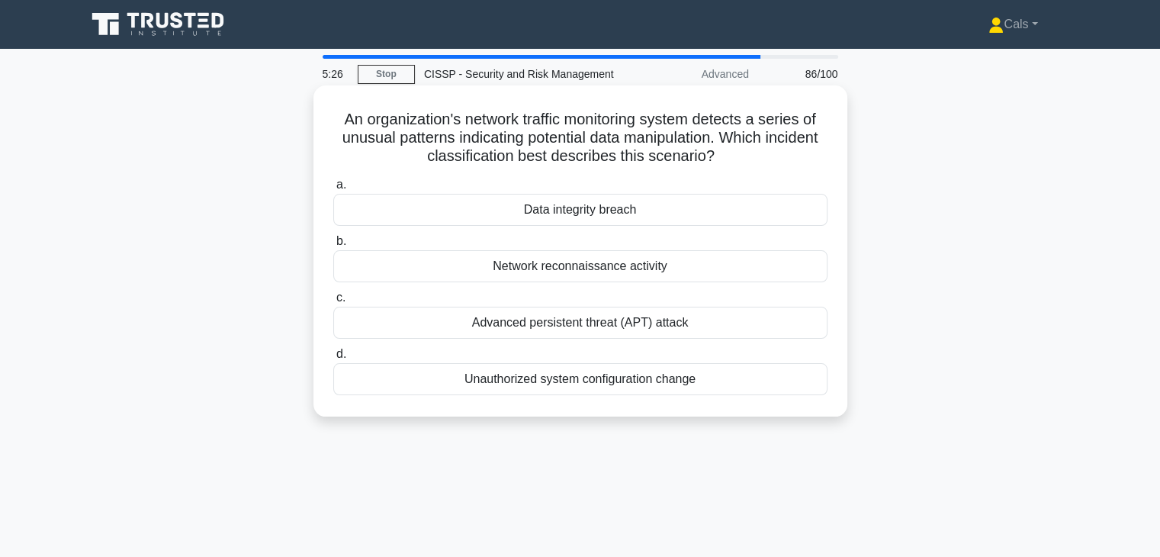
drag, startPoint x: 699, startPoint y: 121, endPoint x: 813, endPoint y: 147, distance: 116.5
click at [813, 149] on h5 "An organization's network traffic monitoring system detects a series of unusual…" at bounding box center [580, 138] width 497 height 56
click at [813, 147] on h5 "An organization's network traffic monitoring system detects a series of unusual…" at bounding box center [580, 138] width 497 height 56
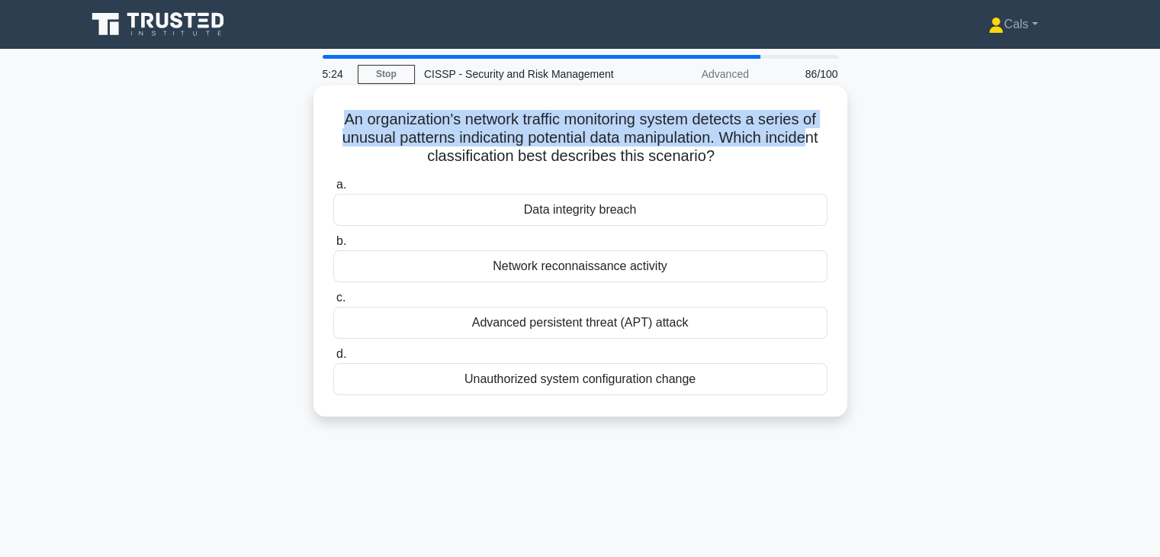
drag, startPoint x: 810, startPoint y: 147, endPoint x: 327, endPoint y: 117, distance: 483.5
click at [327, 117] on div "An organization's network traffic monitoring system detects a series of unusual…" at bounding box center [579, 250] width 521 height 319
drag, startPoint x: 327, startPoint y: 117, endPoint x: 828, endPoint y: 151, distance: 502.0
click at [828, 151] on div "An organization's network traffic monitoring system detects a series of unusual…" at bounding box center [579, 250] width 521 height 319
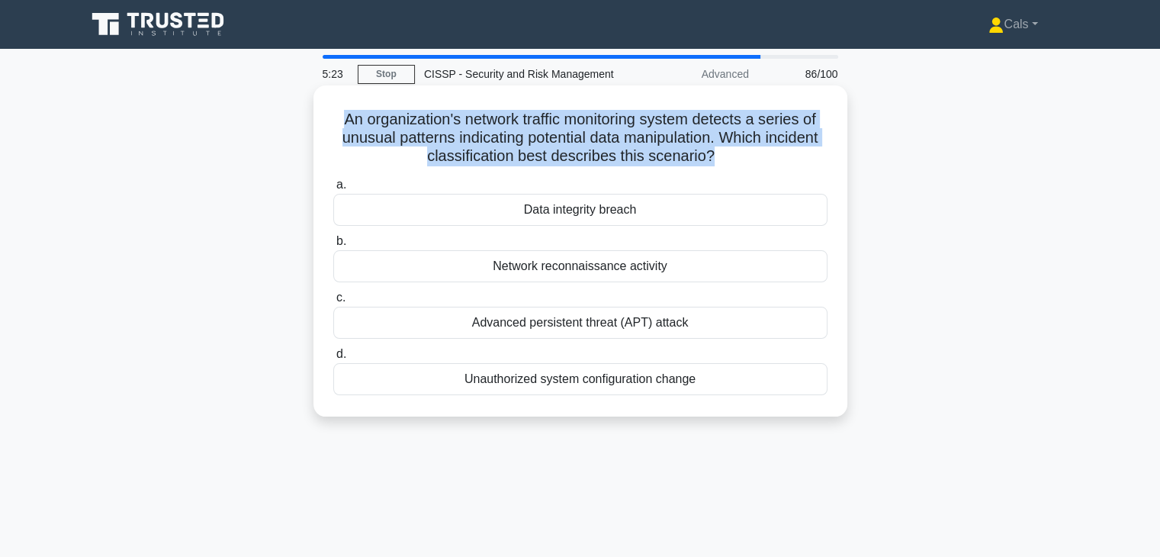
click at [821, 140] on h5 "An organization's network traffic monitoring system detects a series of unusual…" at bounding box center [580, 138] width 497 height 56
click at [752, 160] on h5 "An organization's network traffic monitoring system detects a series of unusual…" at bounding box center [580, 138] width 497 height 56
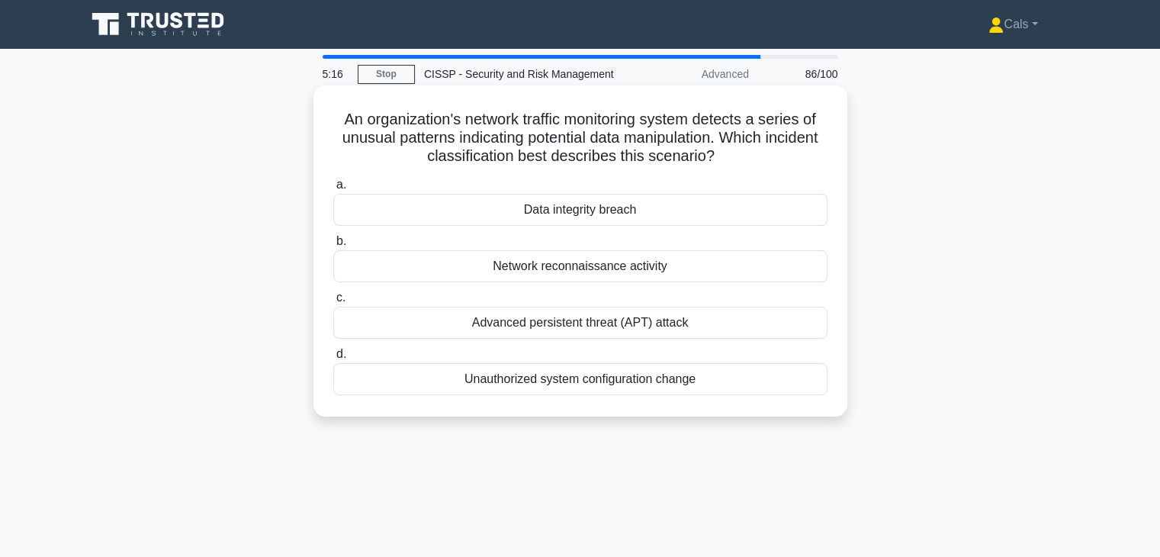
click at [777, 150] on h5 "An organization's network traffic monitoring system detects a series of unusual…" at bounding box center [580, 138] width 497 height 56
drag, startPoint x: 768, startPoint y: 155, endPoint x: 330, endPoint y: 124, distance: 439.5
click at [330, 124] on div "An organization's network traffic monitoring system detects a series of unusual…" at bounding box center [579, 250] width 521 height 319
click at [345, 120] on h5 "An organization's network traffic monitoring system detects a series of unusual…" at bounding box center [580, 138] width 497 height 56
click at [714, 147] on h5 "An organization's network traffic monitoring system detects a series of unusual…" at bounding box center [580, 138] width 497 height 56
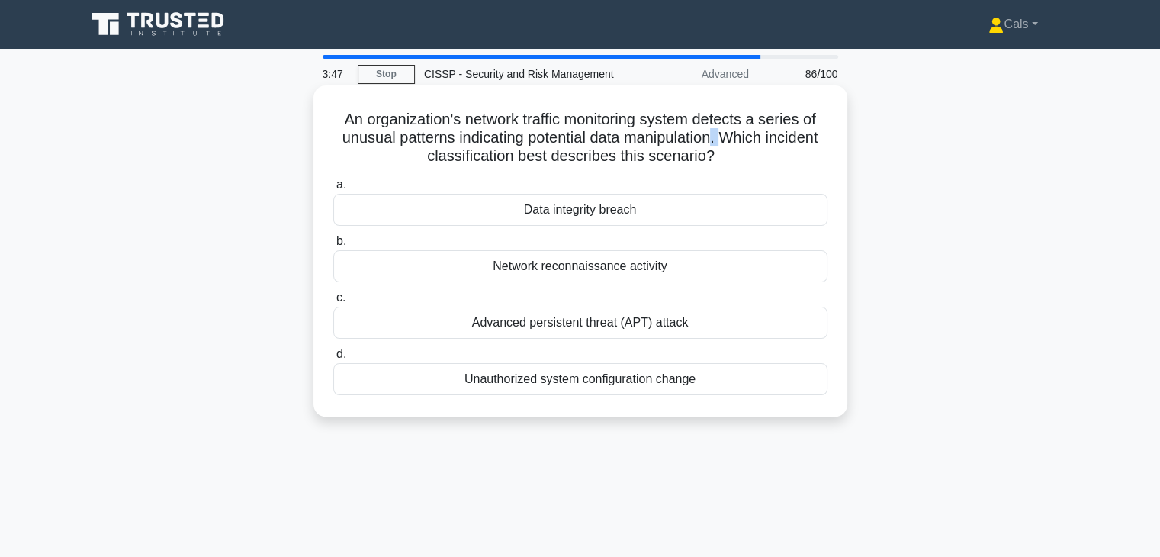
click at [714, 147] on h5 "An organization's network traffic monitoring system detects a series of unusual…" at bounding box center [580, 138] width 497 height 56
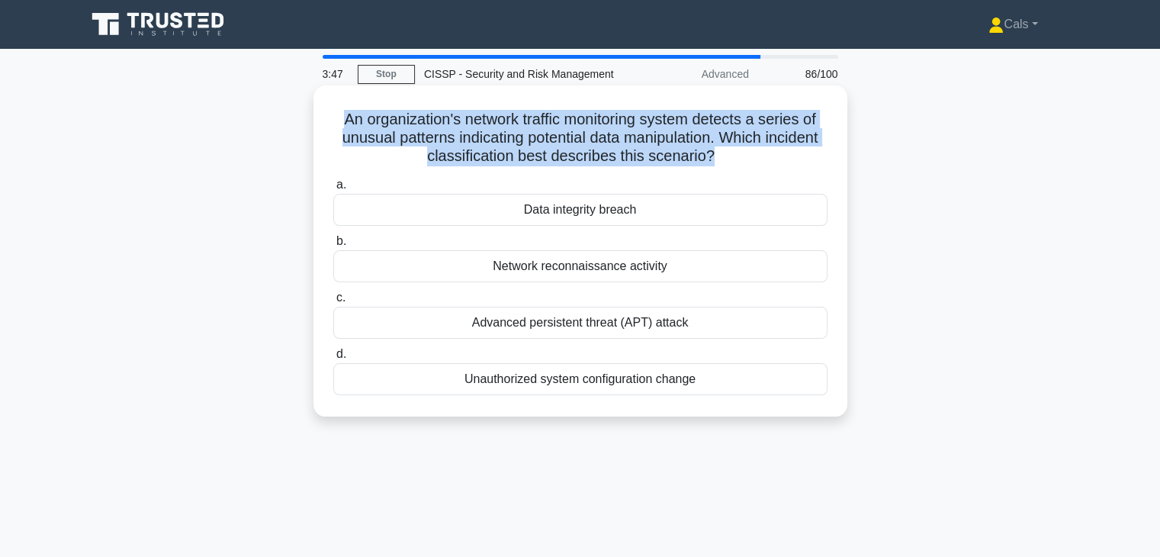
click at [714, 147] on h5 "An organization's network traffic monitoring system detects a series of unusual…" at bounding box center [580, 138] width 497 height 56
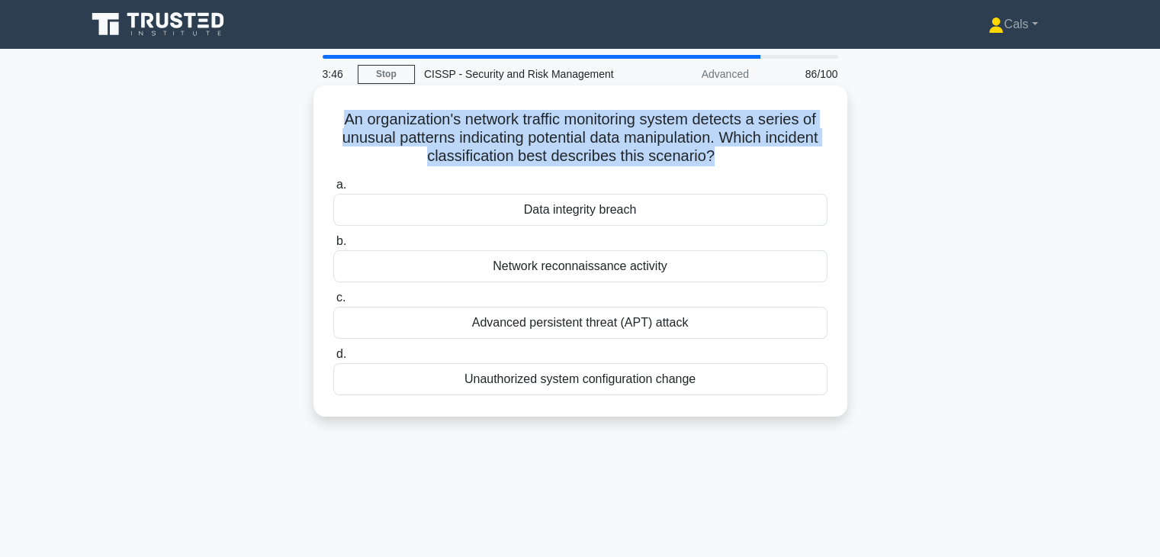
click at [714, 147] on h5 "An organization's network traffic monitoring system detects a series of unusual…" at bounding box center [580, 138] width 497 height 56
drag, startPoint x: 714, startPoint y: 147, endPoint x: 756, endPoint y: 162, distance: 45.3
click at [756, 162] on h5 "An organization's network traffic monitoring system detects a series of unusual…" at bounding box center [580, 138] width 497 height 56
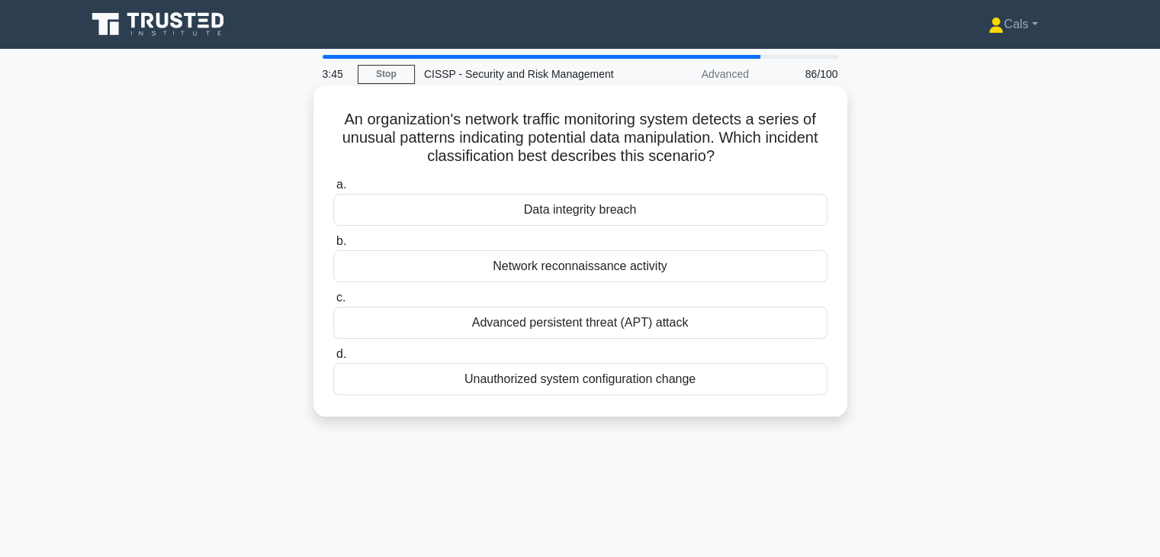
click at [756, 162] on h5 "An organization's network traffic monitoring system detects a series of unusual…" at bounding box center [580, 138] width 497 height 56
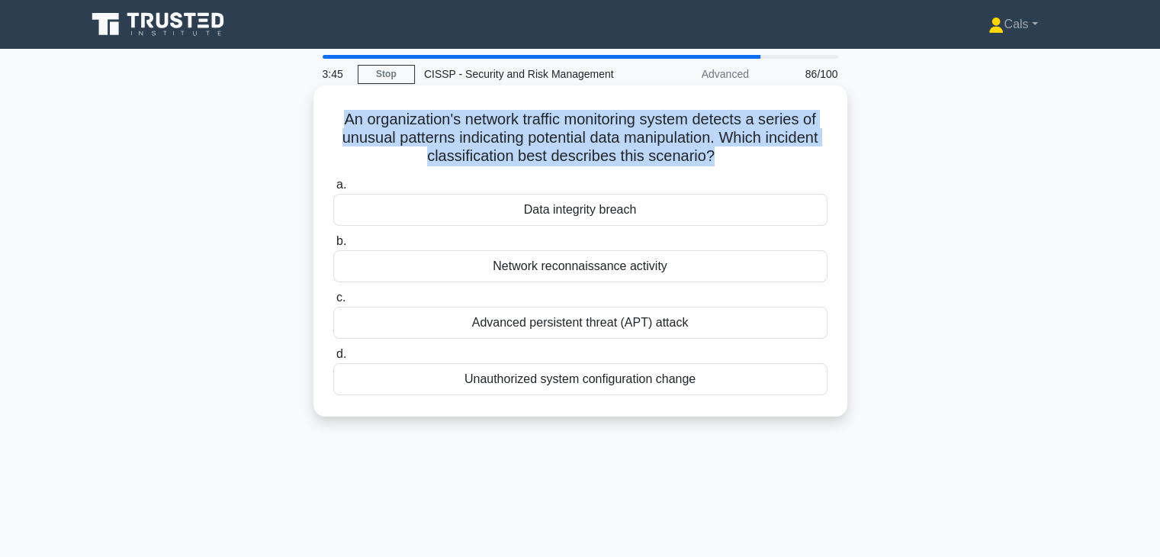
click at [756, 162] on h5 "An organization's network traffic monitoring system detects a series of unusual…" at bounding box center [580, 138] width 497 height 56
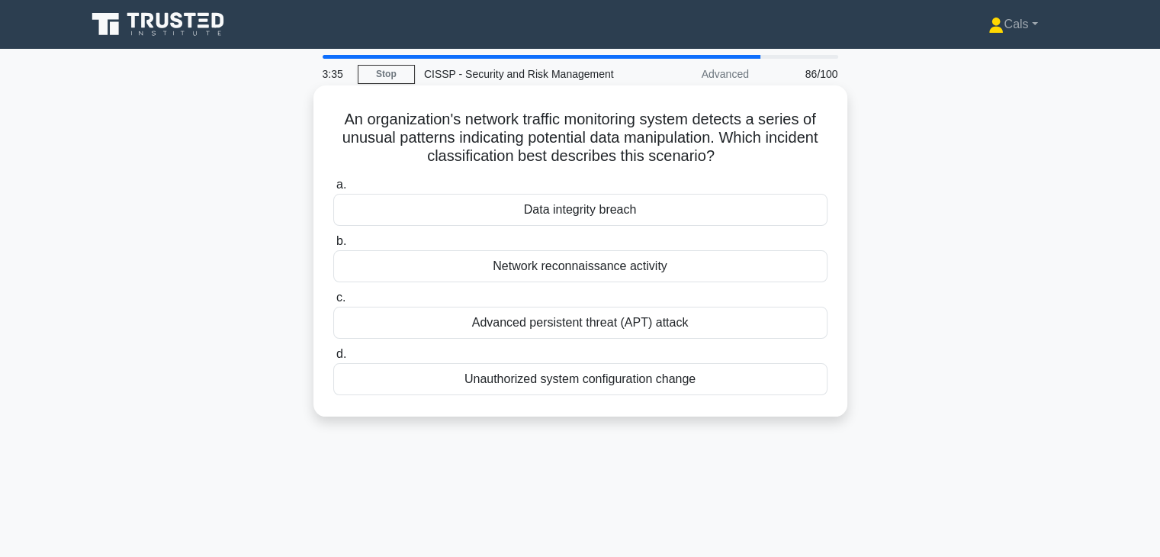
click at [723, 156] on icon at bounding box center [719, 157] width 8 height 17
click at [732, 156] on icon ".spinner_0XTQ{transform-origin:center;animation:spinner_y6GP .75s linear infini…" at bounding box center [723, 157] width 18 height 18
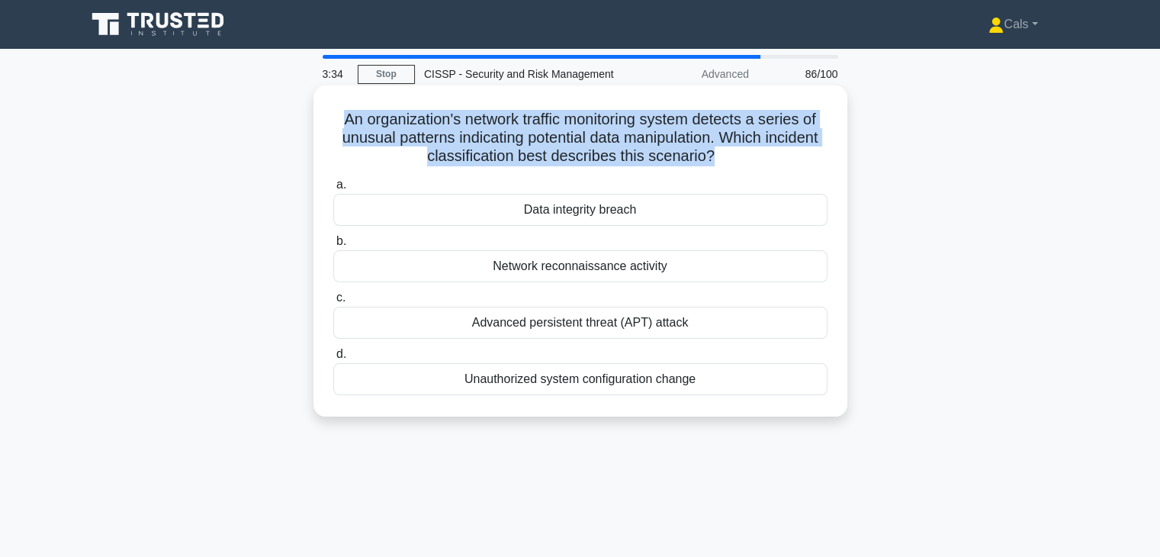
click at [732, 156] on icon ".spinner_0XTQ{transform-origin:center;animation:spinner_y6GP .75s linear infini…" at bounding box center [723, 157] width 18 height 18
click at [726, 156] on icon at bounding box center [719, 156] width 13 height 18
click at [732, 156] on icon ".spinner_0XTQ{transform-origin:center;animation:spinner_y6GP .75s linear infini…" at bounding box center [723, 157] width 18 height 18
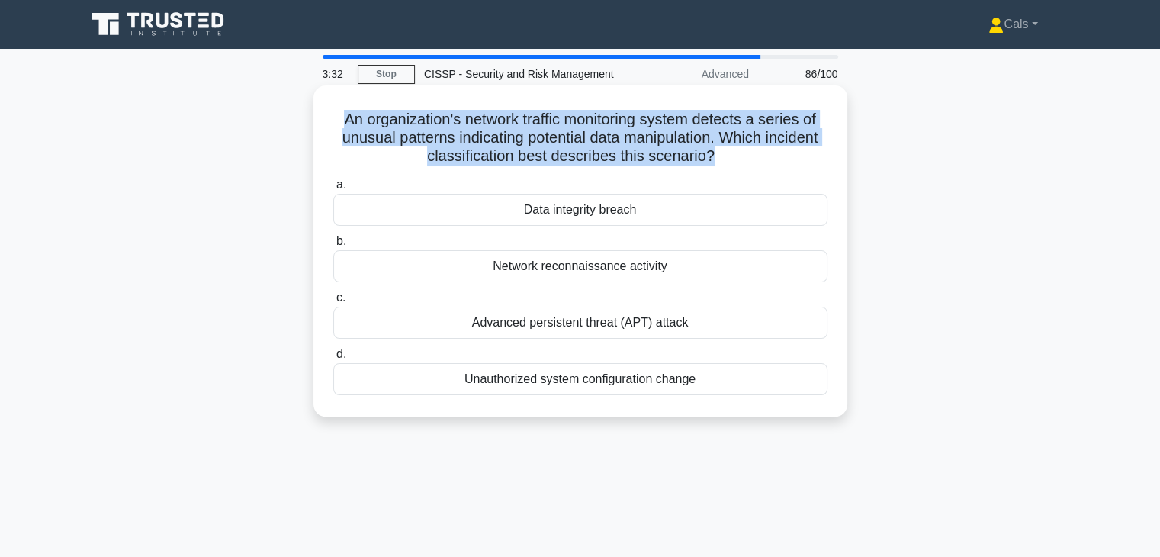
click at [732, 156] on icon ".spinner_0XTQ{transform-origin:center;animation:spinner_y6GP .75s linear infini…" at bounding box center [723, 157] width 18 height 18
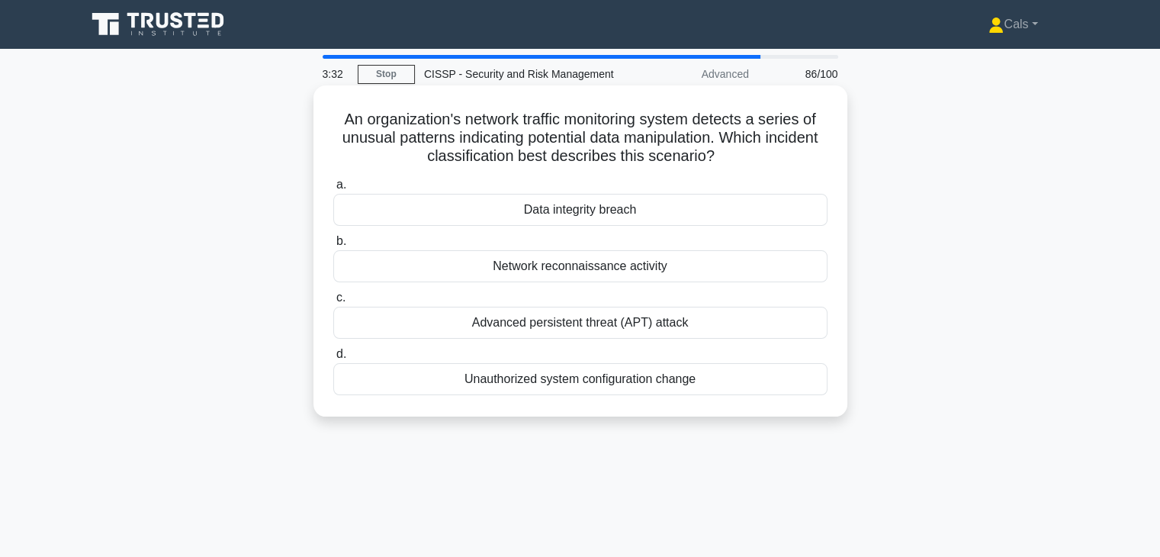
click at [732, 156] on icon ".spinner_0XTQ{transform-origin:center;animation:spinner_y6GP .75s linear infini…" at bounding box center [723, 157] width 18 height 18
drag, startPoint x: 773, startPoint y: 178, endPoint x: 711, endPoint y: 165, distance: 62.9
click at [737, 168] on div "An organization's network traffic monitoring system detects a series of unusual…" at bounding box center [579, 250] width 521 height 319
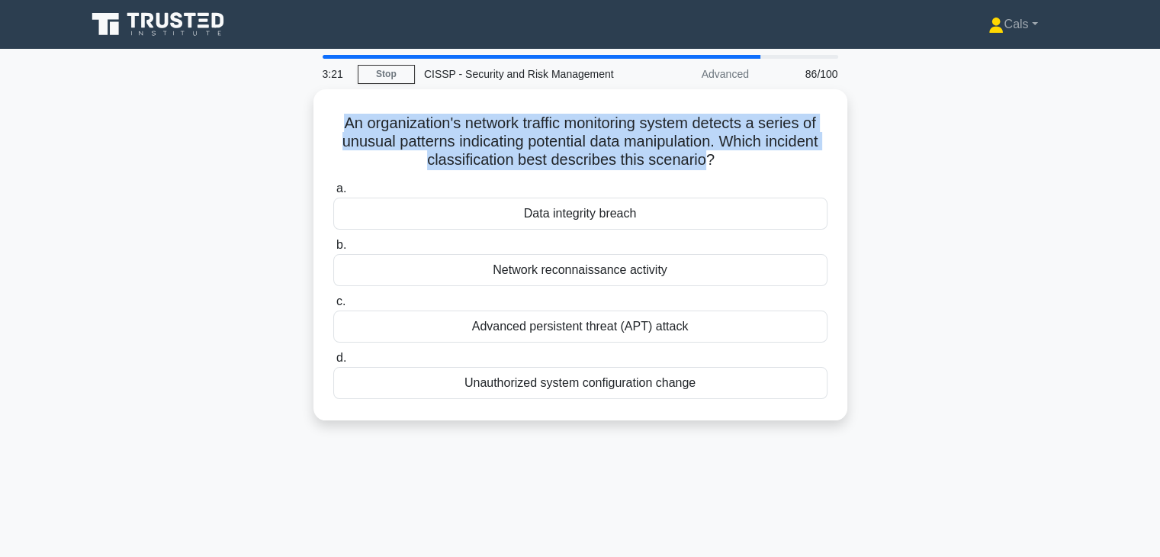
drag, startPoint x: 691, startPoint y: 164, endPoint x: 296, endPoint y: 123, distance: 397.8
click at [296, 123] on div "An organization's network traffic monitoring system detects a series of unusual…" at bounding box center [580, 263] width 1006 height 349
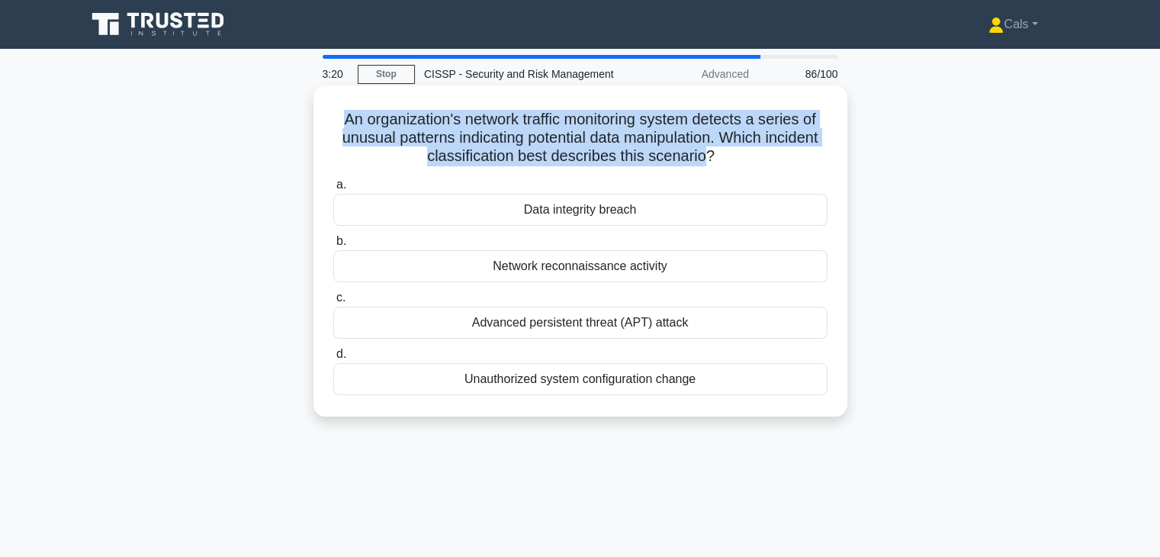
click at [342, 122] on h5 "An organization's network traffic monitoring system detects a series of unusual…" at bounding box center [580, 138] width 497 height 56
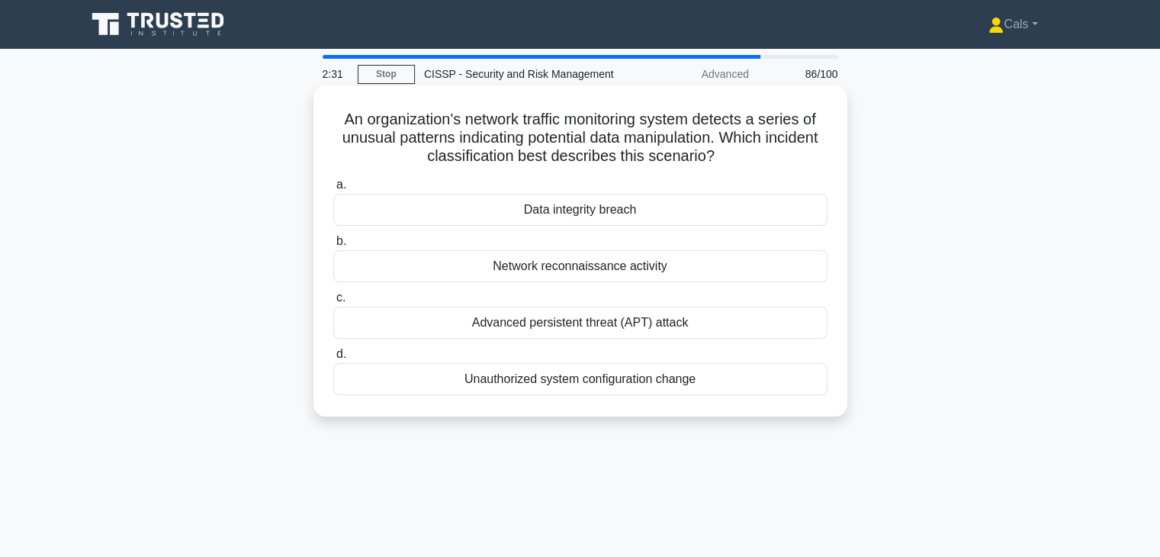
click at [641, 318] on div "Advanced persistent threat (APT) attack" at bounding box center [580, 322] width 494 height 32
click at [333, 303] on input "c. Advanced persistent threat (APT) attack" at bounding box center [333, 298] width 0 height 10
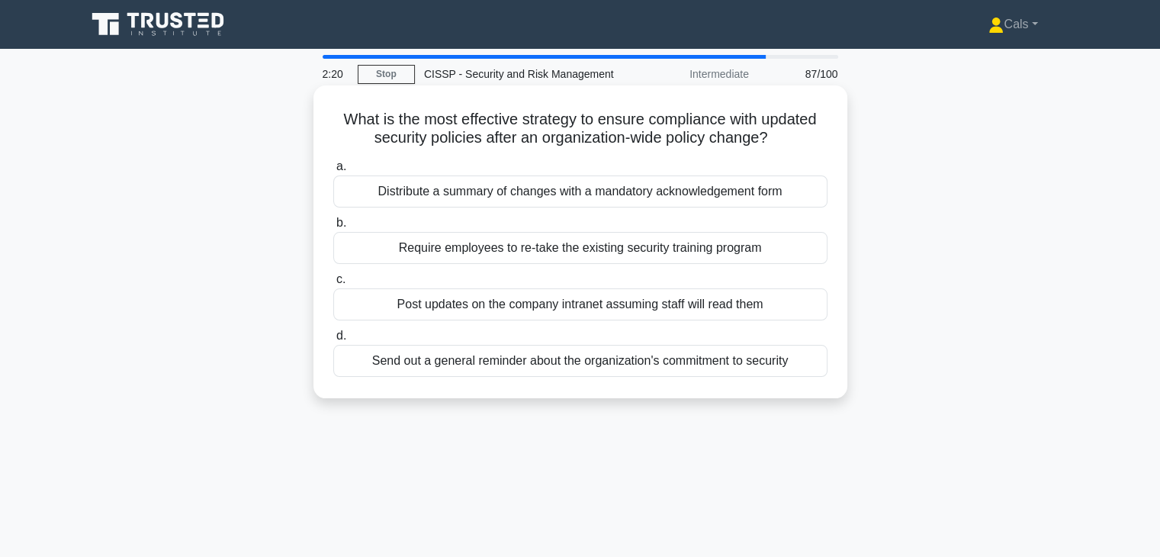
click at [611, 196] on div "Distribute a summary of changes with a mandatory acknowledgement form" at bounding box center [580, 191] width 494 height 32
click at [333, 172] on input "a. Distribute a summary of changes with a mandatory acknowledgement form" at bounding box center [333, 167] width 0 height 10
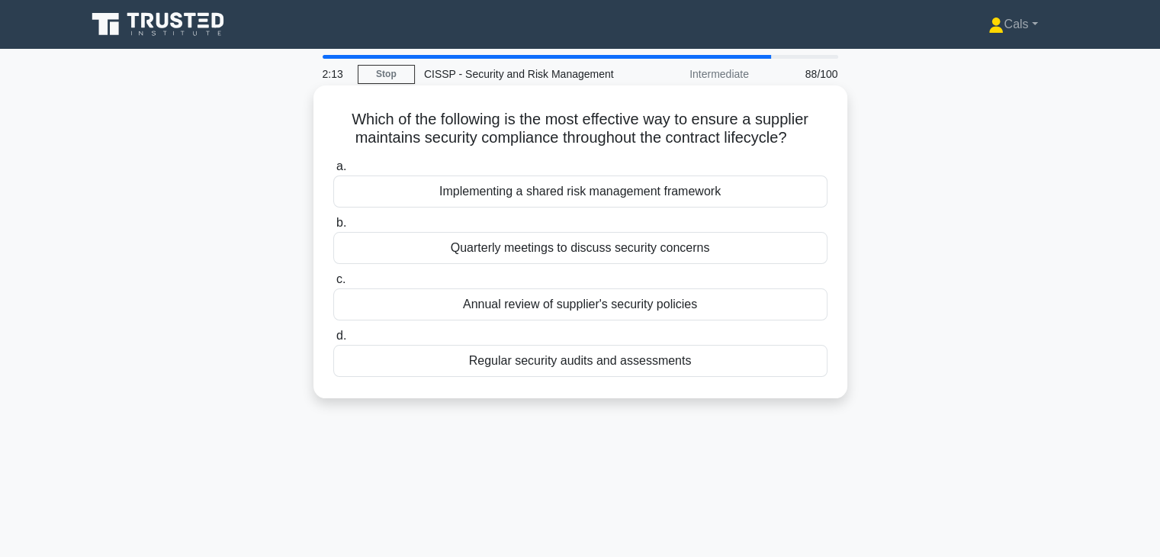
click at [631, 354] on div "Regular security audits and assessments" at bounding box center [580, 361] width 494 height 32
click at [333, 341] on input "d. Regular security audits and assessments" at bounding box center [333, 336] width 0 height 10
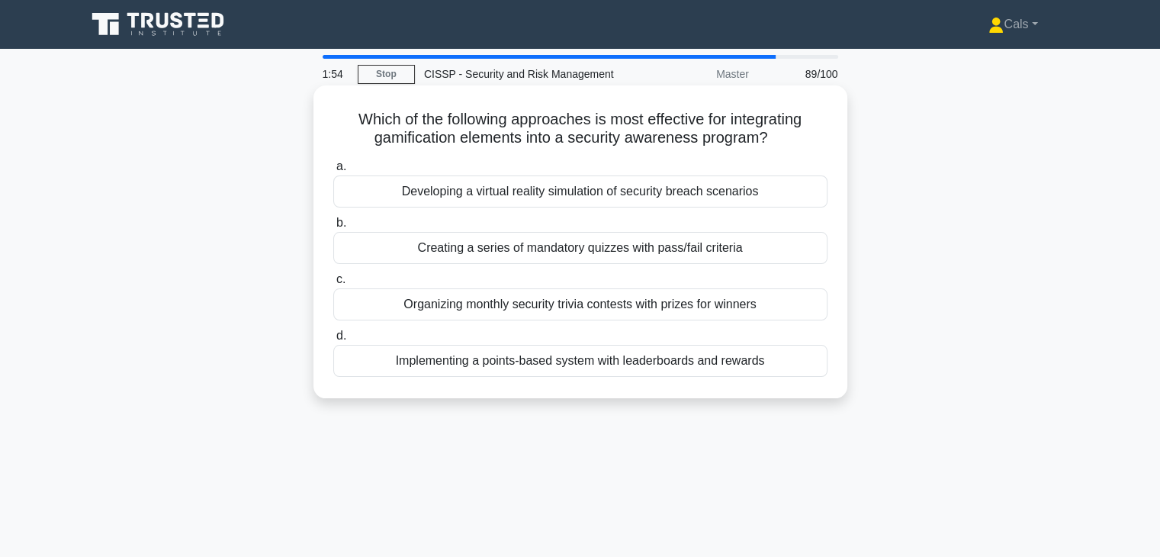
click at [670, 200] on div "Developing a virtual reality simulation of security breach scenarios" at bounding box center [580, 191] width 494 height 32
click at [333, 172] on input "a. Developing a virtual reality simulation of security breach scenarios" at bounding box center [333, 167] width 0 height 10
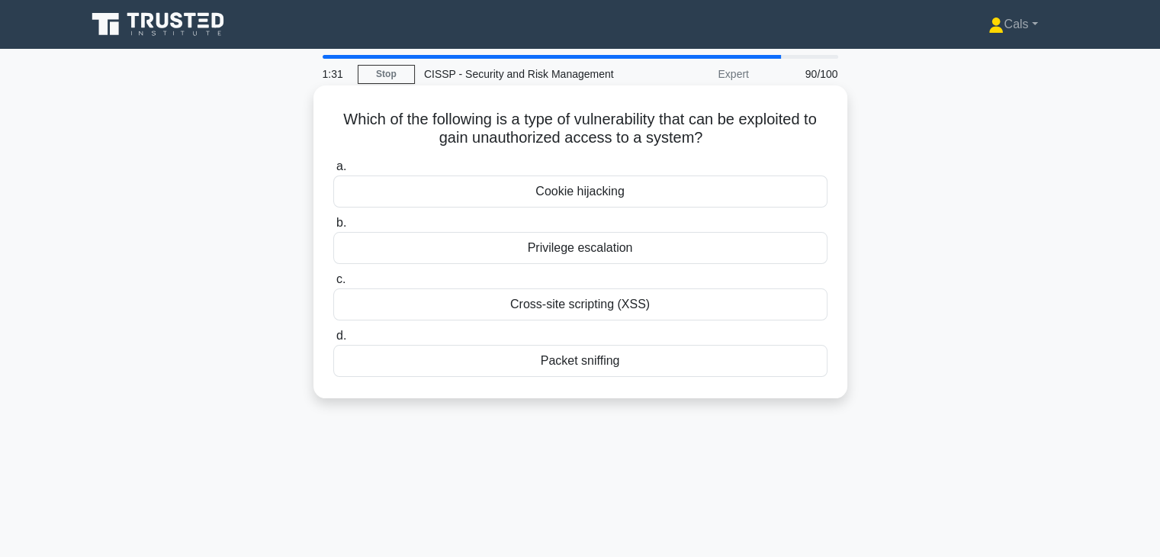
click at [627, 254] on div "Privilege escalation" at bounding box center [580, 248] width 494 height 32
click at [333, 228] on input "b. Privilege escalation" at bounding box center [333, 223] width 0 height 10
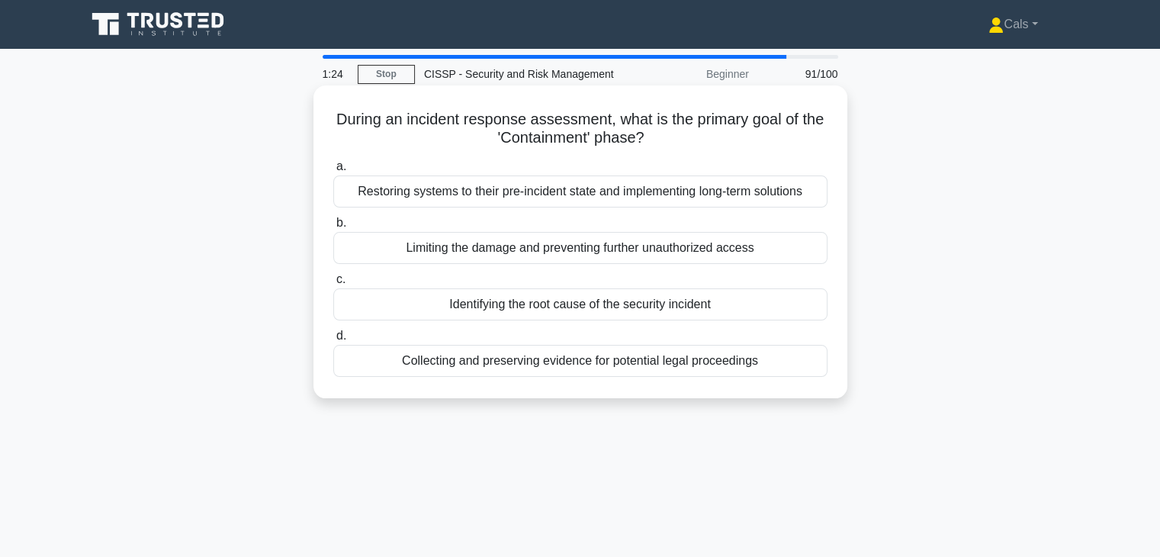
click at [627, 258] on div "Limiting the damage and preventing further unauthorized access" at bounding box center [580, 248] width 494 height 32
click at [333, 228] on input "b. Limiting the damage and preventing further unauthorized access" at bounding box center [333, 223] width 0 height 10
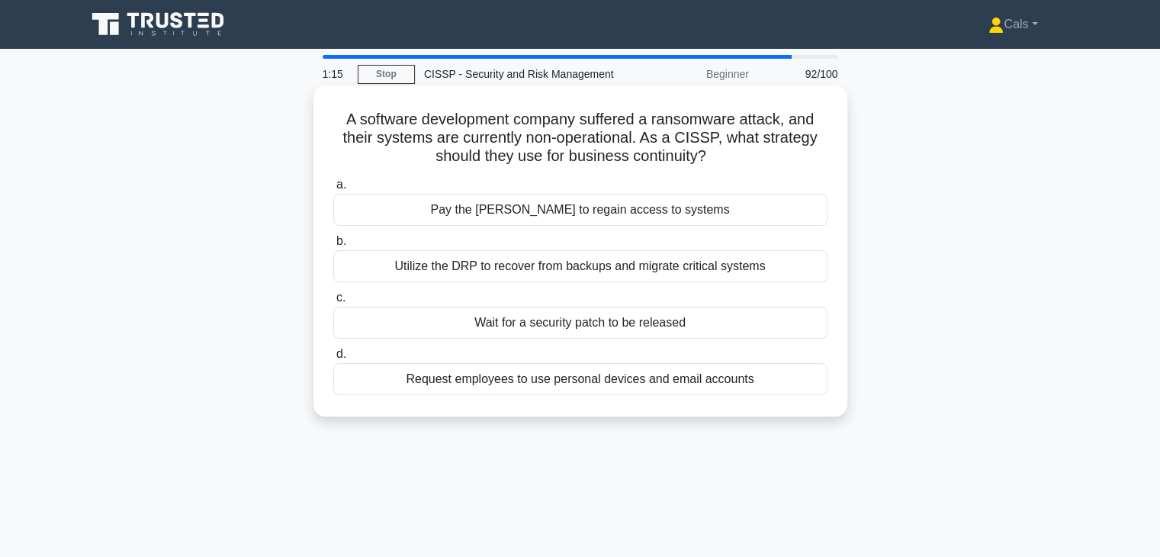
click at [457, 136] on h5 "A software development company suffered a ransomware attack, and their systems …" at bounding box center [580, 138] width 497 height 56
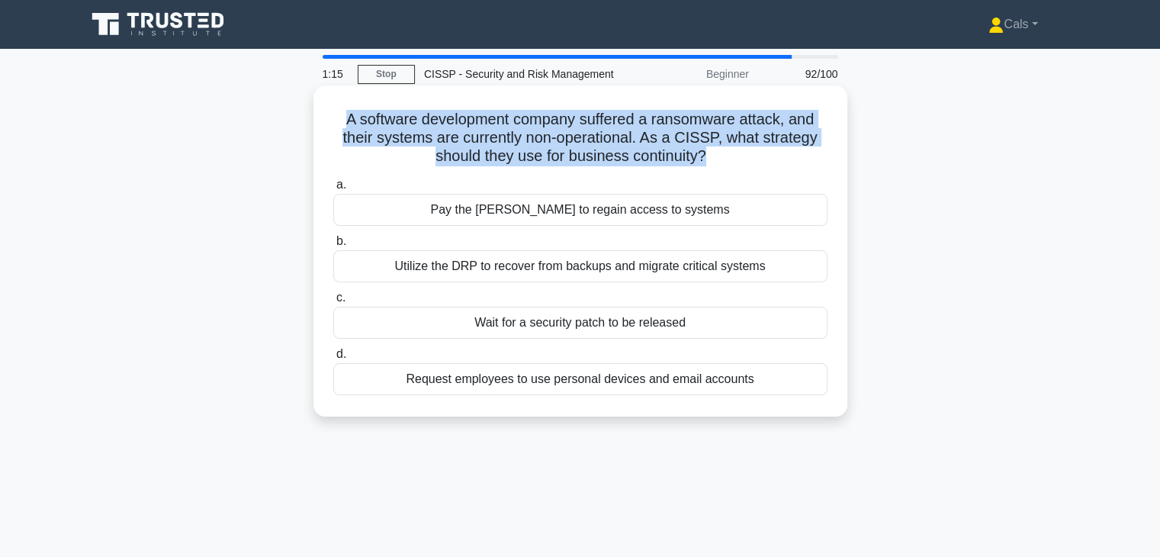
click at [457, 136] on h5 "A software development company suffered a ransomware attack, and their systems …" at bounding box center [580, 138] width 497 height 56
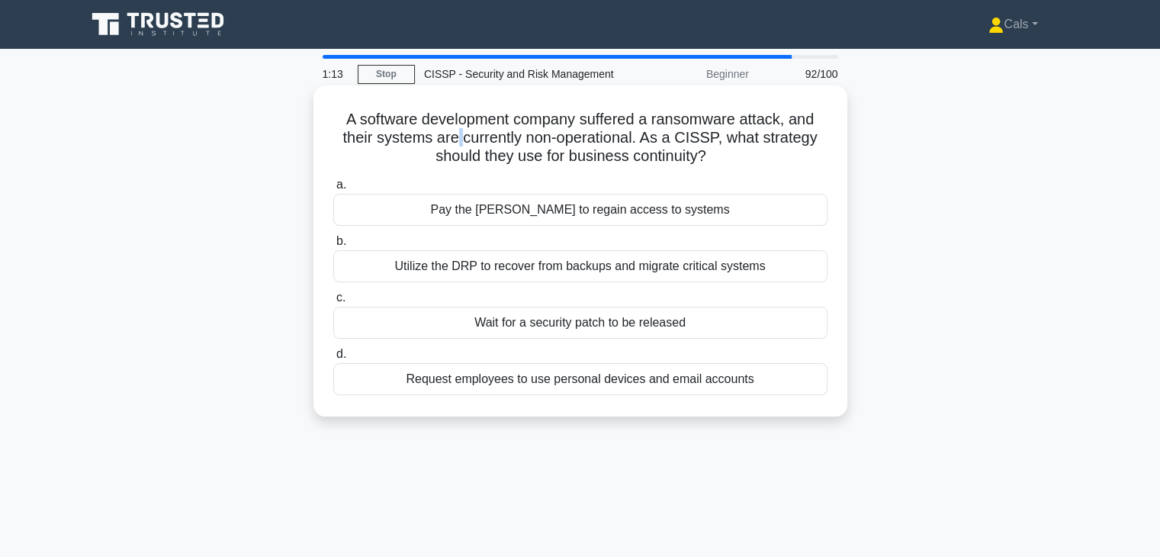
click at [457, 136] on h5 "A software development company suffered a ransomware attack, and their systems …" at bounding box center [580, 138] width 497 height 56
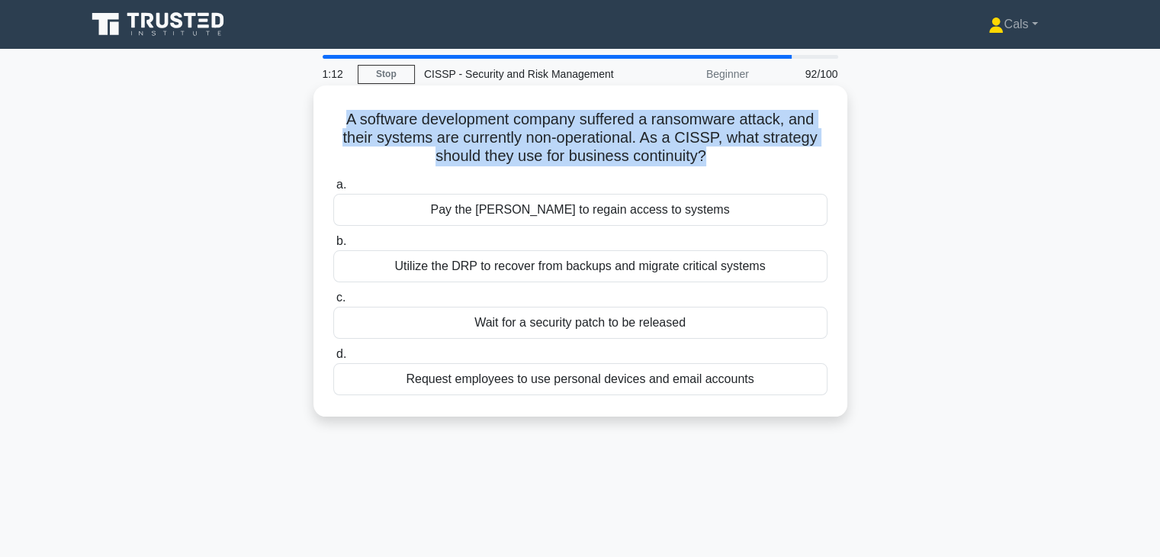
click at [457, 136] on h5 "A software development company suffered a ransomware attack, and their systems …" at bounding box center [580, 138] width 497 height 56
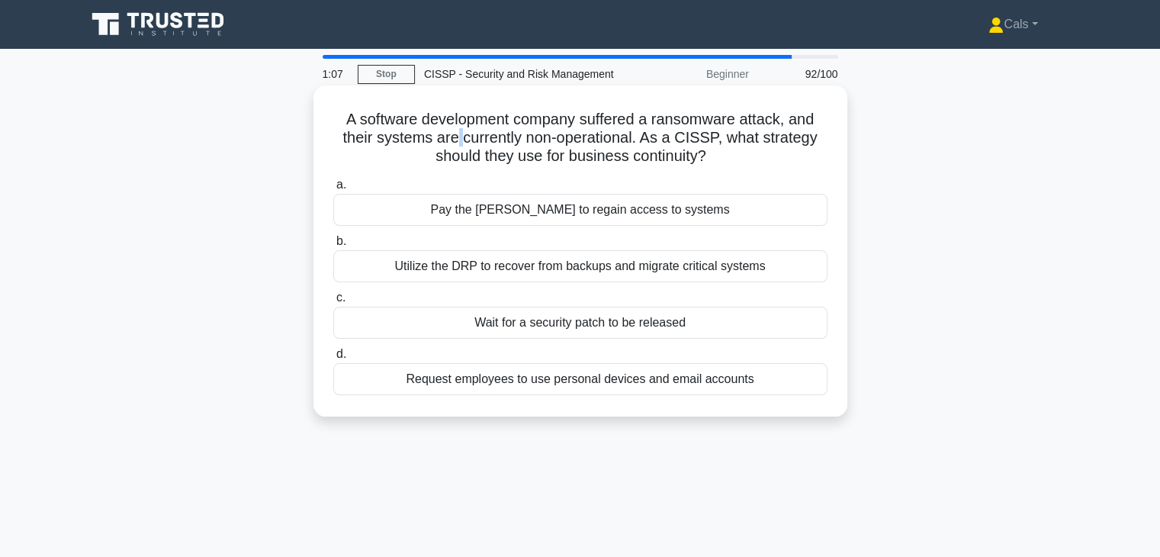
click at [457, 136] on h5 "A software development company suffered a ransomware attack, and their systems …" at bounding box center [580, 138] width 497 height 56
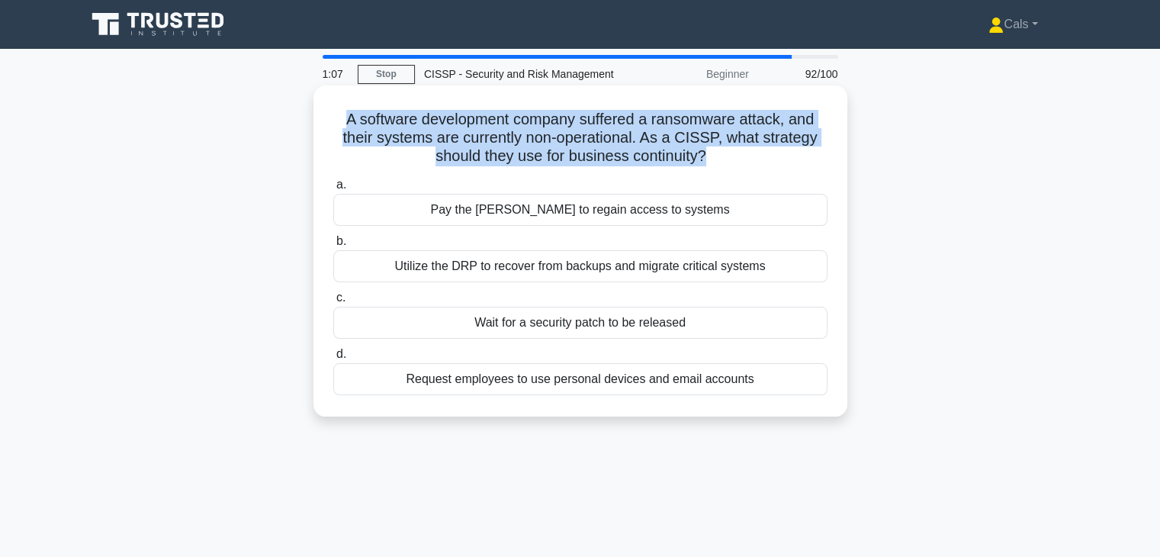
click at [457, 136] on h5 "A software development company suffered a ransomware attack, and their systems …" at bounding box center [580, 138] width 497 height 56
click at [749, 166] on h5 "A software development company suffered a ransomware attack, and their systems …" at bounding box center [580, 138] width 497 height 56
drag, startPoint x: 745, startPoint y: 166, endPoint x: 321, endPoint y: 122, distance: 426.2
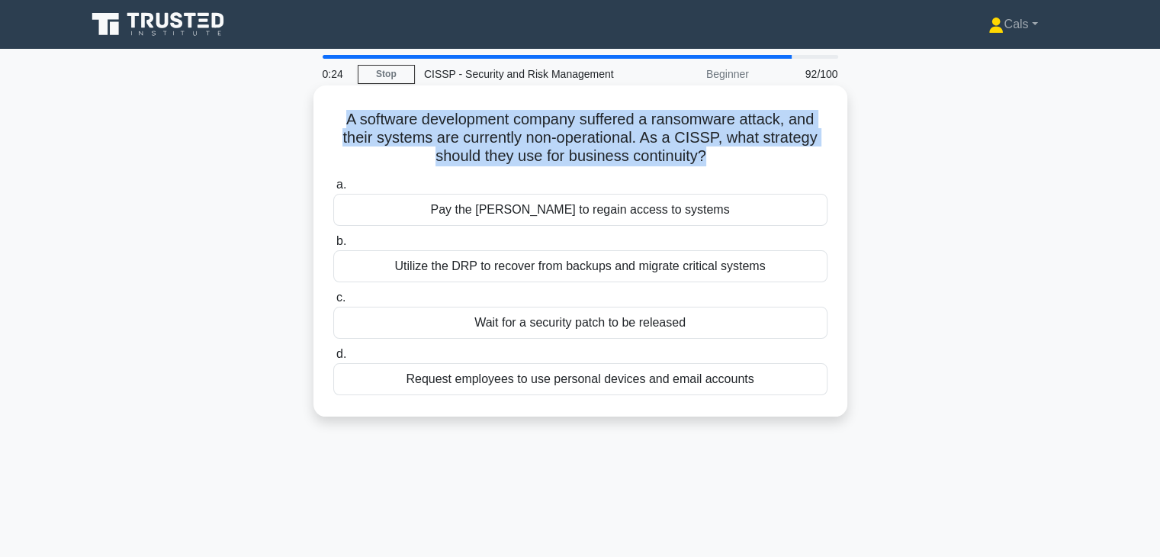
click at [321, 122] on div "A software development company suffered a ransomware attack, and their systems …" at bounding box center [579, 250] width 521 height 319
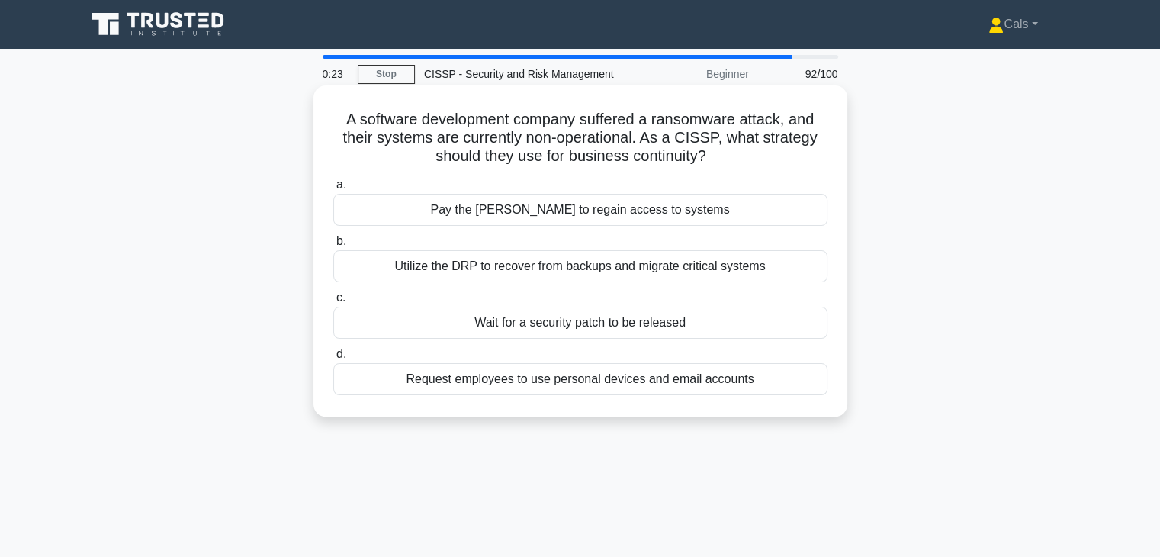
click at [755, 158] on h5 "A software development company suffered a ransomware attack, and their systems …" at bounding box center [580, 138] width 497 height 56
click at [662, 271] on div "Utilize the DRP to recover from backups and migrate critical systems" at bounding box center [580, 266] width 494 height 32
click at [333, 246] on input "b. Utilize the DRP to recover from backups and migrate critical systems" at bounding box center [333, 241] width 0 height 10
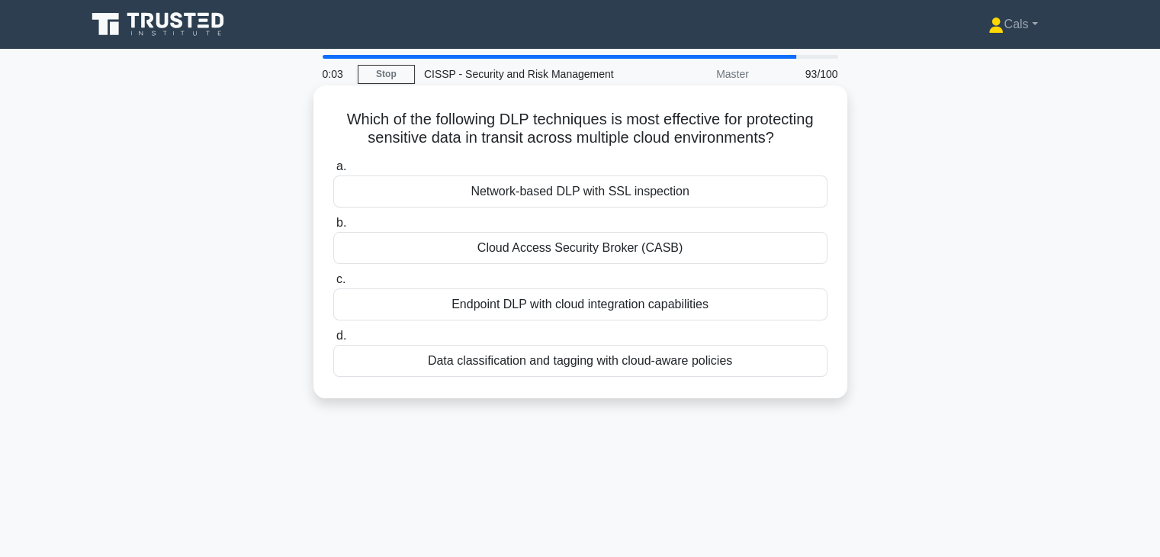
click at [656, 255] on div "Cloud Access Security Broker (CASB)" at bounding box center [580, 248] width 494 height 32
click at [333, 228] on input "b. Cloud Access Security Broker (CASB)" at bounding box center [333, 223] width 0 height 10
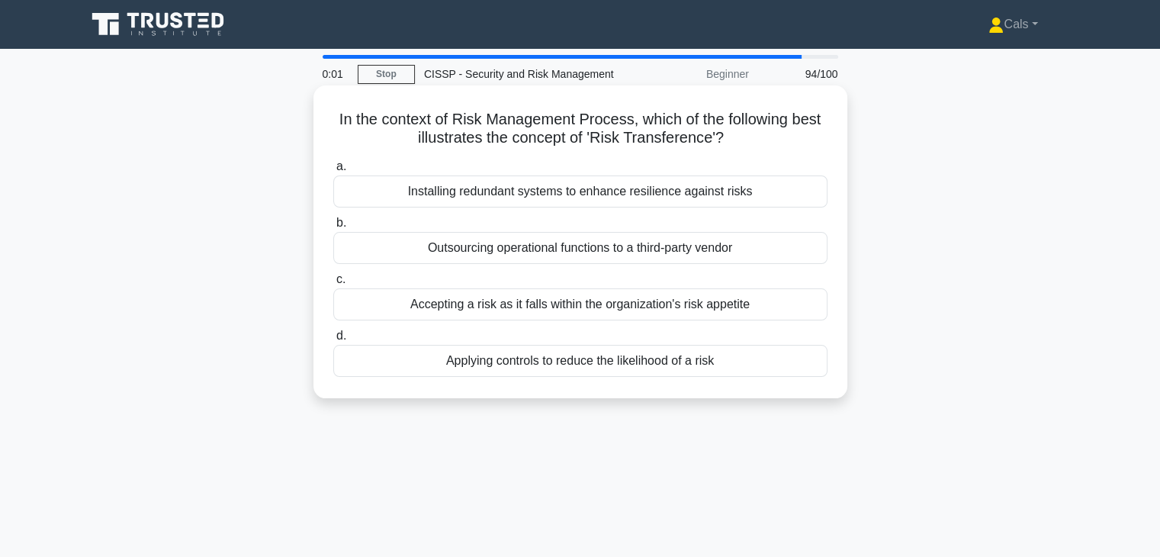
click at [706, 257] on div "Outsourcing operational functions to a third-party vendor" at bounding box center [580, 248] width 494 height 32
click at [333, 228] on input "b. Outsourcing operational functions to a third-party vendor" at bounding box center [333, 223] width 0 height 10
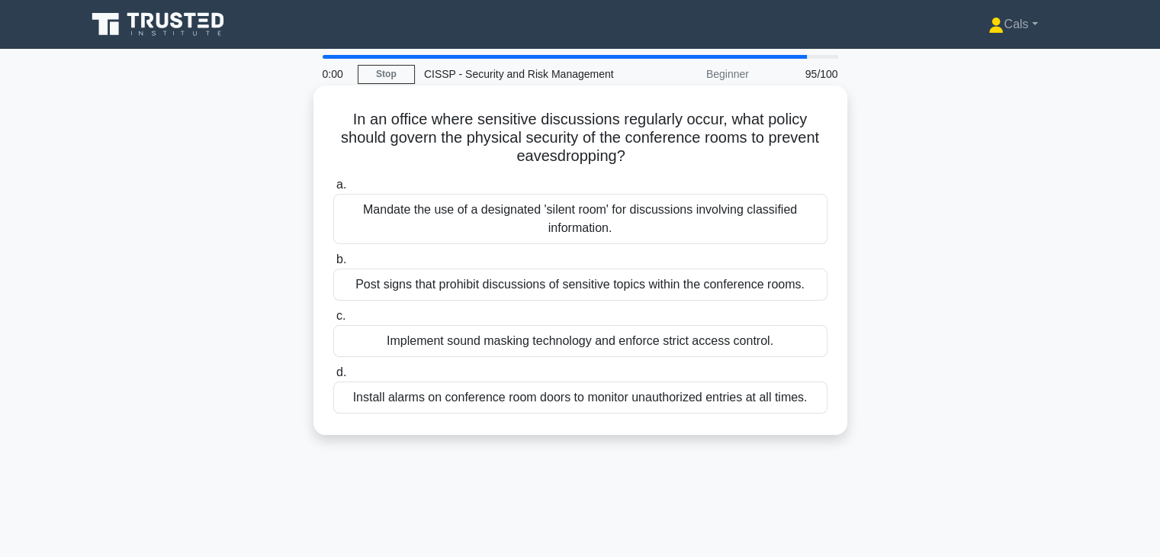
click at [708, 223] on div "Mandate the use of a designated 'silent room' for discussions involving classif…" at bounding box center [580, 219] width 494 height 50
click at [333, 190] on input "a. Mandate the use of a designated 'silent room' for discussions involving clas…" at bounding box center [333, 185] width 0 height 10
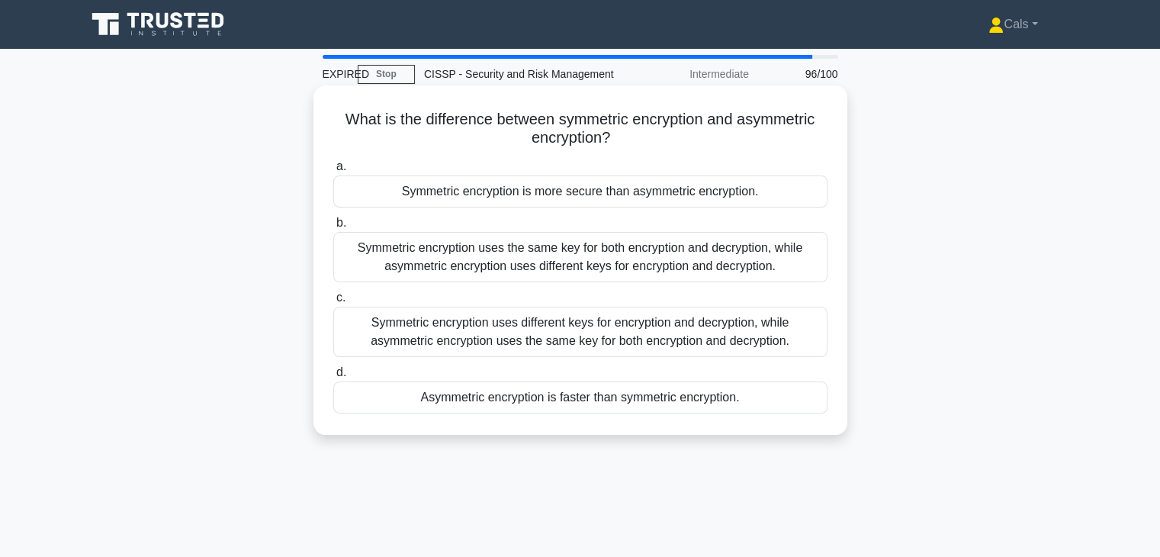
click at [691, 204] on div "Symmetric encryption is more secure than asymmetric encryption." at bounding box center [580, 191] width 494 height 32
click at [333, 172] on input "a. Symmetric encryption is more secure than asymmetric encryption." at bounding box center [333, 167] width 0 height 10
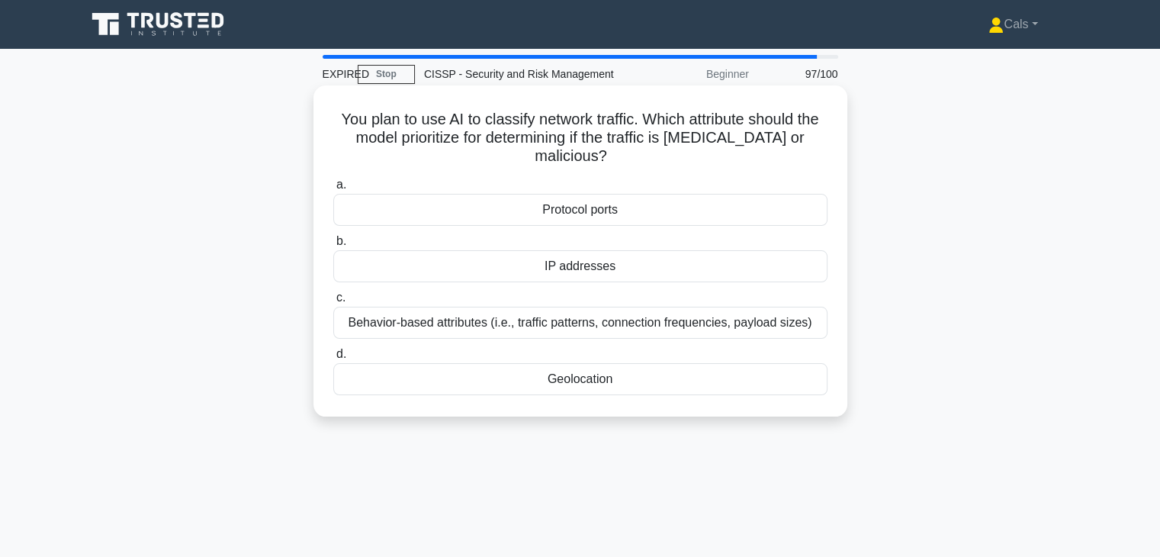
click at [692, 197] on div "Protocol ports" at bounding box center [580, 210] width 494 height 32
click at [333, 190] on input "a. Protocol ports" at bounding box center [333, 185] width 0 height 10
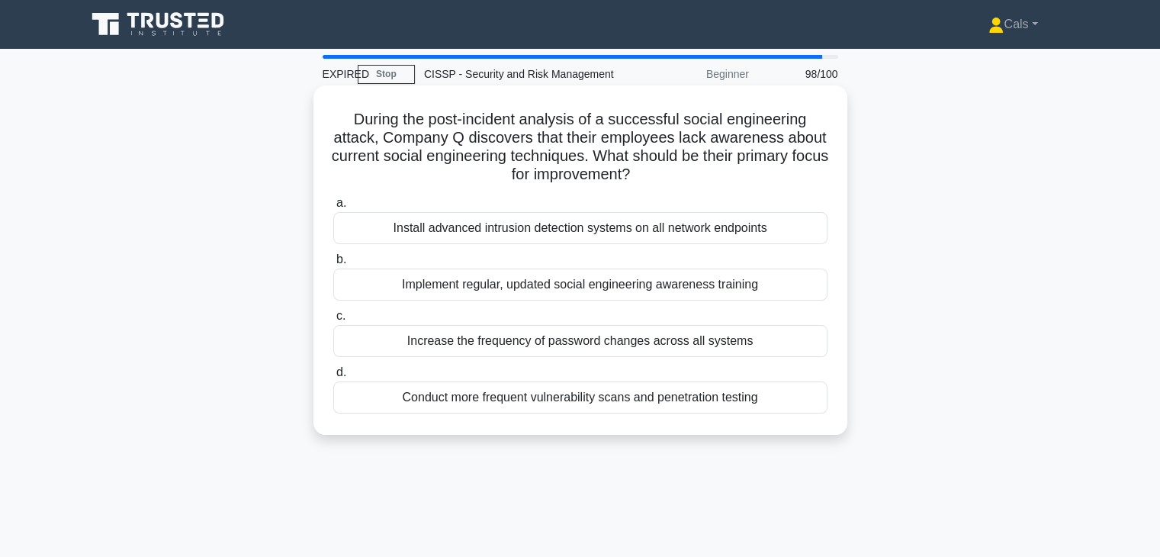
click at [693, 233] on div "Install advanced intrusion detection systems on all network endpoints" at bounding box center [580, 228] width 494 height 32
click at [333, 208] on input "a. Install advanced intrusion detection systems on all network endpoints" at bounding box center [333, 203] width 0 height 10
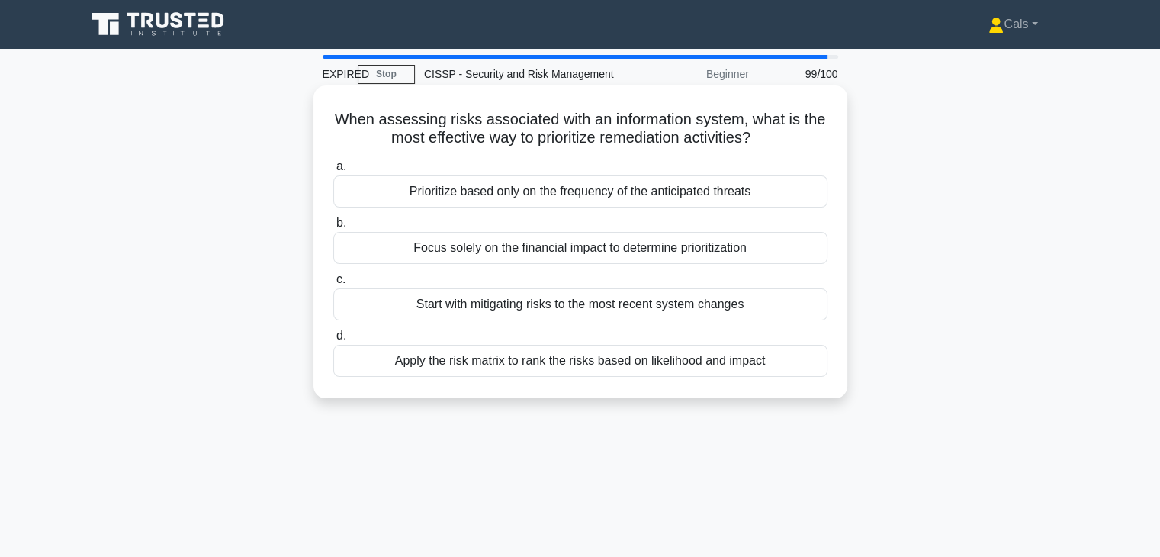
click at [692, 277] on label "c. Start with mitigating risks to the most recent system changes" at bounding box center [580, 295] width 494 height 50
click at [333, 277] on input "c. Start with mitigating risks to the most recent system changes" at bounding box center [333, 279] width 0 height 10
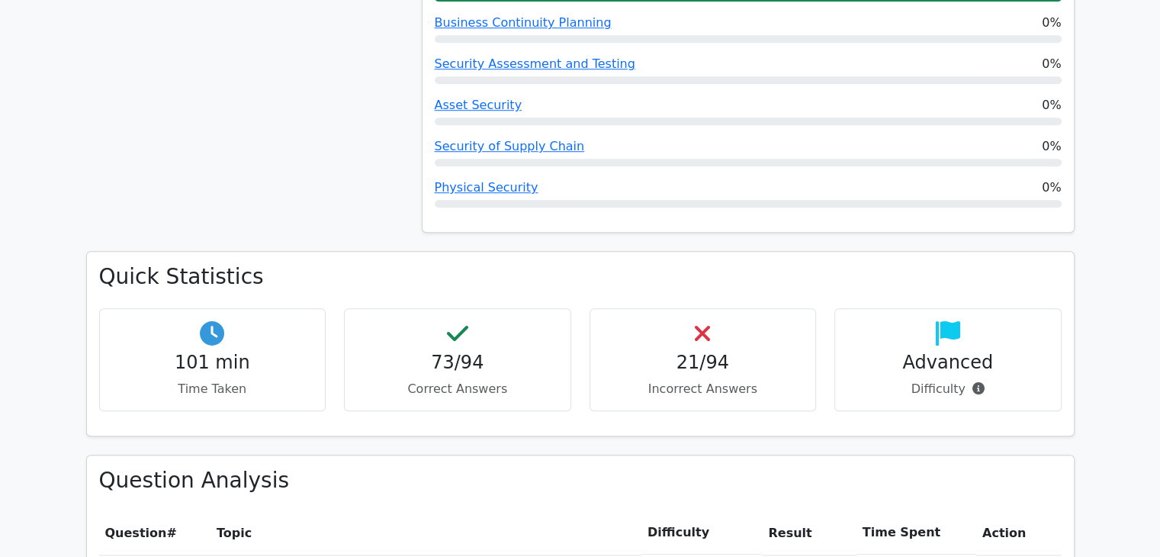
scroll to position [1156, 0]
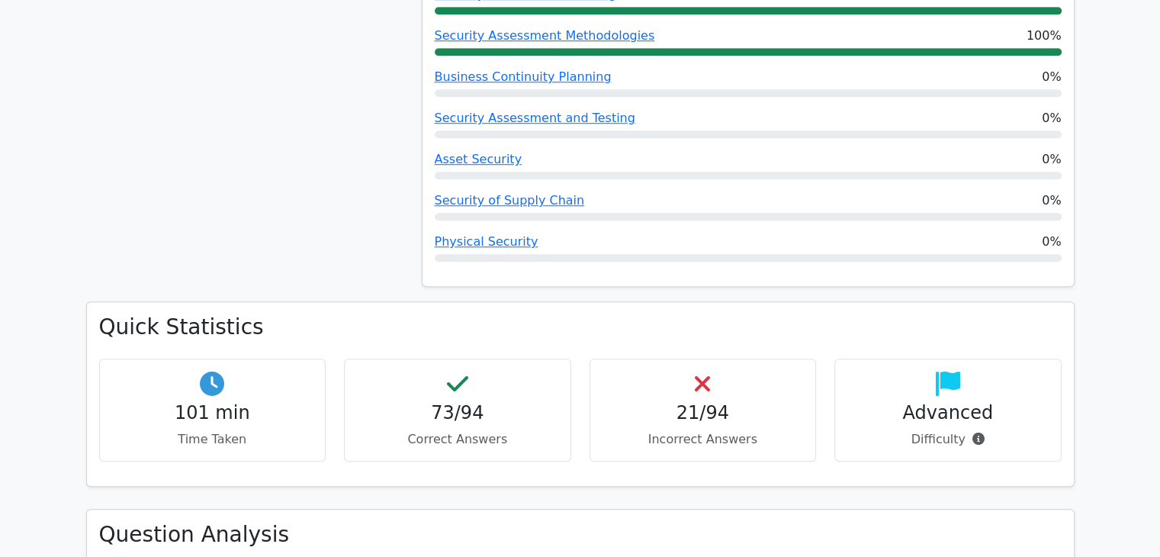
click at [739, 373] on div "21/94 Incorrect Answers" at bounding box center [702, 409] width 227 height 103
click at [714, 397] on div "21/94 Incorrect Answers" at bounding box center [702, 409] width 227 height 103
click at [712, 396] on div "21/94 Incorrect Answers" at bounding box center [702, 409] width 227 height 103
drag, startPoint x: 709, startPoint y: 394, endPoint x: 703, endPoint y: 389, distance: 8.1
click at [706, 392] on div "21/94 Incorrect Answers" at bounding box center [702, 409] width 227 height 103
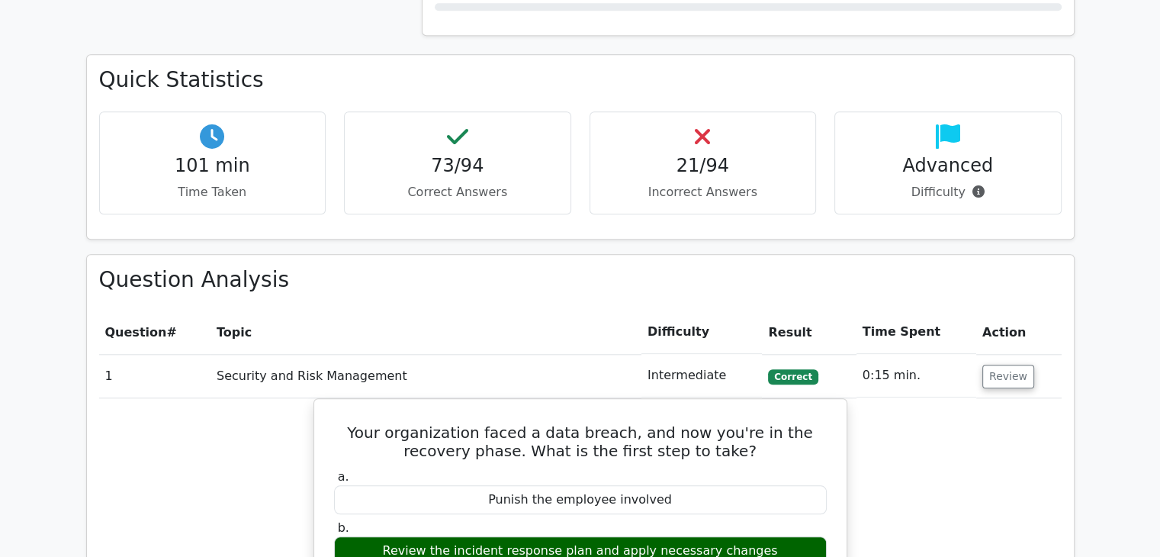
scroll to position [1385, 0]
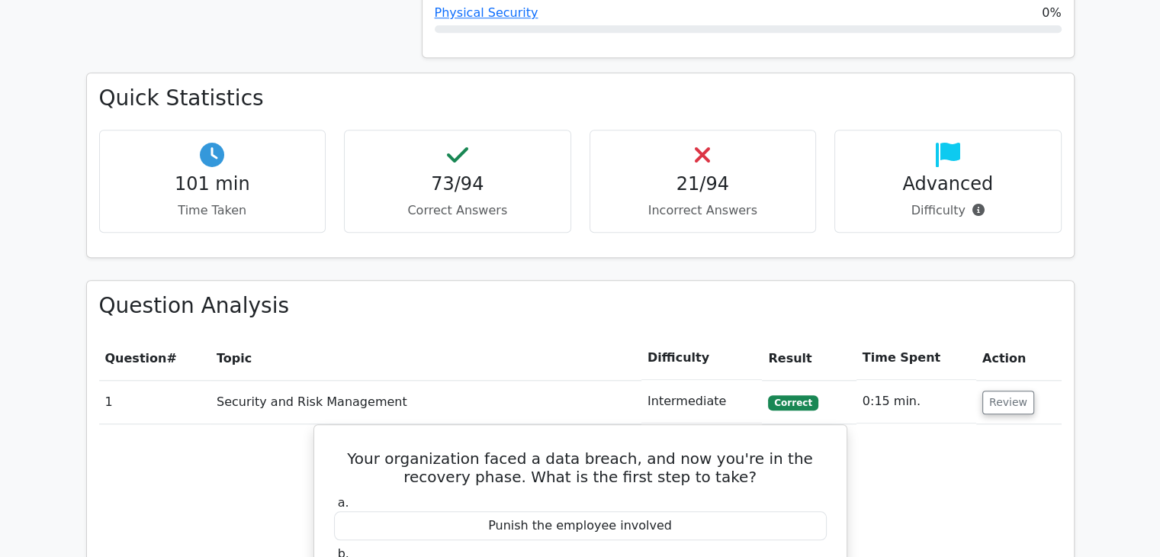
drag, startPoint x: 719, startPoint y: 197, endPoint x: 744, endPoint y: 192, distance: 25.7
click at [717, 197] on div "21/94 Incorrect Answers" at bounding box center [702, 181] width 227 height 103
click at [934, 210] on p "Difficulty" at bounding box center [947, 210] width 201 height 18
click at [994, 207] on p "Difficulty" at bounding box center [947, 210] width 201 height 18
click at [708, 168] on div "21/94 Incorrect Answers" at bounding box center [702, 181] width 227 height 103
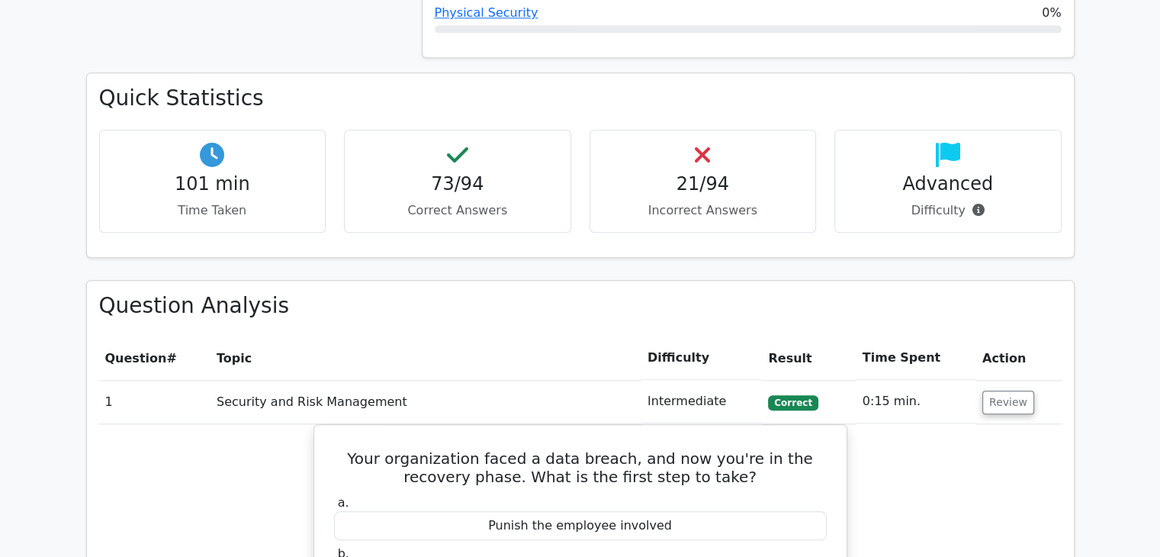
click at [194, 219] on div "101 min Time Taken" at bounding box center [212, 181] width 227 height 103
click at [759, 188] on h4 "21/94" at bounding box center [702, 184] width 201 height 22
click at [754, 188] on h4 "21/94" at bounding box center [702, 184] width 201 height 22
click at [753, 188] on h4 "21/94" at bounding box center [702, 184] width 201 height 22
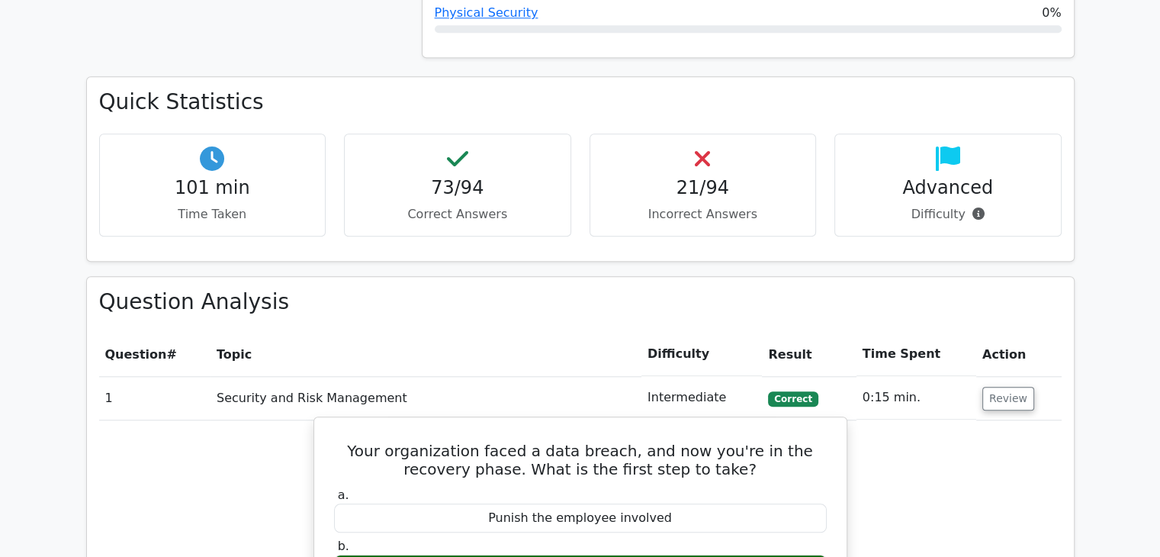
scroll to position [1766, 0]
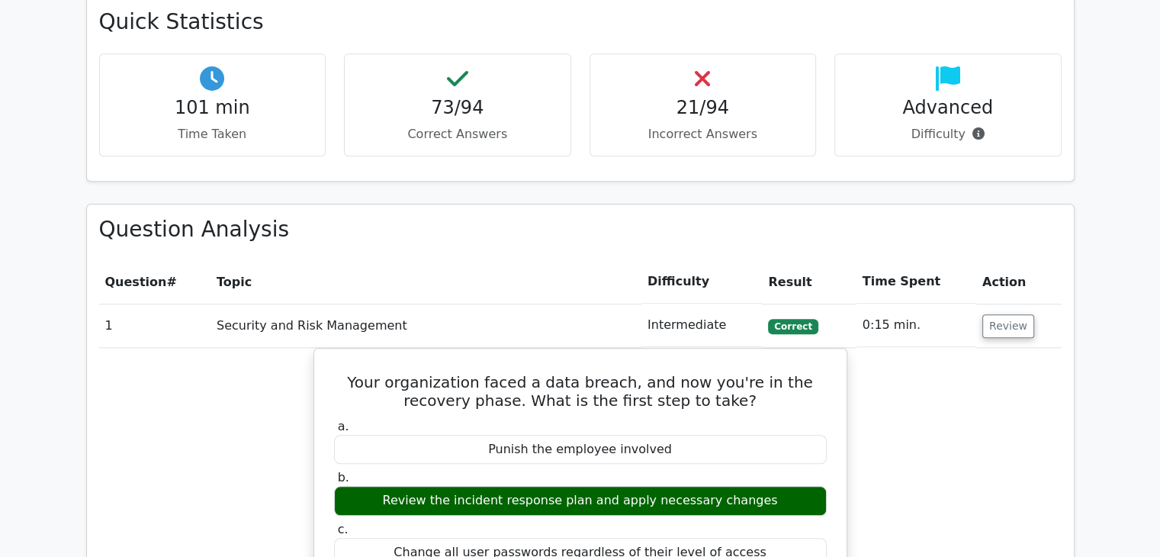
click at [705, 111] on h4 "21/94" at bounding box center [702, 108] width 201 height 22
click at [704, 109] on h4 "21/94" at bounding box center [702, 108] width 201 height 22
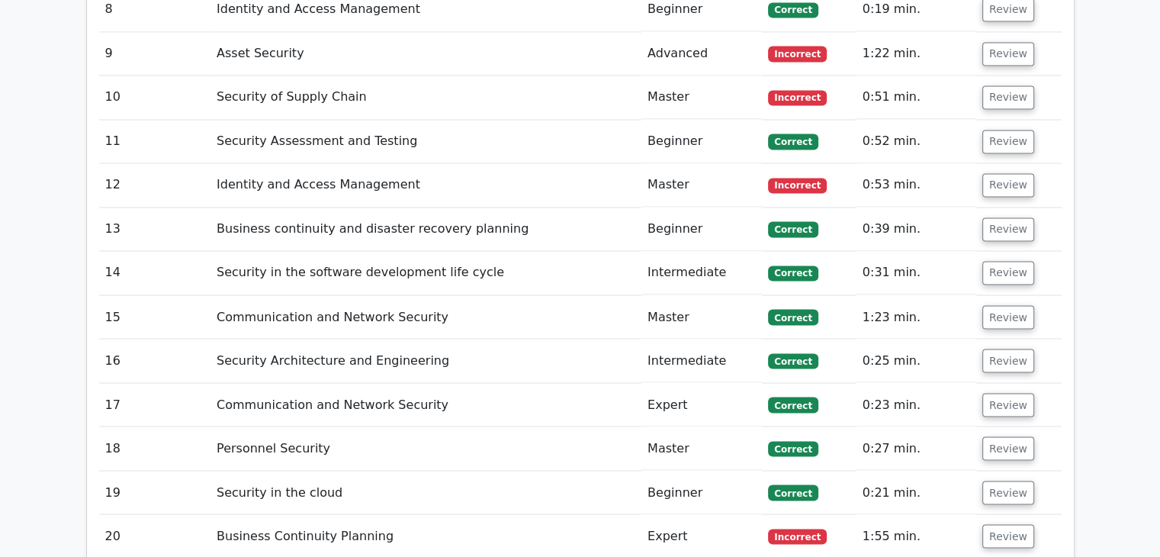
scroll to position [2300, 0]
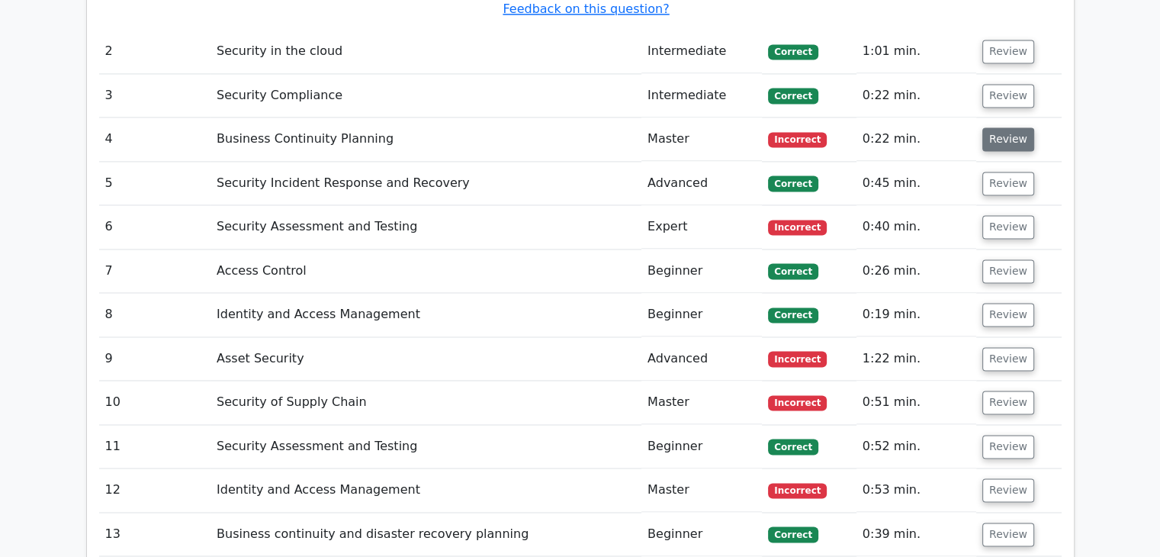
click at [988, 127] on button "Review" at bounding box center [1008, 139] width 52 height 24
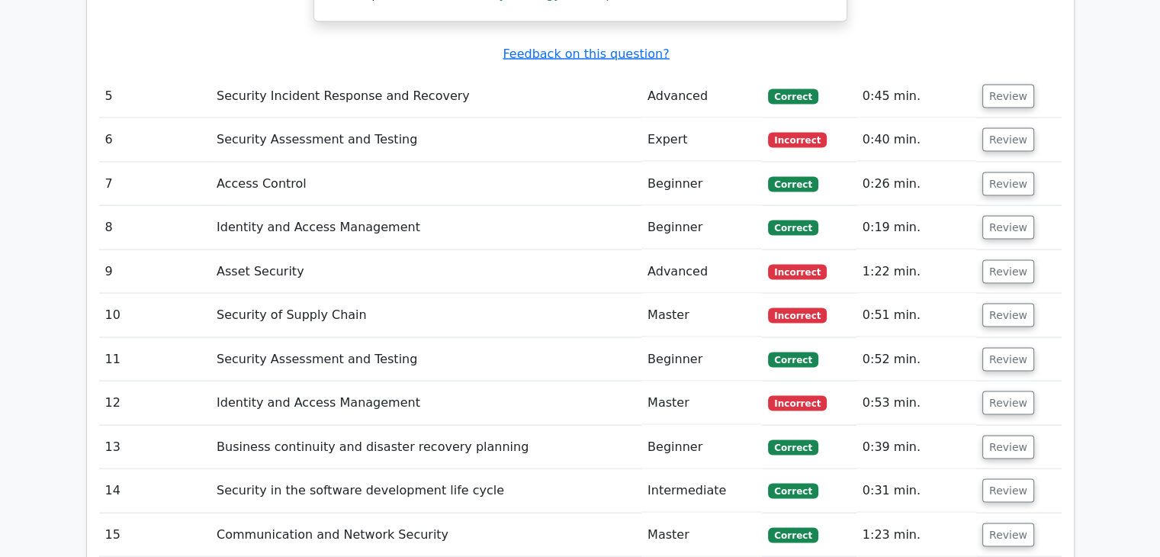
scroll to position [3062, 0]
click at [1000, 117] on td "Review" at bounding box center [1018, 138] width 85 height 43
click at [1002, 127] on button "Review" at bounding box center [1008, 139] width 52 height 24
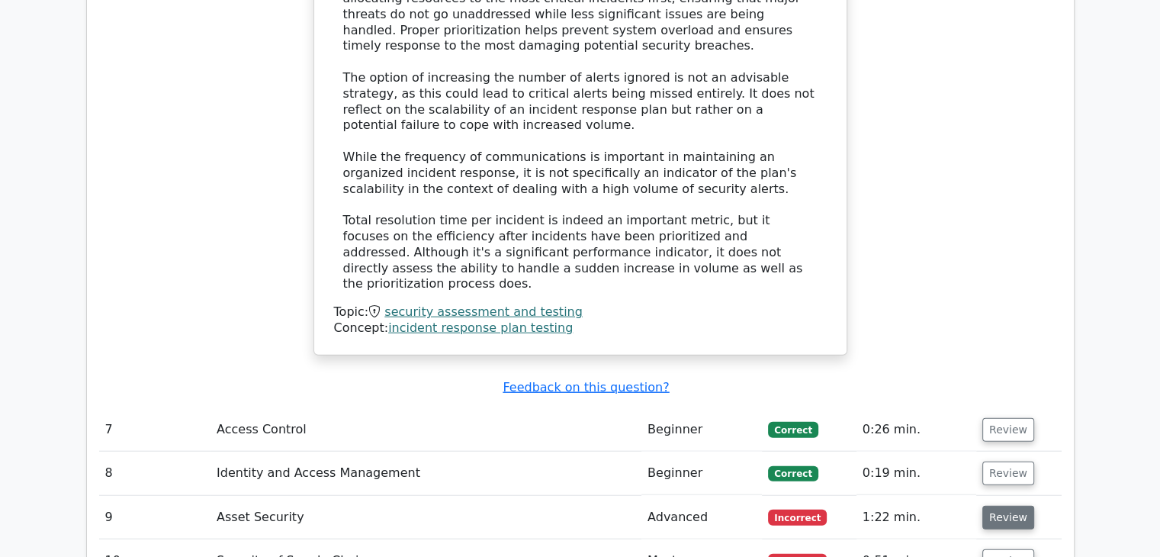
scroll to position [3672, 0]
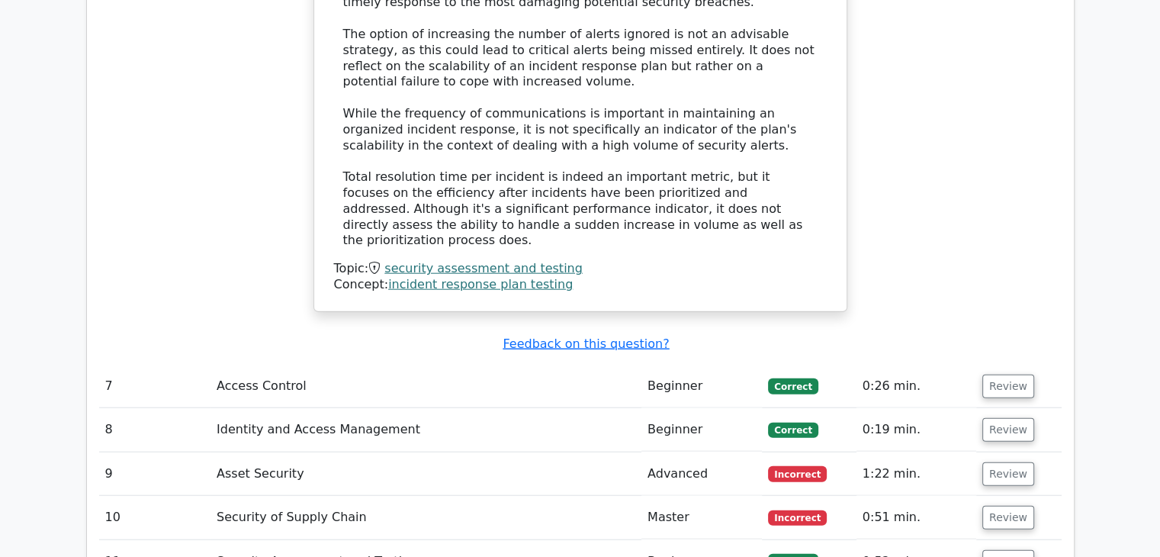
click at [1003, 452] on td "Review" at bounding box center [1018, 473] width 85 height 43
click at [1006, 462] on button "Review" at bounding box center [1008, 474] width 52 height 24
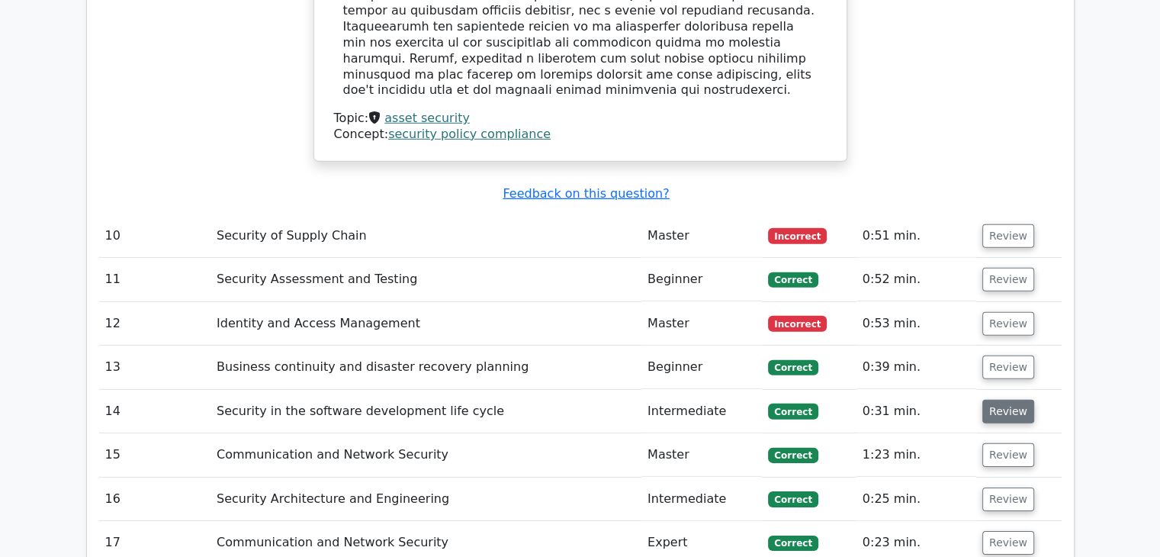
scroll to position [4663, 0]
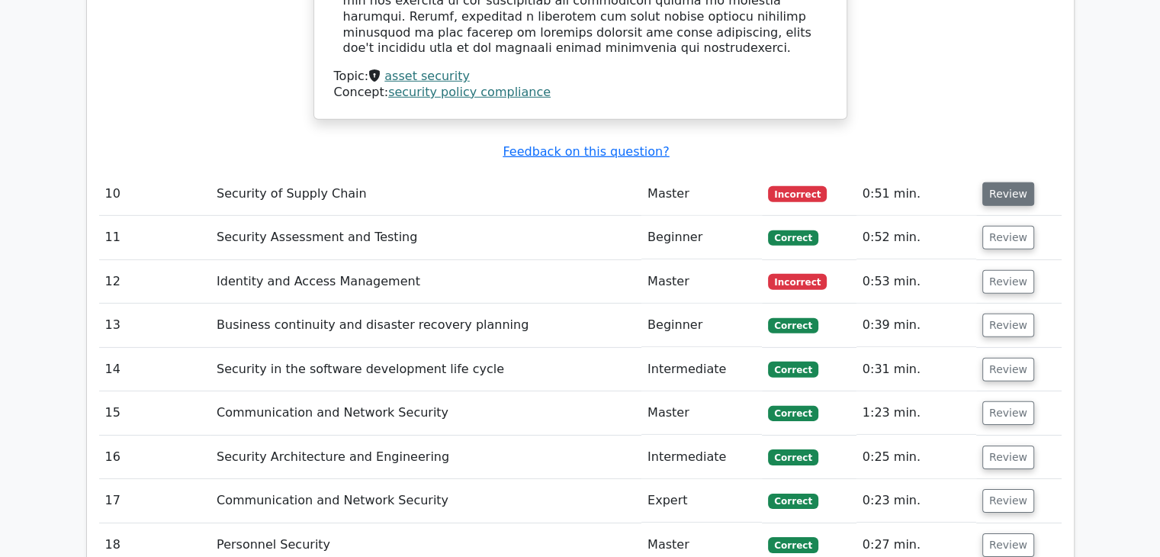
click at [982, 182] on button "Review" at bounding box center [1008, 194] width 52 height 24
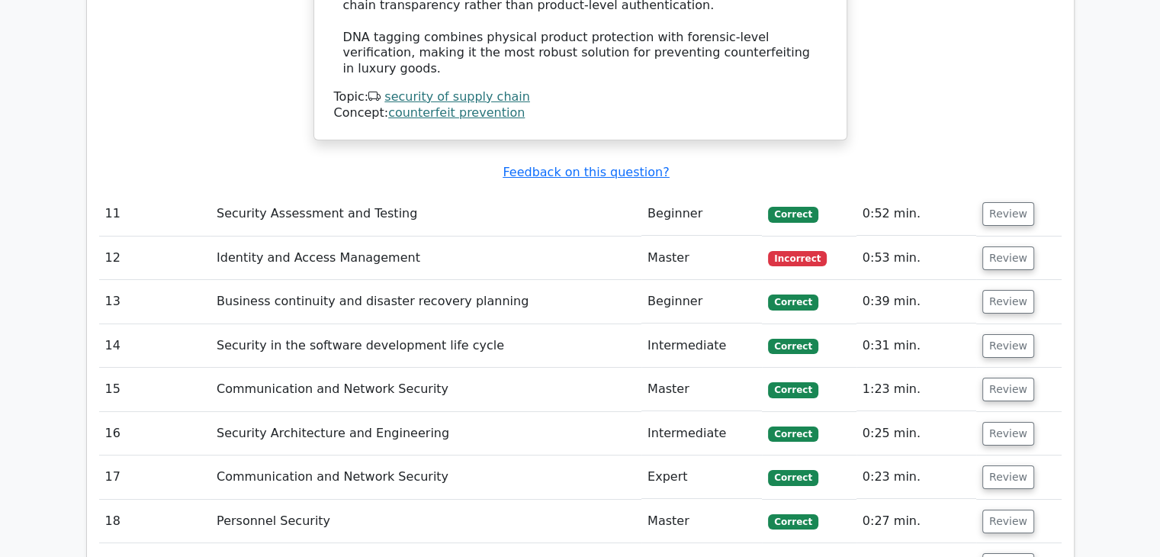
scroll to position [5578, 0]
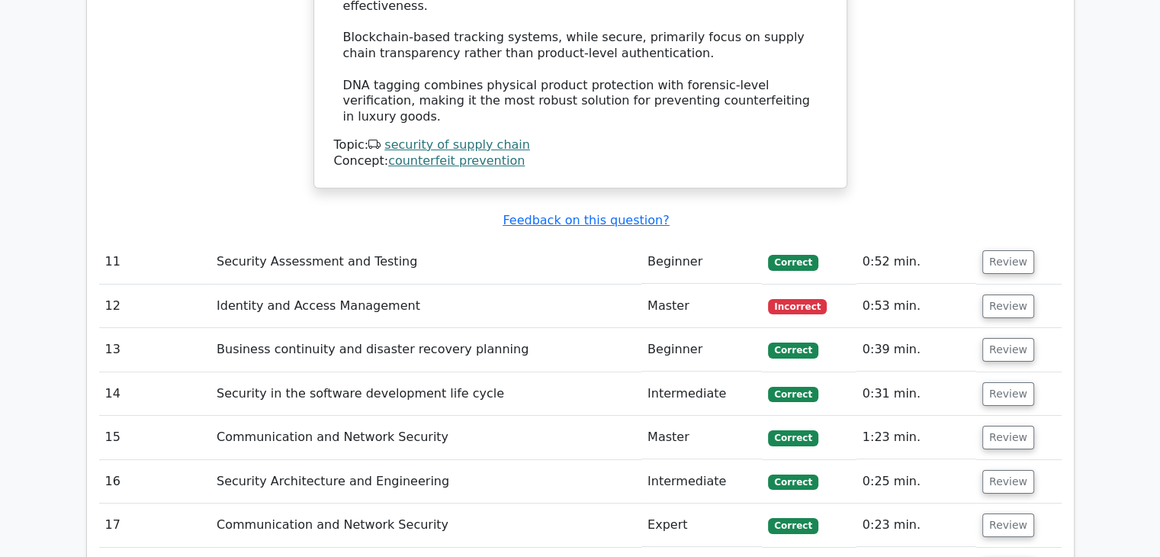
click at [1020, 284] on td "Review" at bounding box center [1018, 305] width 85 height 43
click at [1020, 294] on button "Review" at bounding box center [1008, 306] width 52 height 24
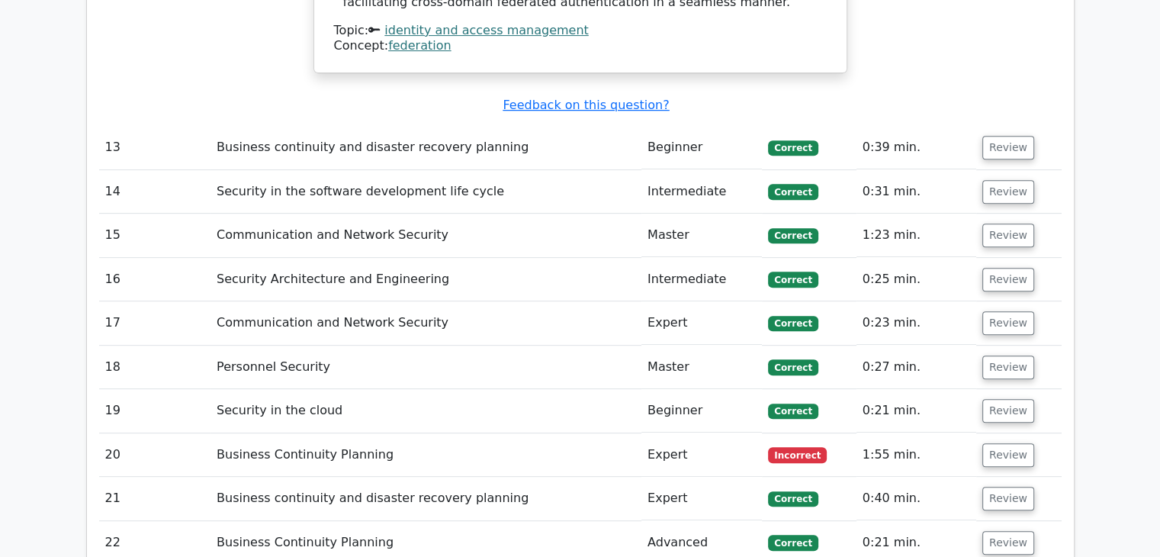
scroll to position [6493, 0]
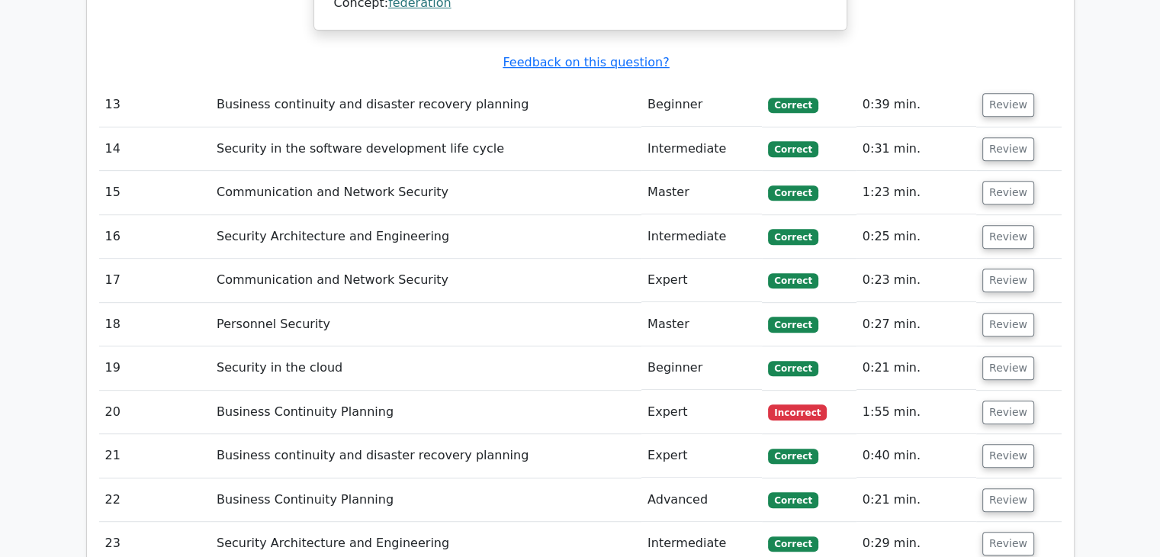
click at [997, 390] on td "Review" at bounding box center [1018, 411] width 85 height 43
click at [996, 400] on button "Review" at bounding box center [1008, 412] width 52 height 24
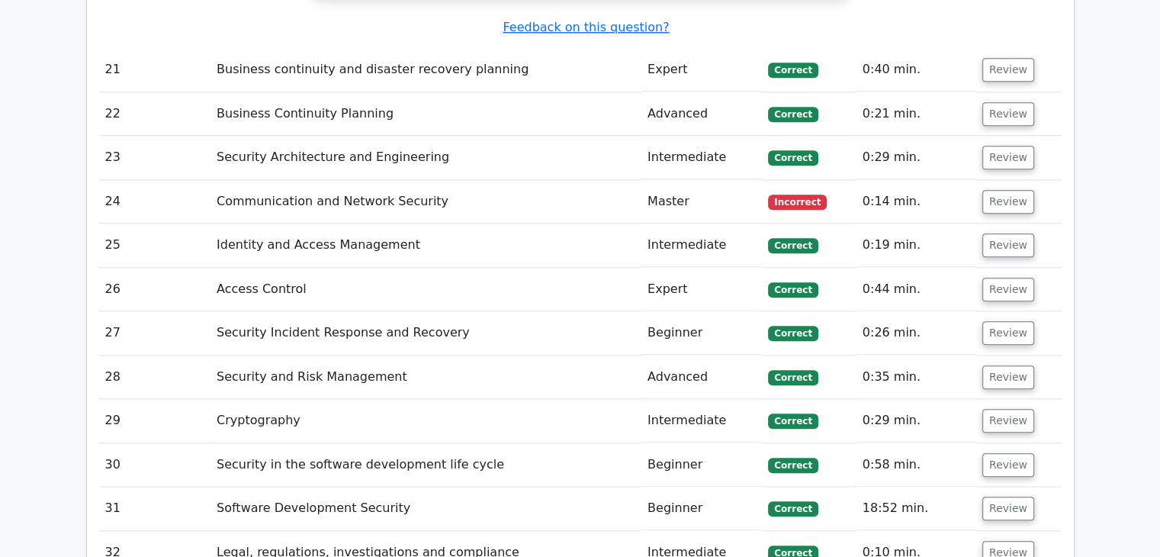
scroll to position [7324, 0]
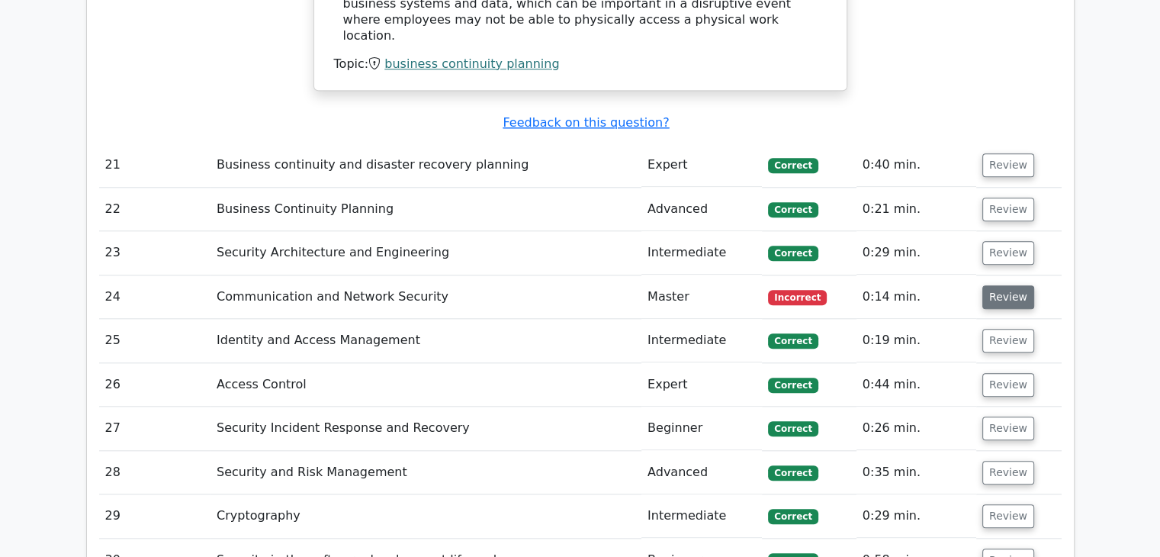
click at [1015, 285] on button "Review" at bounding box center [1008, 297] width 52 height 24
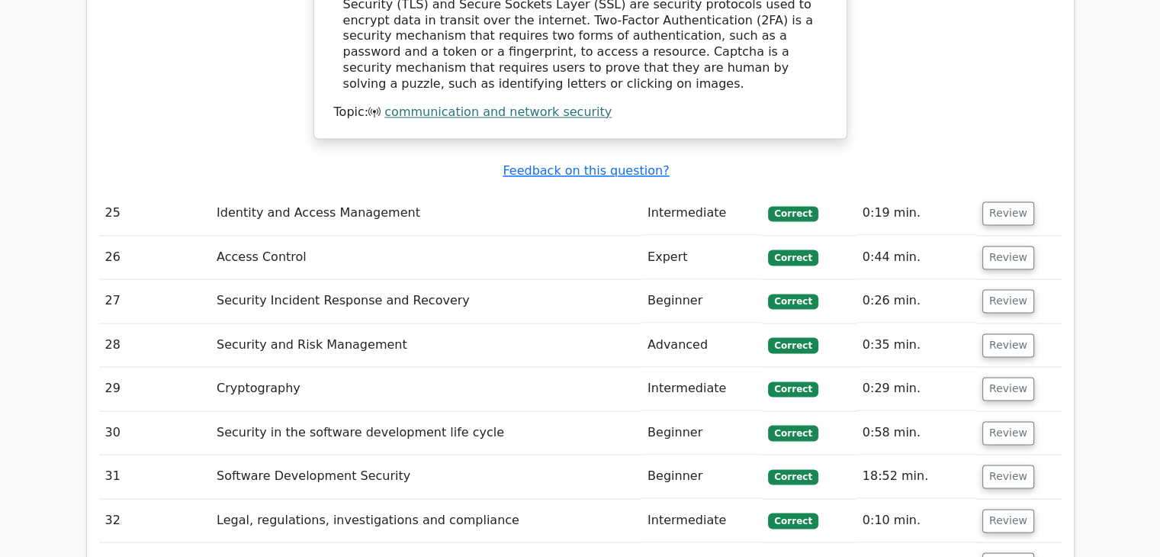
scroll to position [8391, 0]
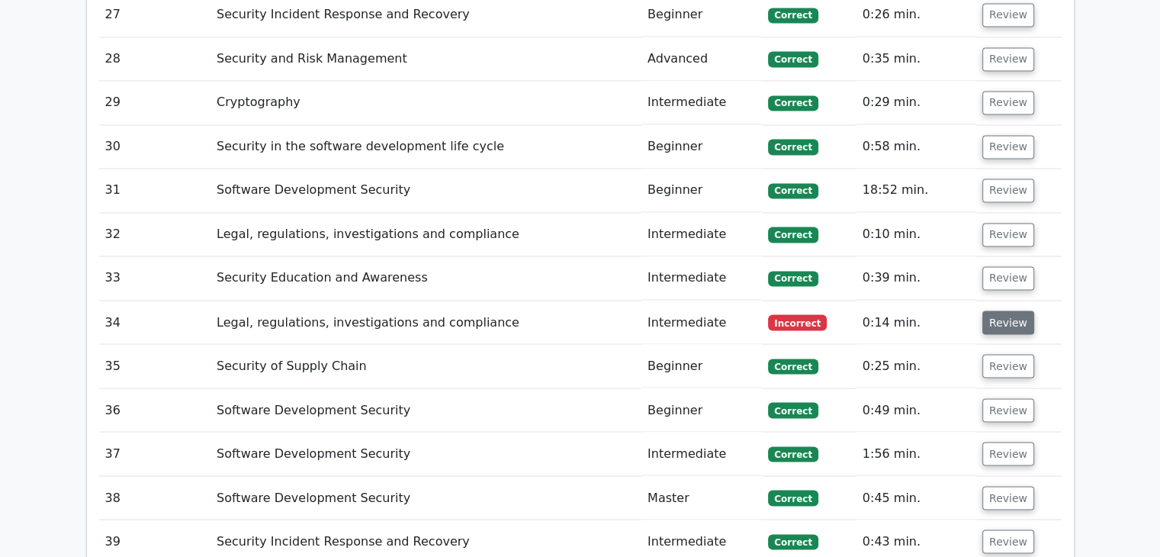
click at [990, 310] on button "Review" at bounding box center [1008, 322] width 52 height 24
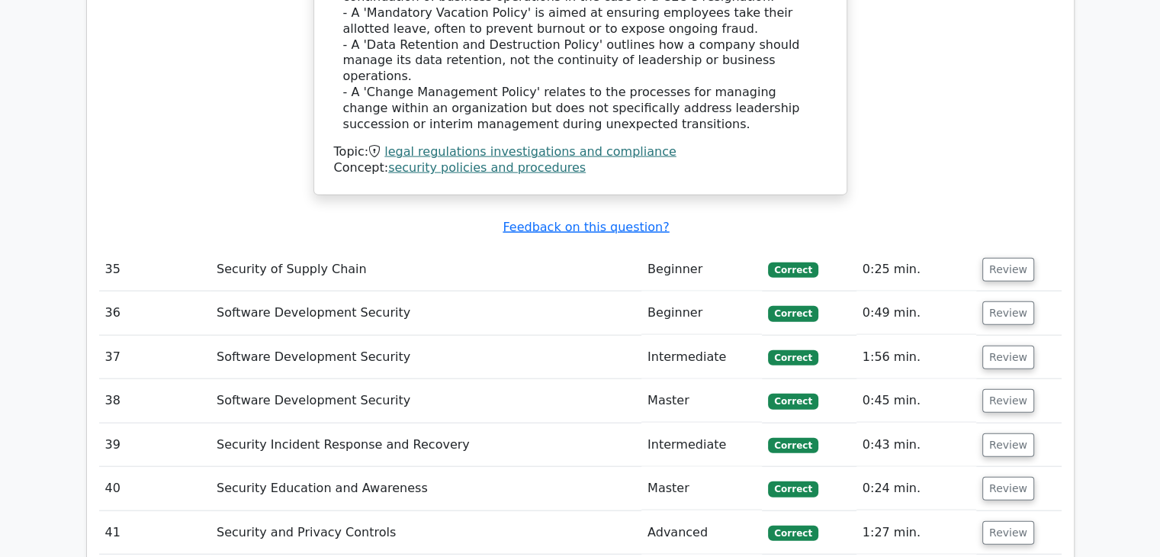
scroll to position [9382, 0]
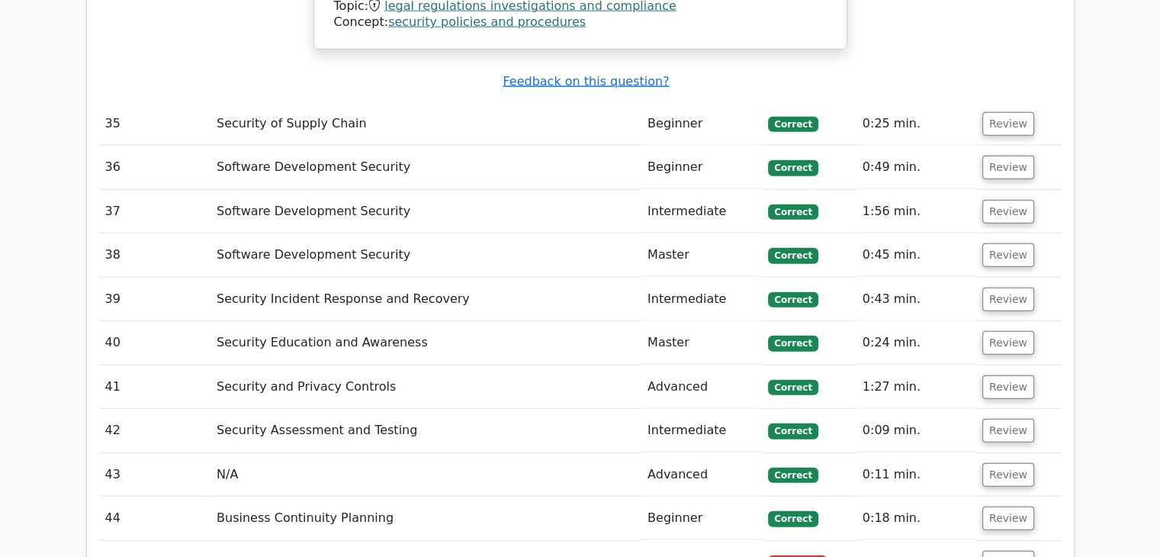
click at [977, 541] on td "Review" at bounding box center [1018, 562] width 85 height 43
click at [989, 550] on button "Review" at bounding box center [1008, 562] width 52 height 24
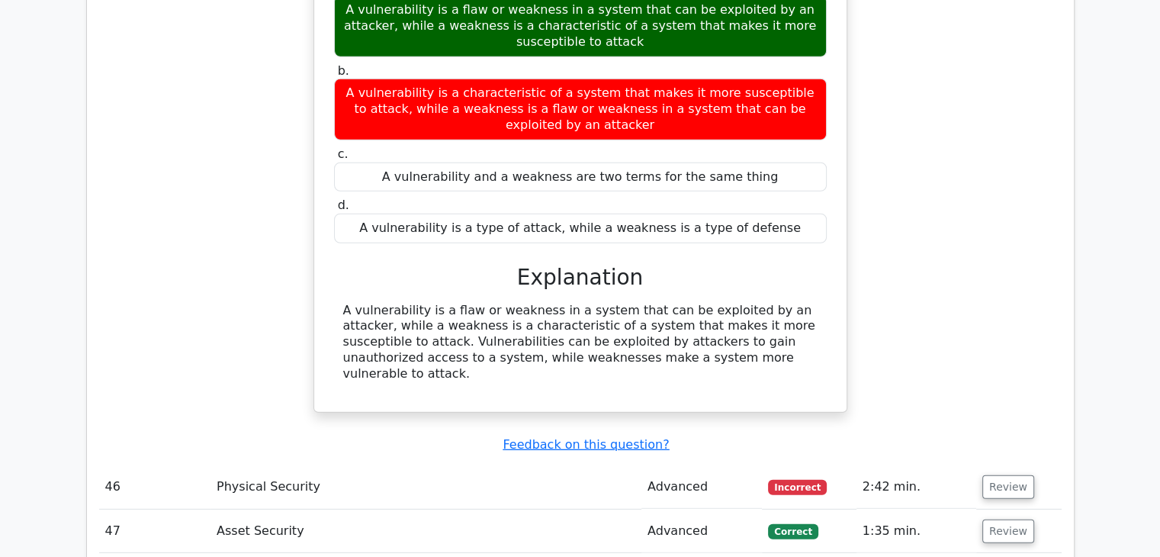
scroll to position [10068, 0]
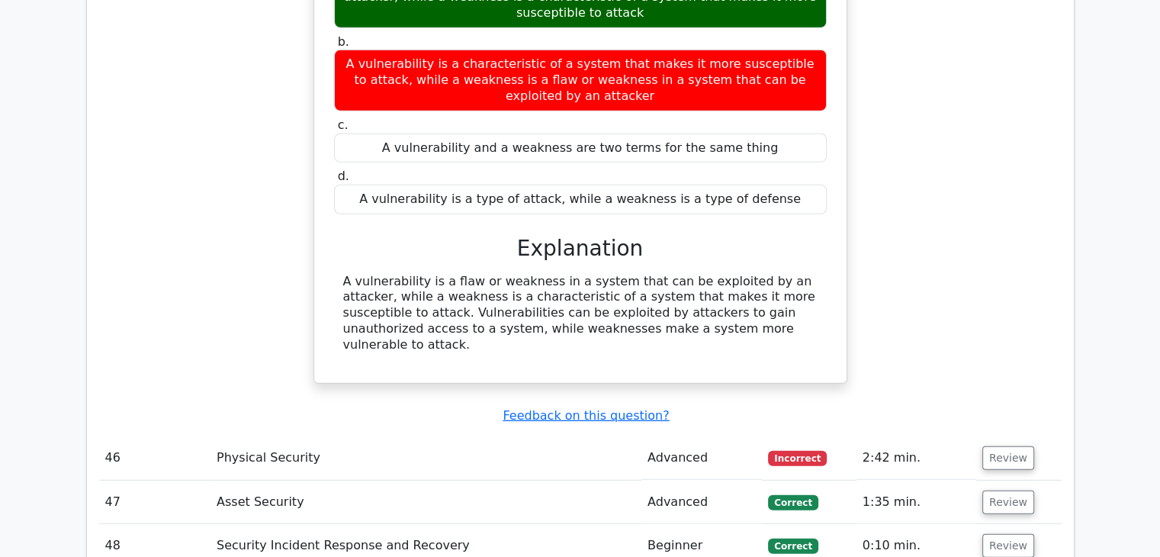
click at [994, 436] on td "Review" at bounding box center [1018, 457] width 85 height 43
click at [989, 446] on button "Review" at bounding box center [1008, 458] width 52 height 24
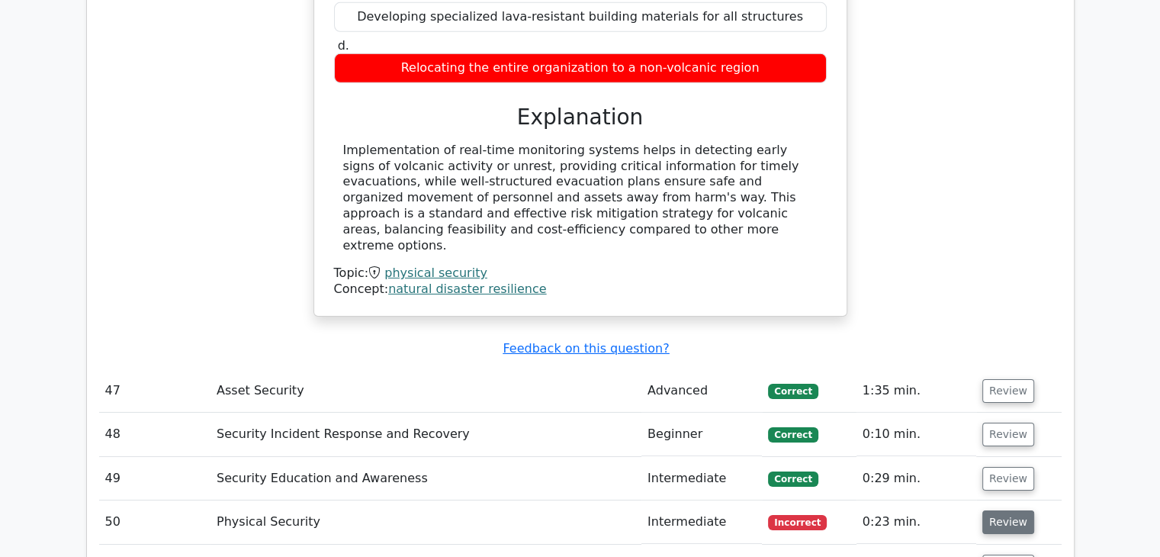
click at [1013, 510] on button "Review" at bounding box center [1008, 522] width 52 height 24
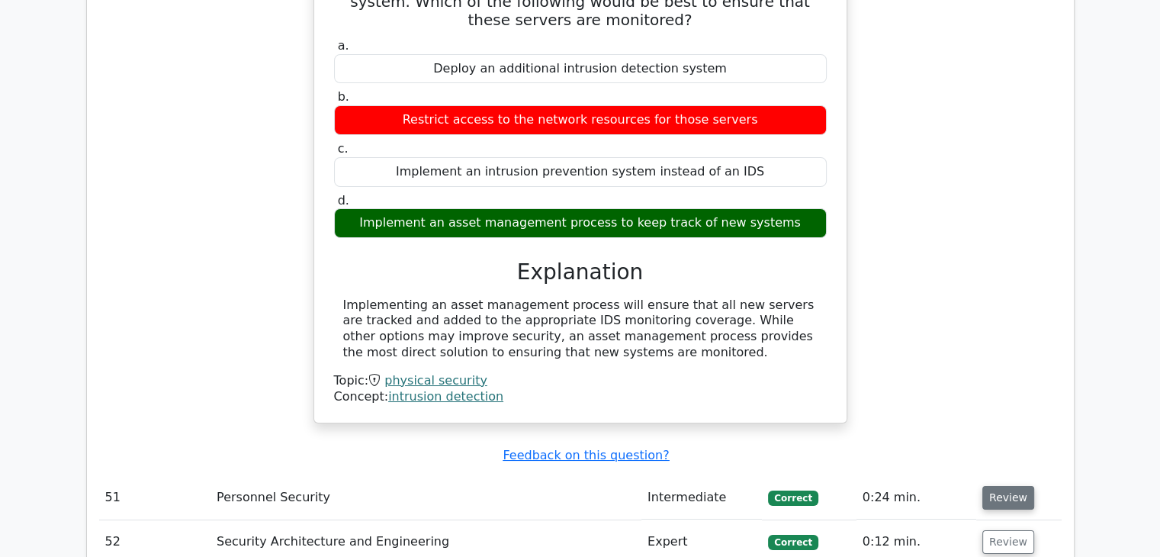
scroll to position [11517, 0]
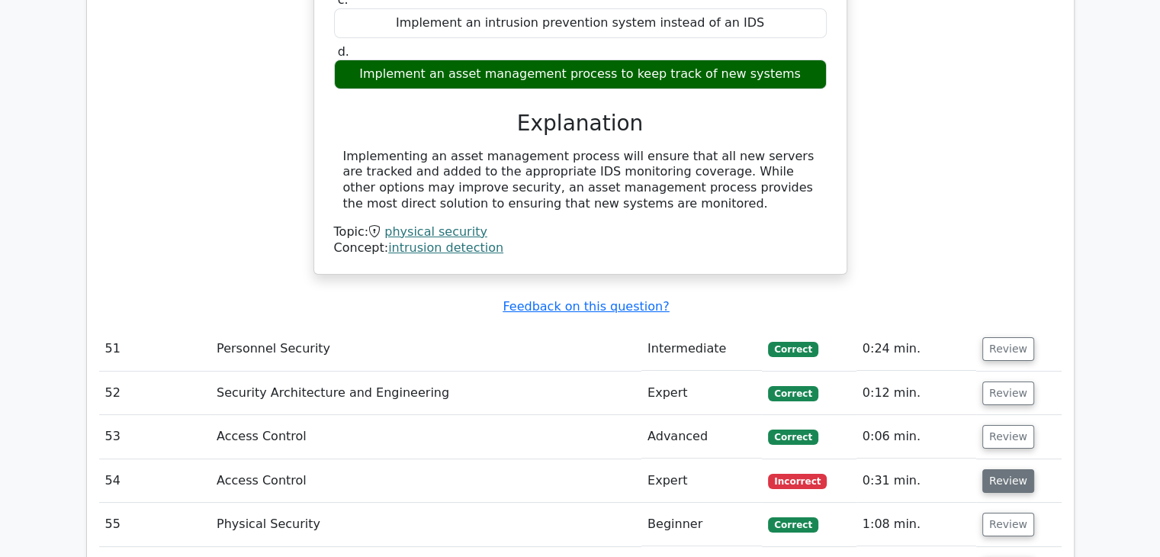
click at [1021, 469] on button "Review" at bounding box center [1008, 481] width 52 height 24
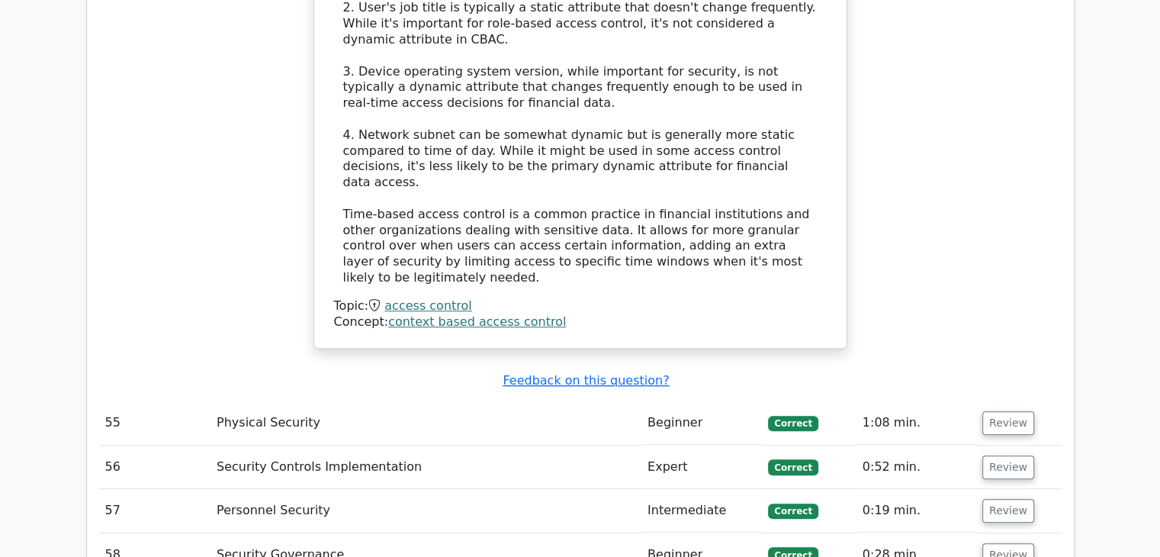
scroll to position [12584, 0]
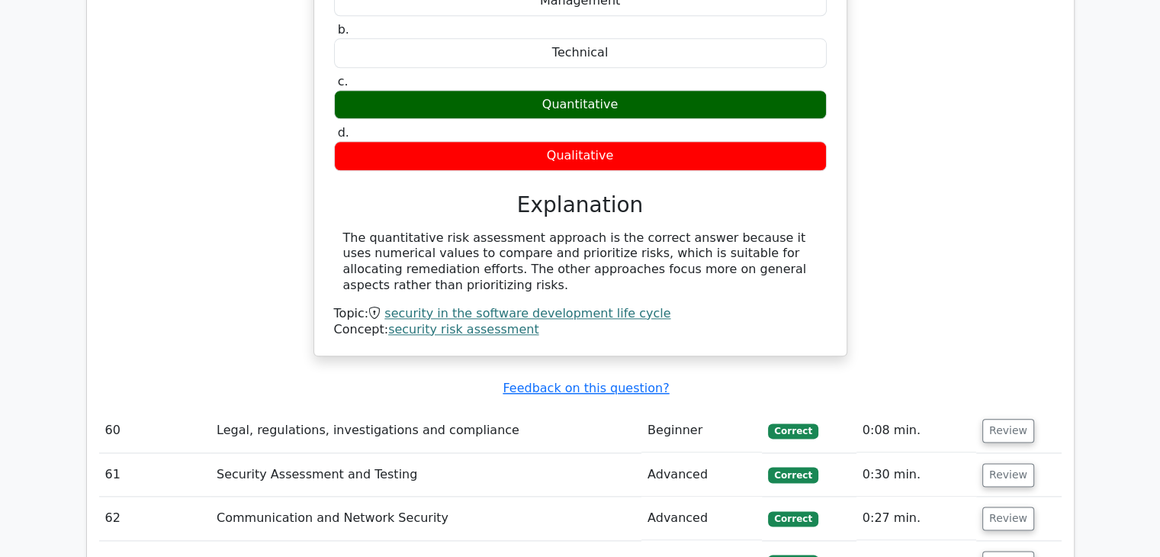
scroll to position [13728, 0]
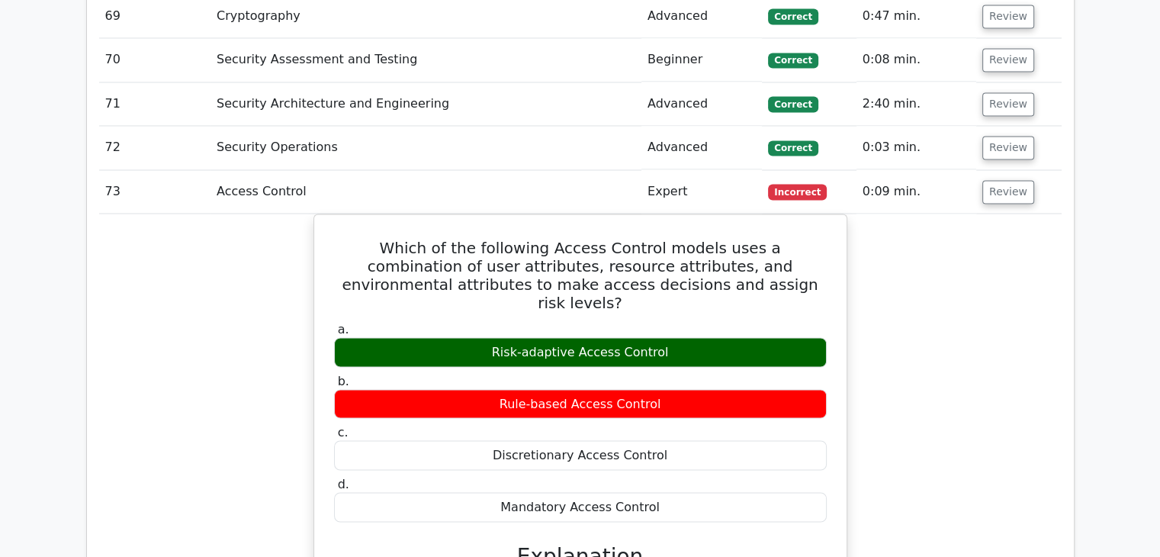
scroll to position [14261, 0]
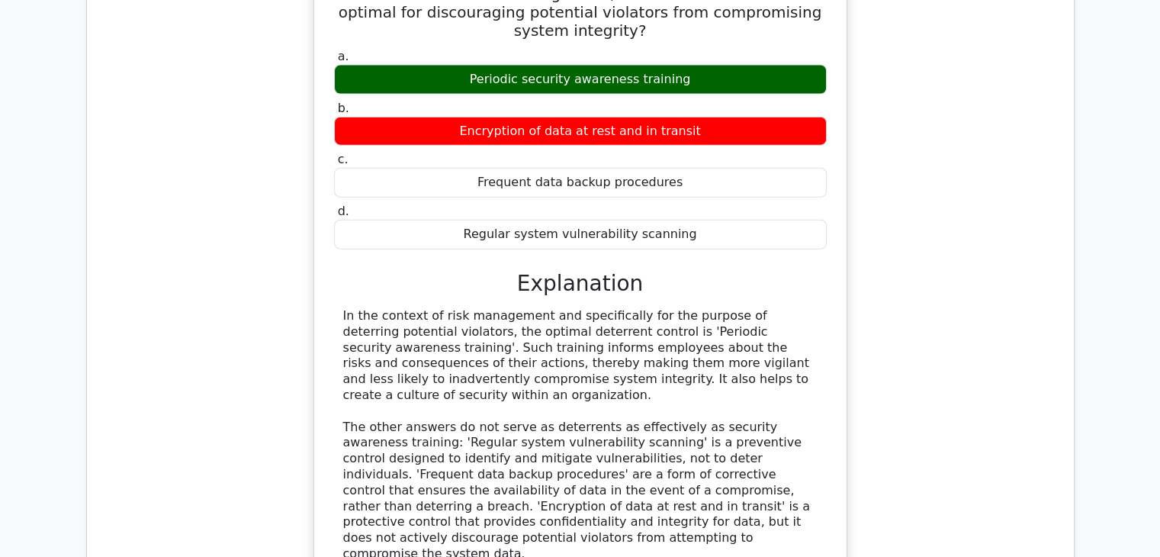
scroll to position [15100, 0]
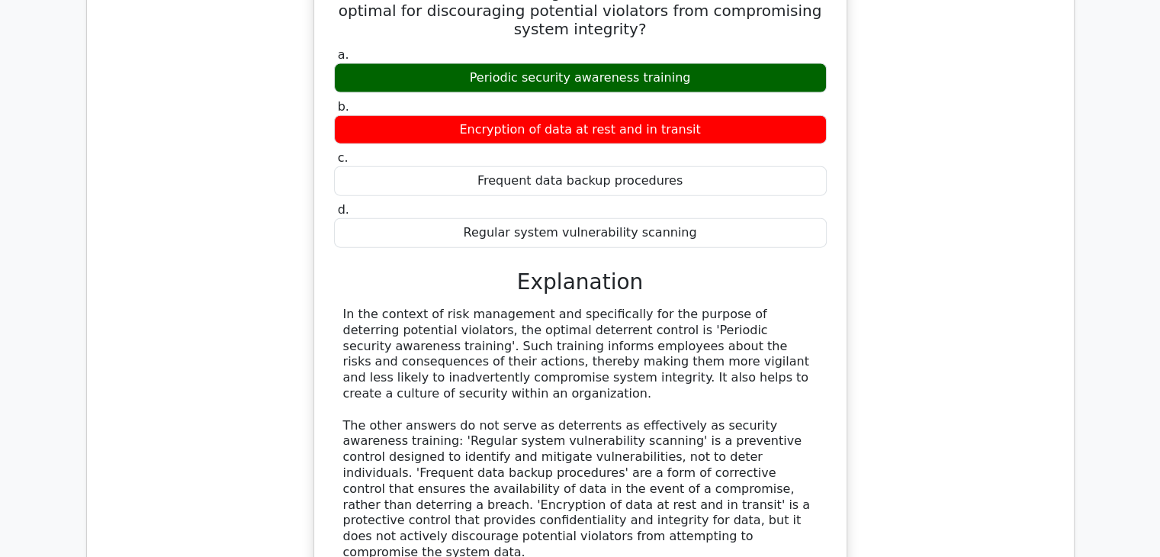
drag, startPoint x: 1012, startPoint y: 228, endPoint x: 1011, endPoint y: 236, distance: 8.5
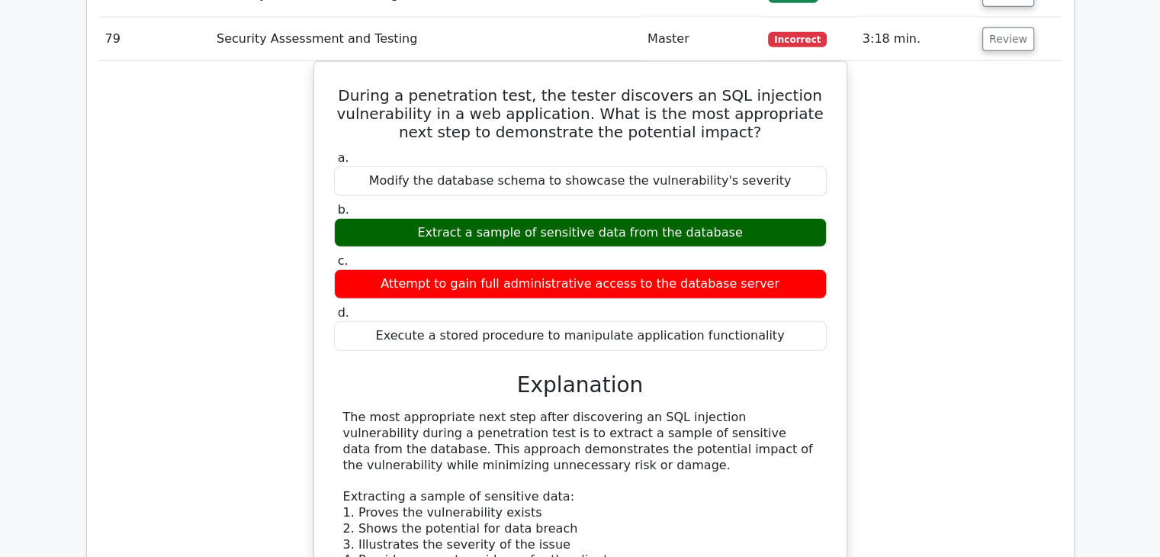
scroll to position [16091, 0]
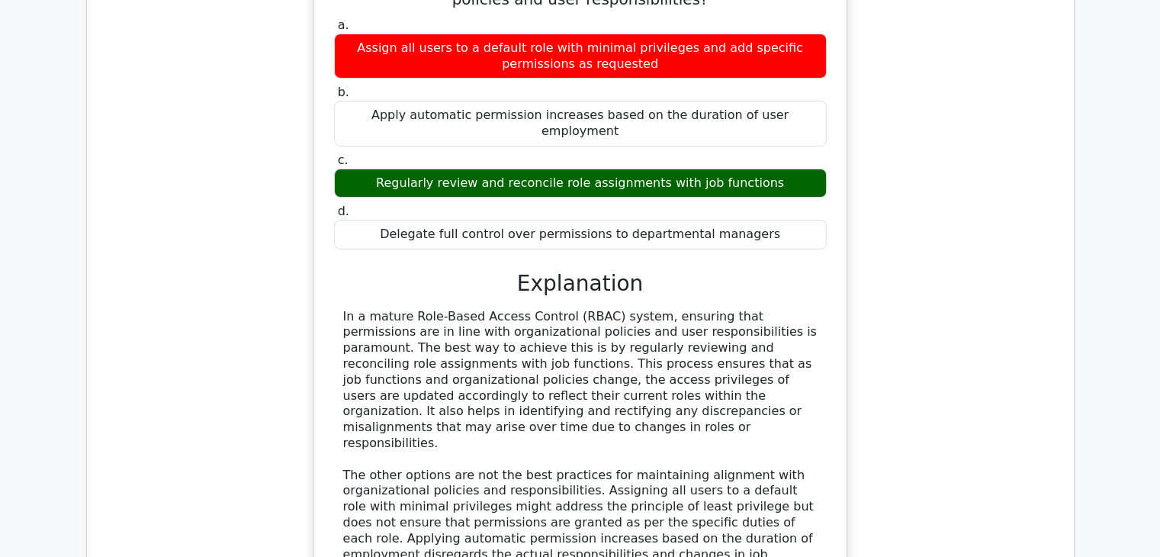
scroll to position [17006, 0]
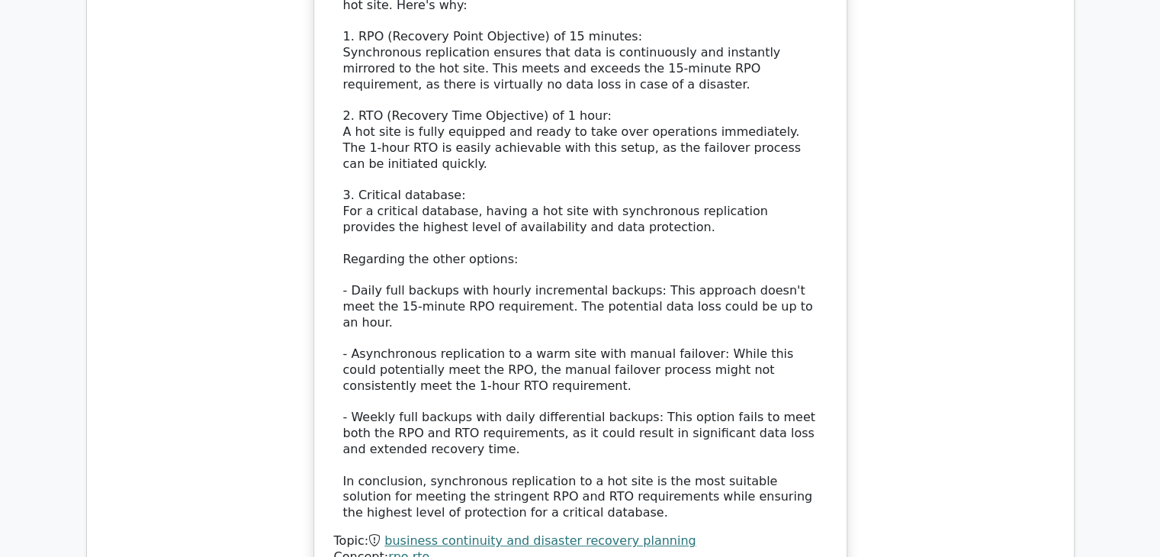
scroll to position [18073, 0]
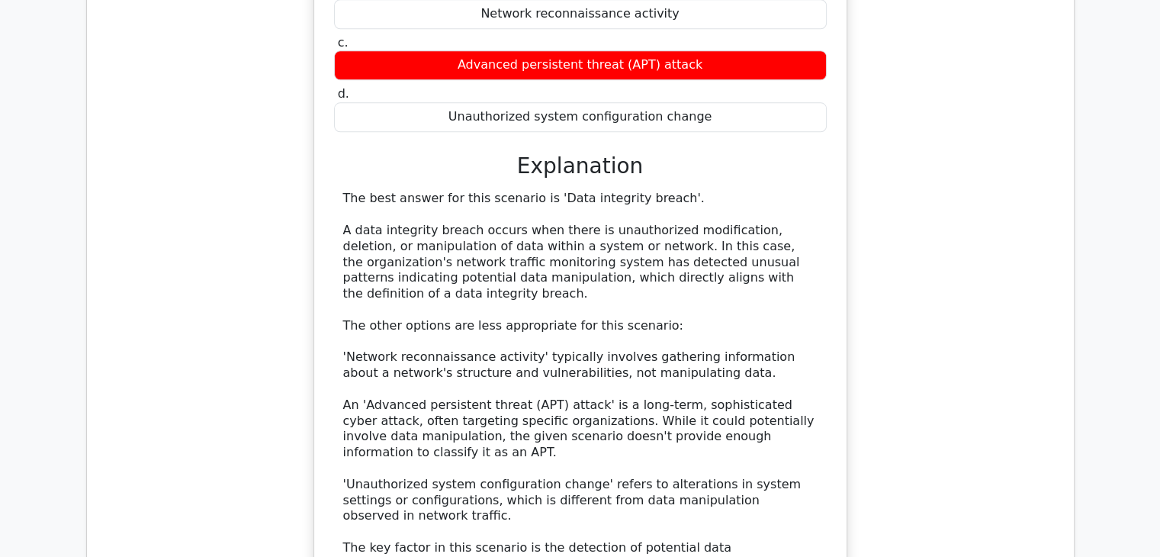
scroll to position [18988, 0]
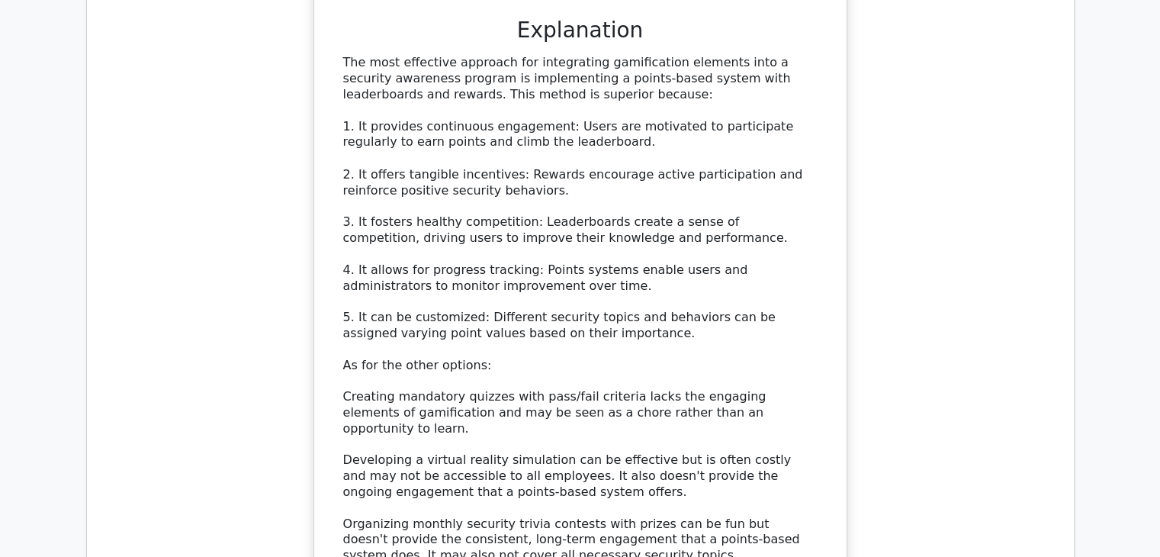
scroll to position [20145, 0]
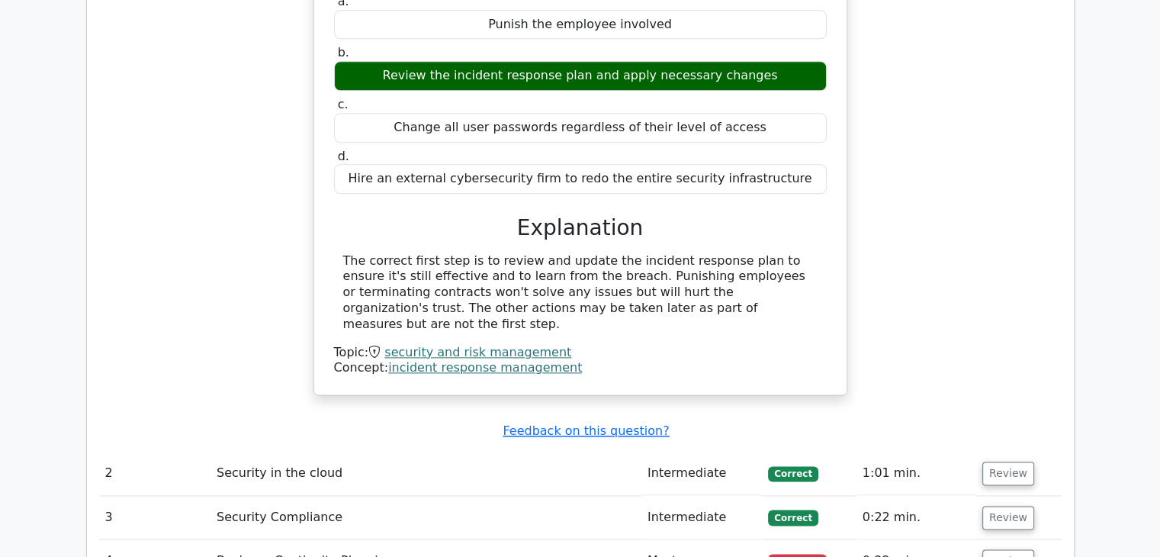
scroll to position [2058, 0]
